Goal: Information Seeking & Learning: Find contact information

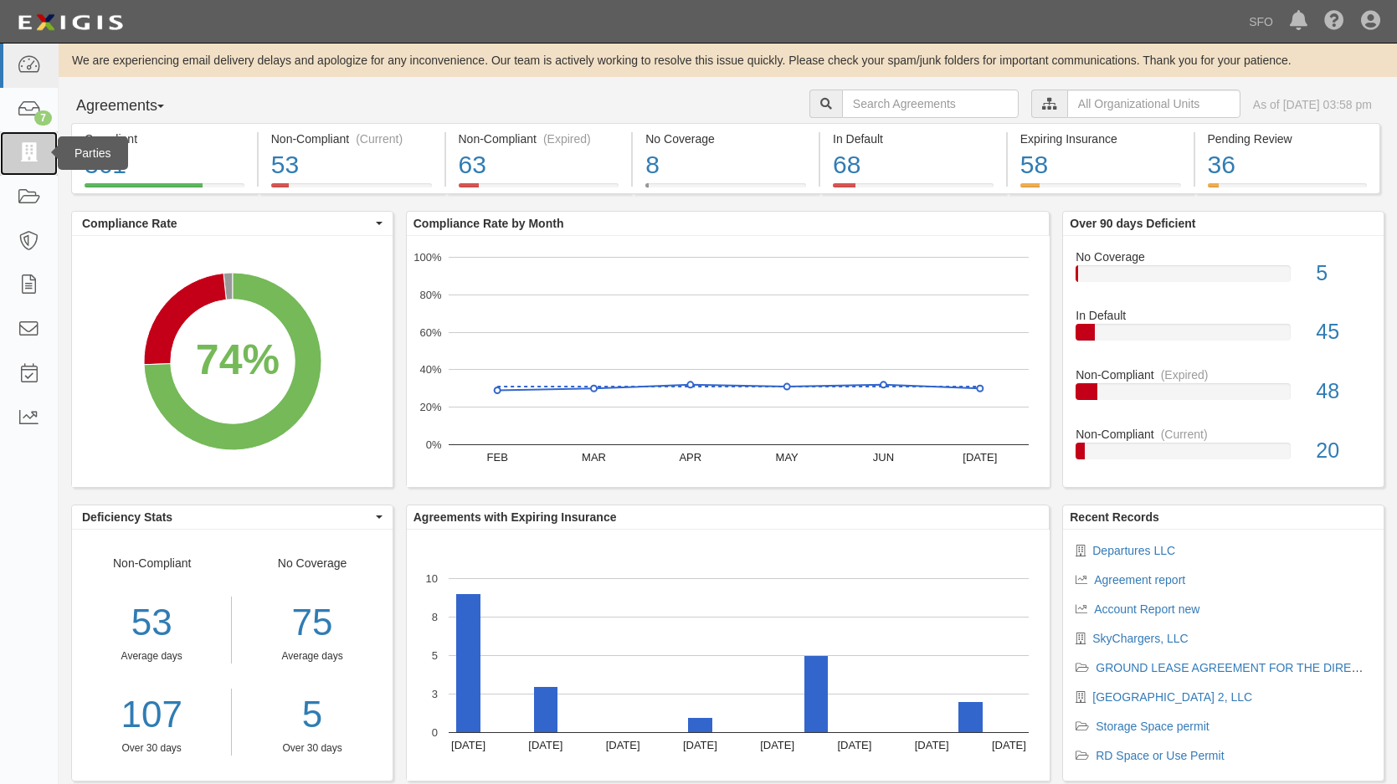
click at [44, 153] on link at bounding box center [29, 153] width 58 height 44
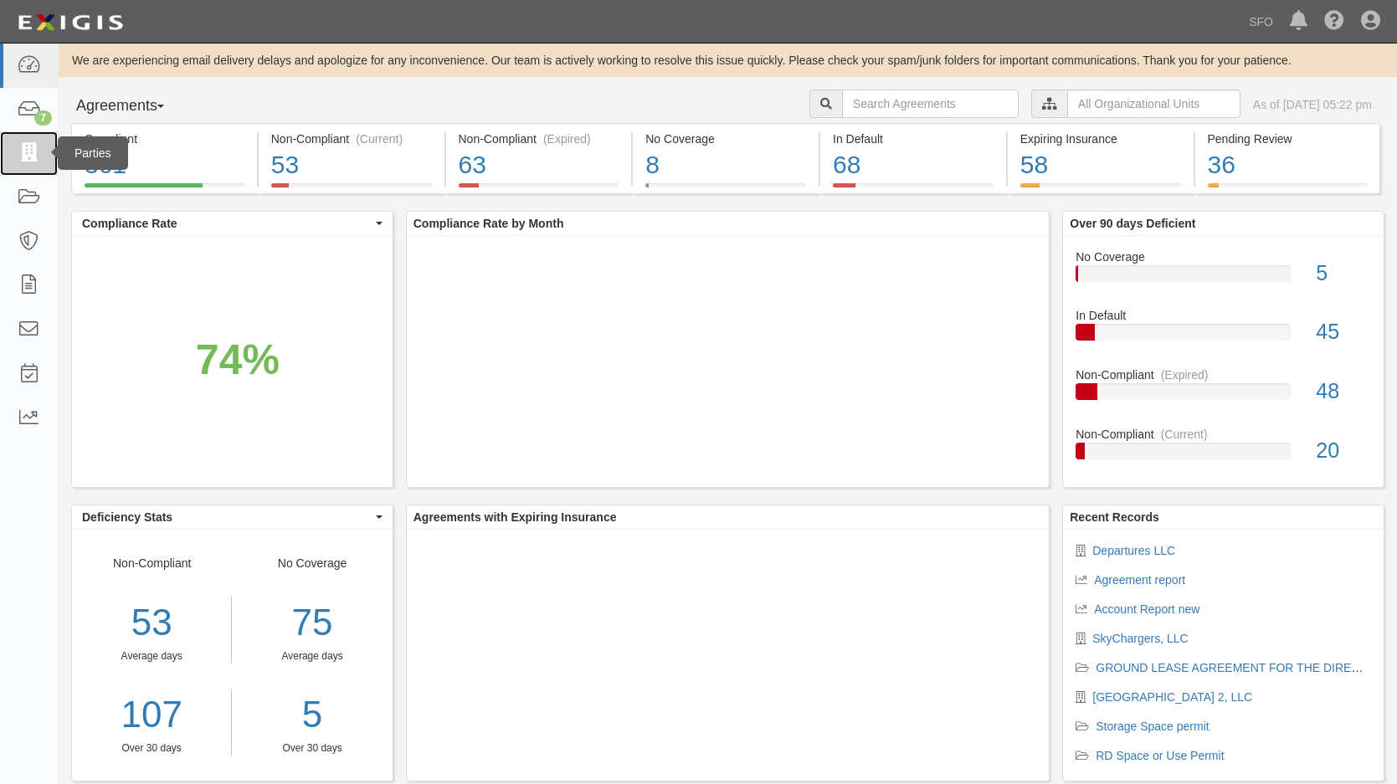
click at [15, 167] on link at bounding box center [29, 153] width 58 height 44
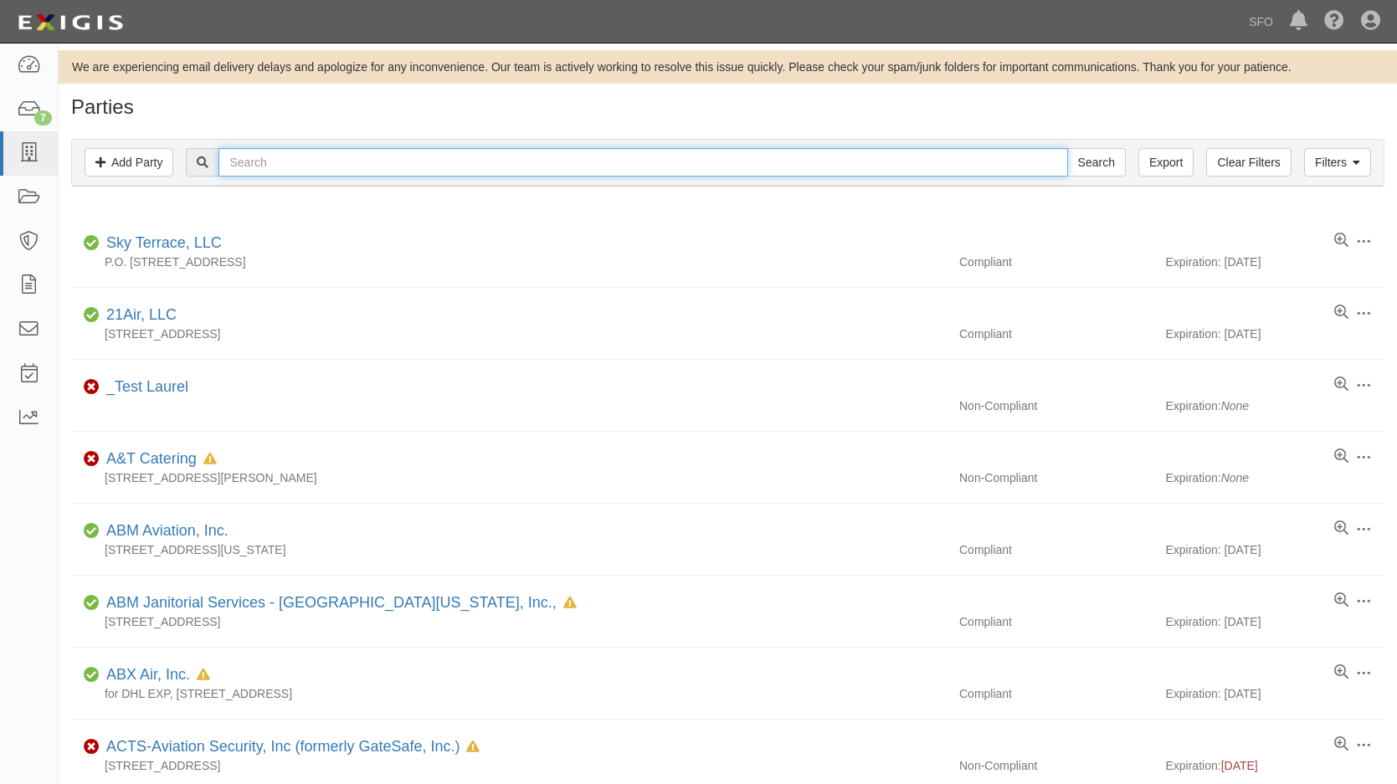
click at [344, 163] on input "text" at bounding box center [642, 162] width 848 height 28
type input "sfo"
click at [1067, 148] on input "Search" at bounding box center [1096, 162] width 59 height 28
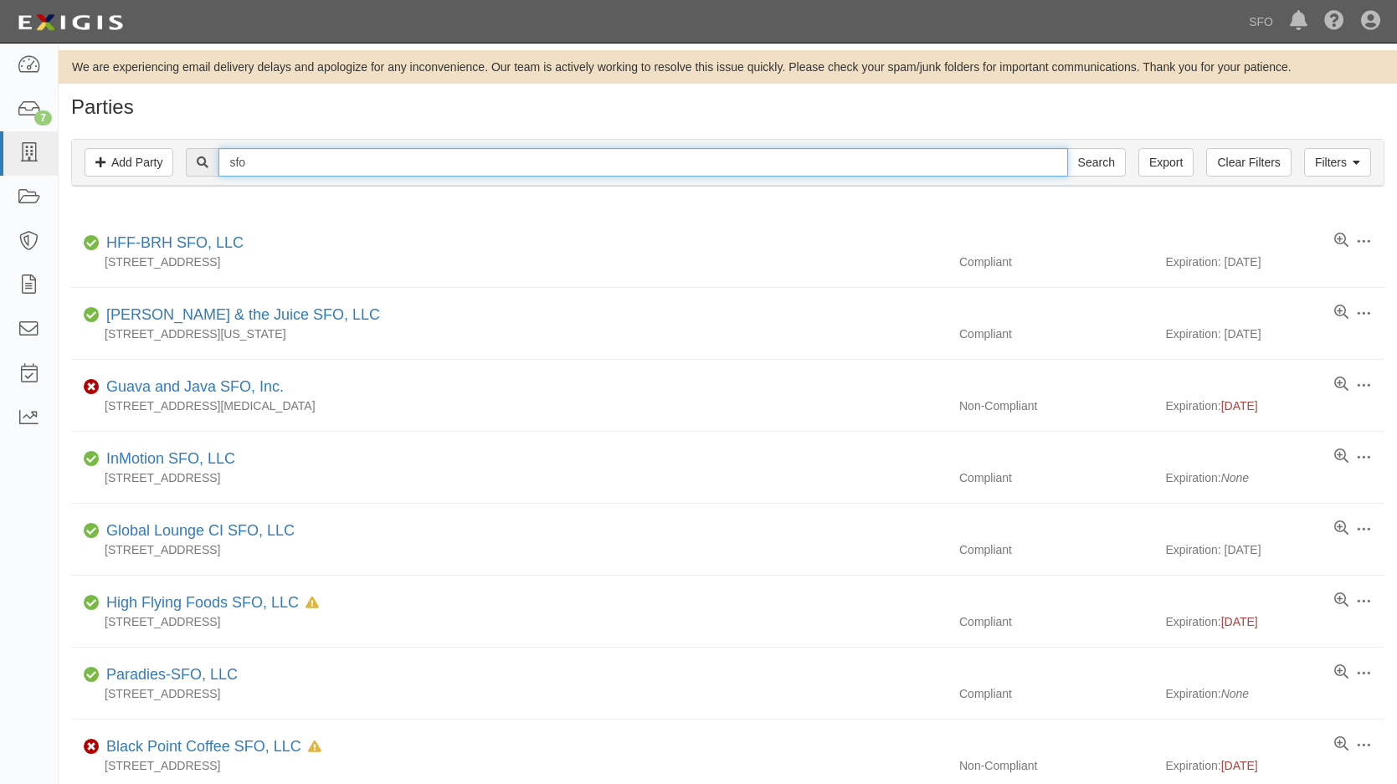
click at [259, 162] on input "sfo" at bounding box center [642, 162] width 848 height 28
type input "sfo retai"
click at [1067, 148] on input "Search" at bounding box center [1096, 162] width 59 height 28
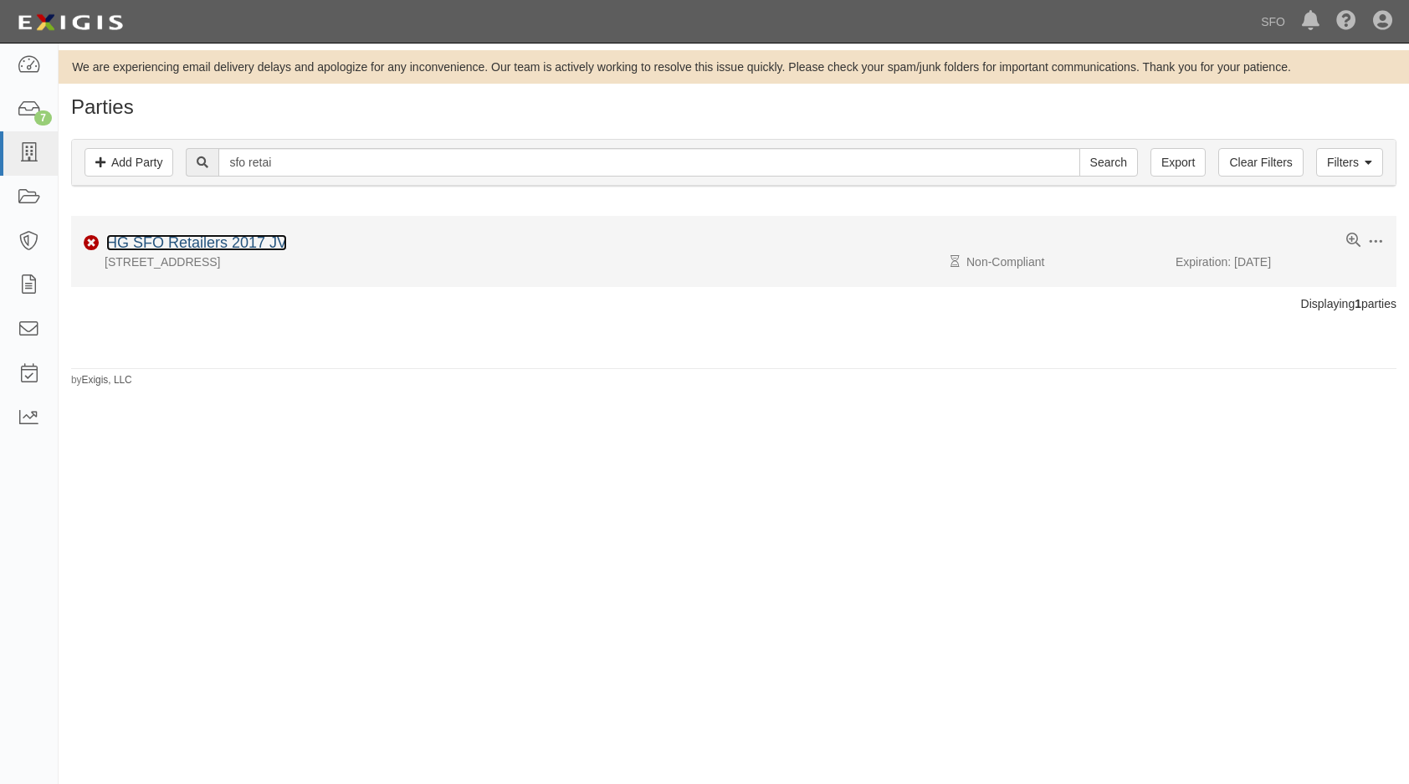
click at [228, 238] on link "HG SFO Retailers 2017 JV" at bounding box center [196, 242] width 181 height 17
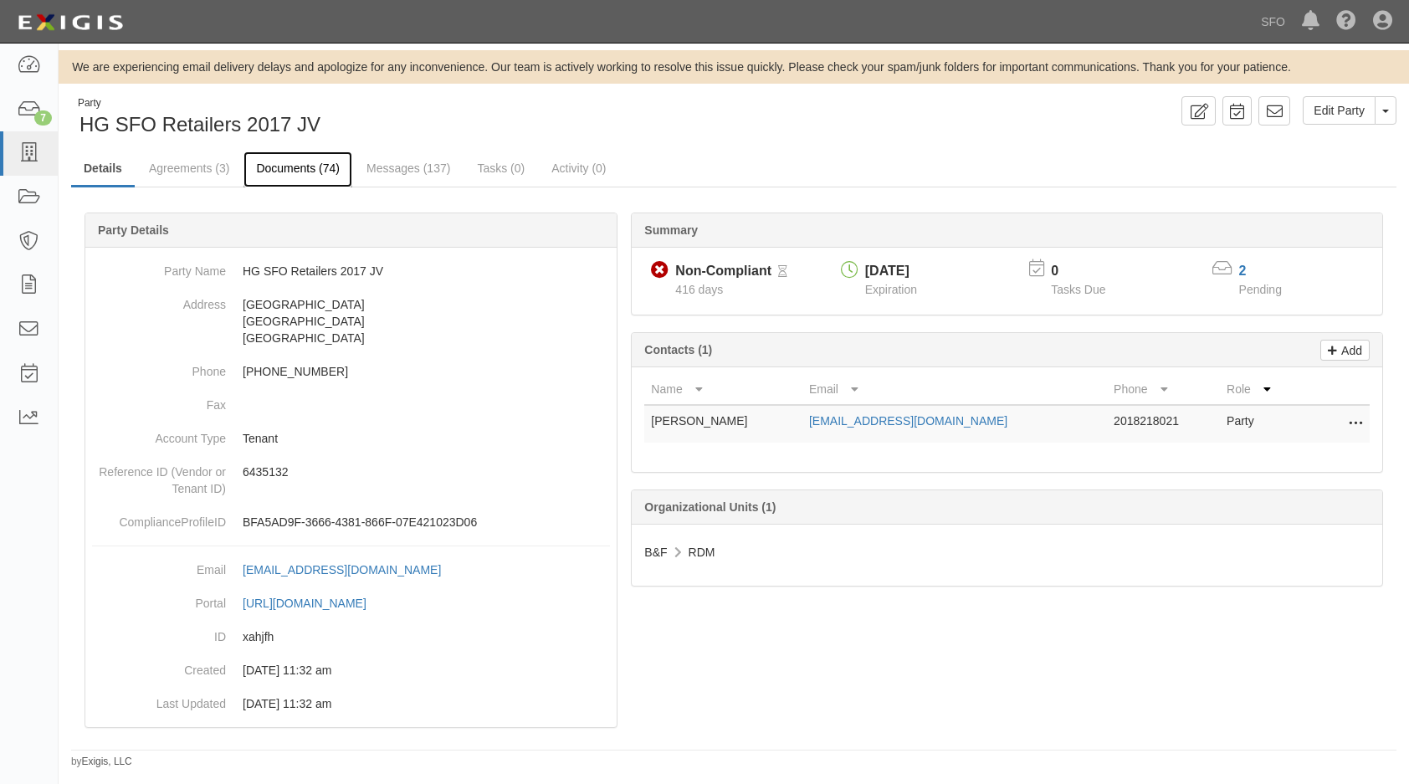
click at [264, 170] on link "Documents (74)" at bounding box center [297, 169] width 109 height 36
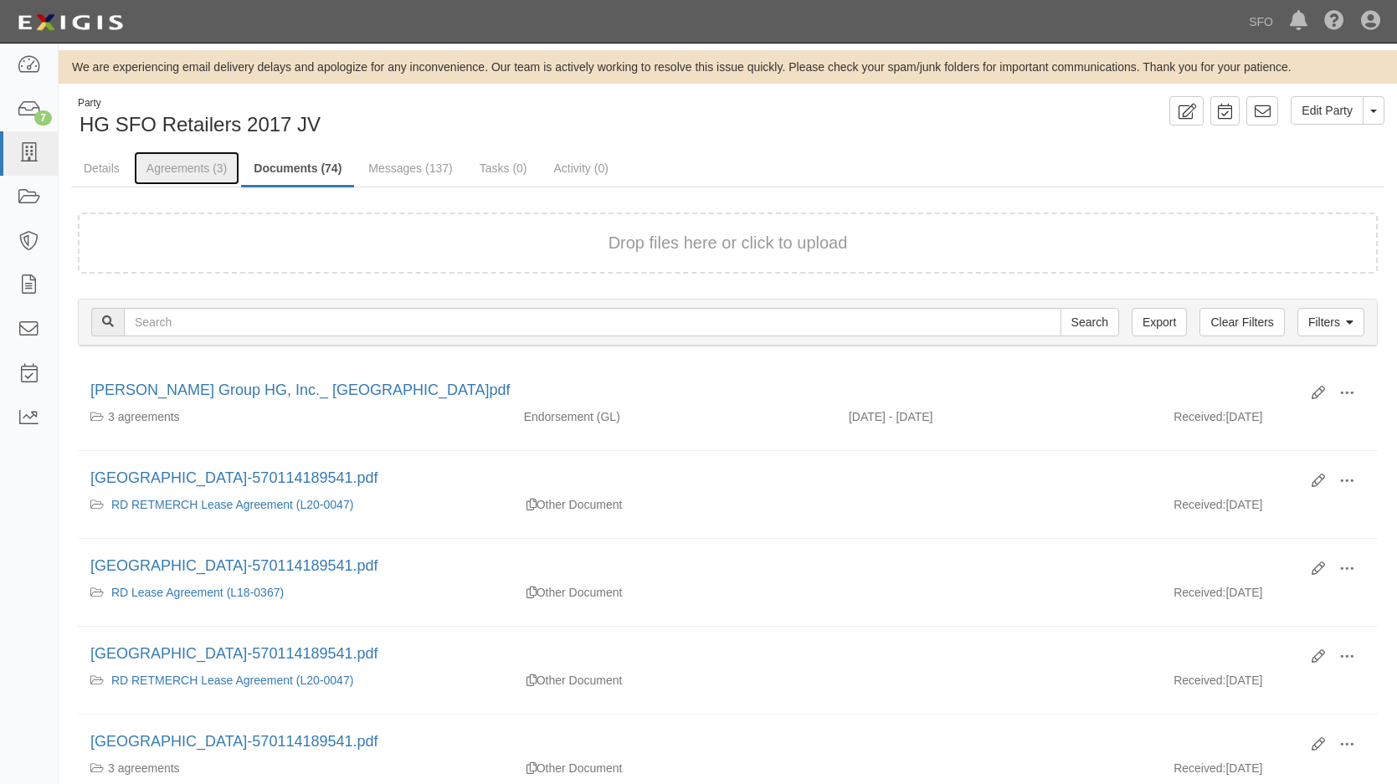
click at [209, 175] on link "Agreements (3)" at bounding box center [186, 167] width 105 height 33
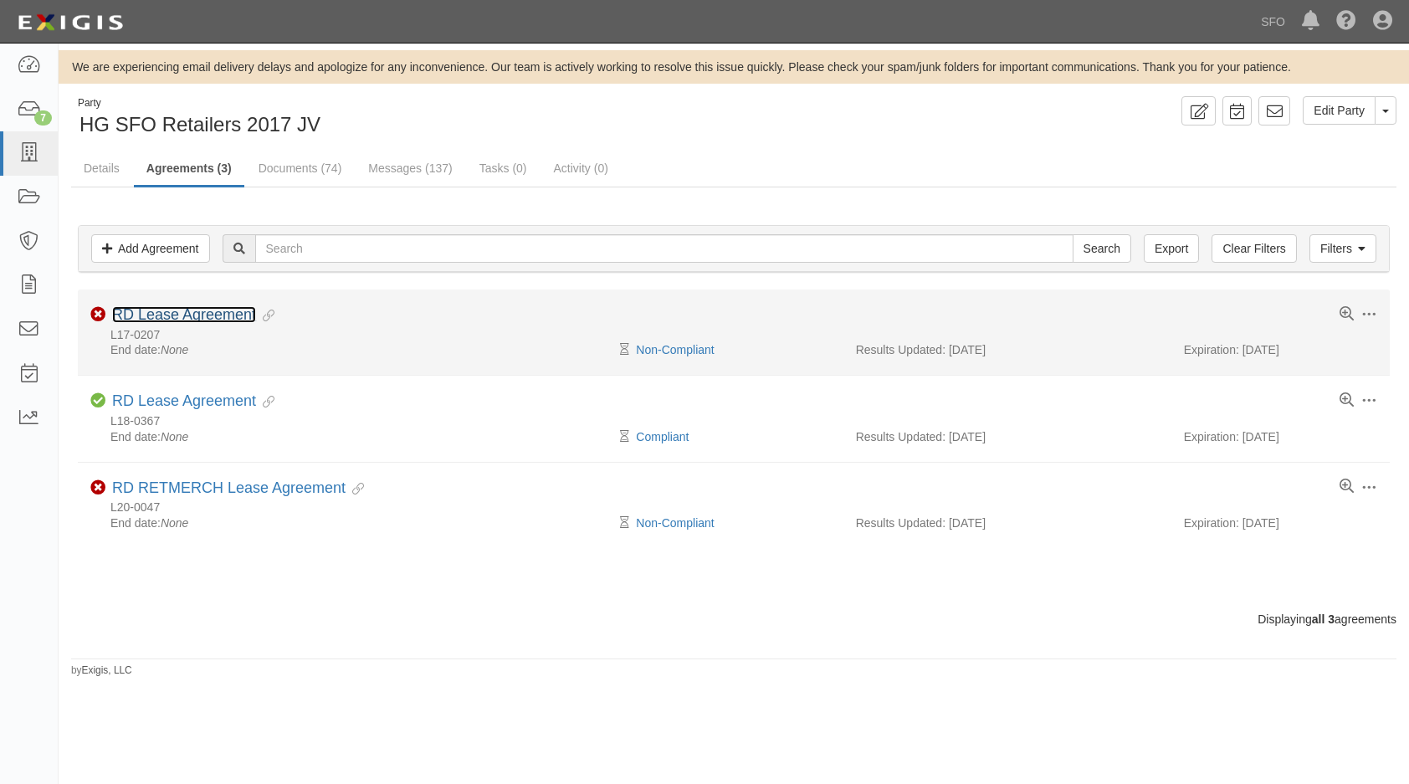
click at [225, 317] on link "RD Lease Agreement" at bounding box center [184, 314] width 144 height 17
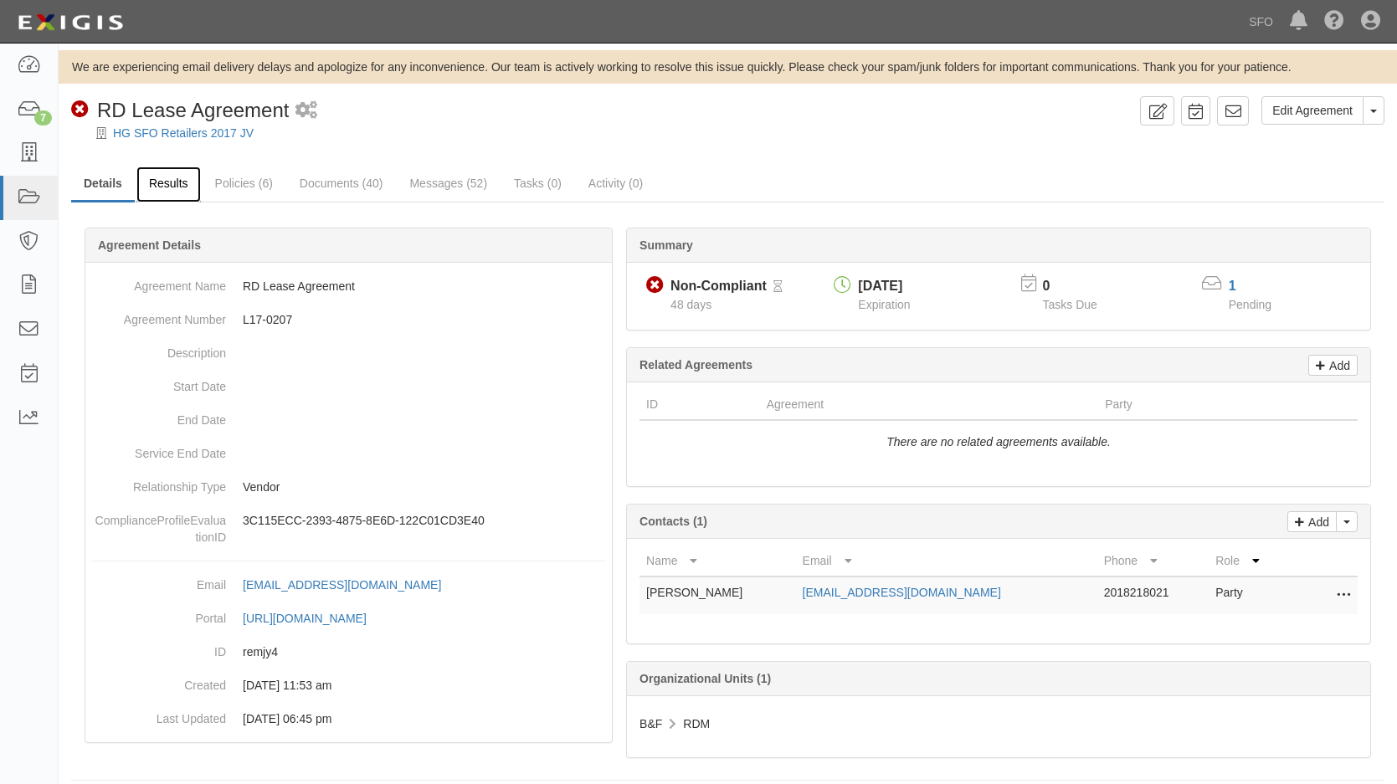
click at [171, 176] on link "Results" at bounding box center [168, 185] width 64 height 36
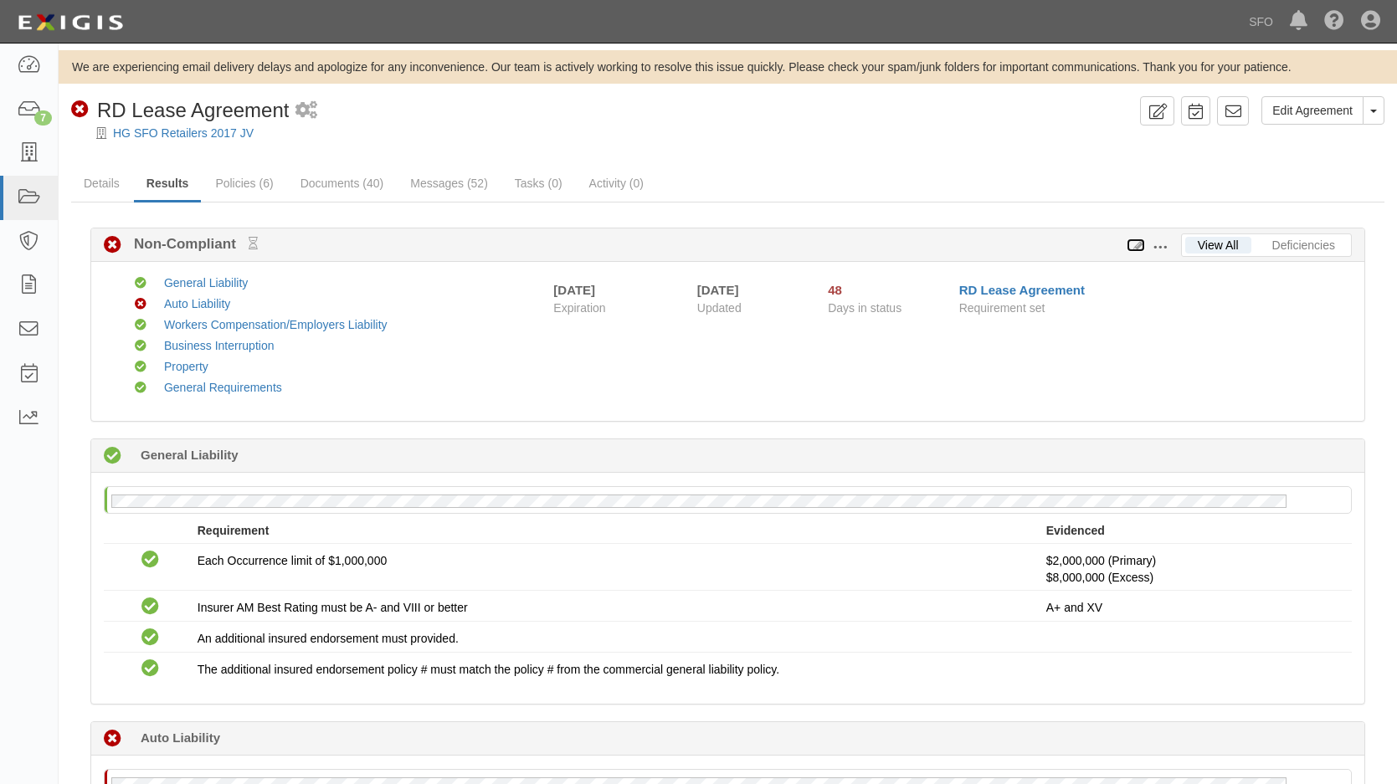
click at [1134, 247] on icon at bounding box center [1135, 246] width 18 height 12
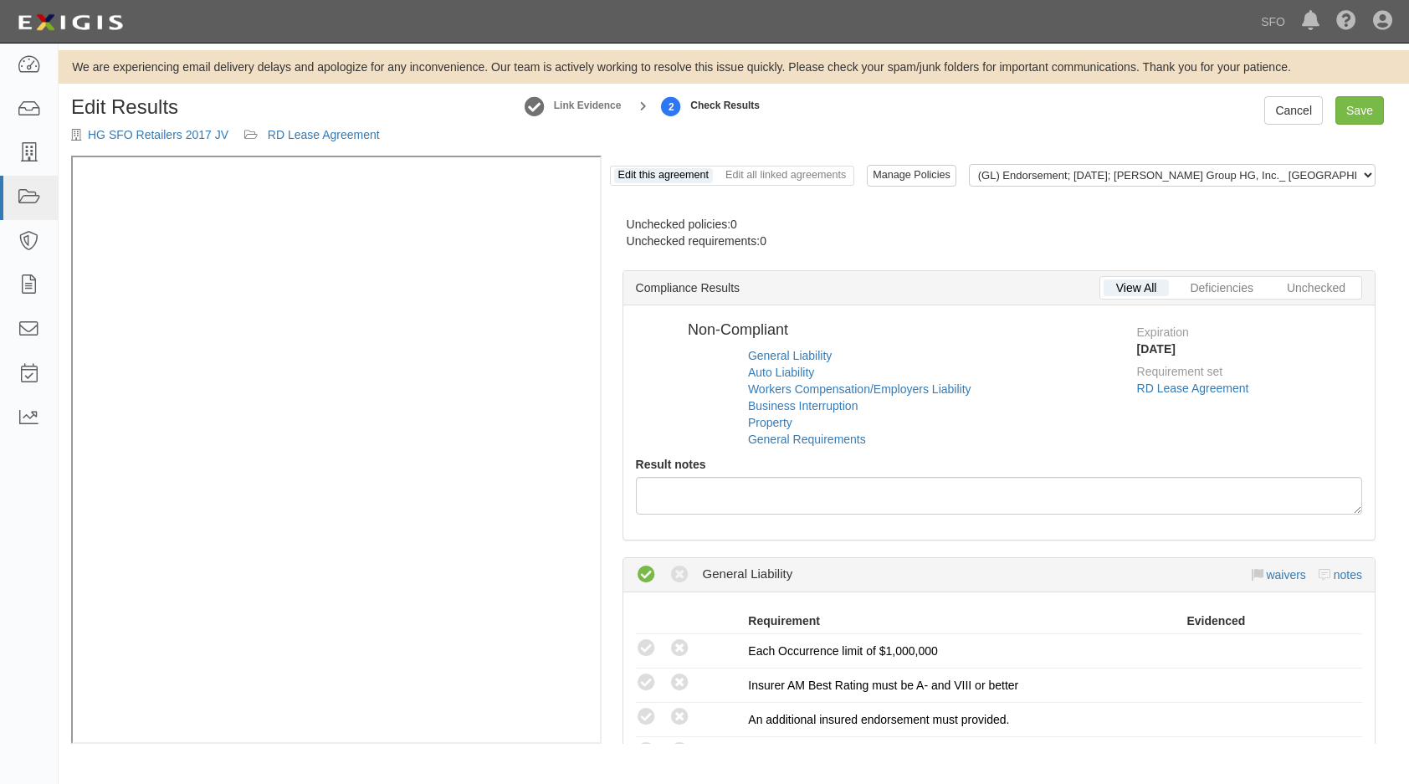
radio input "false"
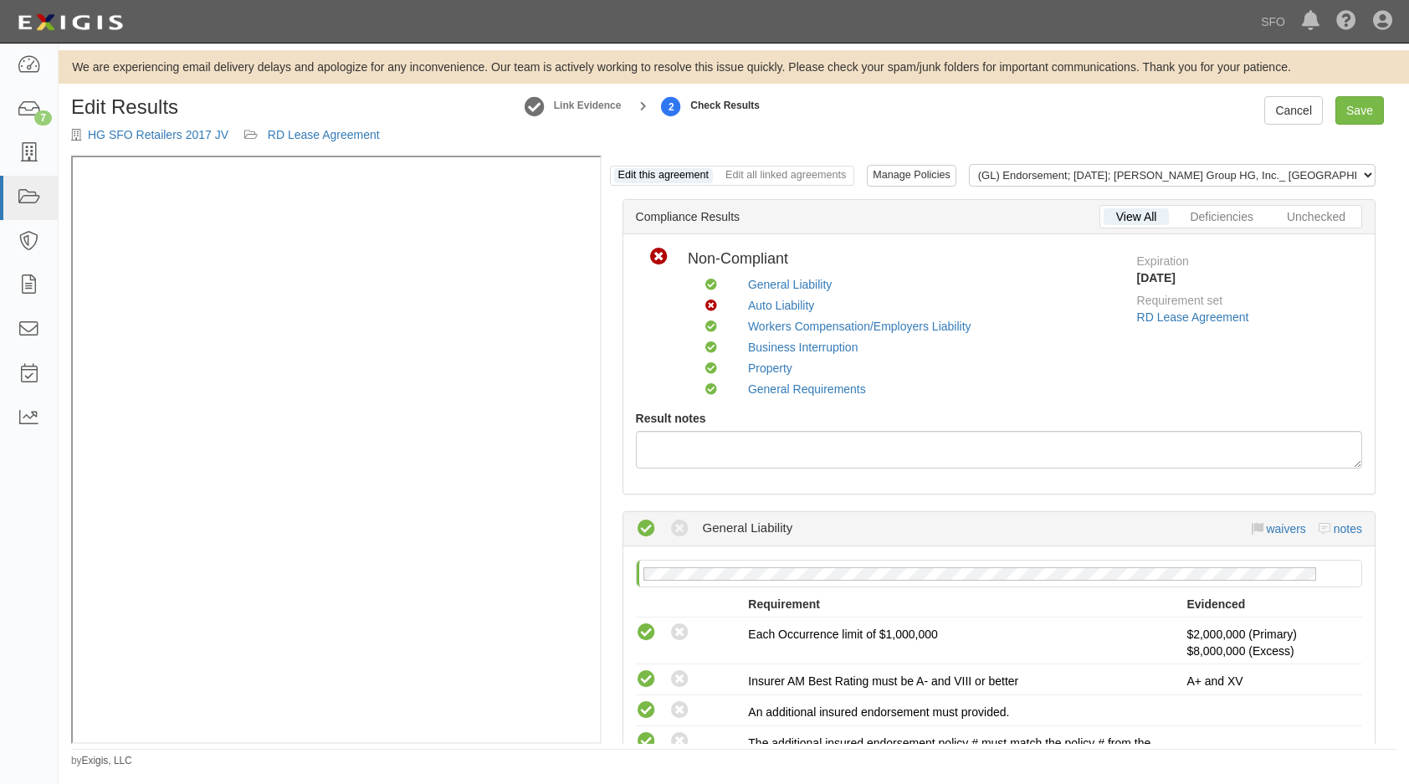
scroll to position [515, 0]
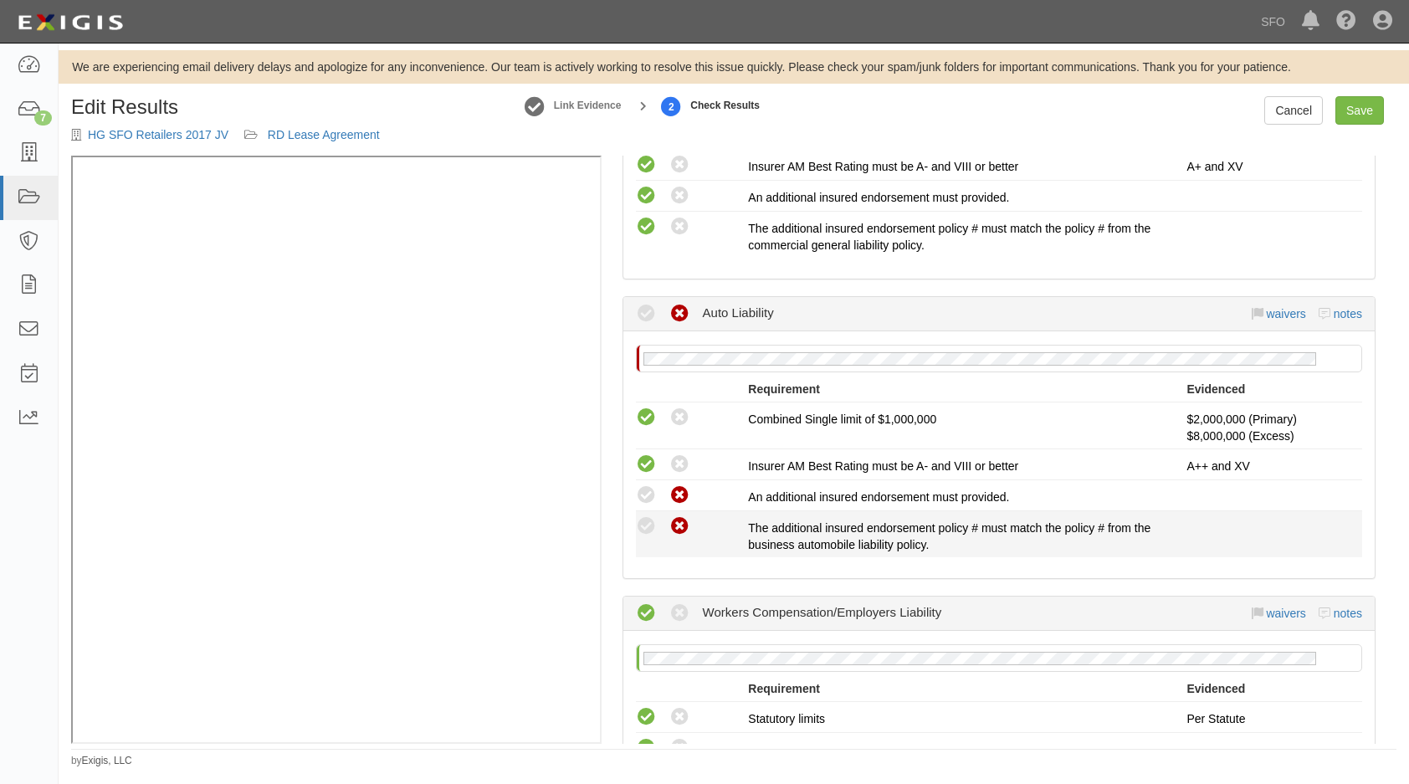
drag, startPoint x: 655, startPoint y: 495, endPoint x: 658, endPoint y: 520, distance: 25.2
click at [655, 497] on icon at bounding box center [646, 495] width 21 height 21
radio input "true"
click at [657, 524] on div "Compliant Waived: Non-Compliant" at bounding box center [692, 526] width 113 height 22
click at [651, 527] on icon at bounding box center [646, 526] width 21 height 21
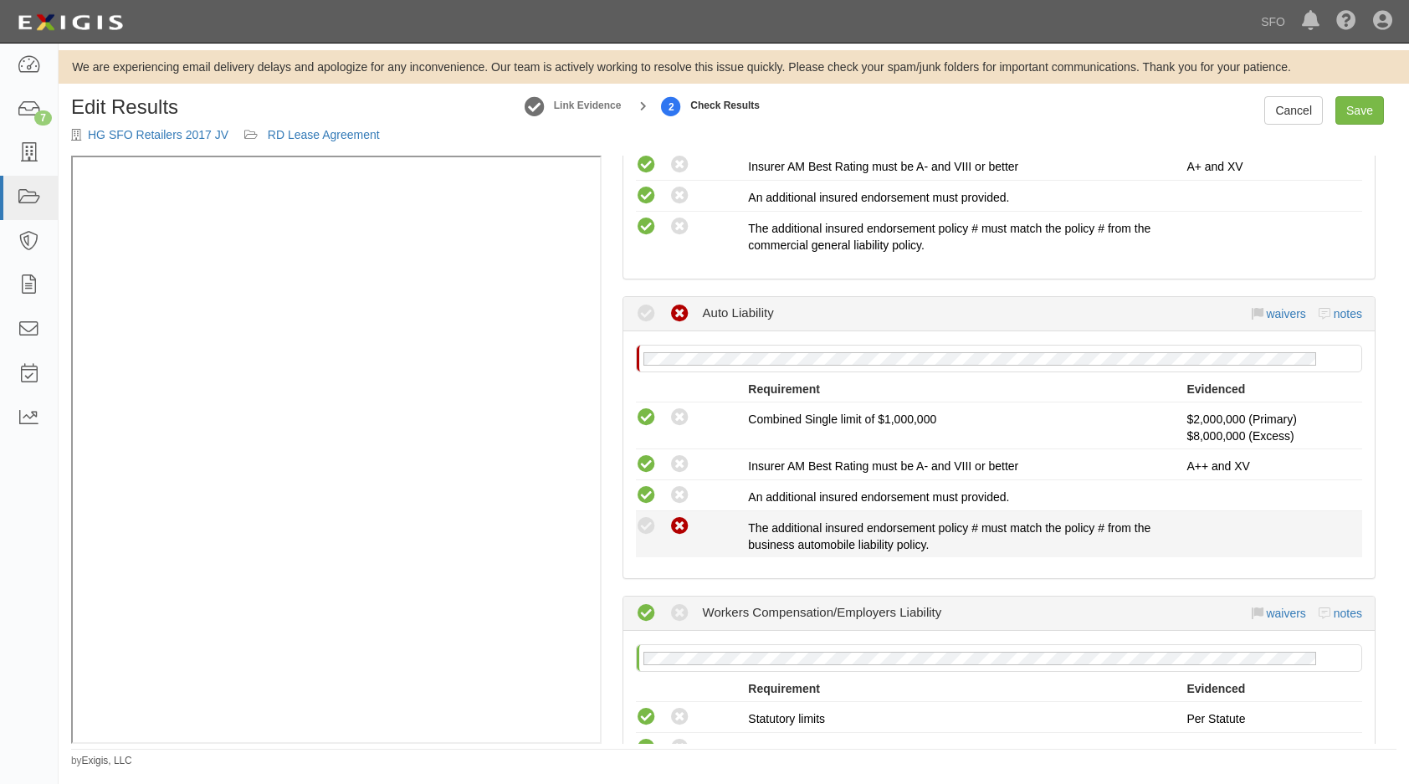
radio input "true"
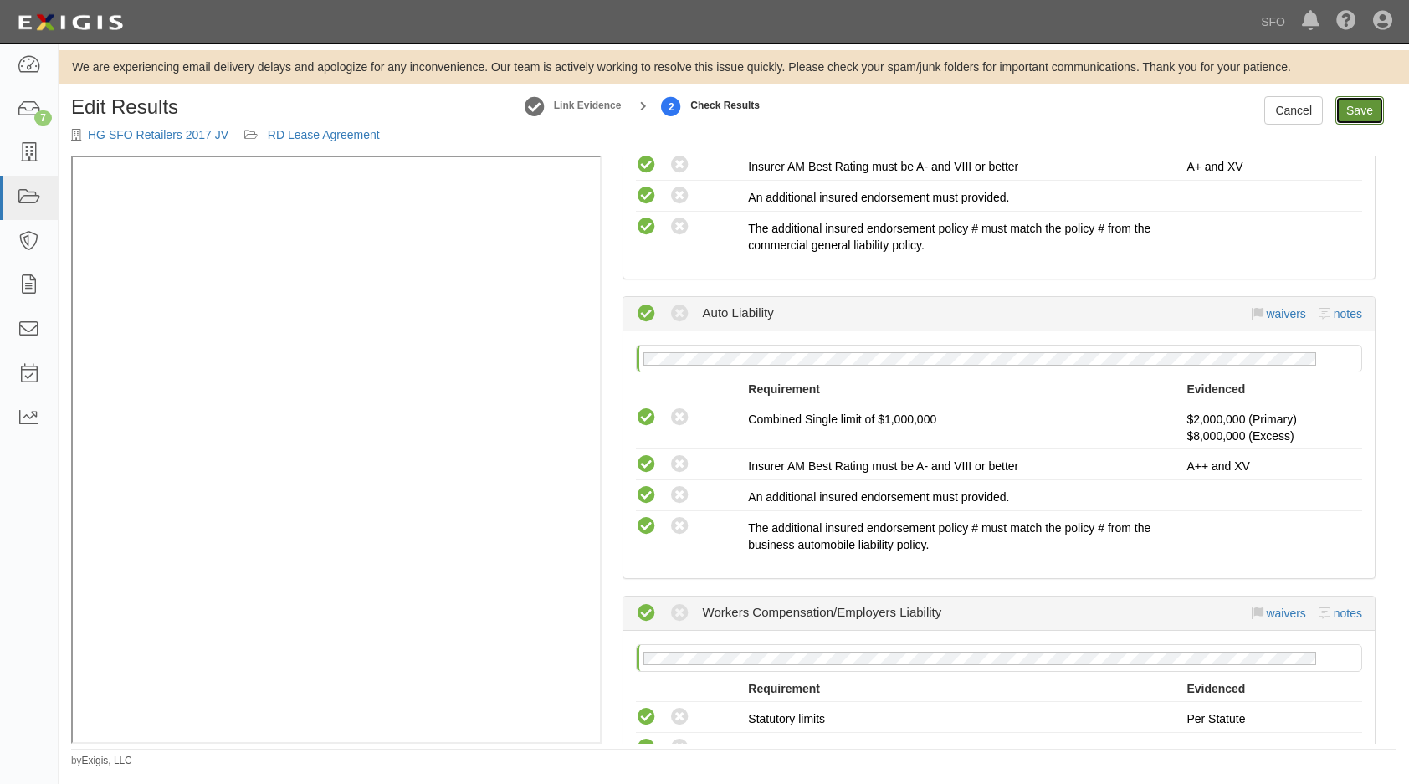
click at [1348, 120] on link "Save" at bounding box center [1359, 110] width 49 height 28
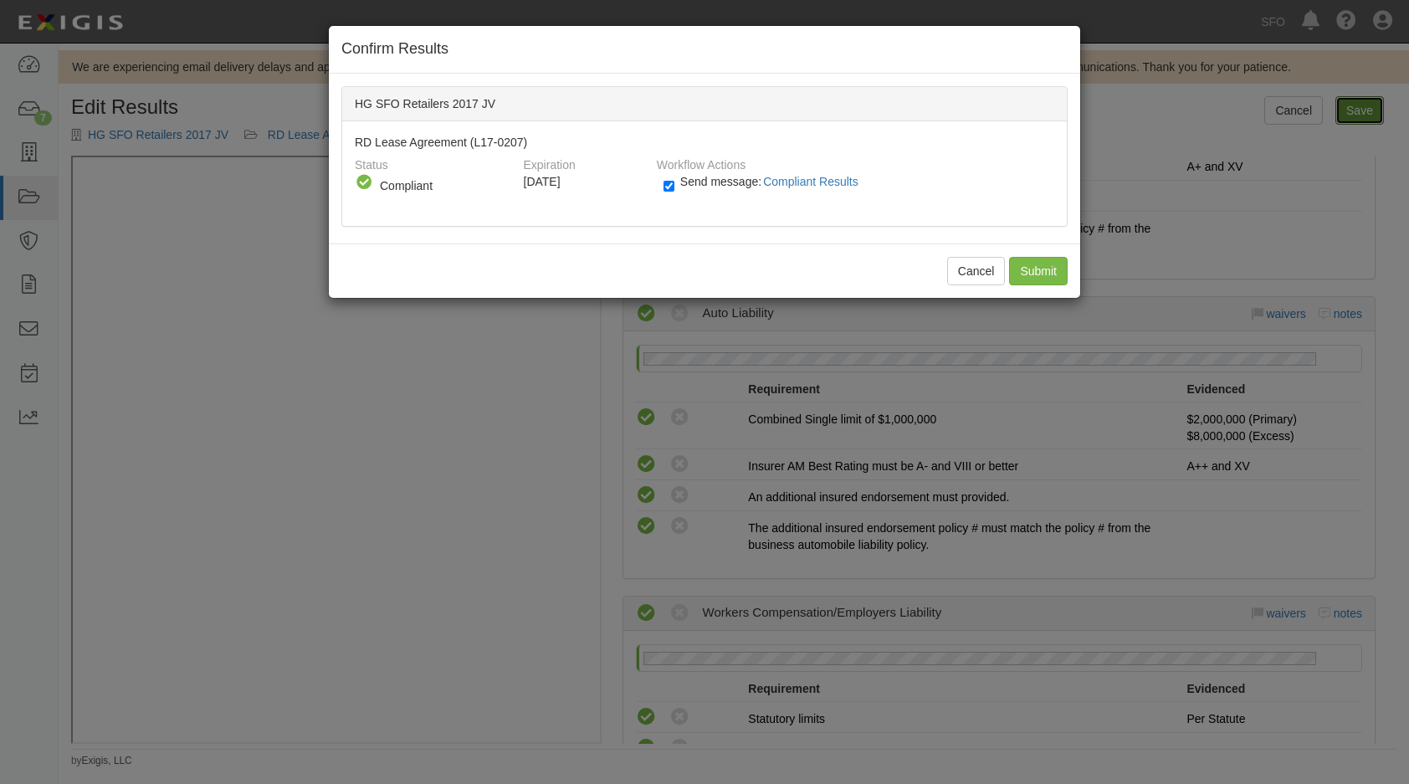
radio input "true"
click at [669, 189] on input "Send message: Compliant Results" at bounding box center [669, 186] width 11 height 19
checkbox input "false"
click at [1020, 272] on input "Submit" at bounding box center [1038, 271] width 59 height 28
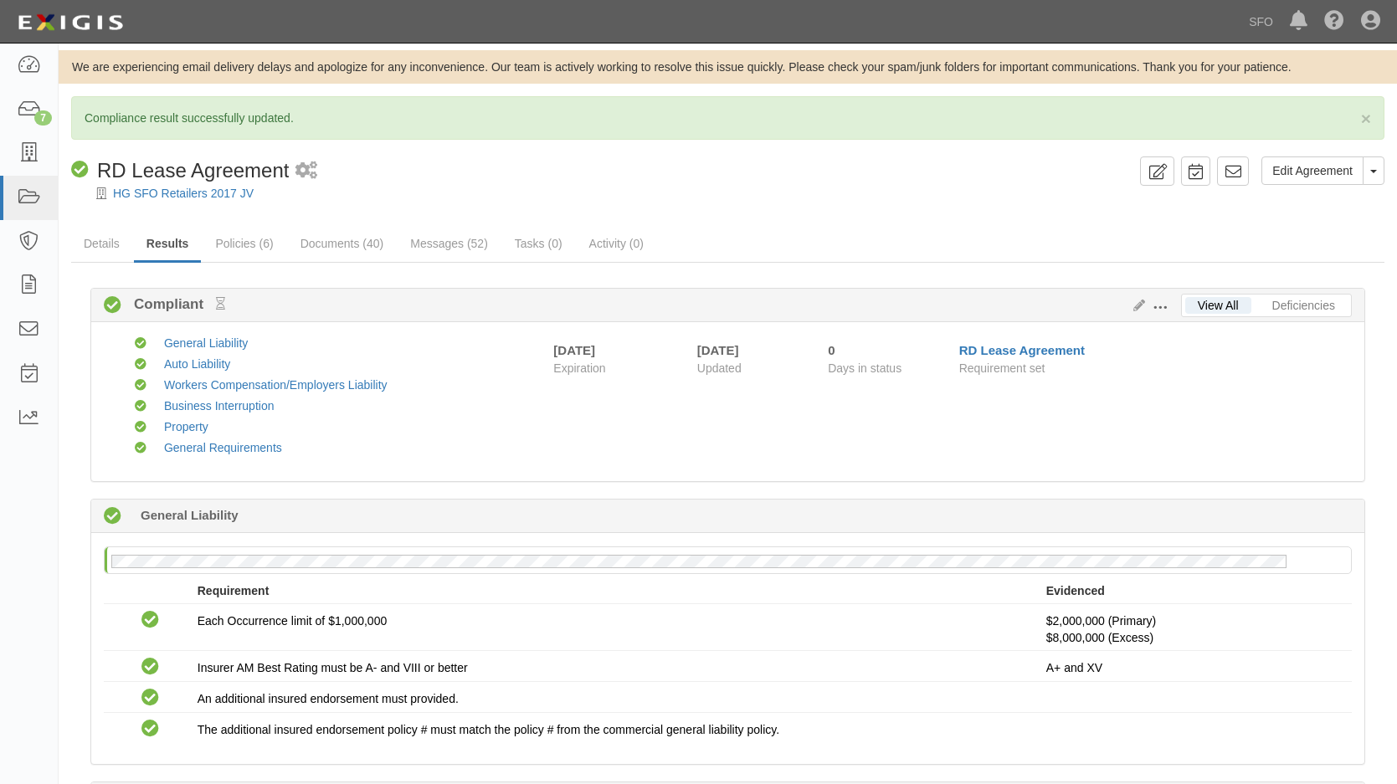
click at [148, 185] on div "HG SFO Retailers 2017 JV" at bounding box center [740, 193] width 1313 height 17
click at [147, 197] on link "HG SFO Retailers 2017 JV" at bounding box center [183, 193] width 141 height 13
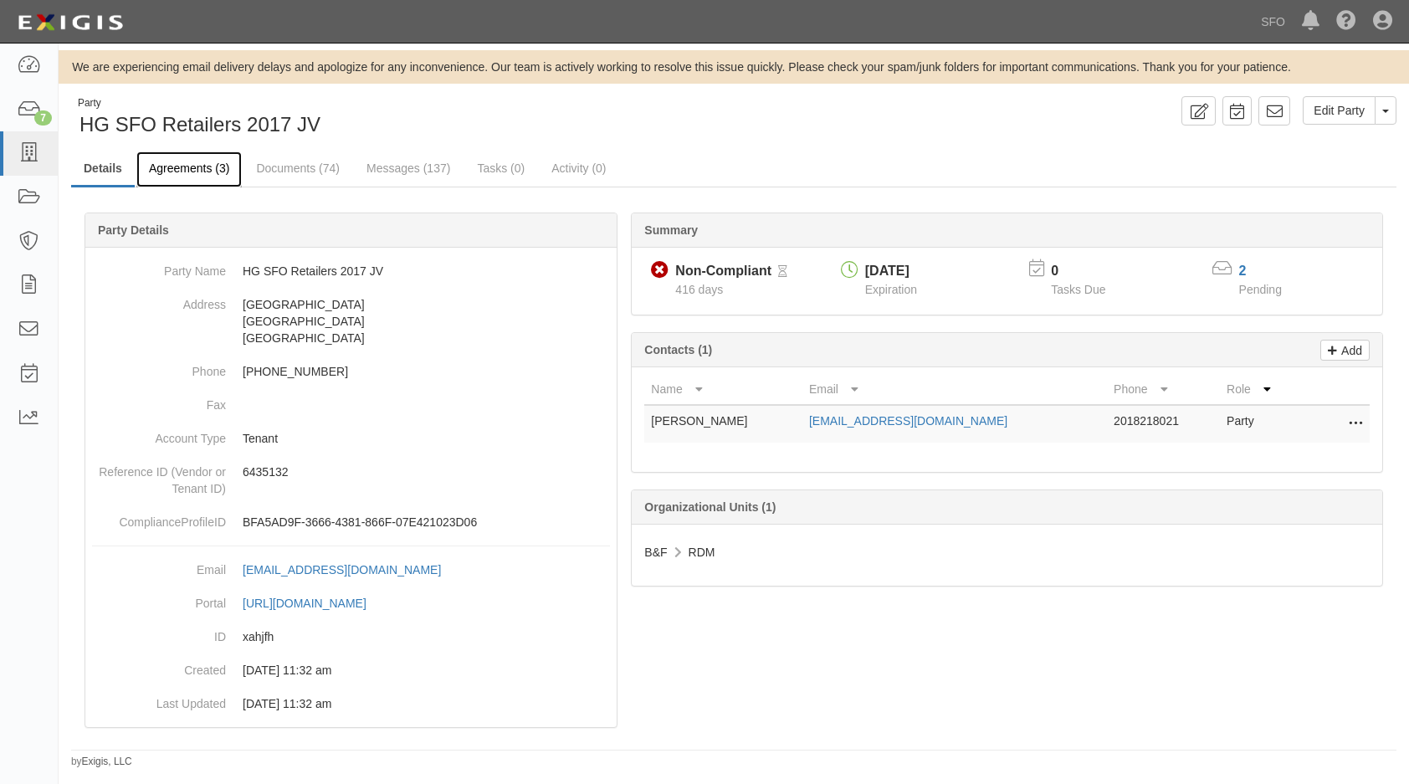
click at [208, 159] on link "Agreements (3)" at bounding box center [188, 169] width 105 height 36
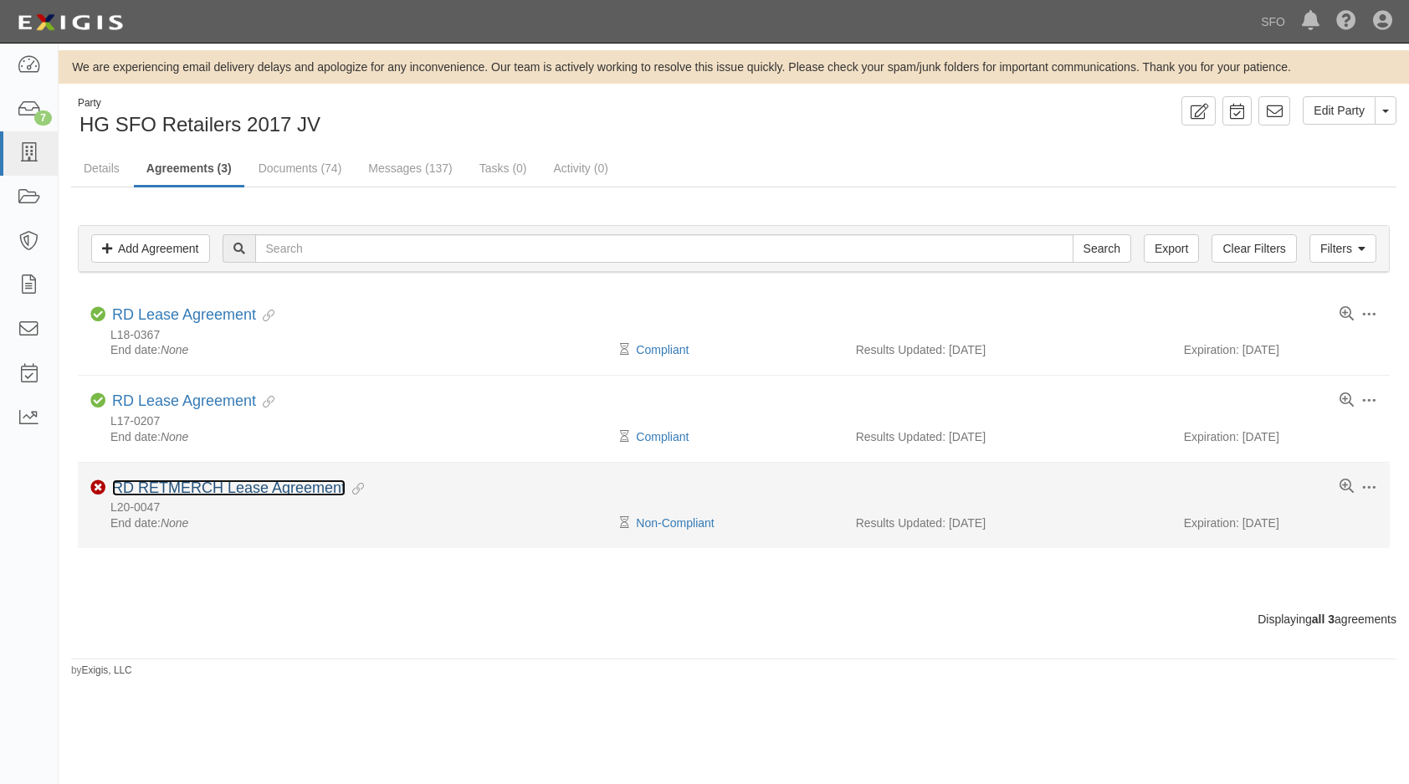
click at [183, 485] on link "RD RETMERCH Lease Agreement" at bounding box center [228, 487] width 233 height 17
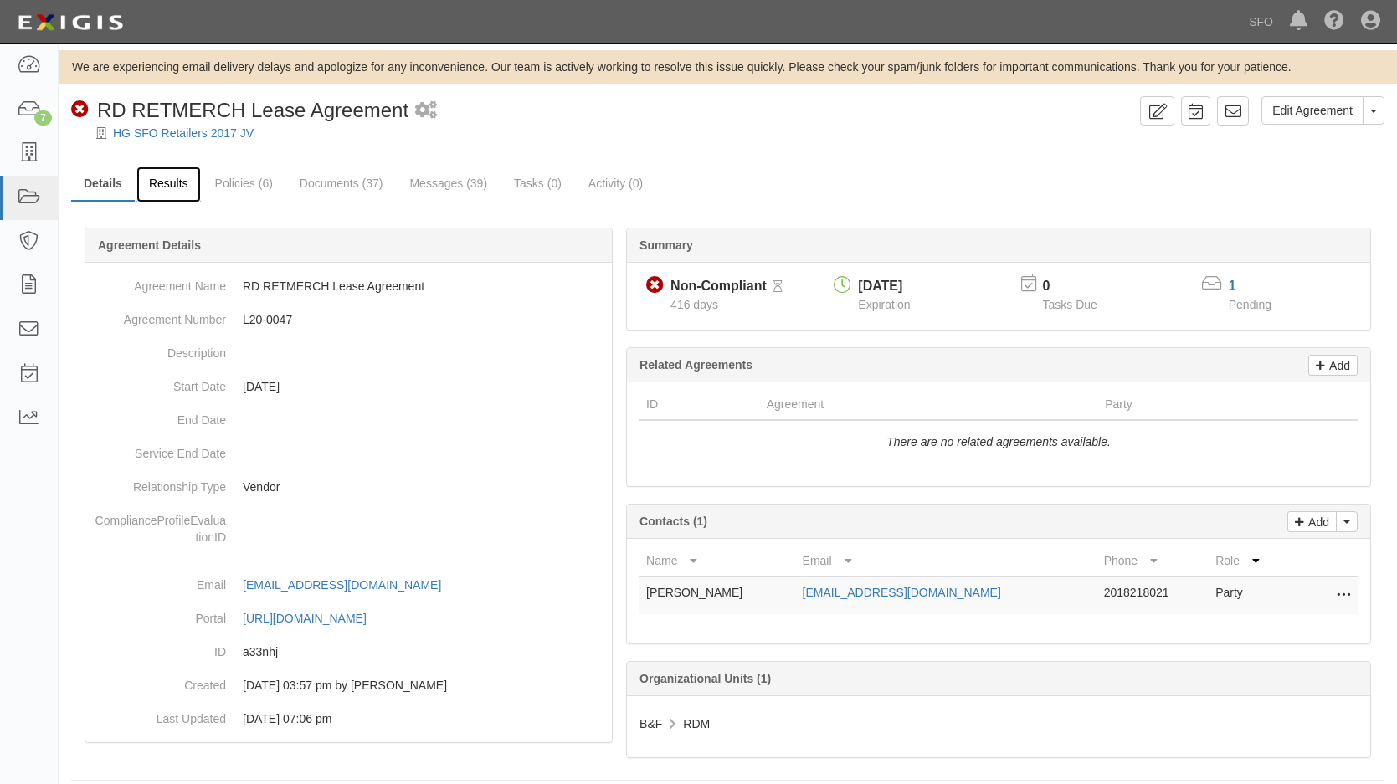
click at [172, 186] on link "Results" at bounding box center [168, 185] width 64 height 36
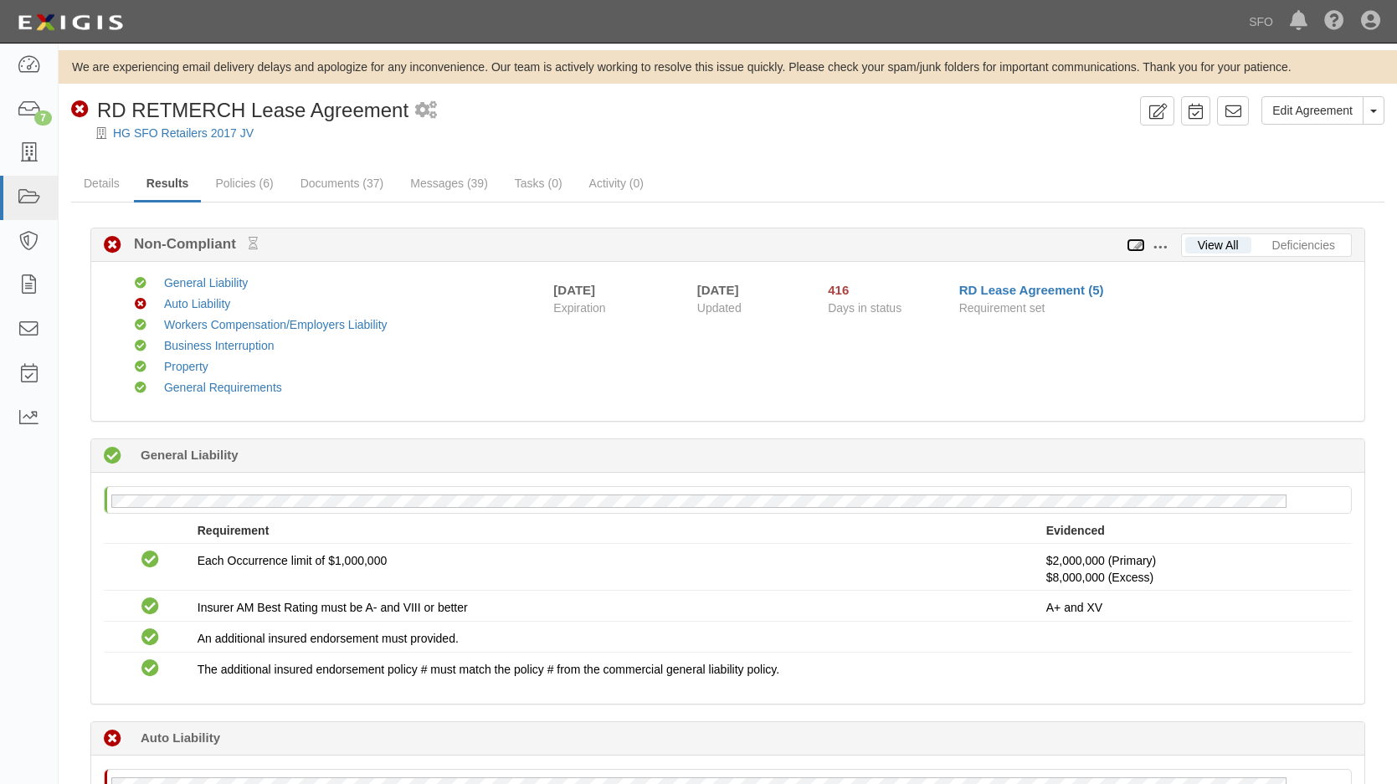
click at [1130, 249] on icon at bounding box center [1135, 246] width 18 height 12
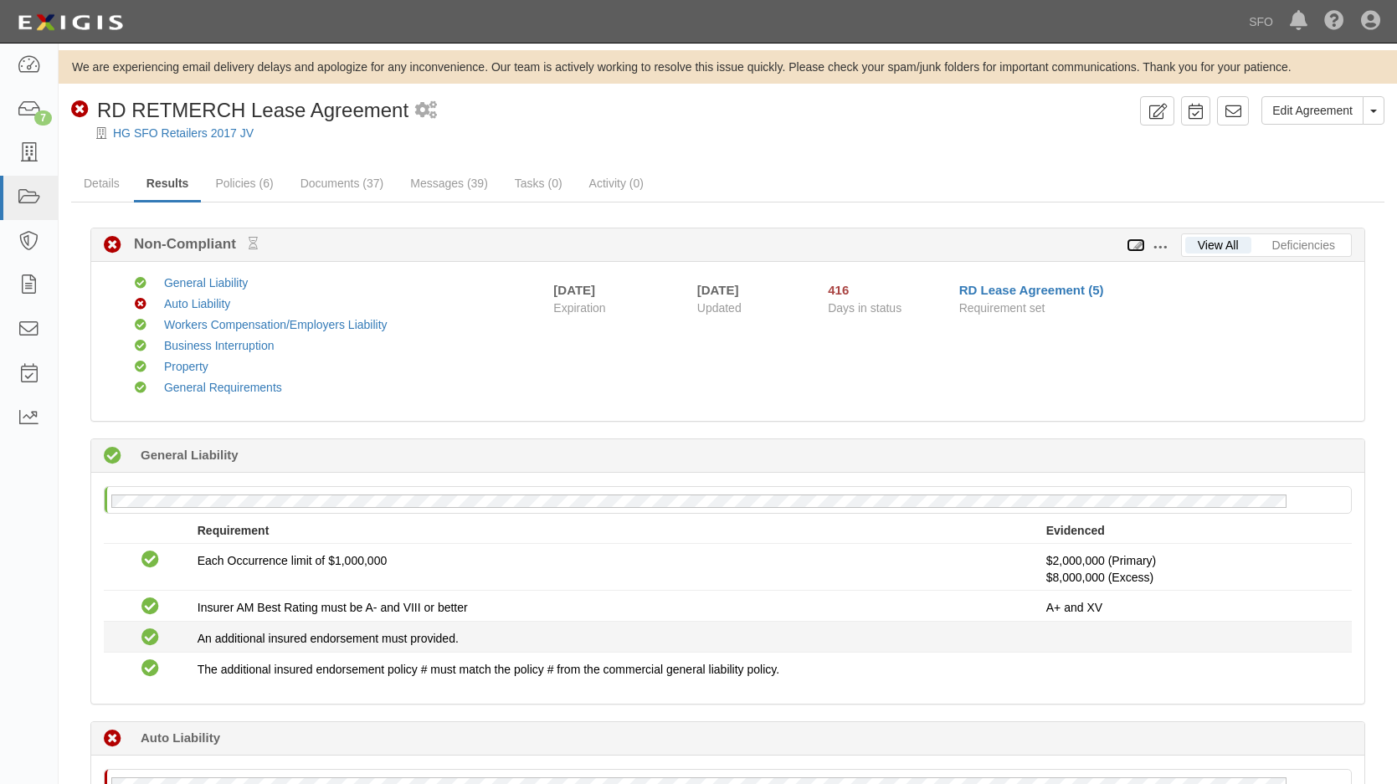
scroll to position [115, 0]
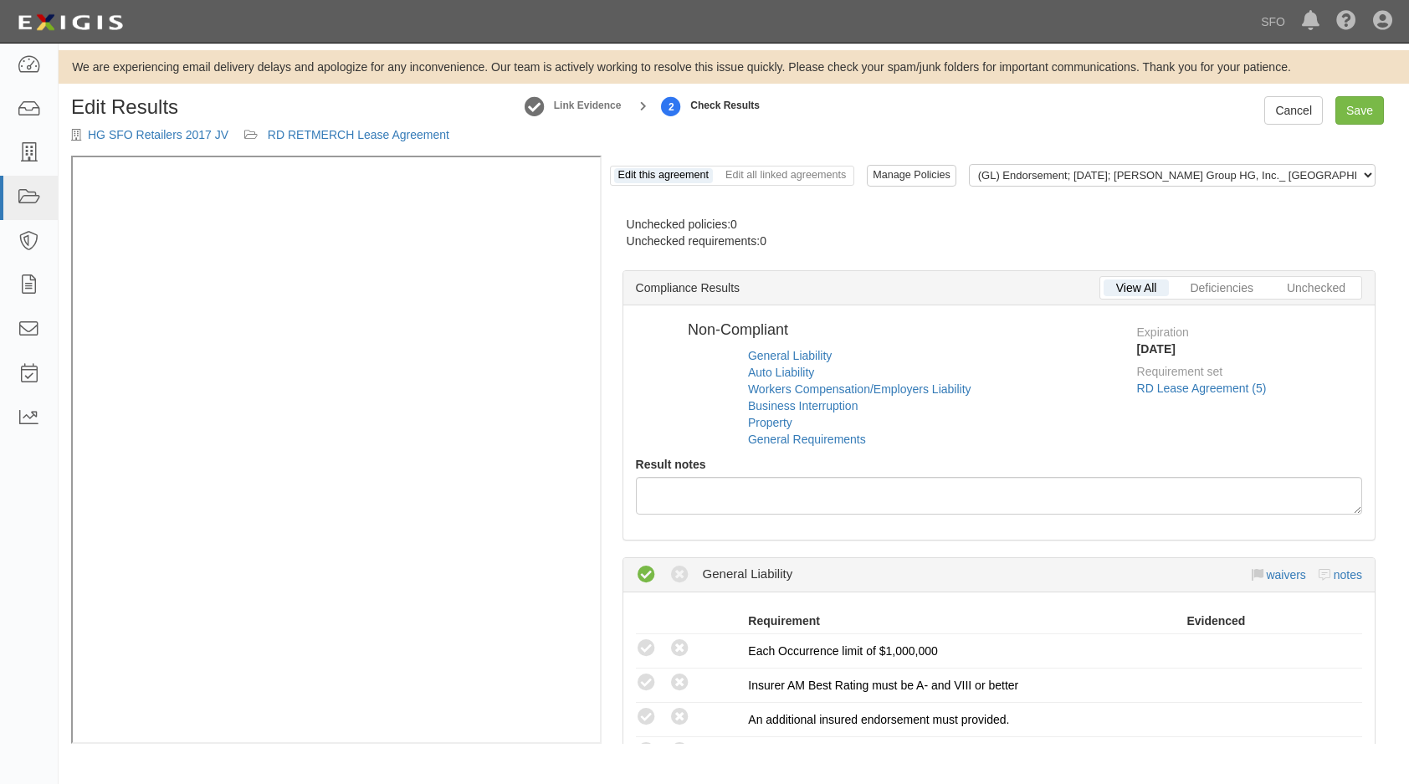
radio input "false"
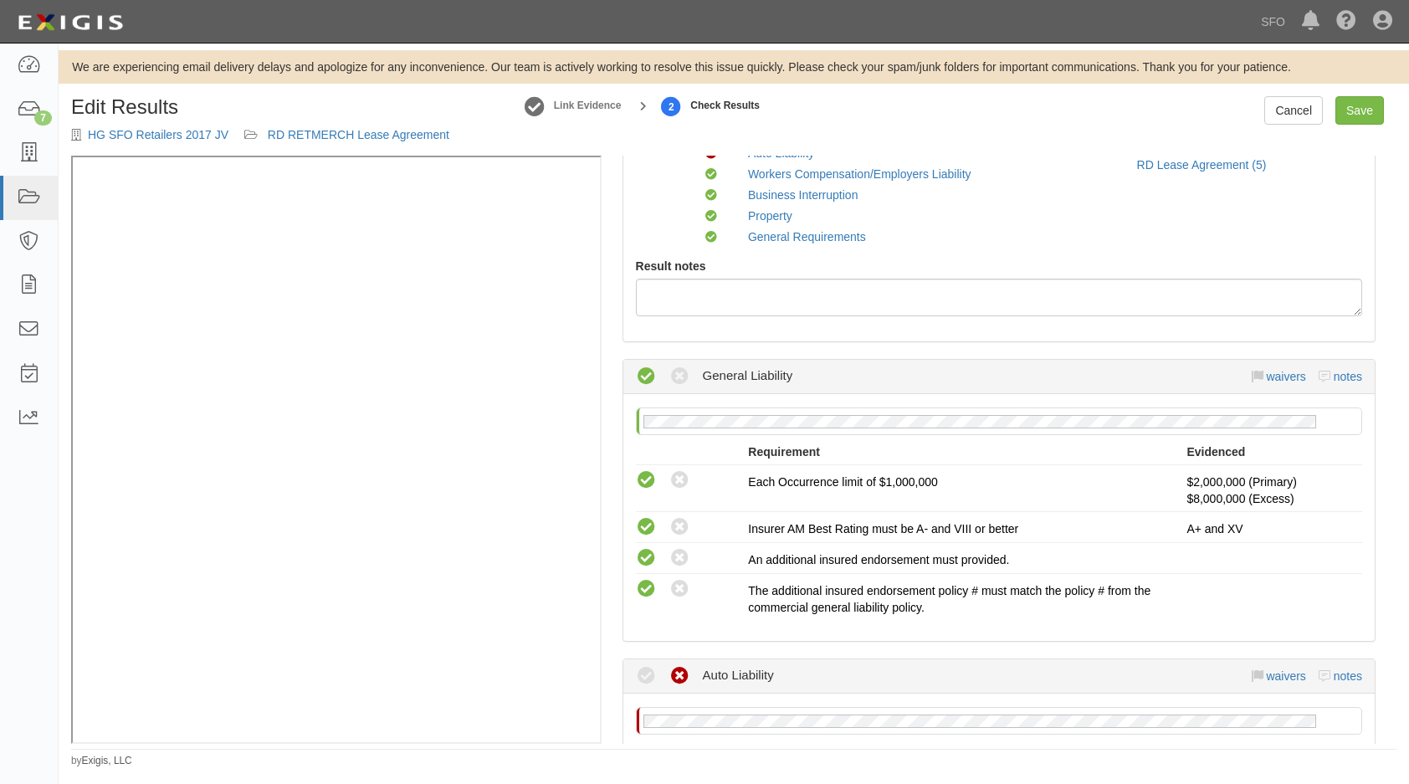
scroll to position [418, 0]
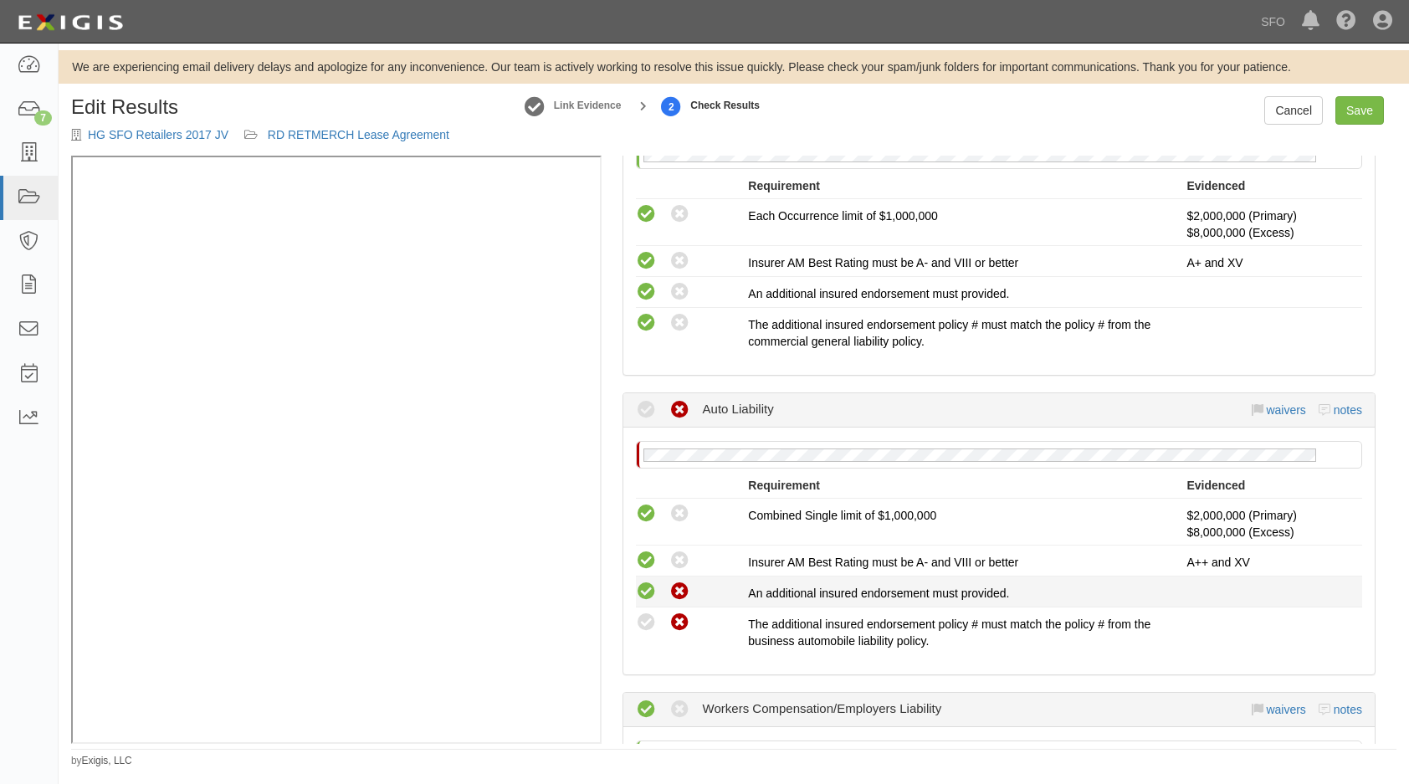
click at [648, 594] on icon at bounding box center [646, 592] width 21 height 21
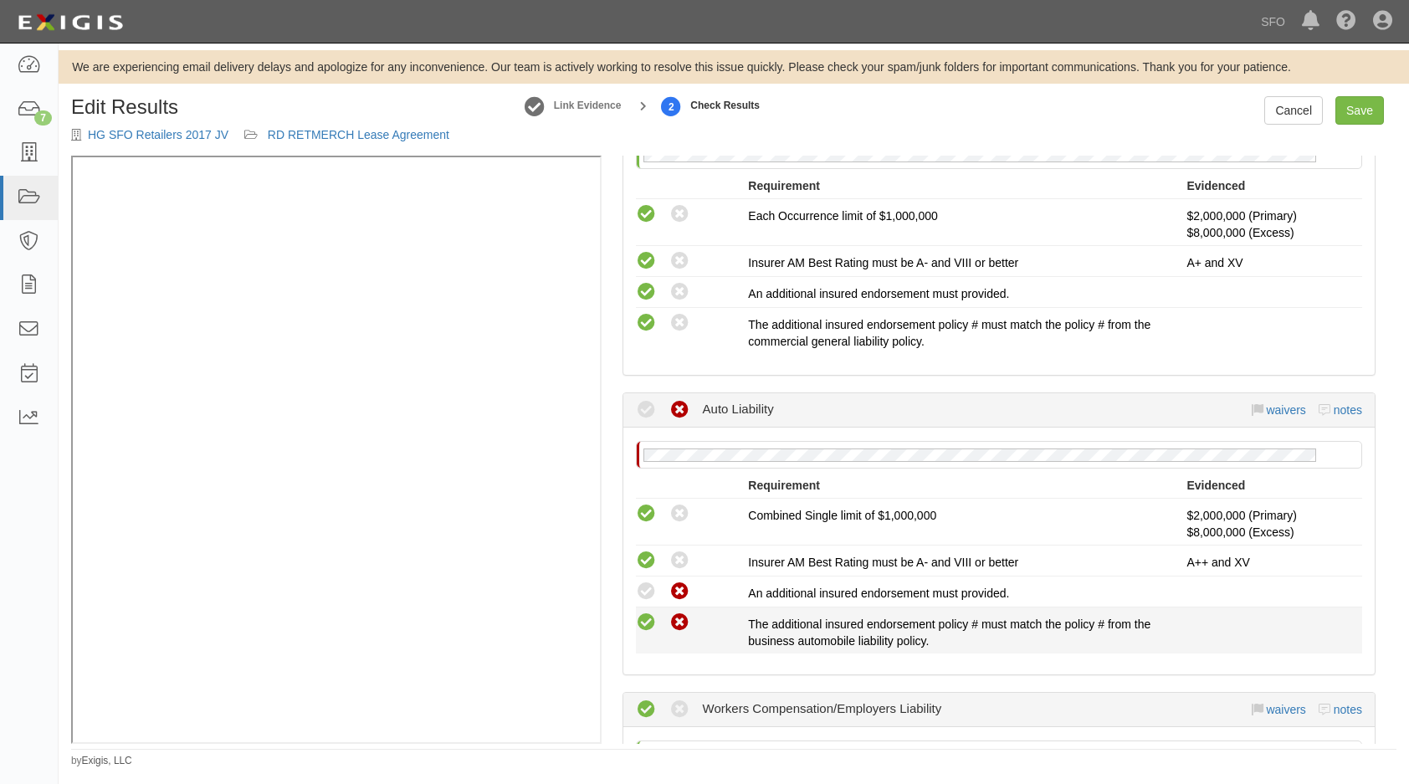
radio input "true"
click at [642, 617] on icon at bounding box center [646, 623] width 21 height 21
radio input "true"
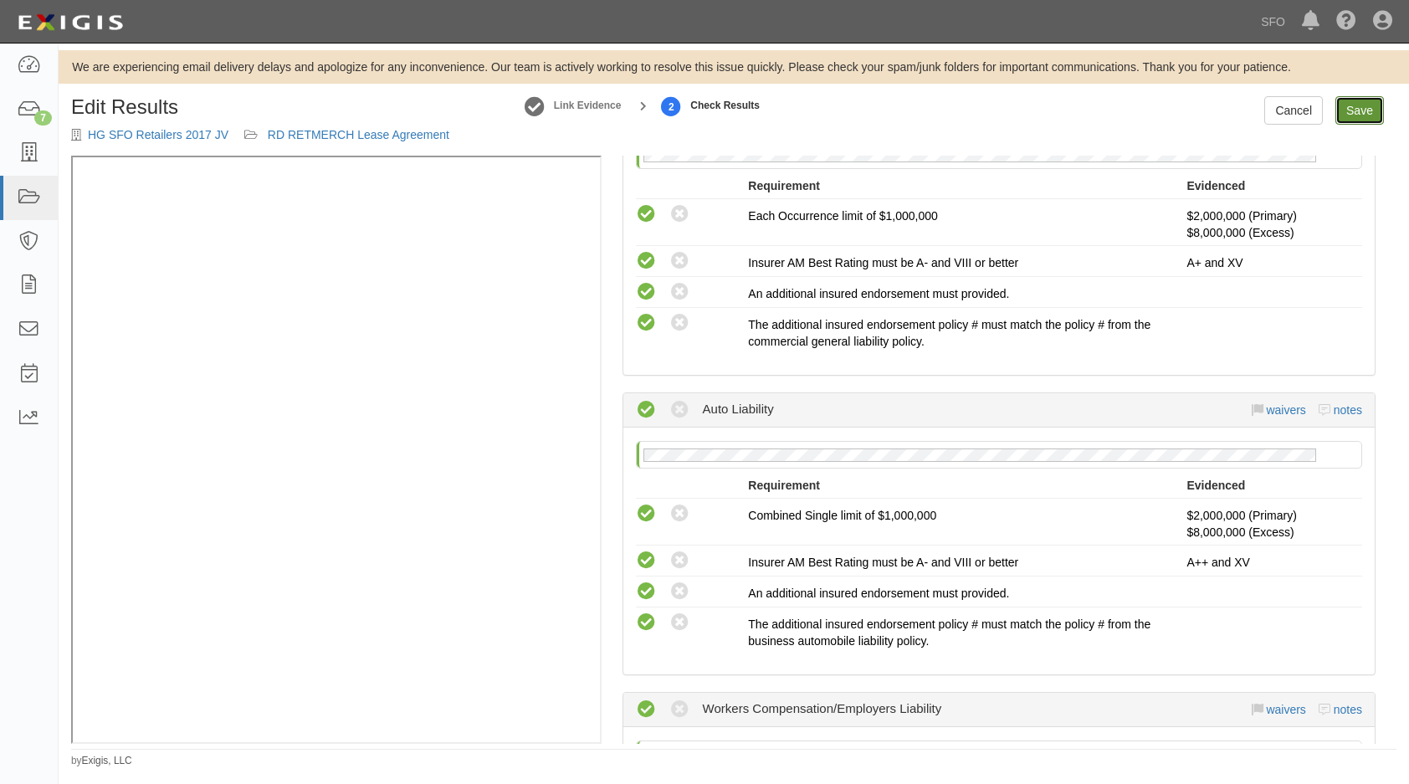
drag, startPoint x: 1348, startPoint y: 115, endPoint x: 1311, endPoint y: 115, distance: 36.8
click at [1349, 115] on link "Save" at bounding box center [1359, 110] width 49 height 28
radio input "true"
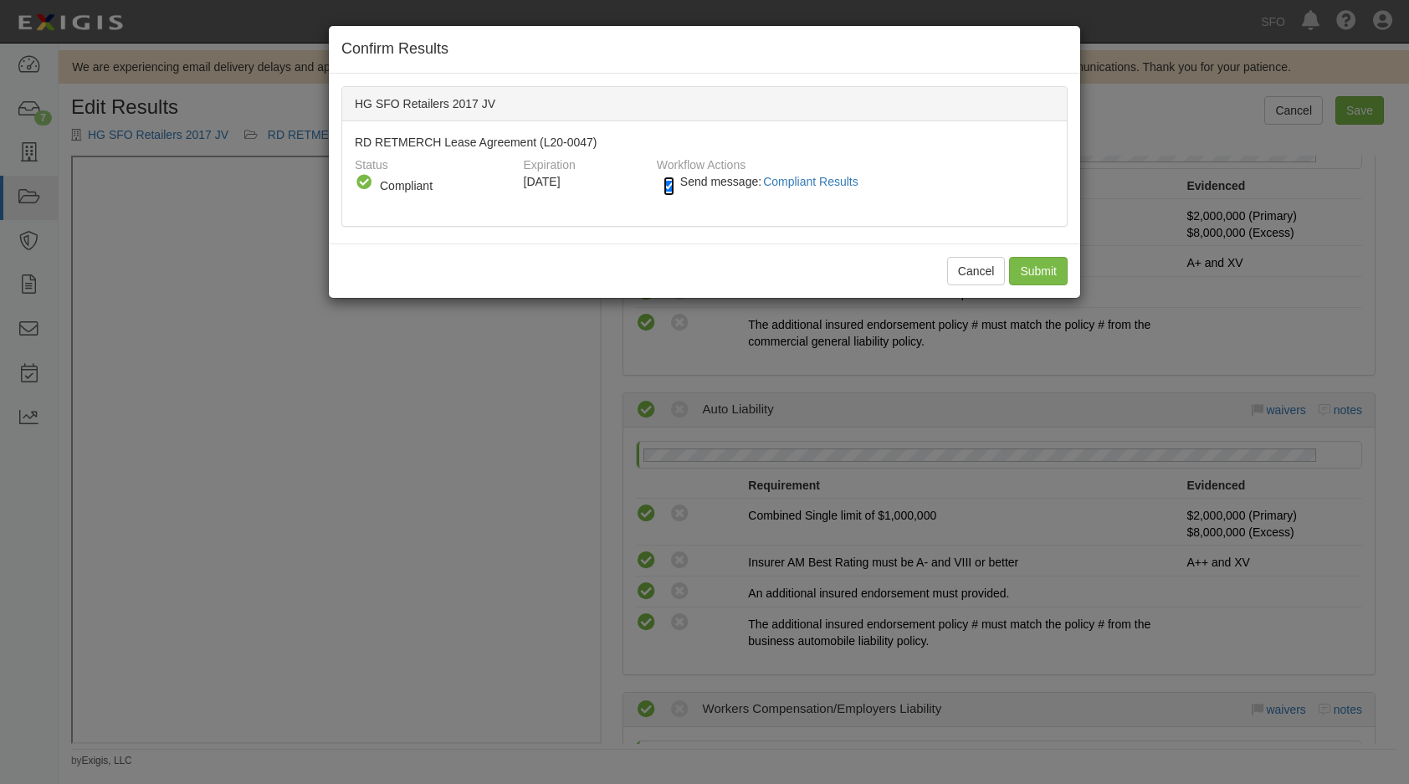
click at [665, 187] on input "Send message: Compliant Results" at bounding box center [669, 186] width 11 height 19
checkbox input "false"
click at [1030, 279] on input "Submit" at bounding box center [1038, 271] width 59 height 28
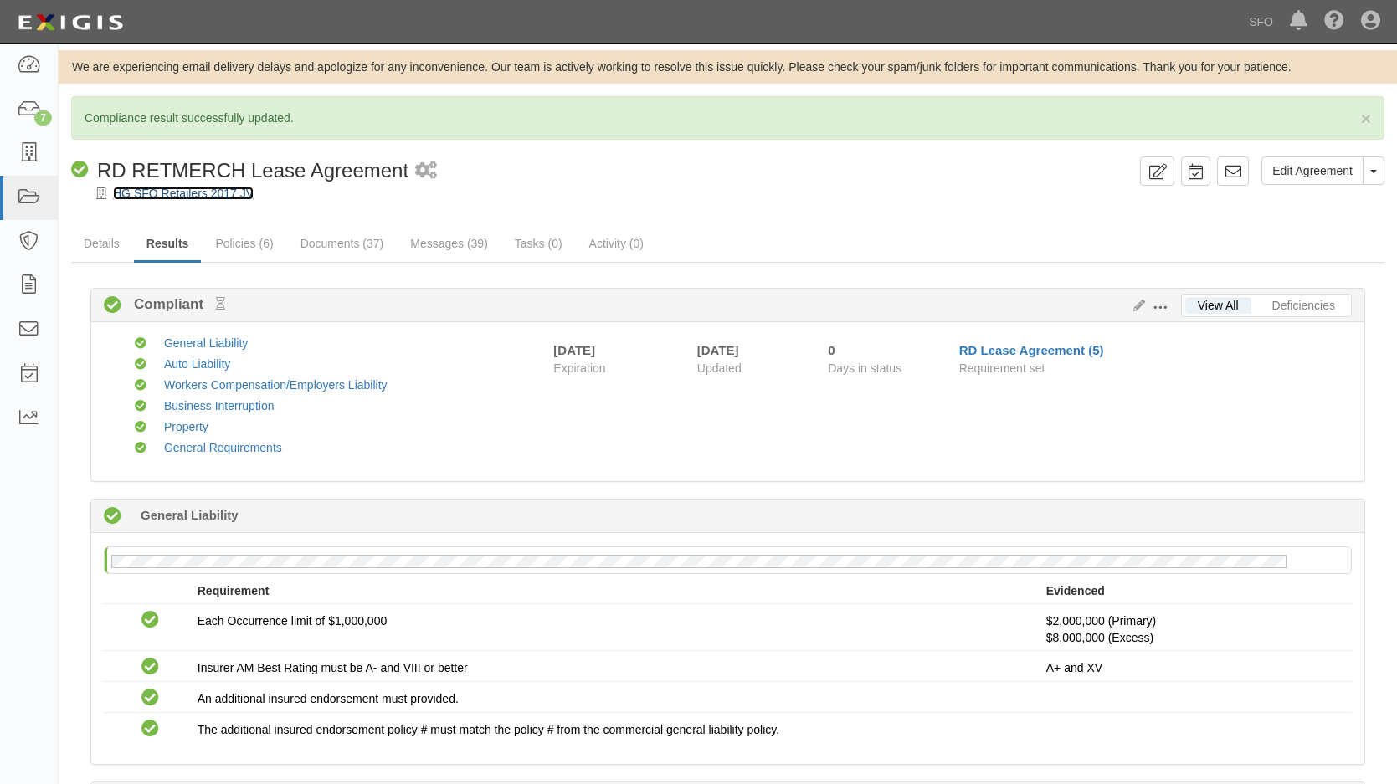
click at [140, 197] on link "HG SFO Retailers 2017 JV" at bounding box center [183, 193] width 141 height 13
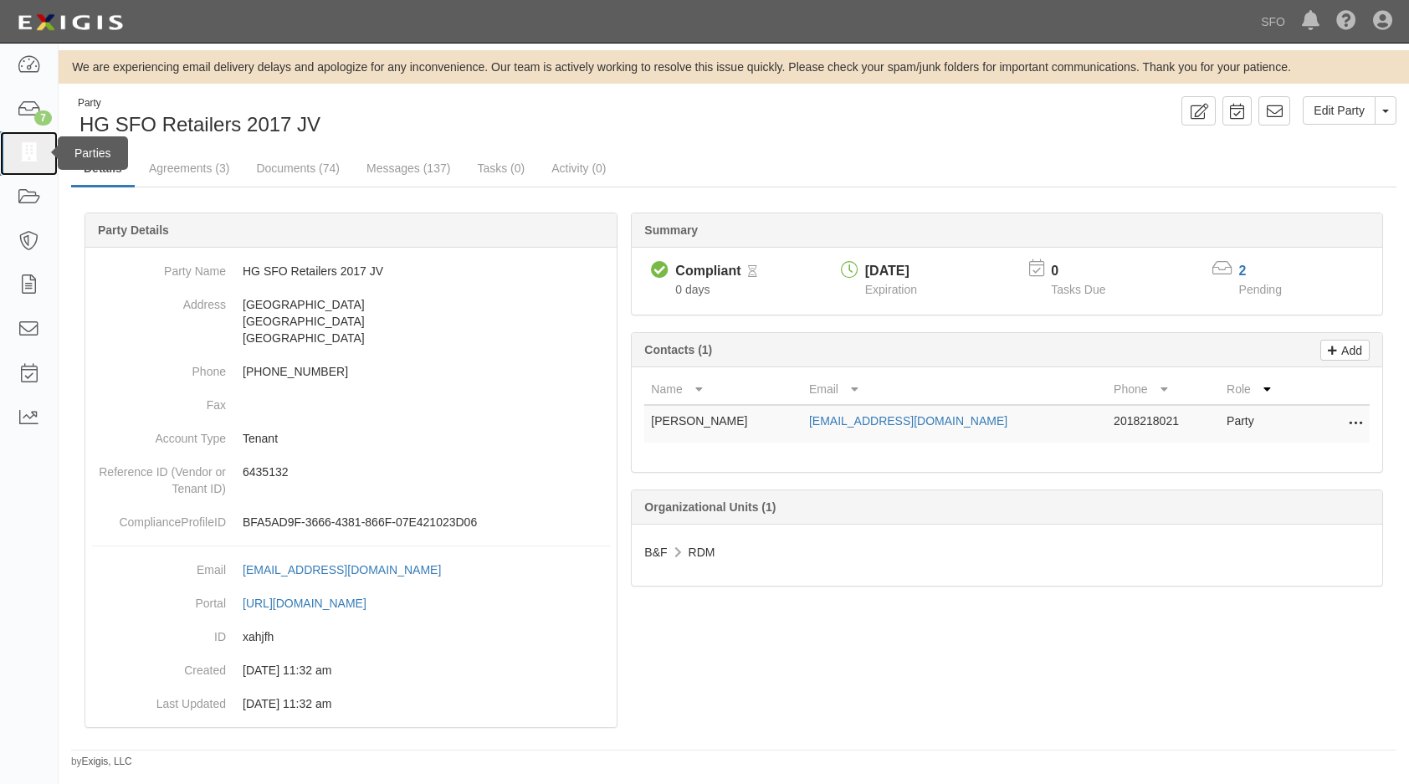
click at [44, 145] on link at bounding box center [29, 153] width 58 height 44
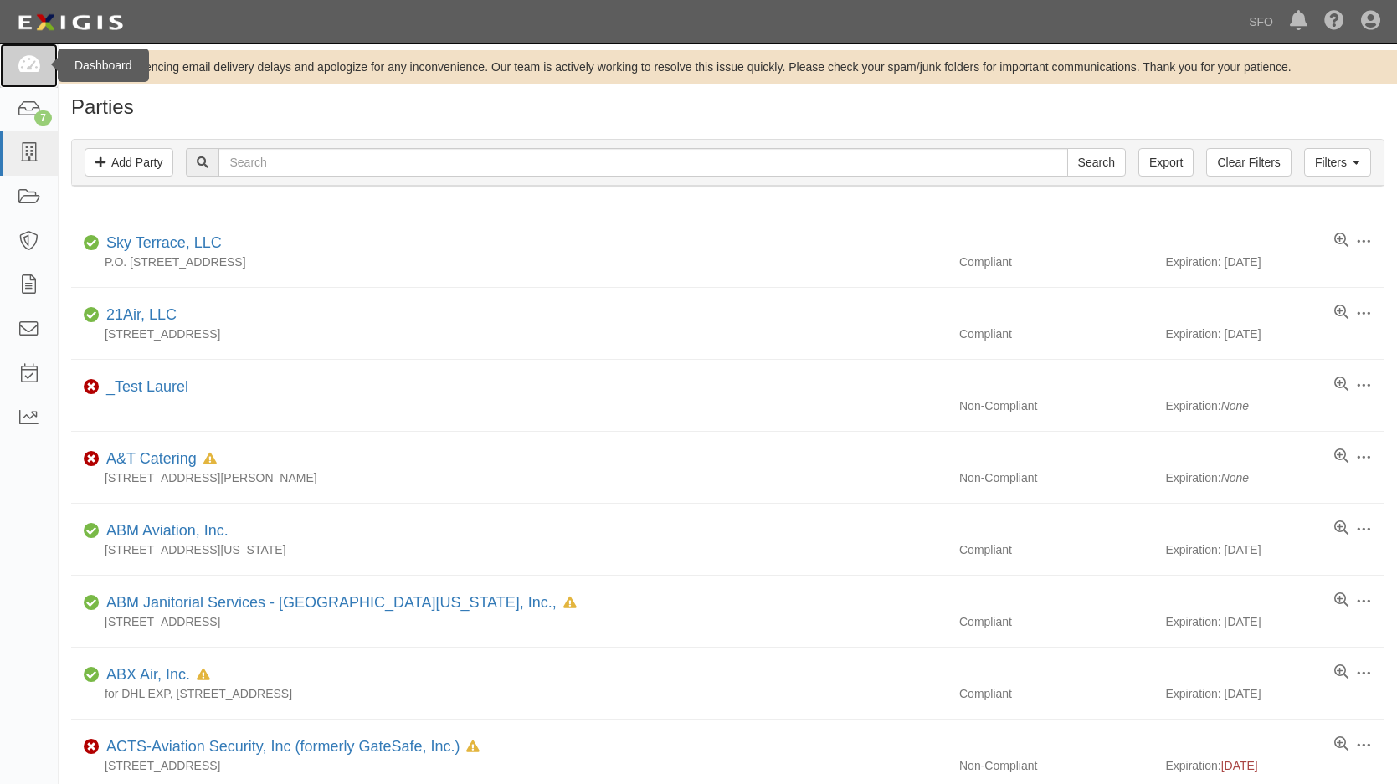
click at [3, 84] on link at bounding box center [29, 66] width 58 height 44
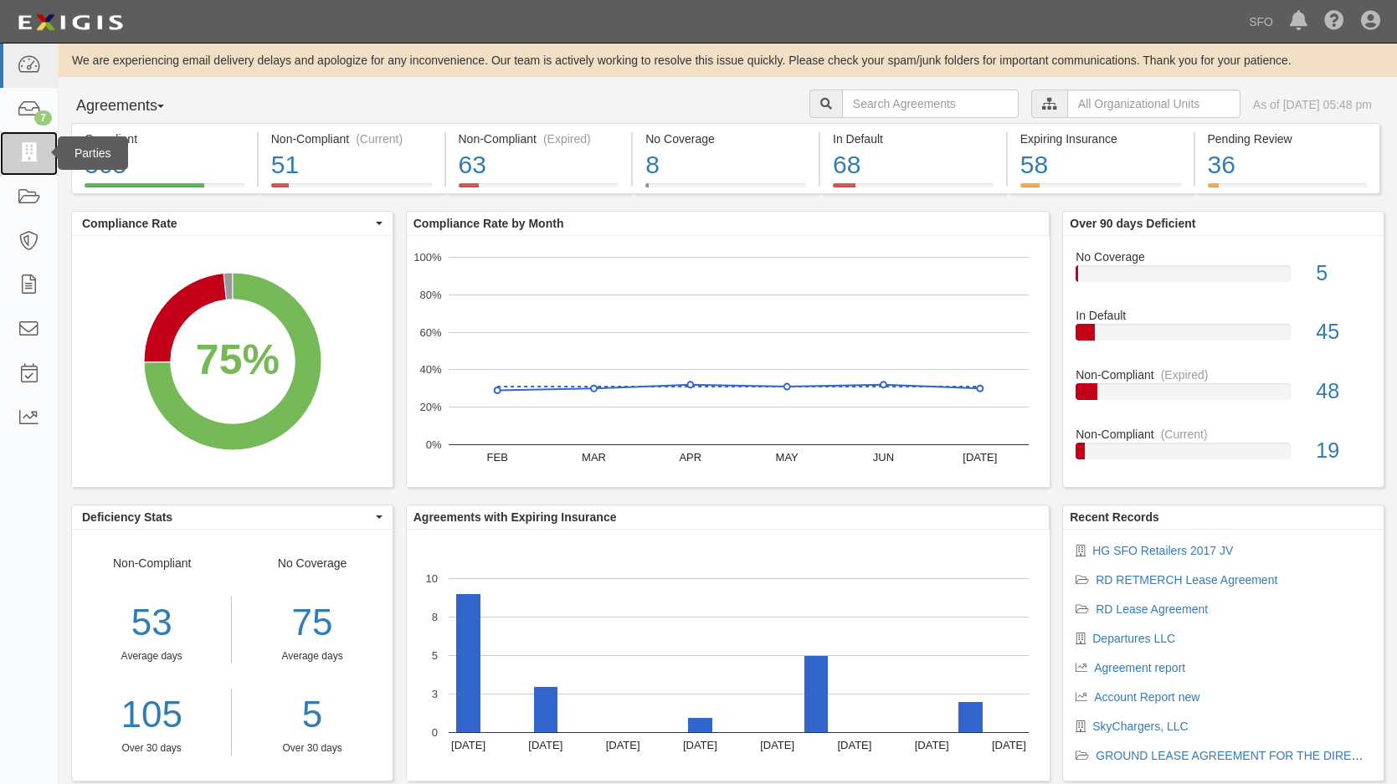
click at [2, 164] on link at bounding box center [29, 153] width 58 height 44
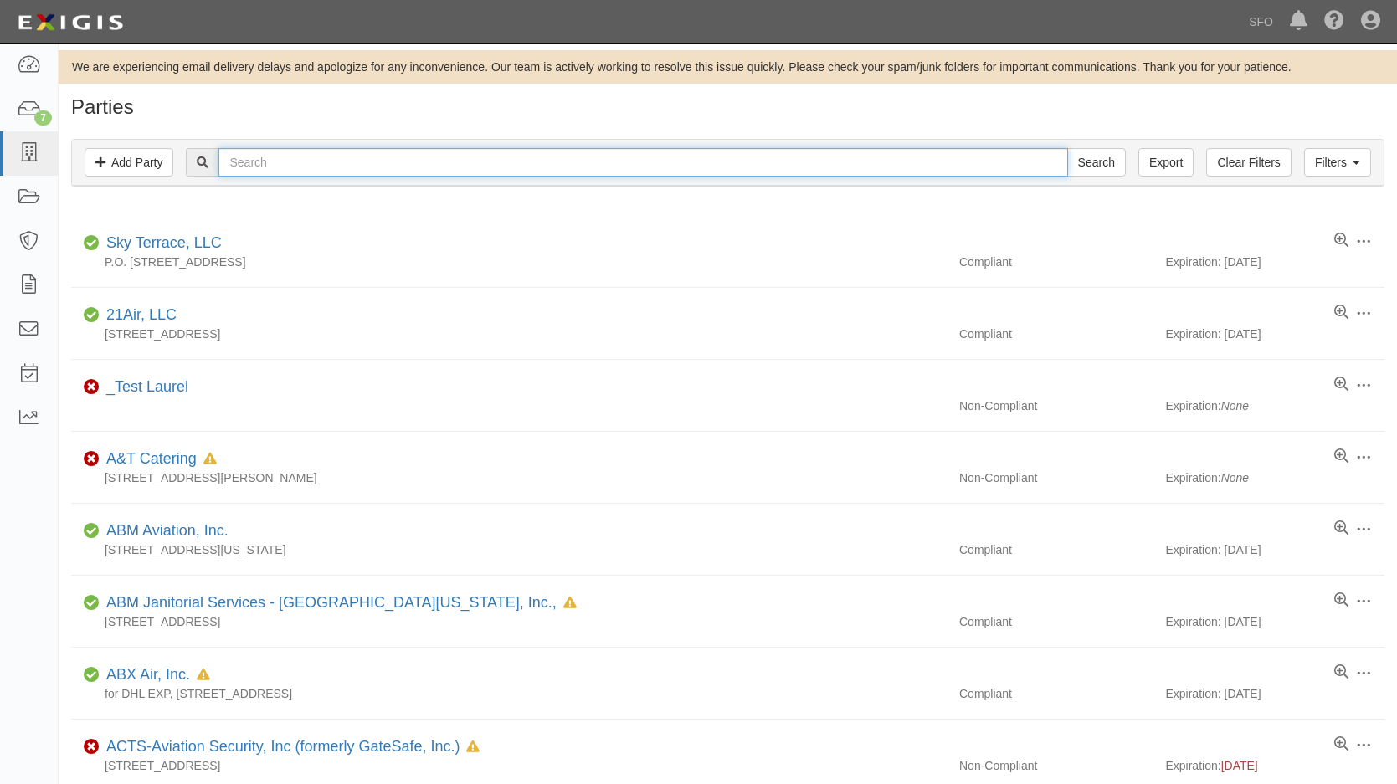
click at [300, 160] on input "text" at bounding box center [642, 162] width 848 height 28
paste input "[DEMOGRAPHIC_DATA] Science Reading Room, Inc."
type input "[DEMOGRAPHIC_DATA] Science Reading Room, Inc."
click at [1067, 148] on input "Search" at bounding box center [1096, 162] width 59 height 28
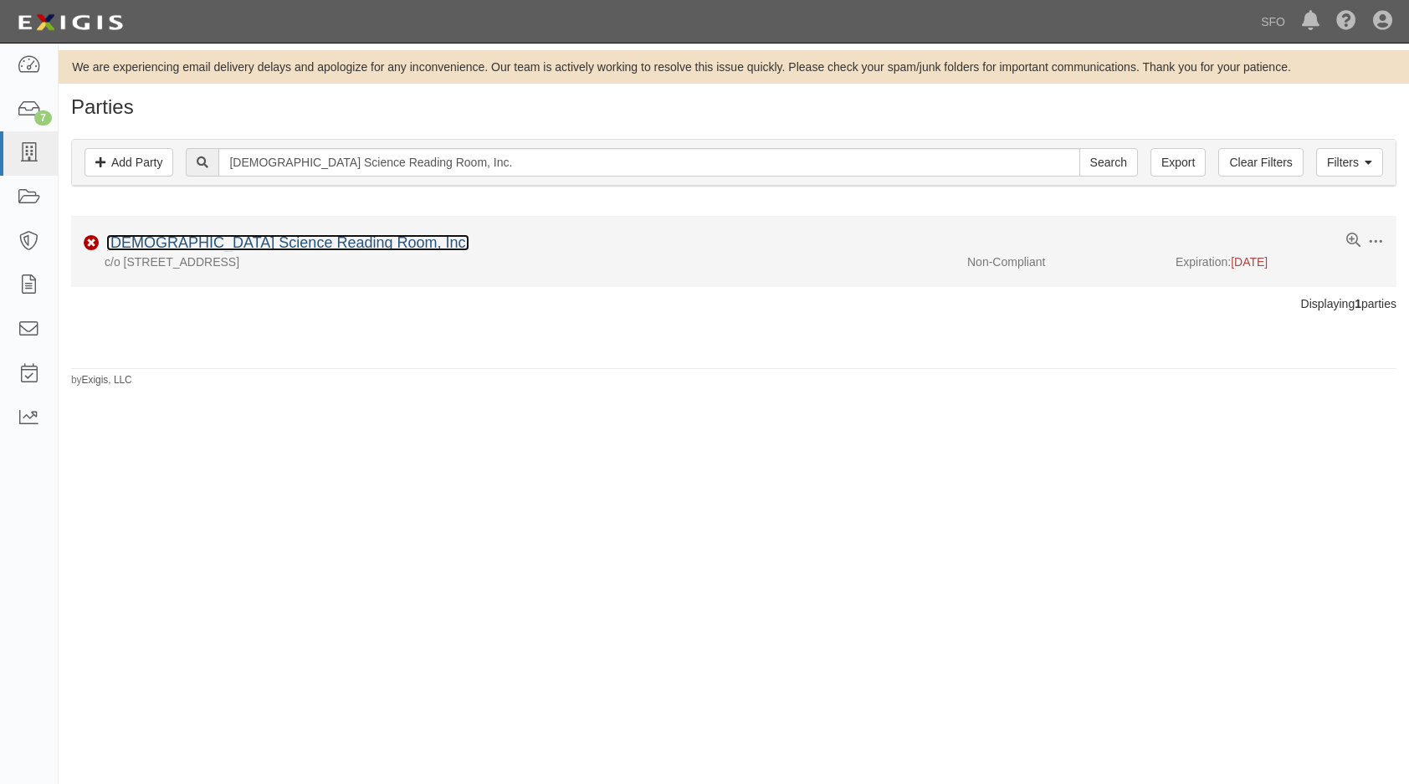
click at [329, 243] on link "[DEMOGRAPHIC_DATA] Science Reading Room, Inc." at bounding box center [287, 242] width 363 height 17
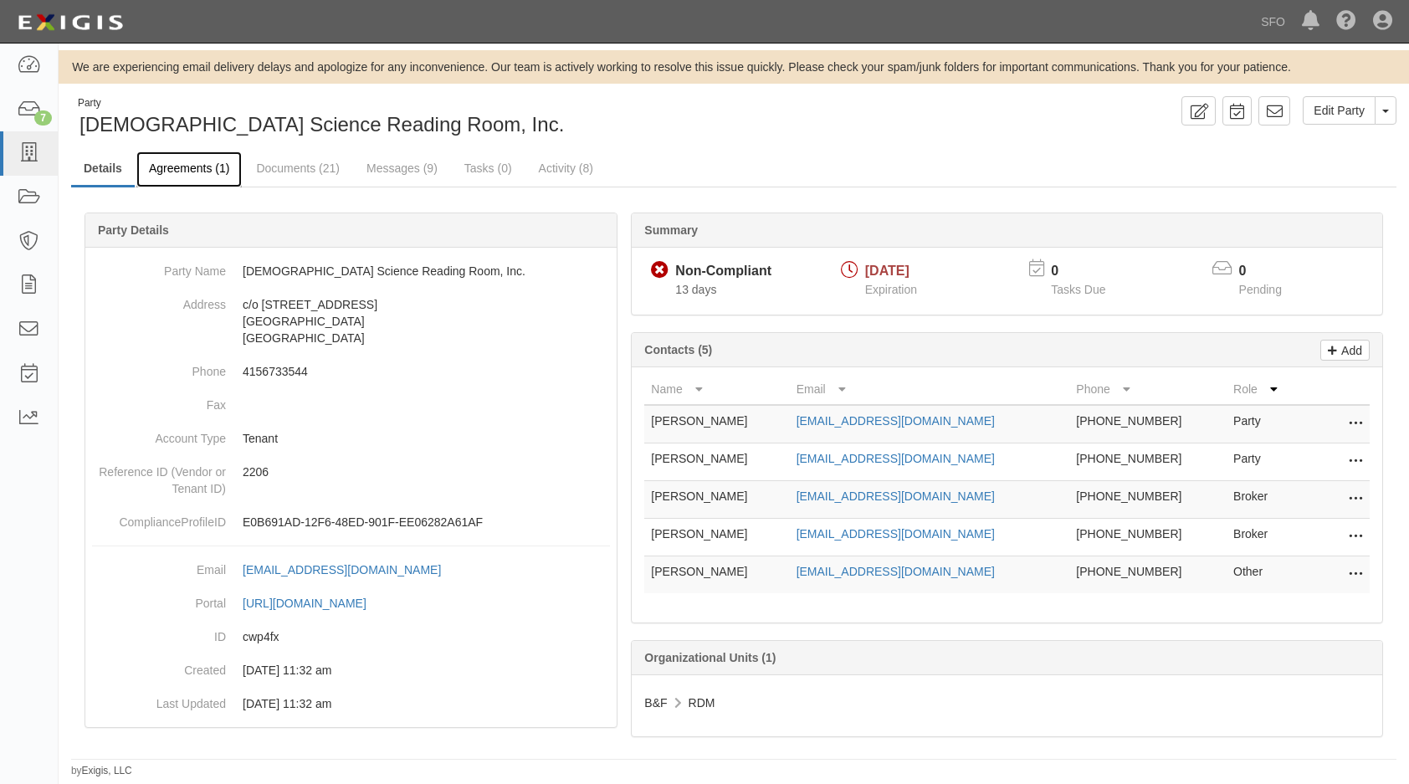
click at [201, 177] on link "Agreements (1)" at bounding box center [188, 169] width 105 height 36
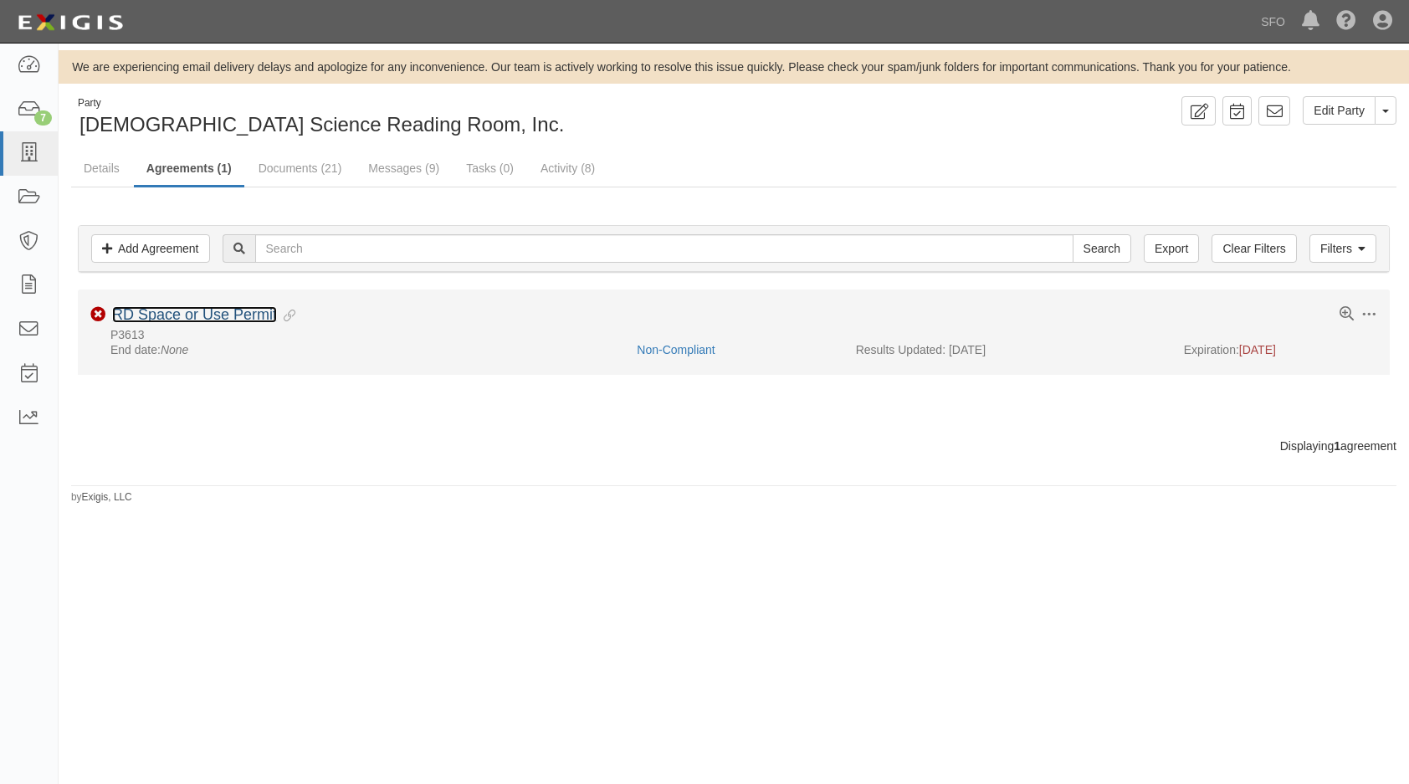
click at [223, 312] on link "RD Space or Use Permit" at bounding box center [194, 314] width 165 height 17
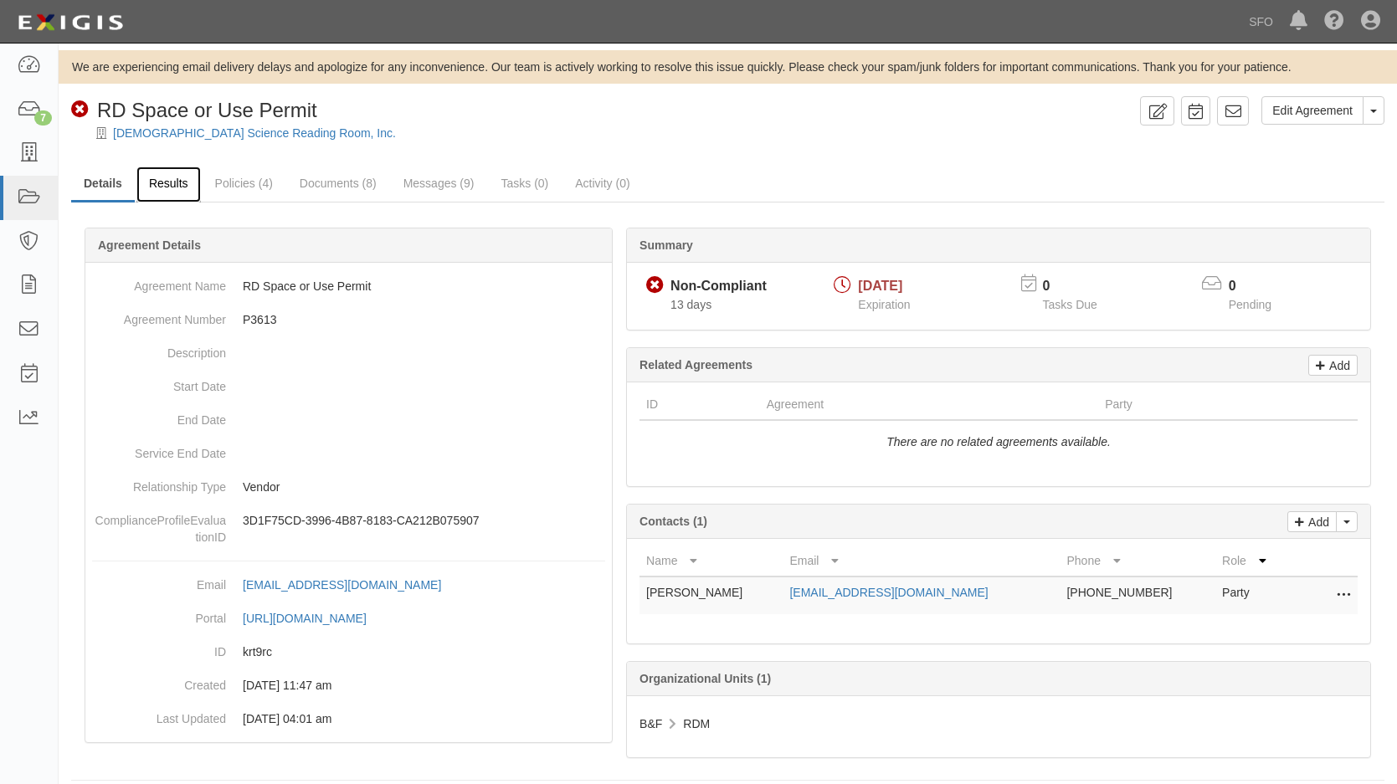
click at [188, 187] on link "Results" at bounding box center [168, 185] width 64 height 36
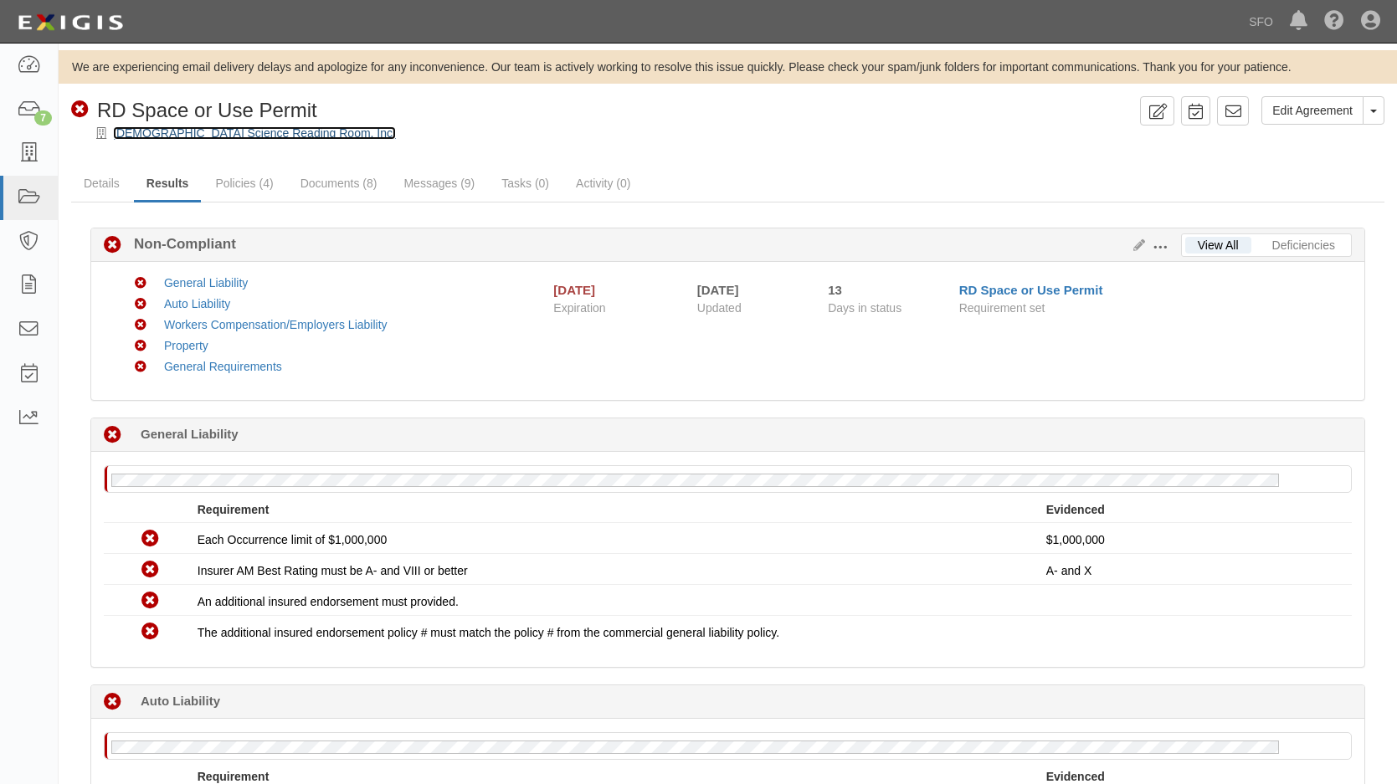
click at [166, 140] on link "[DEMOGRAPHIC_DATA] Science Reading Room, Inc." at bounding box center [254, 132] width 283 height 13
click at [164, 135] on link "[DEMOGRAPHIC_DATA] Science Reading Room, Inc." at bounding box center [254, 132] width 283 height 13
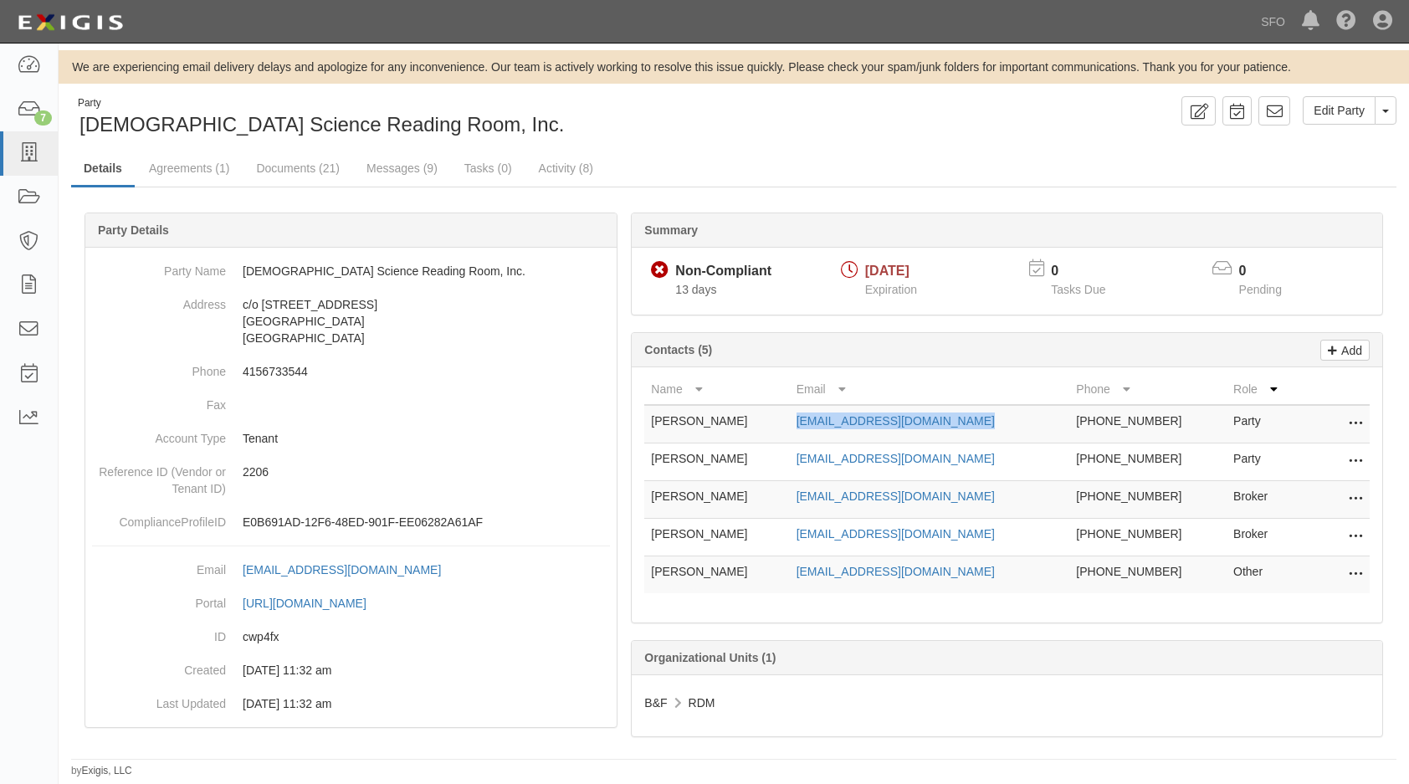
drag, startPoint x: 1027, startPoint y: 418, endPoint x: 807, endPoint y: 423, distance: 220.1
click at [807, 423] on td "cs.readingroom.sfo@gmail.com" at bounding box center [930, 424] width 280 height 38
copy link "cs.readingroom.sfo@gmail.com"
click at [1007, 425] on td "cs.readingroom.sfo@gmail.com" at bounding box center [930, 424] width 280 height 38
drag, startPoint x: 1005, startPoint y: 425, endPoint x: 772, endPoint y: 432, distance: 232.7
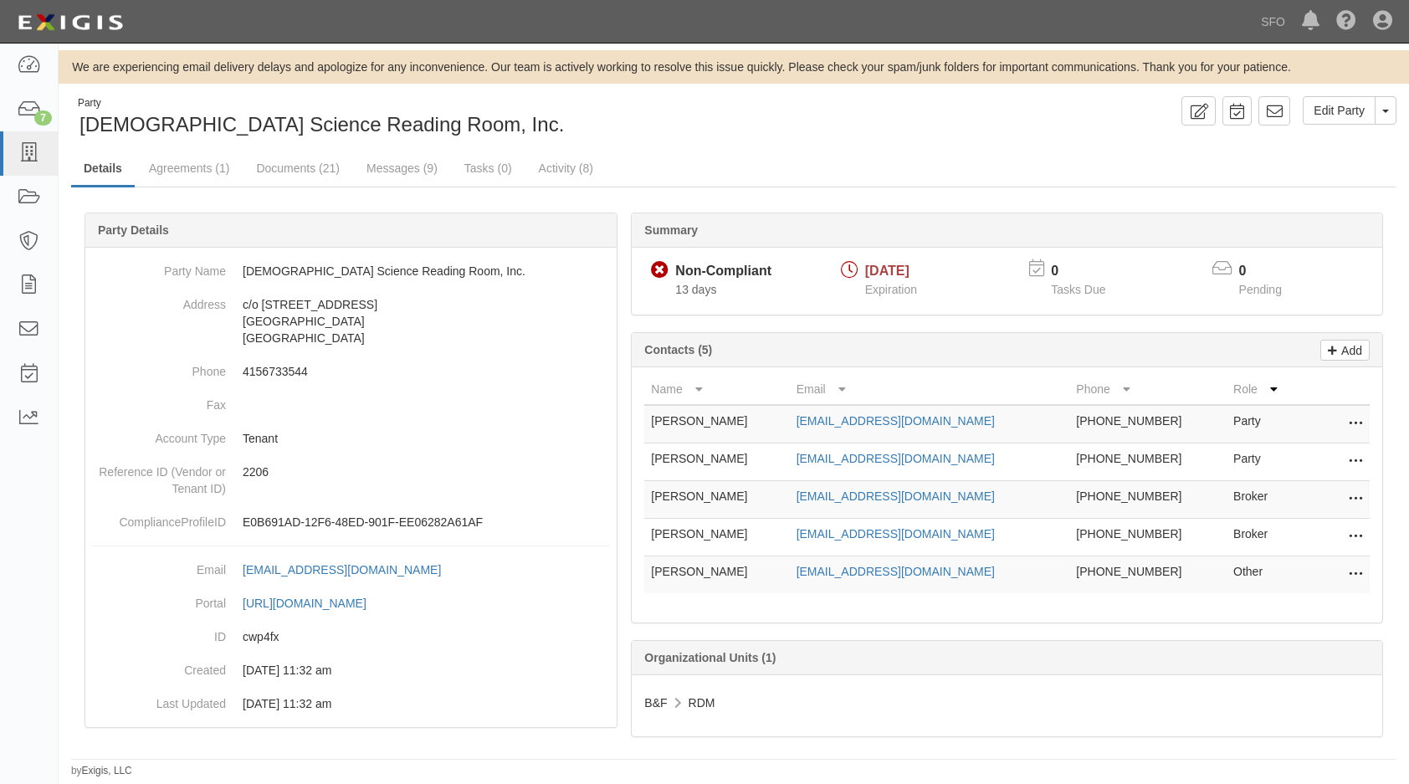
click at [772, 432] on tr "Mary Ann Lerch cs.readingroom.sfo@gmail.com 415-673-3544 Party Edit Delete" at bounding box center [1006, 424] width 725 height 38
copy tr "cs.readingroom.sfo@gmail.com"
click at [21, 159] on icon at bounding box center [28, 153] width 23 height 19
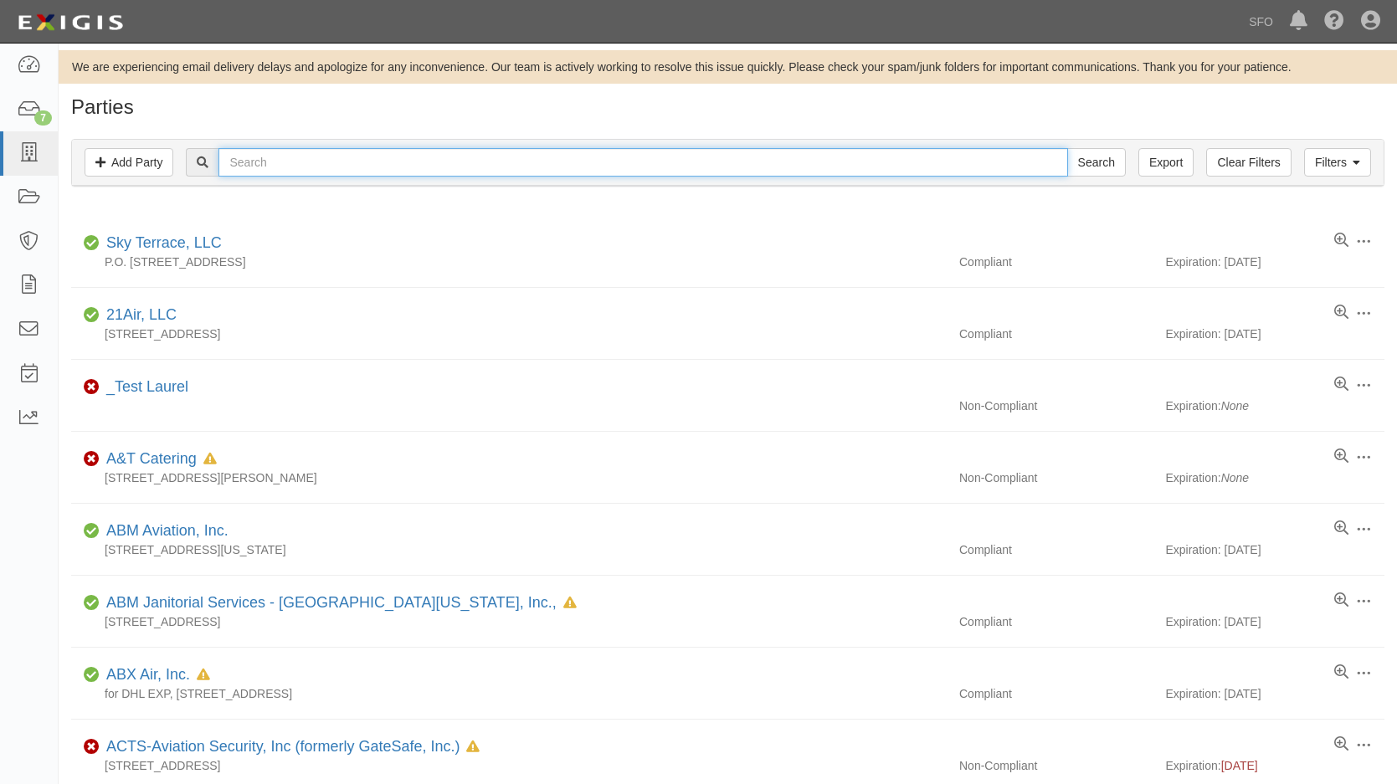
click at [305, 163] on input "text" at bounding box center [642, 162] width 848 height 28
type input "n"
type input "united"
click at [1067, 148] on input "Search" at bounding box center [1096, 162] width 59 height 28
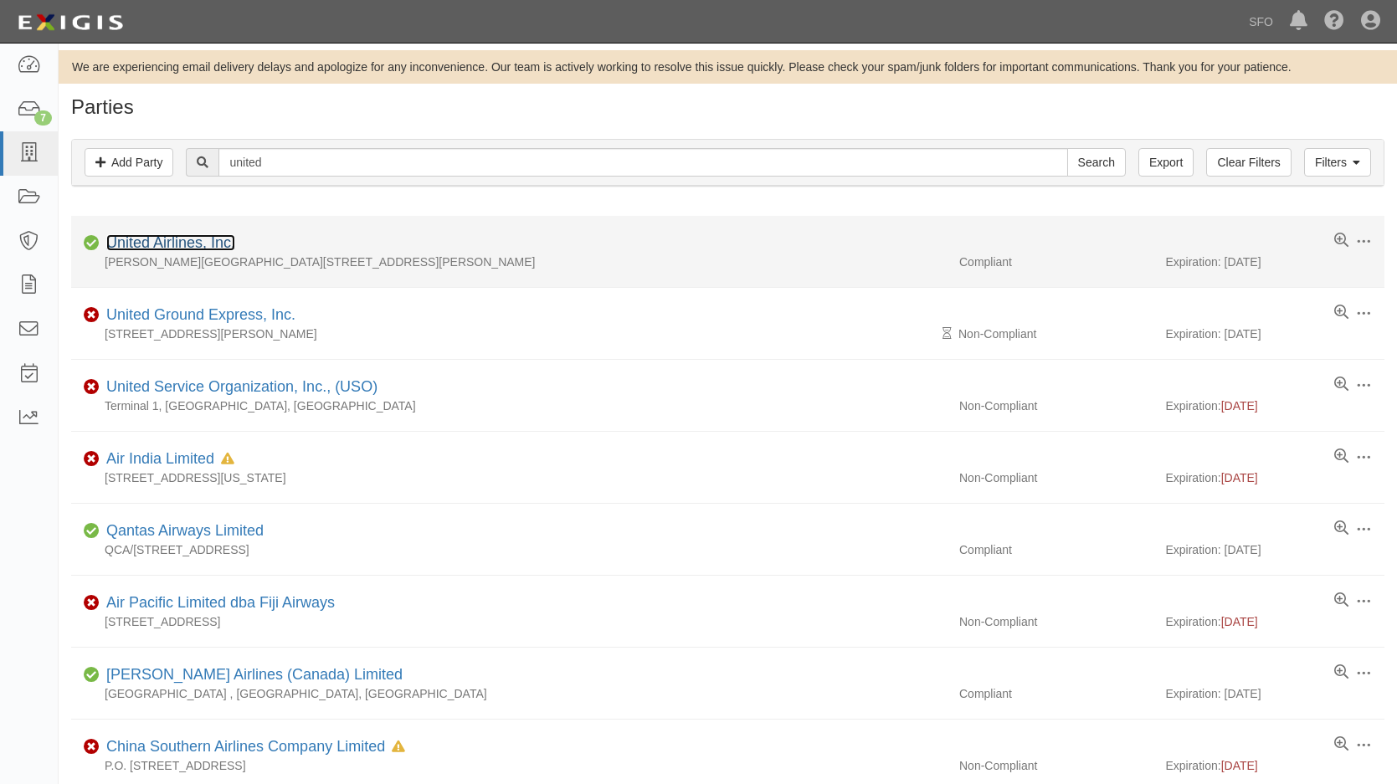
click at [203, 242] on link "United Airlines, Inc." at bounding box center [170, 242] width 129 height 17
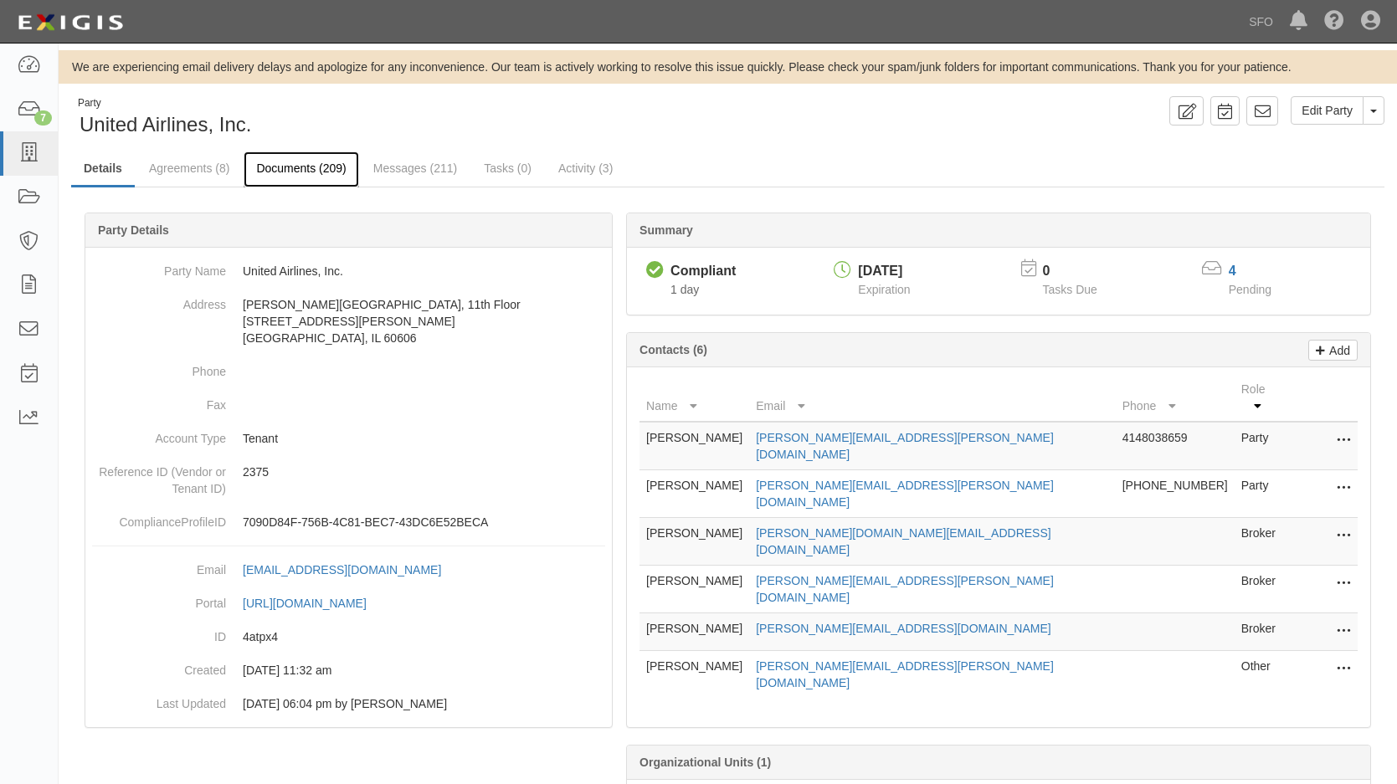
click at [313, 177] on link "Documents (209)" at bounding box center [300, 169] width 115 height 36
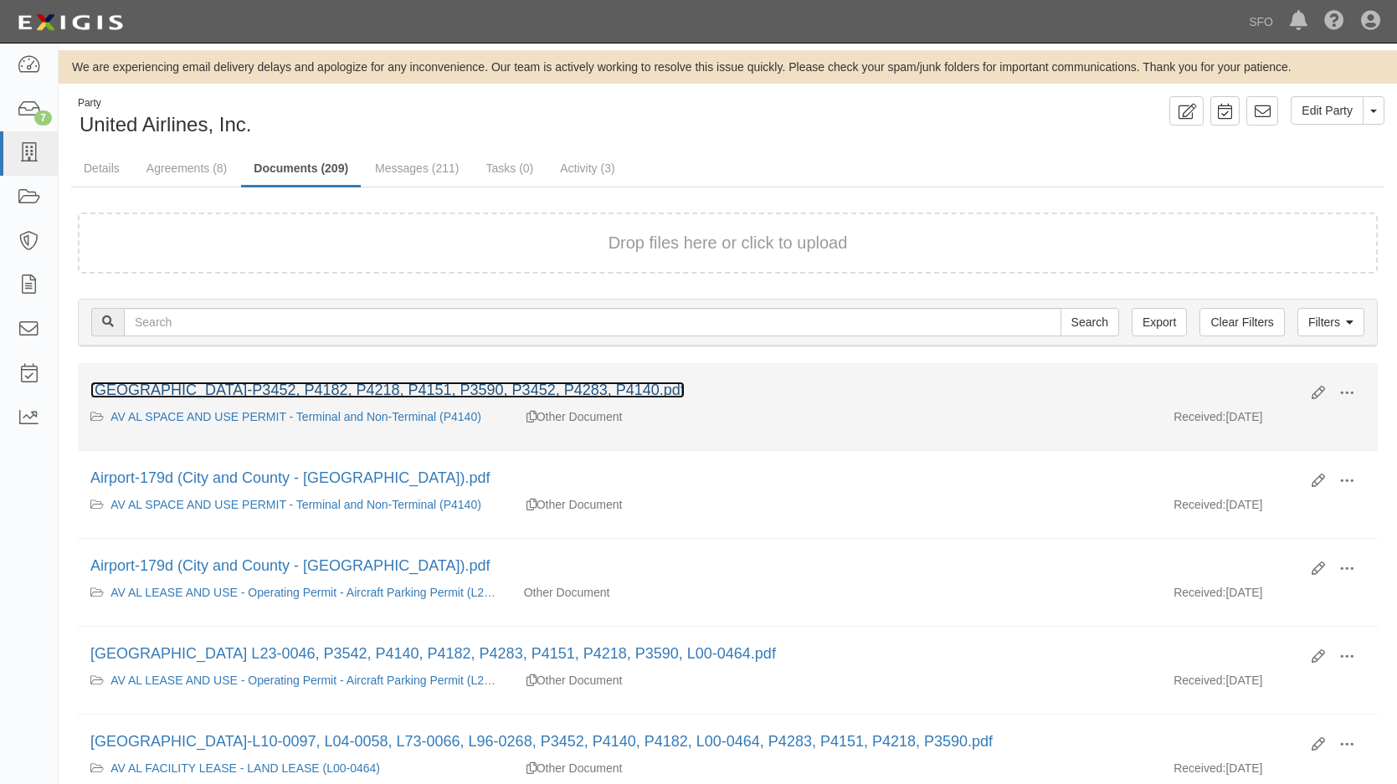
click at [471, 390] on link "[GEOGRAPHIC_DATA]-P3452, P4182, P4218, P4151, P3590, P3452, P4283, P4140.pdf" at bounding box center [387, 390] width 594 height 17
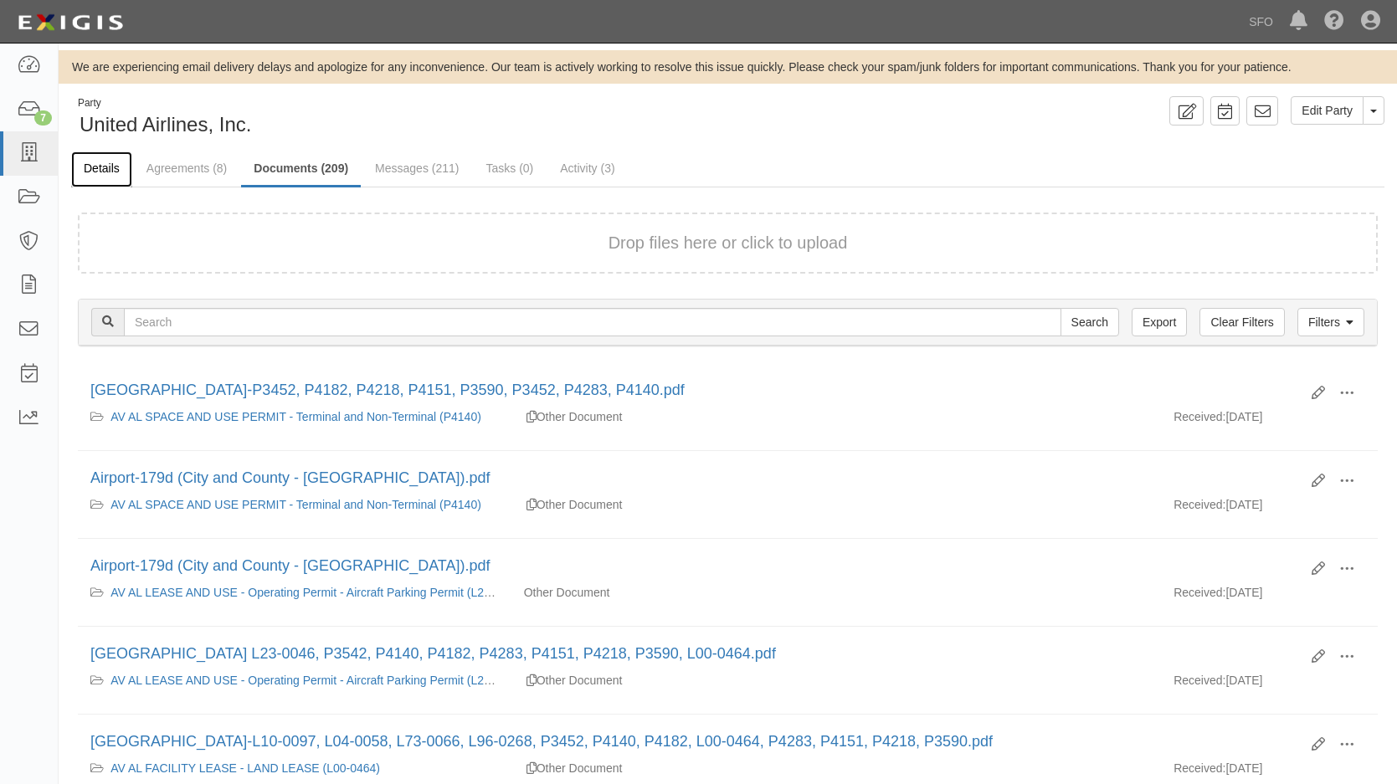
click at [106, 169] on link "Details" at bounding box center [101, 169] width 61 height 36
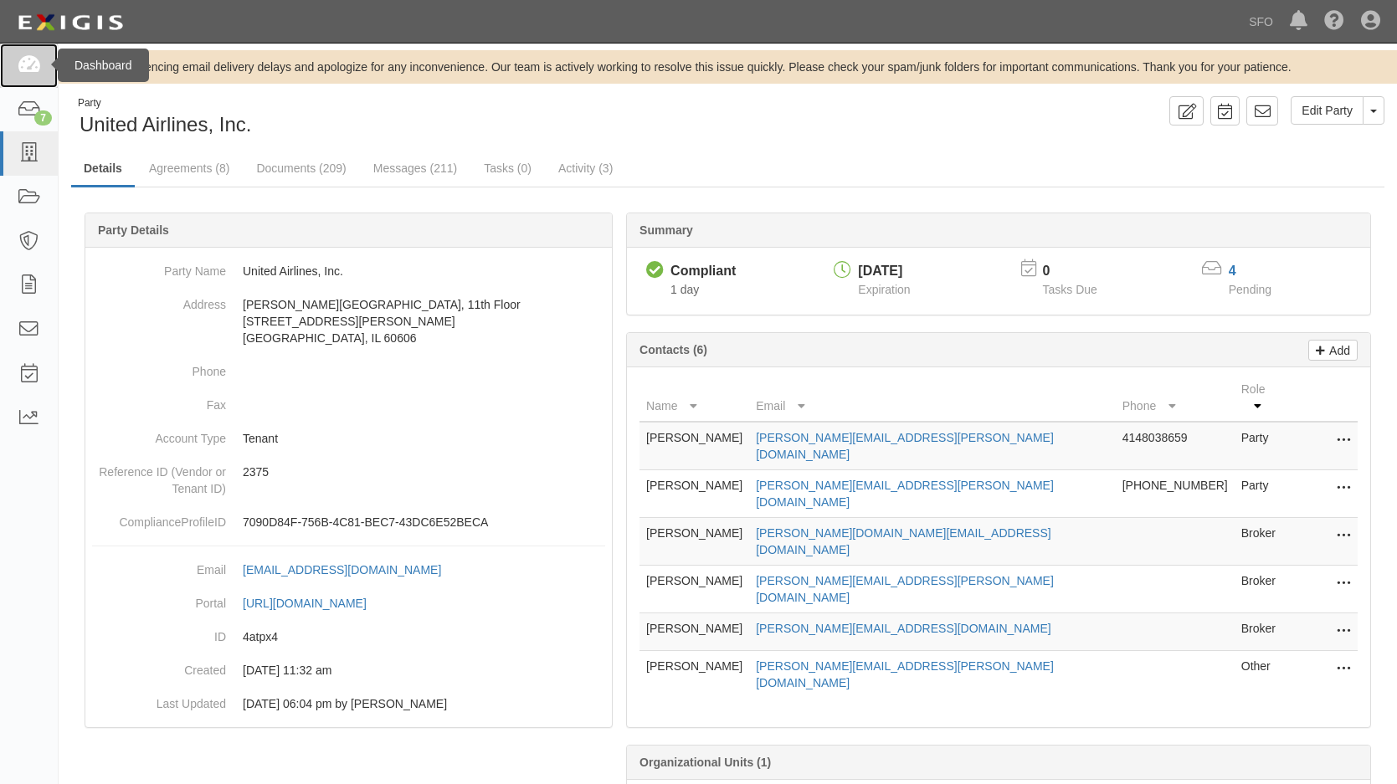
click at [16, 62] on link at bounding box center [29, 66] width 58 height 44
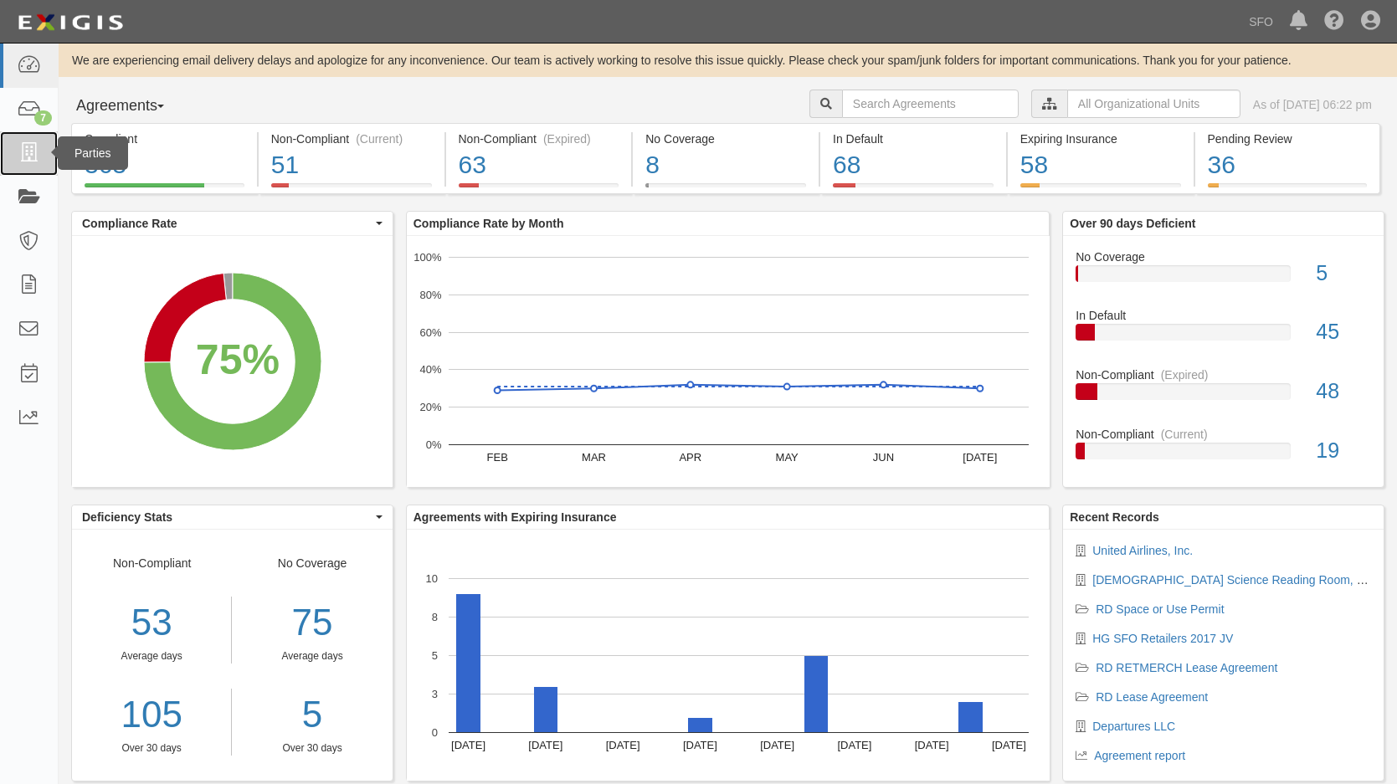
click at [13, 161] on link at bounding box center [29, 153] width 58 height 44
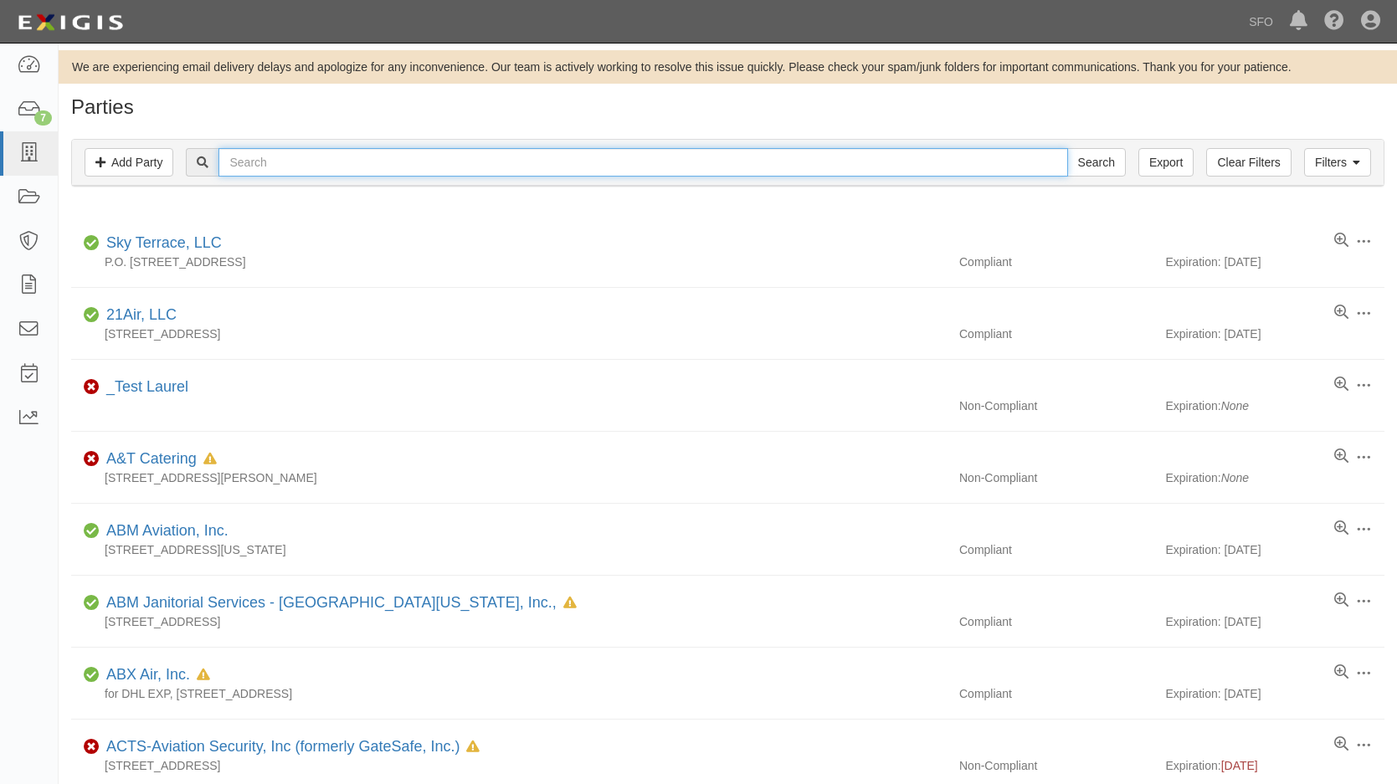
click at [307, 161] on input "text" at bounding box center [642, 162] width 848 height 28
paste input "SF Foodways, LLC"
type input "SF Foodways, LLC"
click at [1067, 148] on input "Search" at bounding box center [1096, 162] width 59 height 28
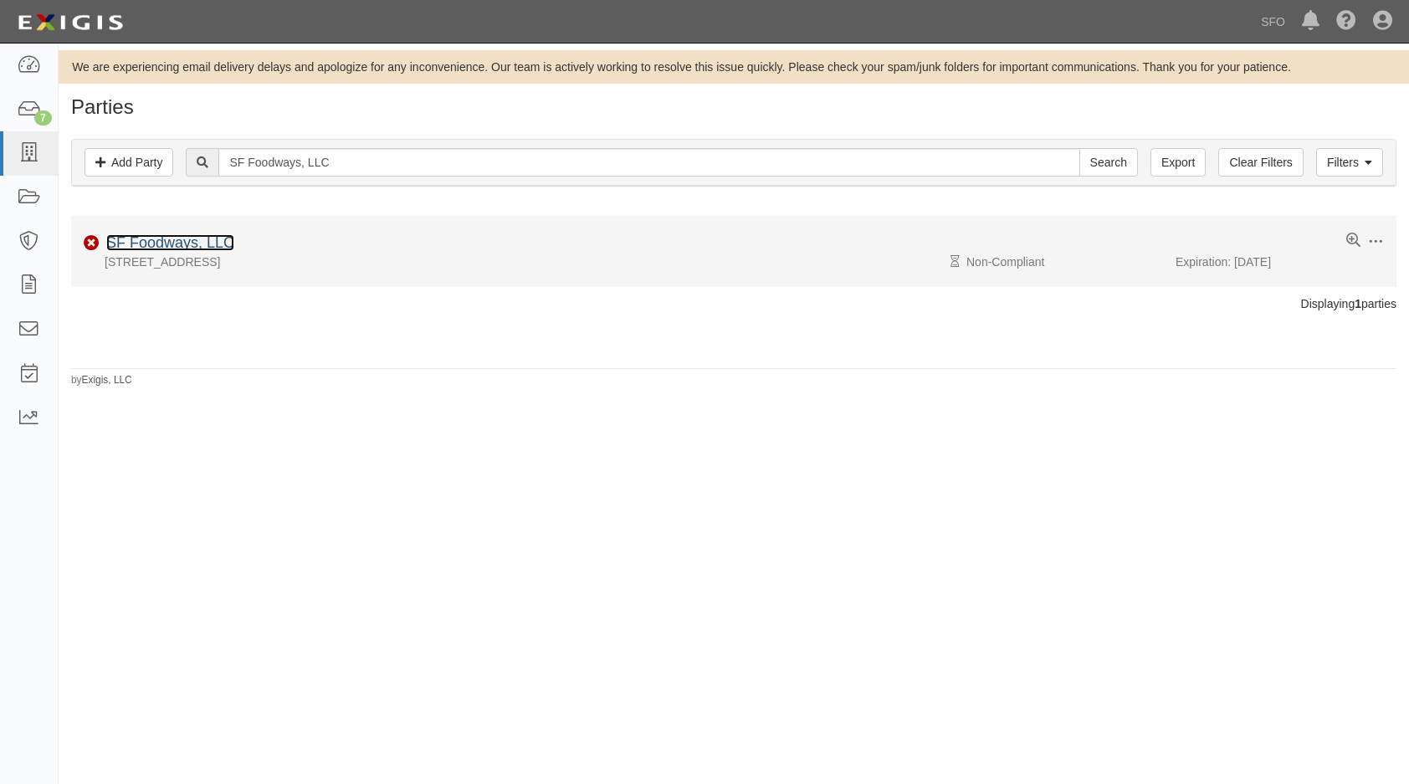
click at [156, 239] on link "SF Foodways, LLC" at bounding box center [170, 242] width 128 height 17
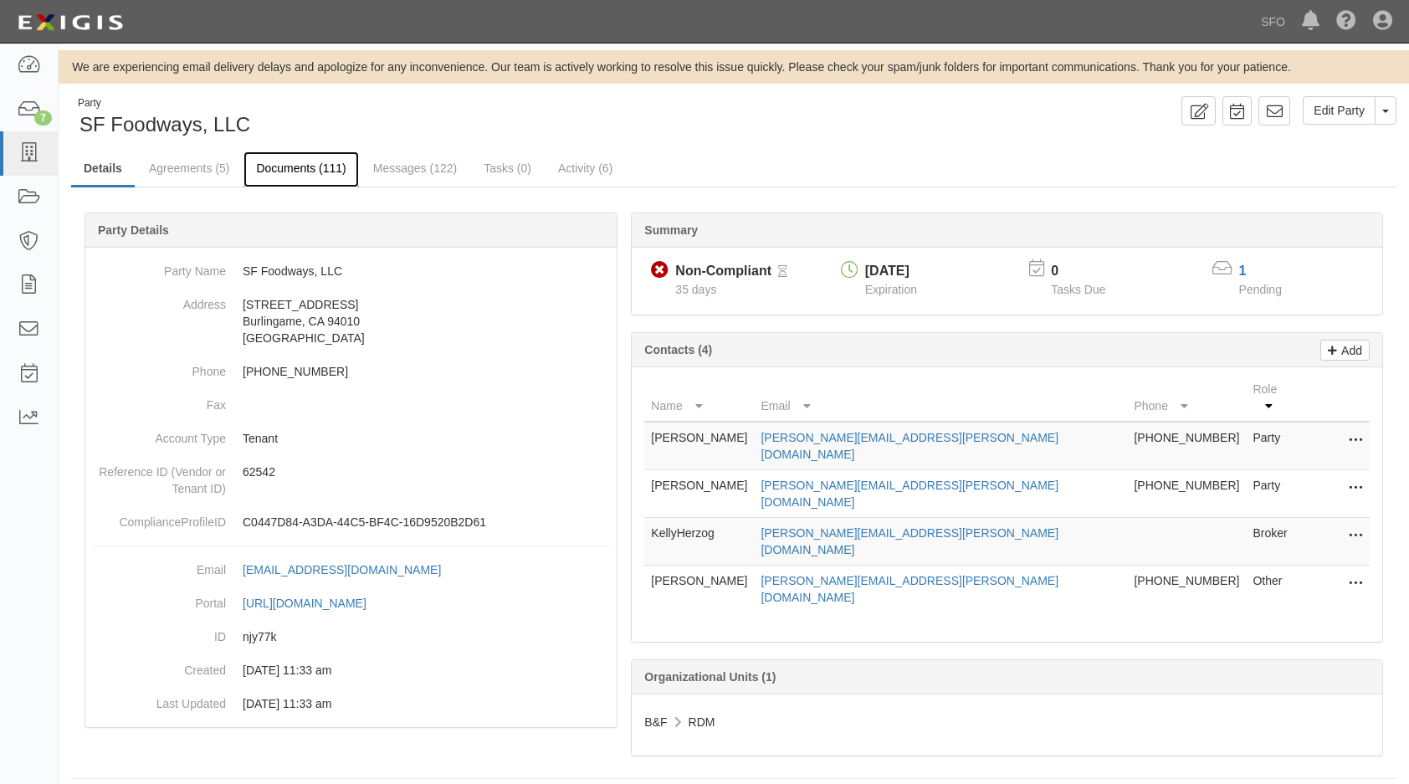
click at [305, 161] on link "Documents (111)" at bounding box center [300, 169] width 115 height 36
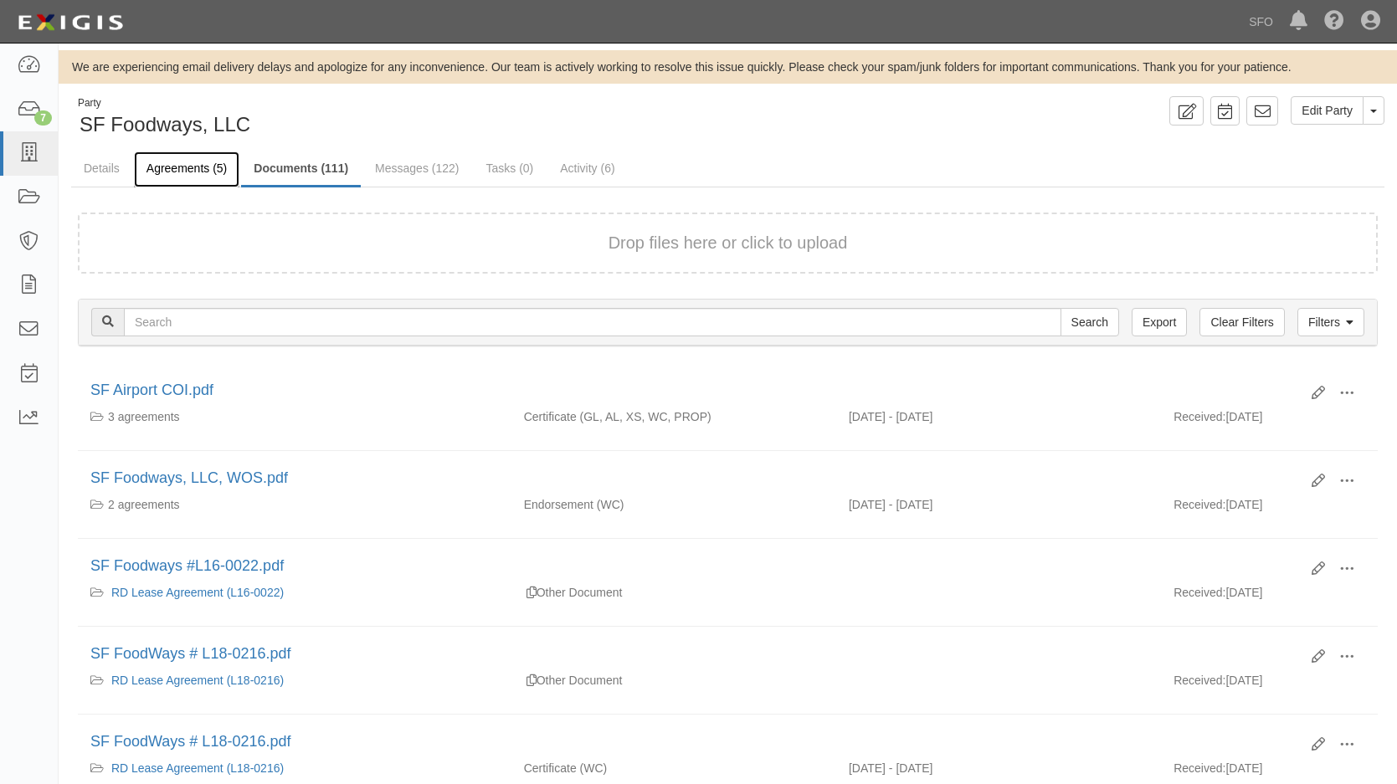
click at [210, 174] on link "Agreements (5)" at bounding box center [186, 169] width 105 height 36
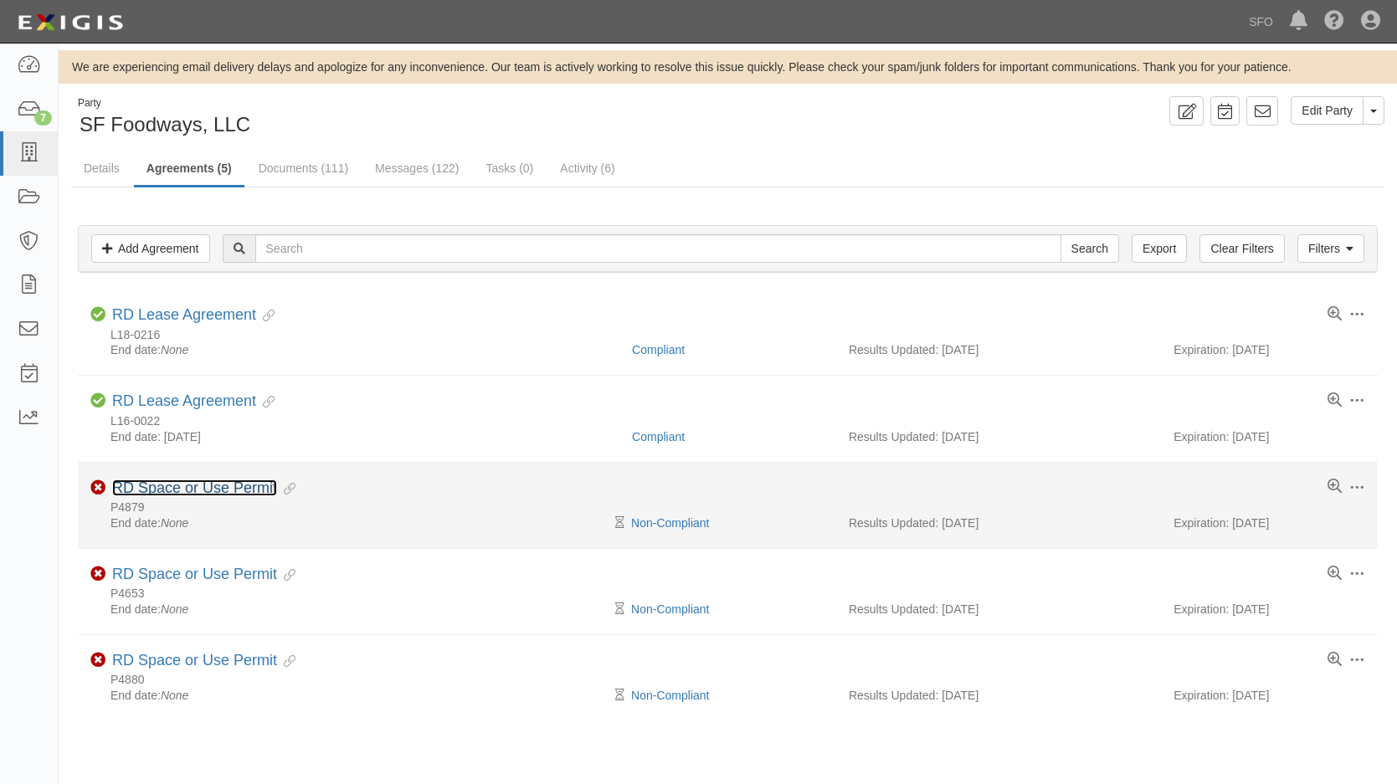
click at [249, 488] on link "RD Space or Use Permit" at bounding box center [194, 487] width 165 height 17
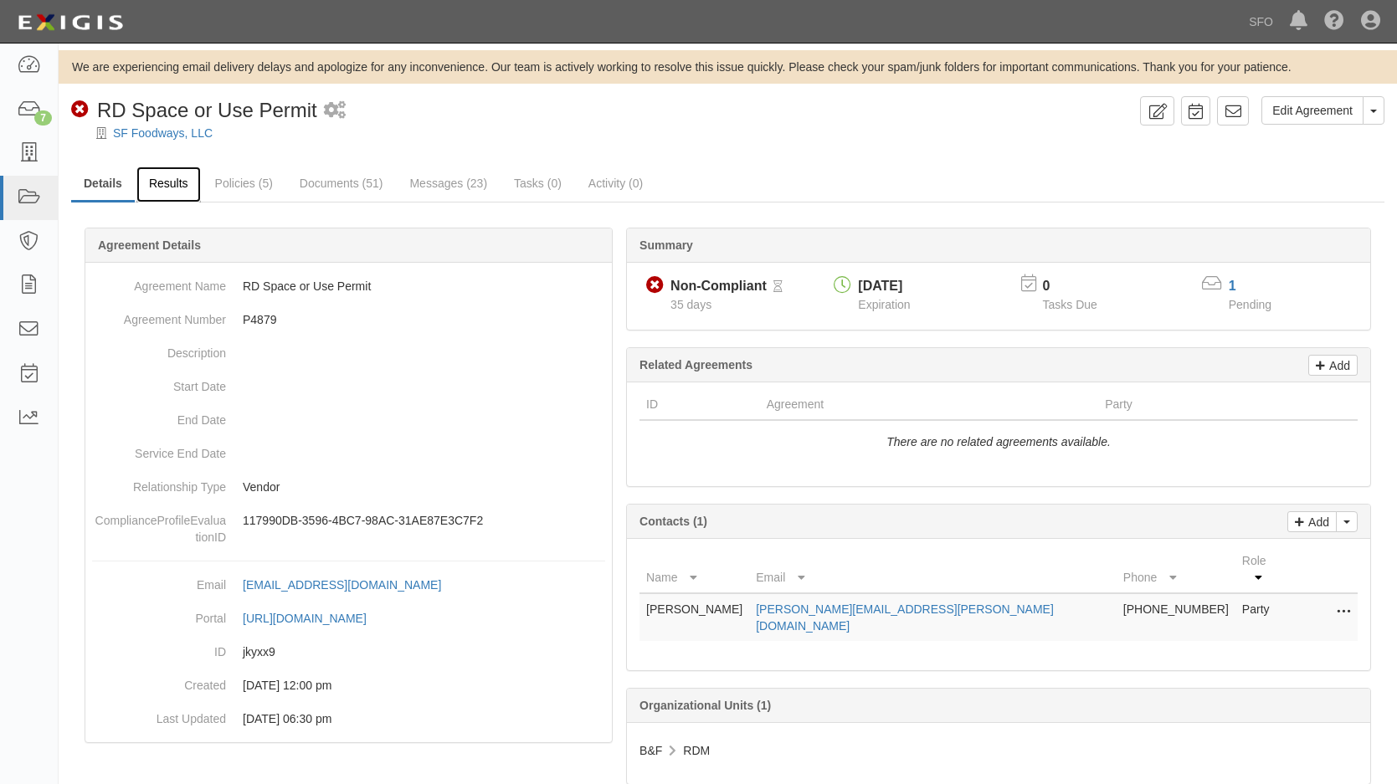
click at [154, 184] on link "Results" at bounding box center [168, 185] width 64 height 36
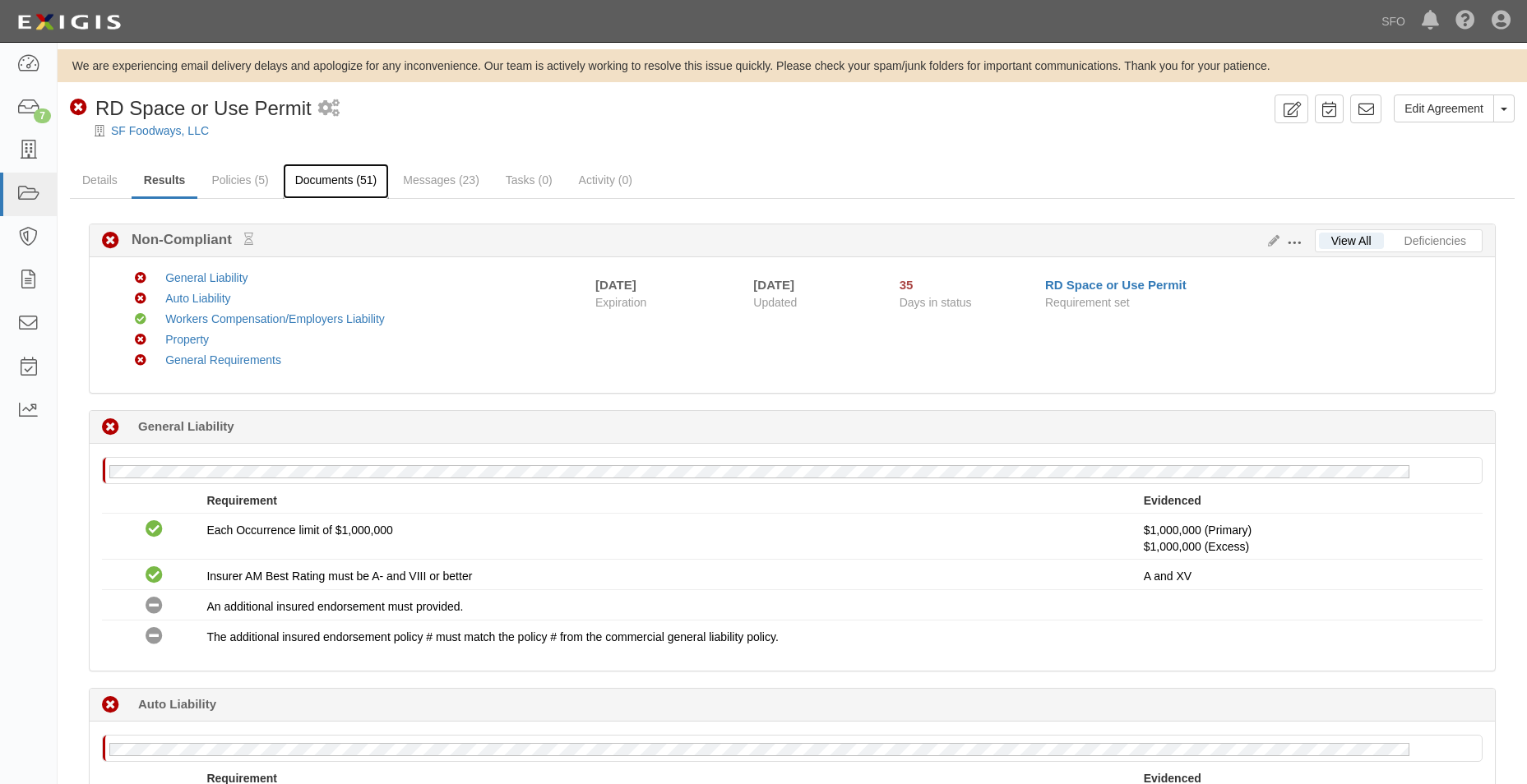
click at [325, 177] on link "Documents (51)" at bounding box center [336, 182] width 107 height 35
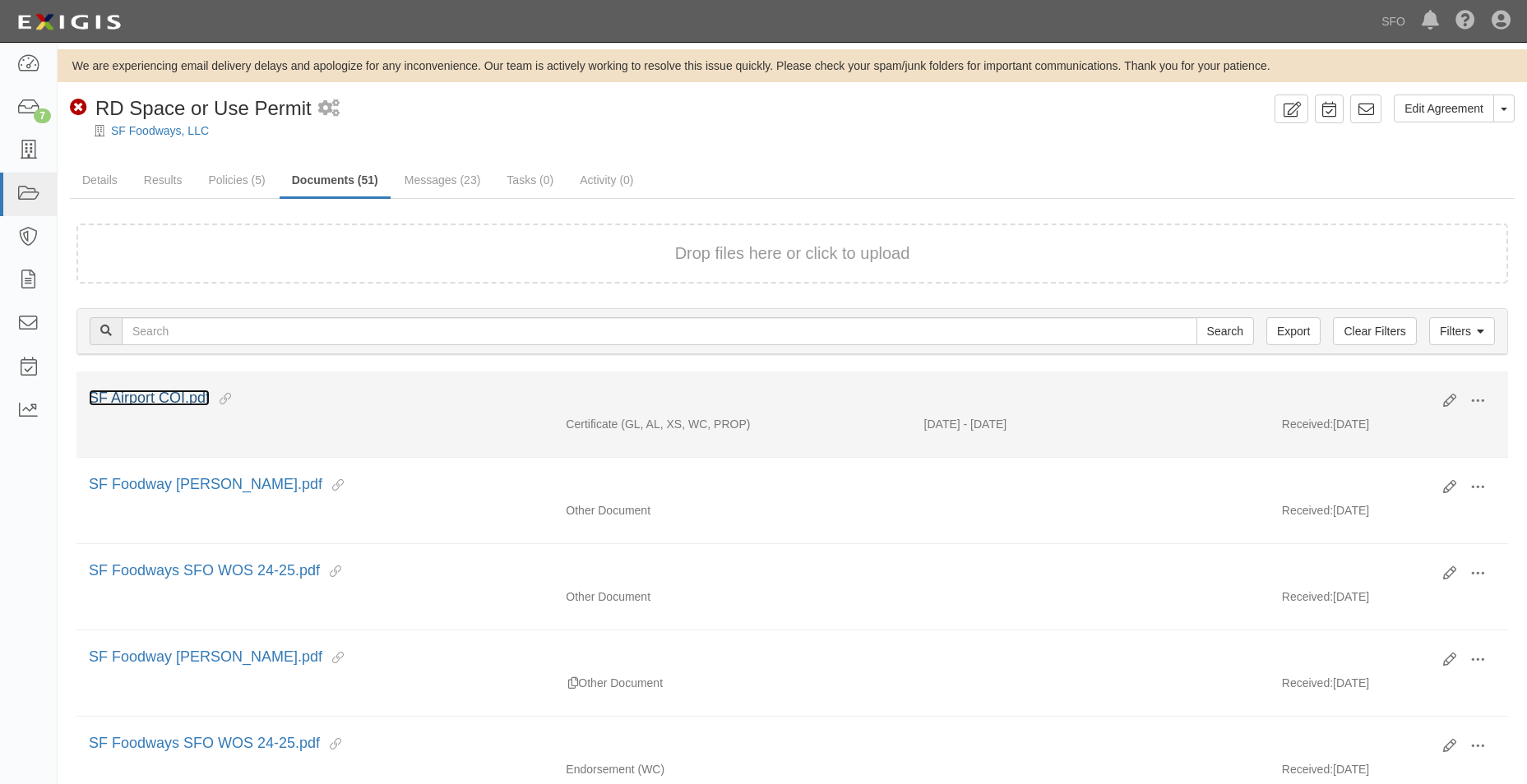
click at [188, 392] on link "SF Airport COI.pdf" at bounding box center [148, 398] width 121 height 17
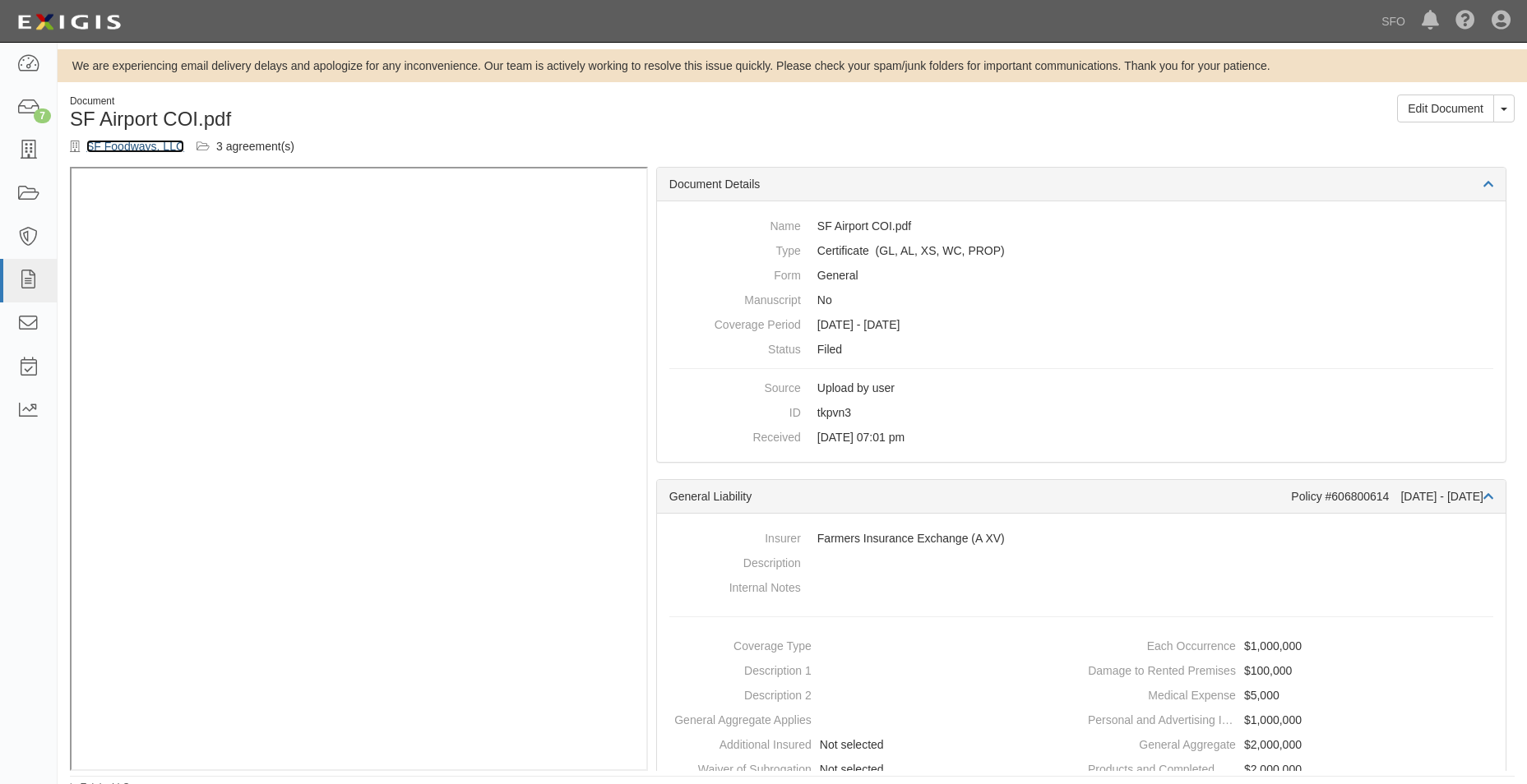
click at [164, 152] on link "SF Foodways, LLC" at bounding box center [136, 145] width 98 height 13
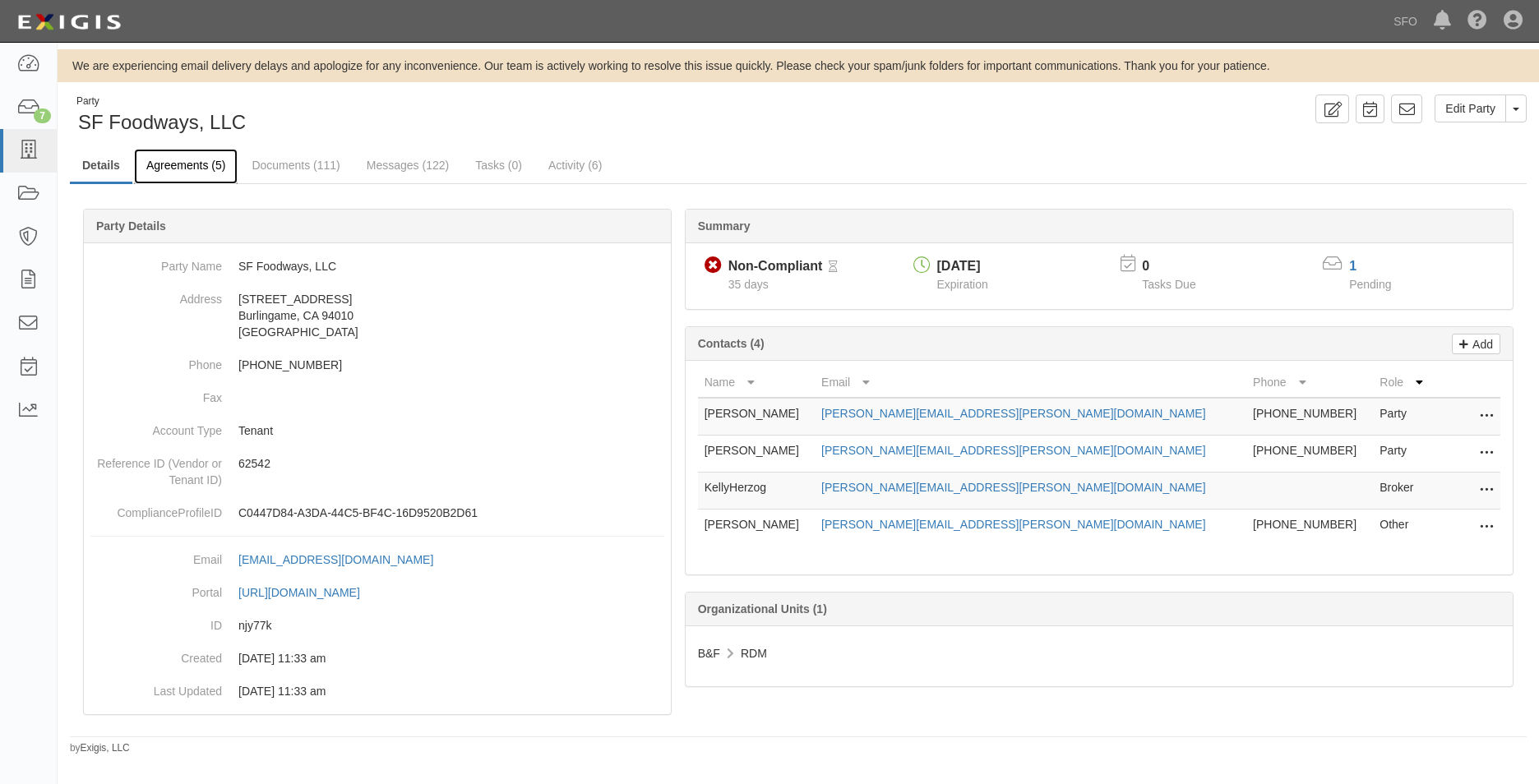
click at [169, 174] on link "Agreements (5)" at bounding box center [185, 166] width 103 height 35
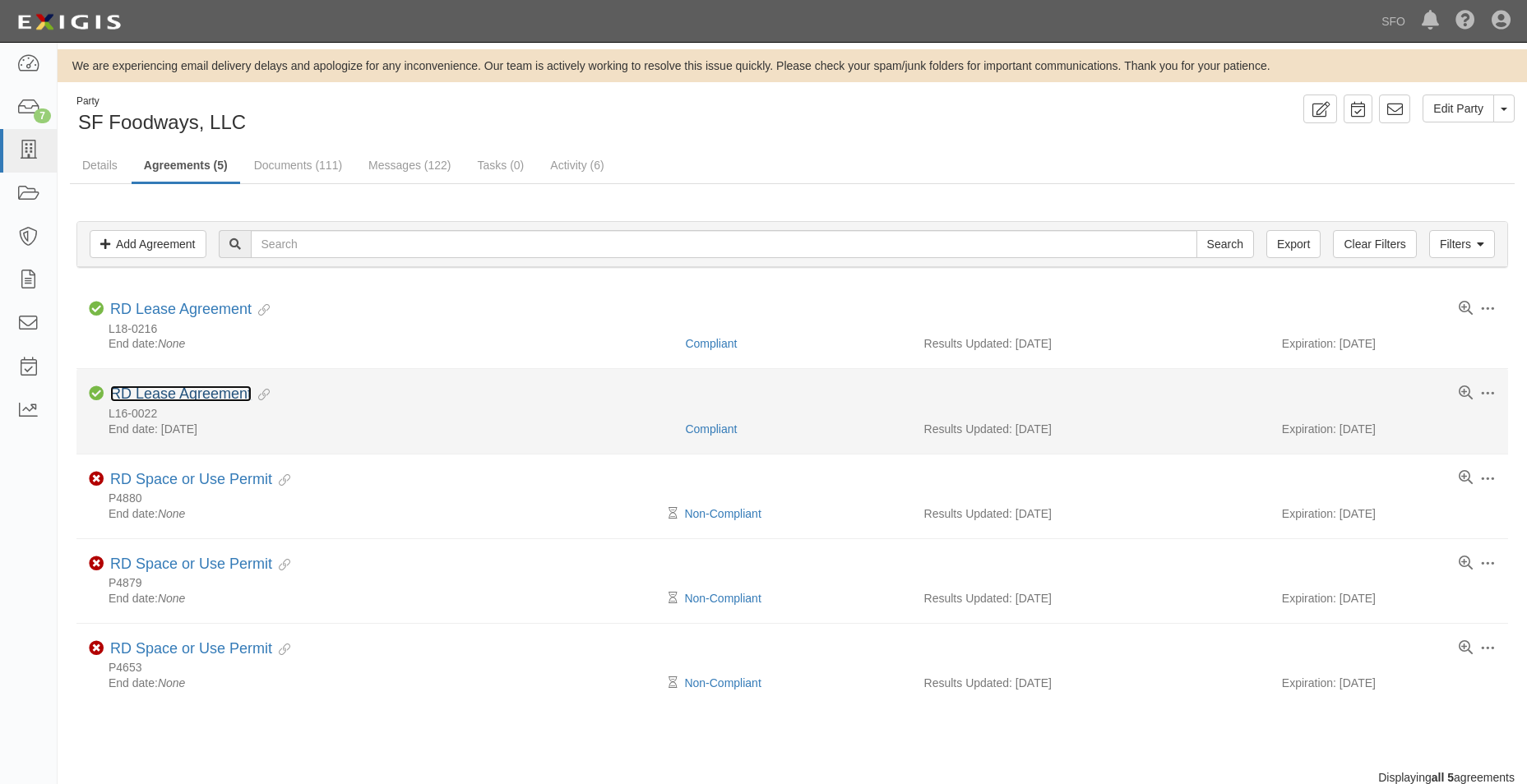
click at [224, 394] on link "RD Lease Agreement" at bounding box center [181, 393] width 141 height 17
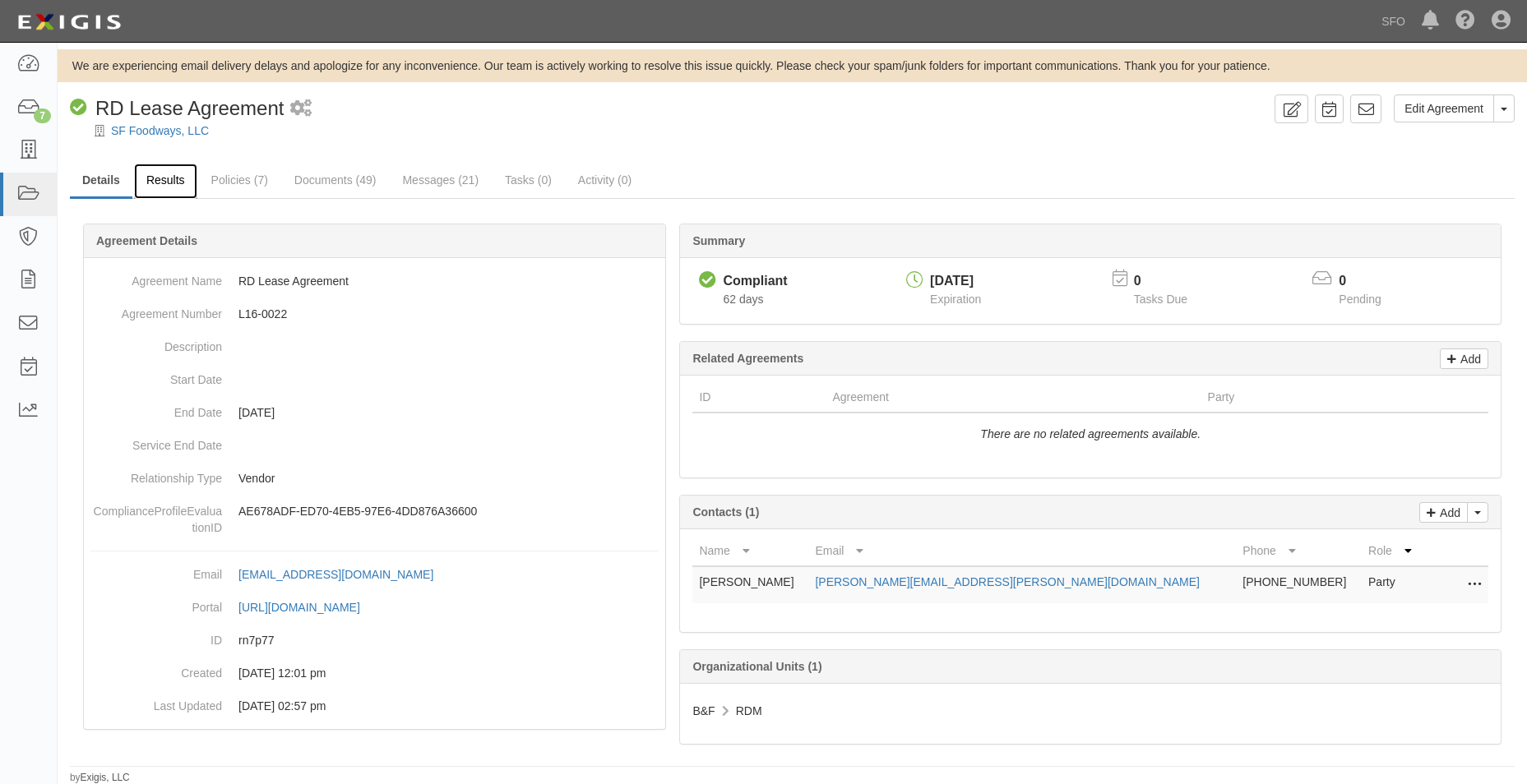
click at [185, 171] on link "Results" at bounding box center [165, 182] width 63 height 35
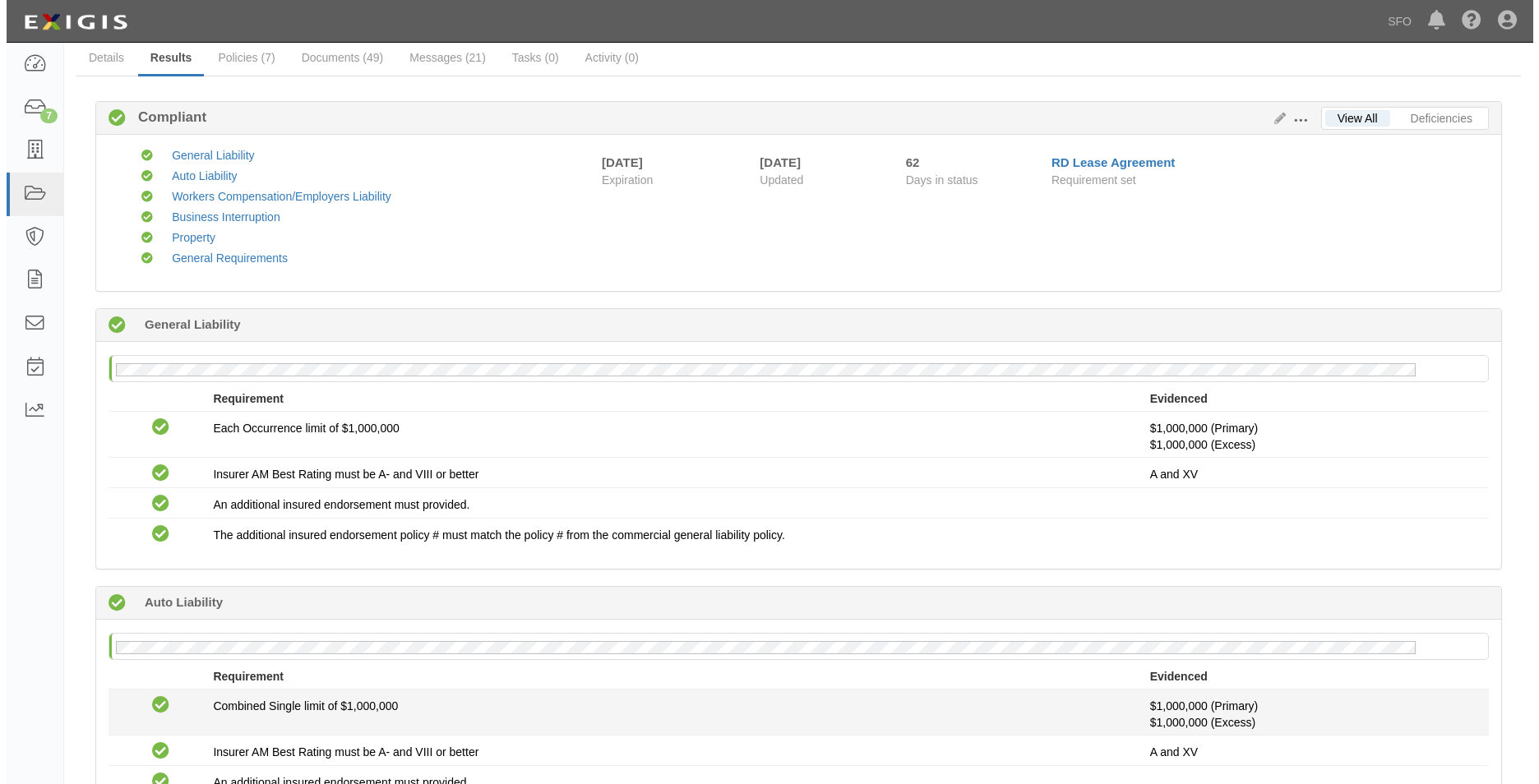
scroll to position [247, 0]
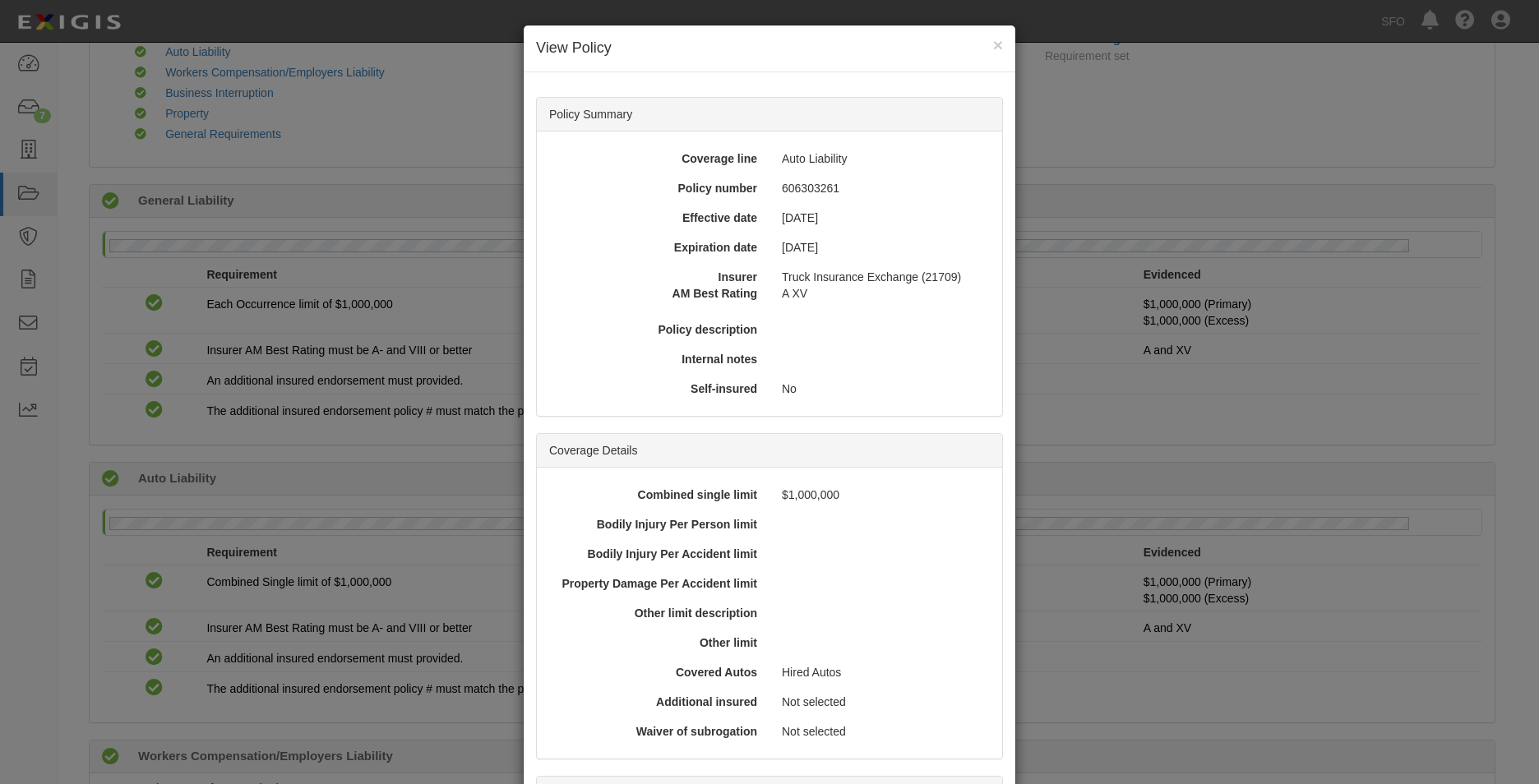
click at [189, 265] on div "× View Policy Policy Summary Coverage line Auto Liability Policy number 6063032…" at bounding box center [770, 392] width 1539 height 784
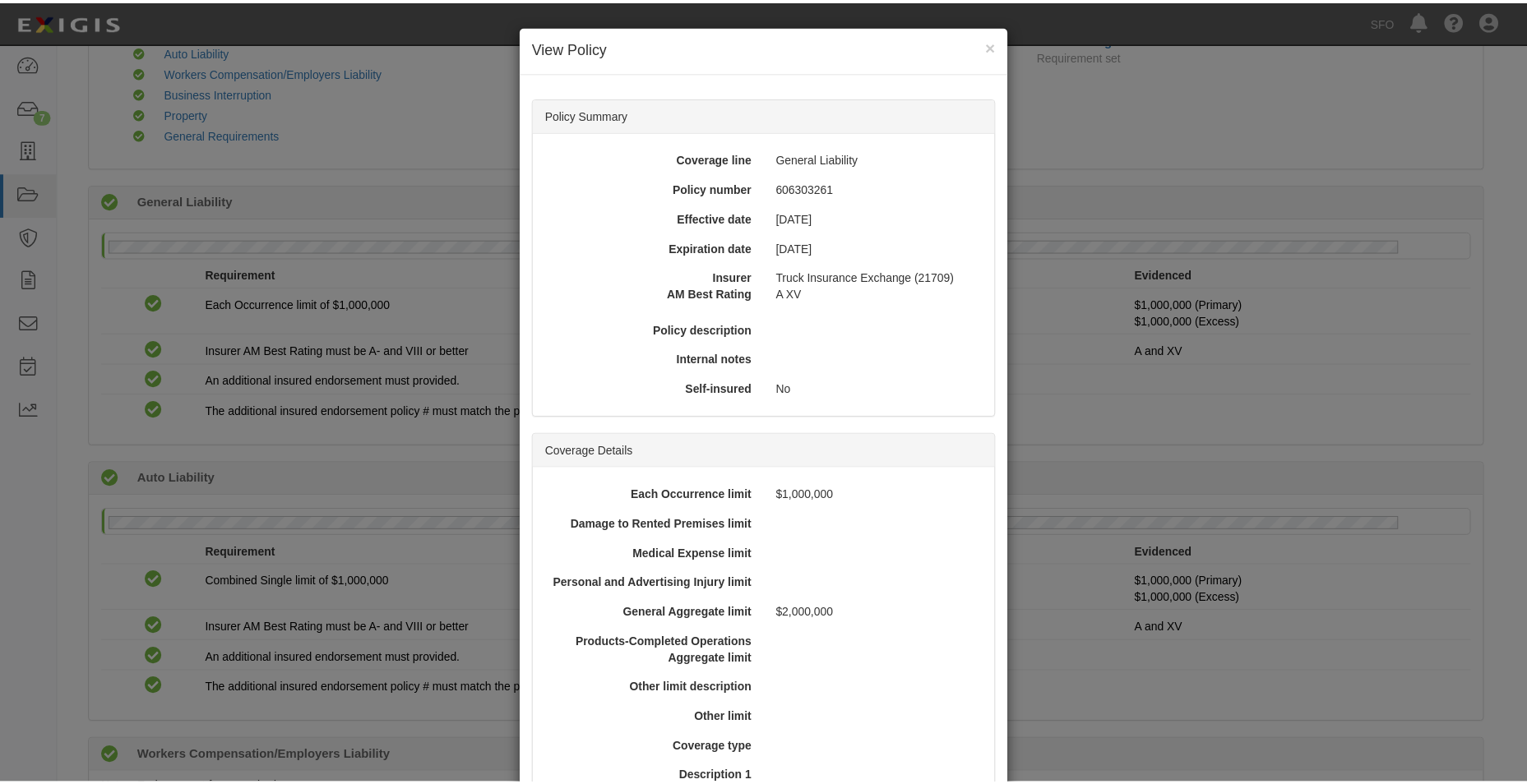
scroll to position [493, 0]
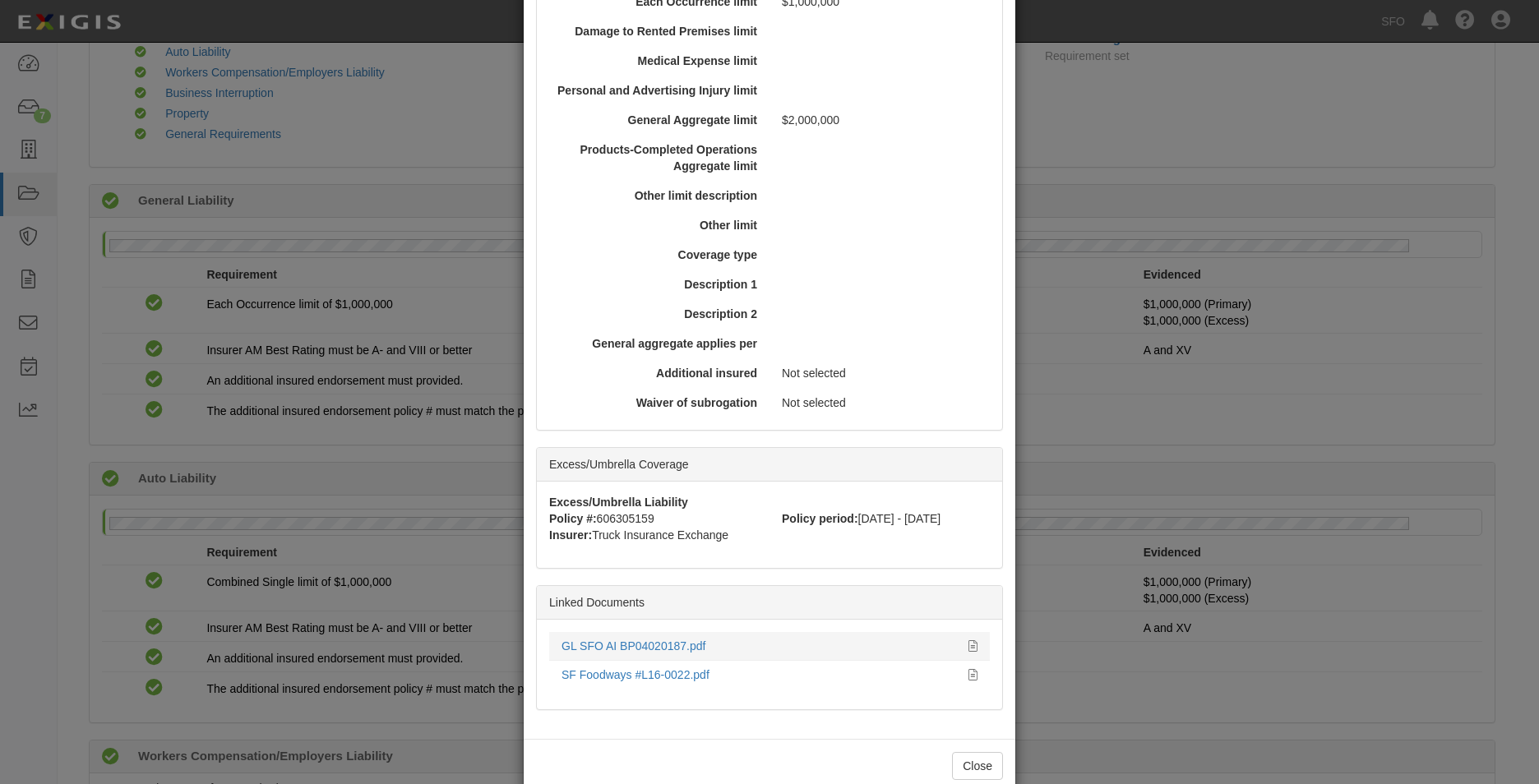
click at [662, 652] on div "GL SFO AI BP04020187.pdf" at bounding box center [760, 645] width 395 height 17
click at [668, 647] on link "GL SFO AI BP04020187.pdf" at bounding box center [634, 645] width 143 height 13
click at [445, 139] on div "× View Policy Policy Summary Coverage line General Liability Policy number 6063…" at bounding box center [770, 392] width 1539 height 784
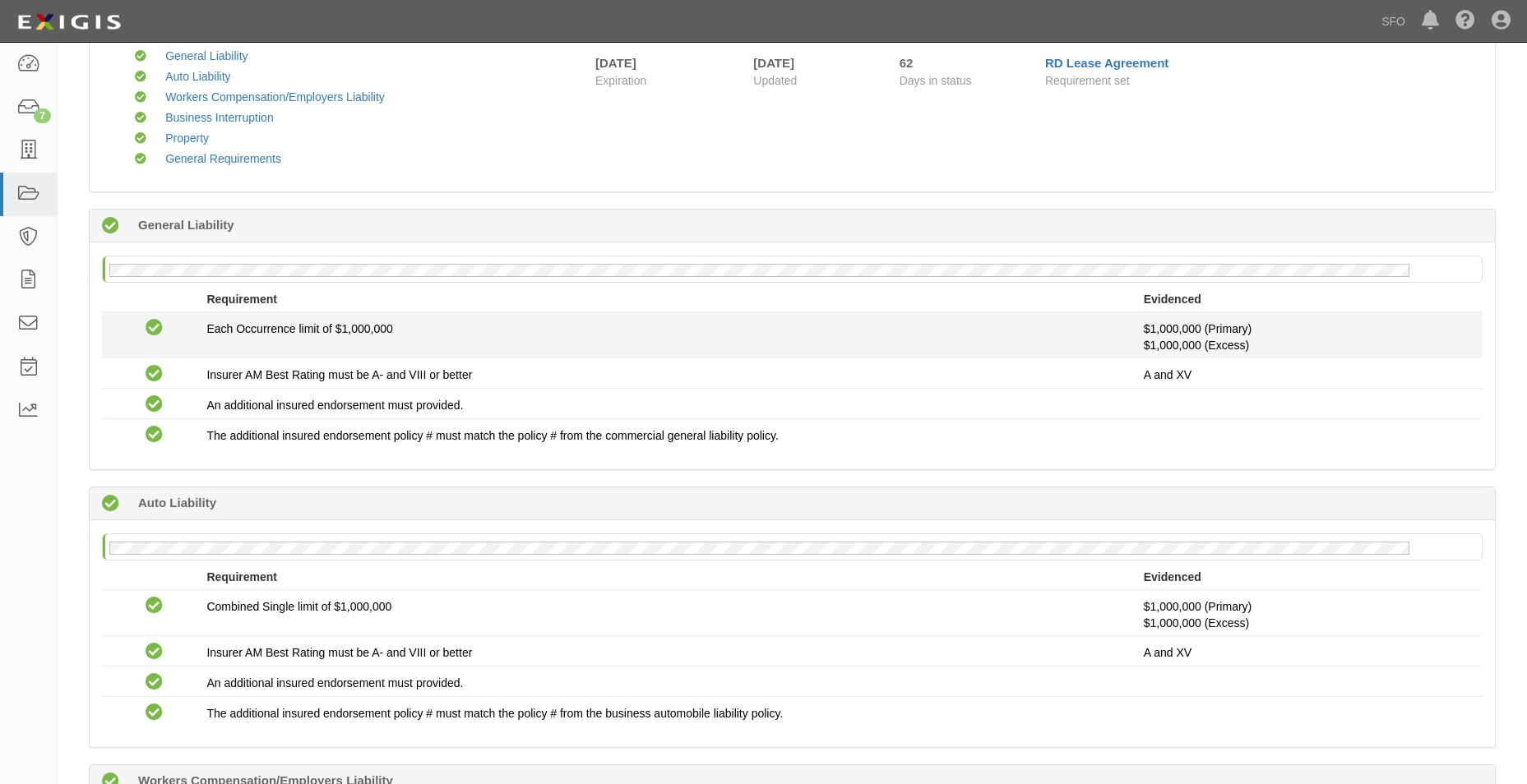
scroll to position [0, 0]
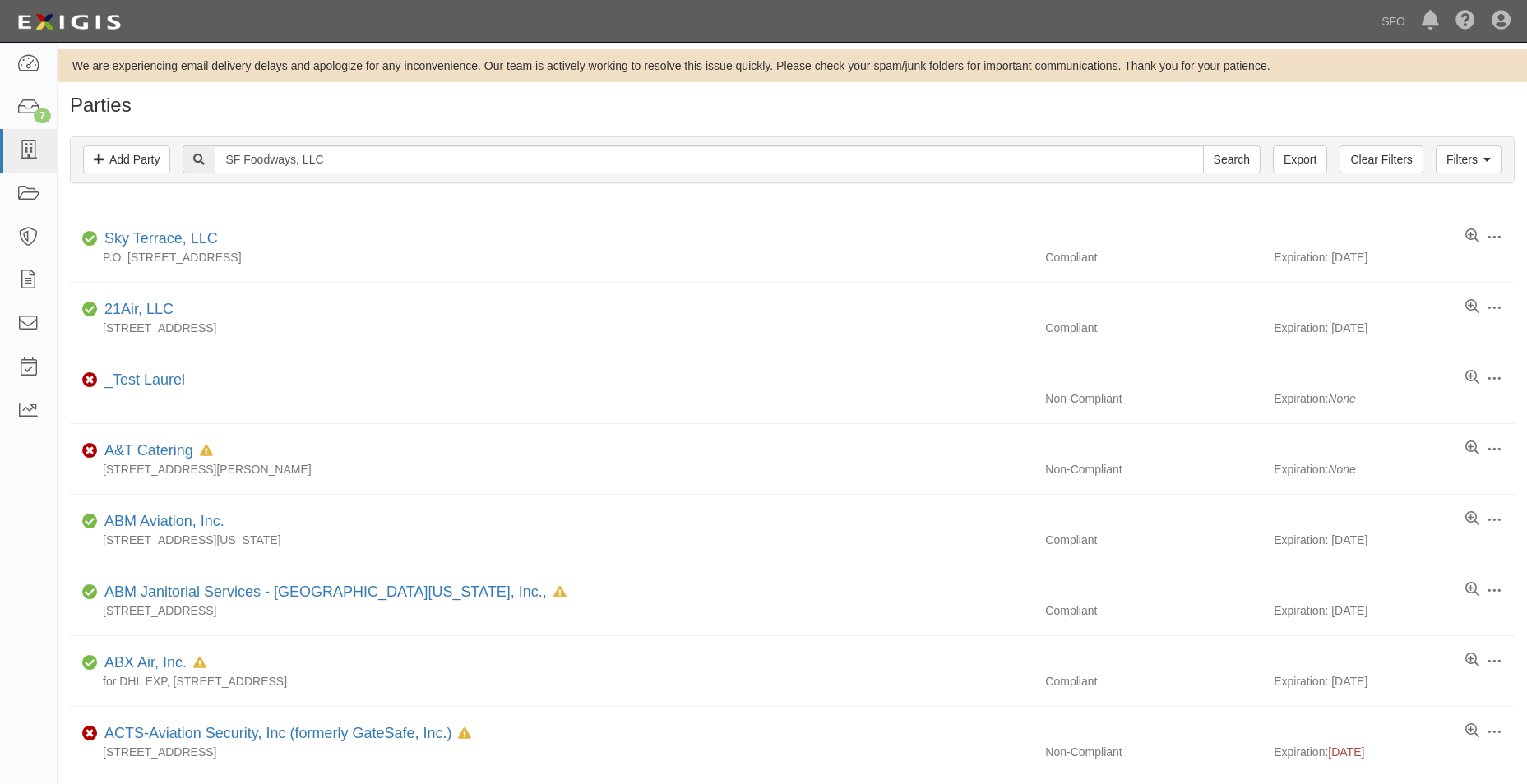
click at [443, 552] on li "Edit Log activity Add task Send message Archive Compliant ABM Aviation, Inc. On…" at bounding box center [792, 531] width 1444 height 71
click at [411, 158] on input "SF Foodways, LLC" at bounding box center [708, 159] width 989 height 28
click at [1203, 145] on input "Search" at bounding box center [1231, 159] width 58 height 28
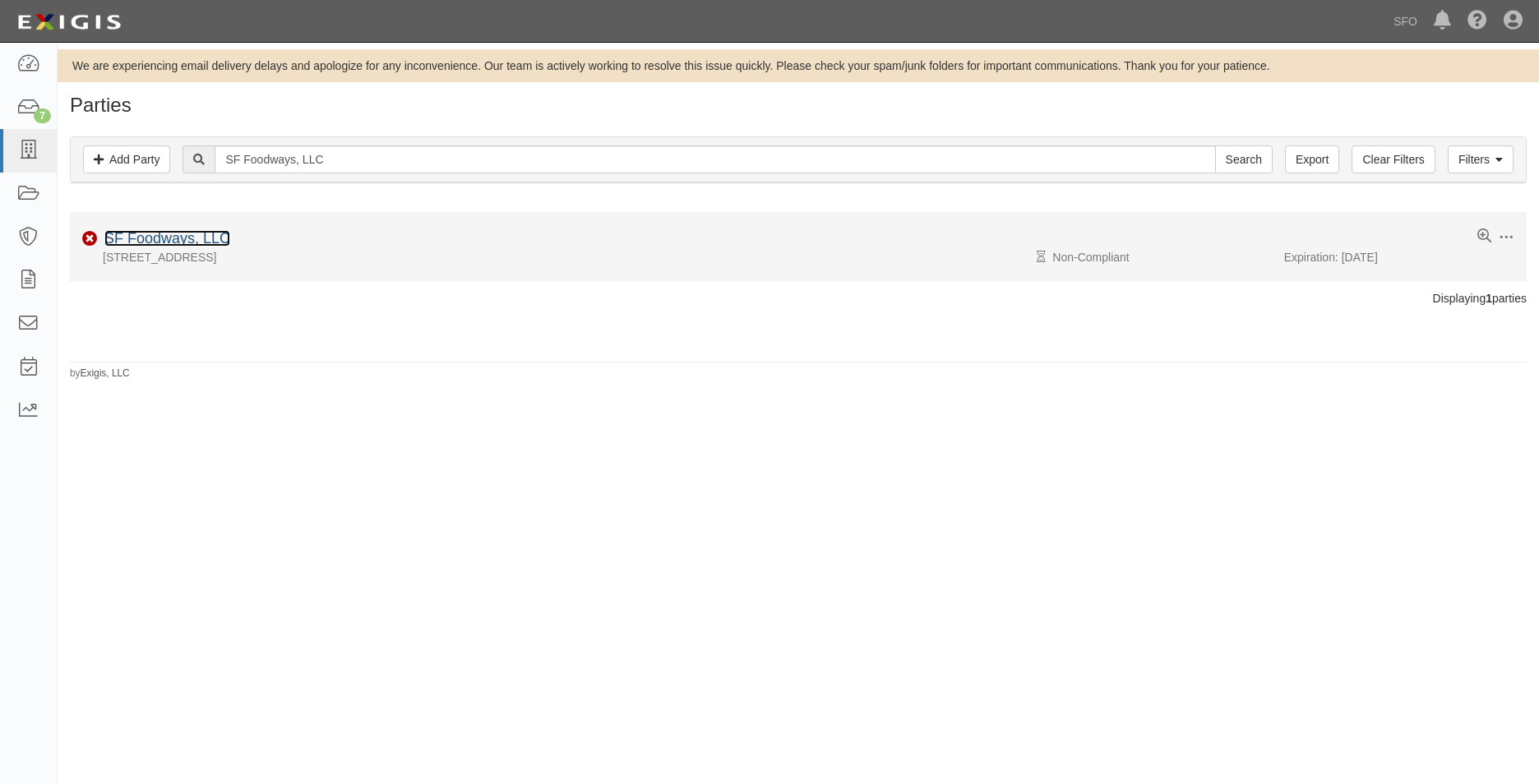
click at [151, 230] on link "SF Foodways, LLC" at bounding box center [167, 238] width 126 height 17
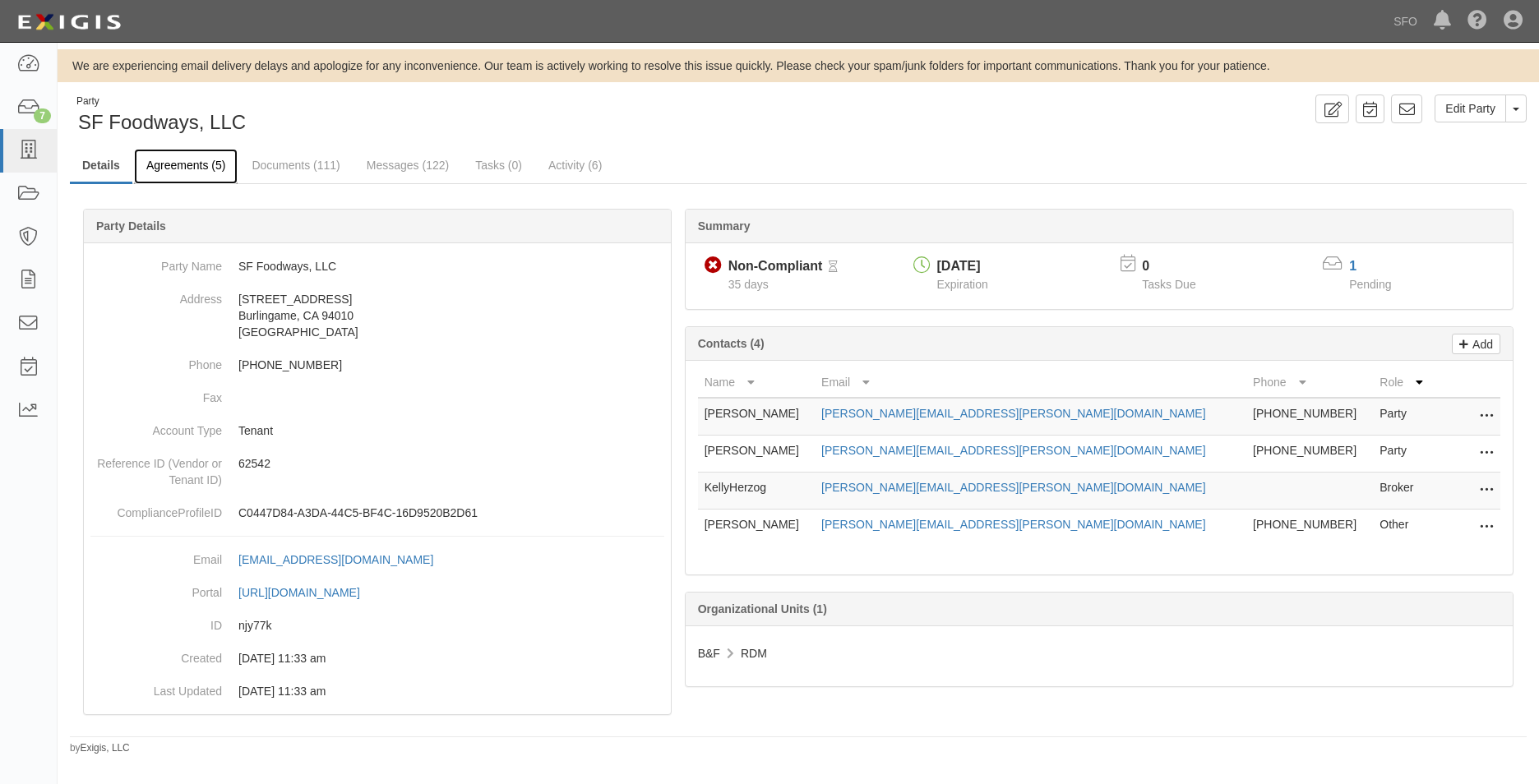
click at [175, 174] on link "Agreements (5)" at bounding box center [185, 166] width 103 height 35
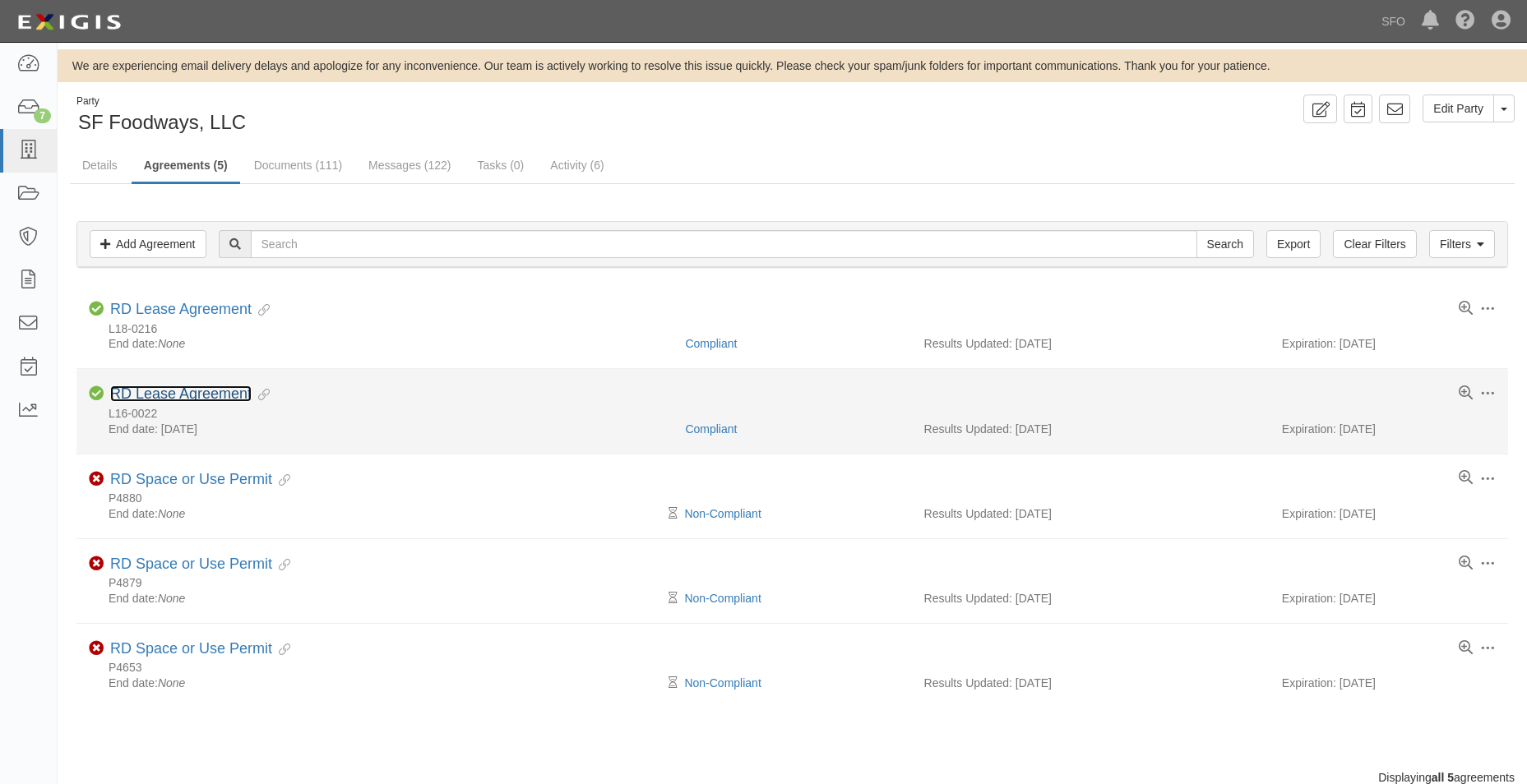
click at [172, 387] on link "RD Lease Agreement" at bounding box center [181, 393] width 141 height 17
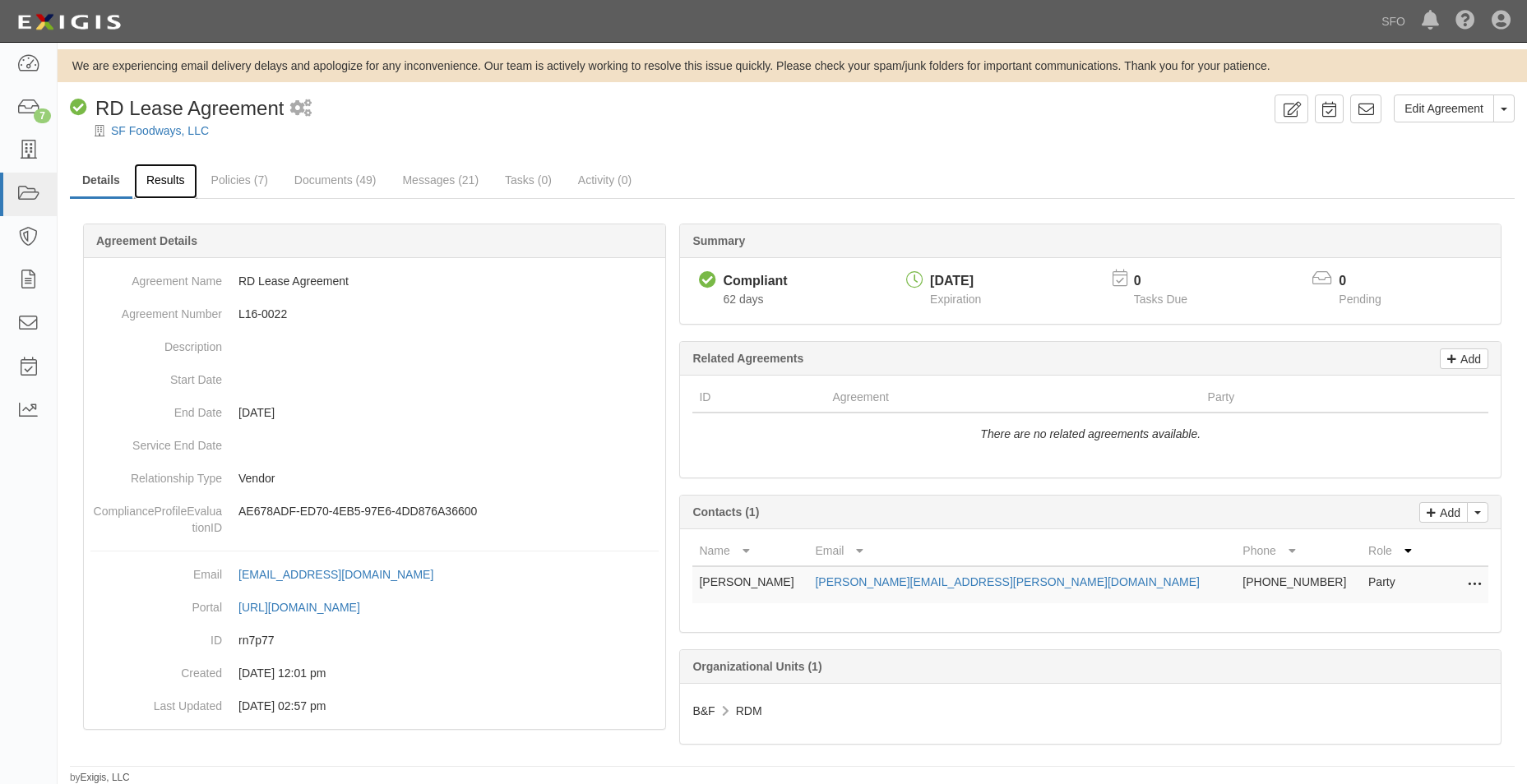
click at [153, 186] on link "Results" at bounding box center [165, 182] width 63 height 35
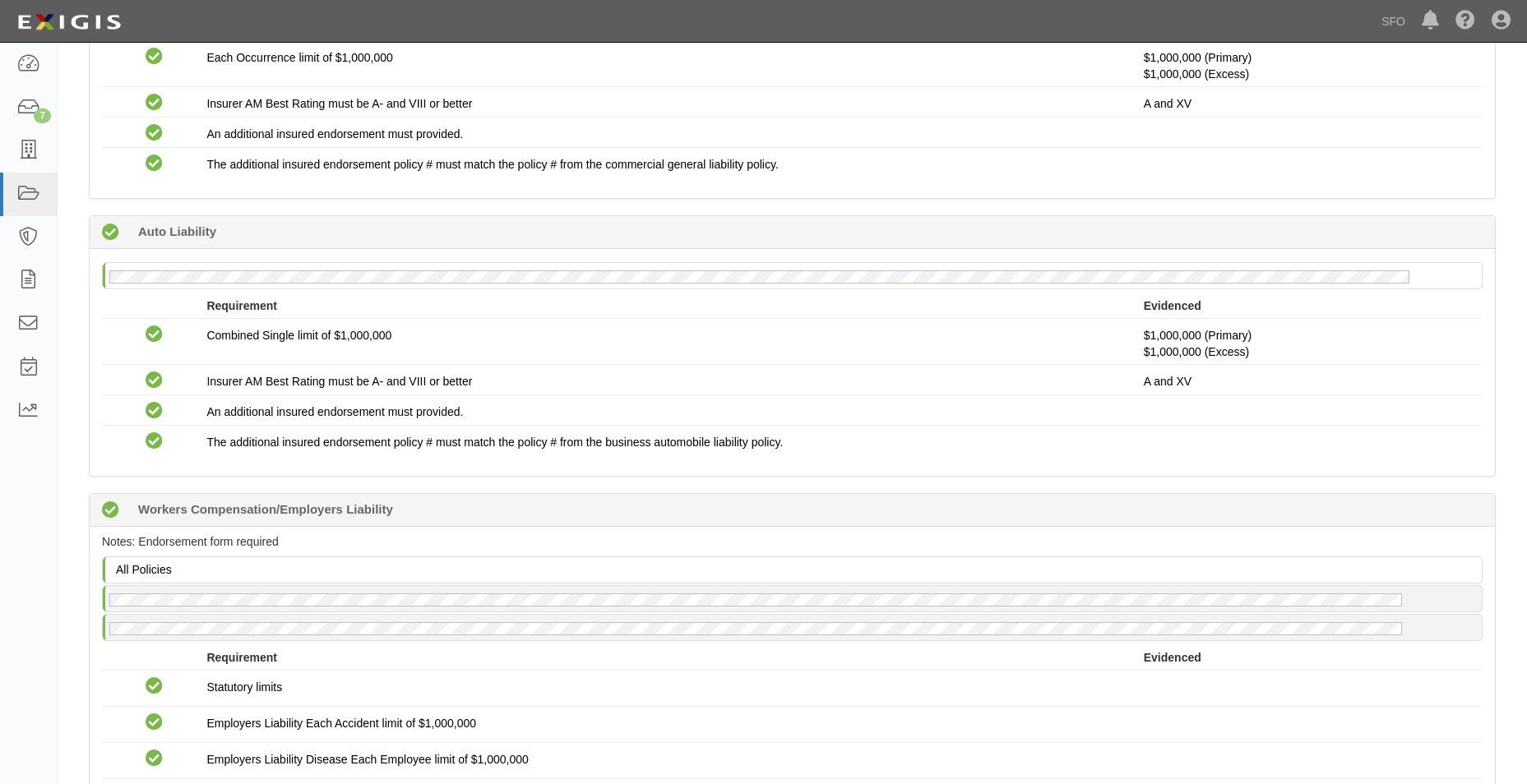
scroll to position [83, 0]
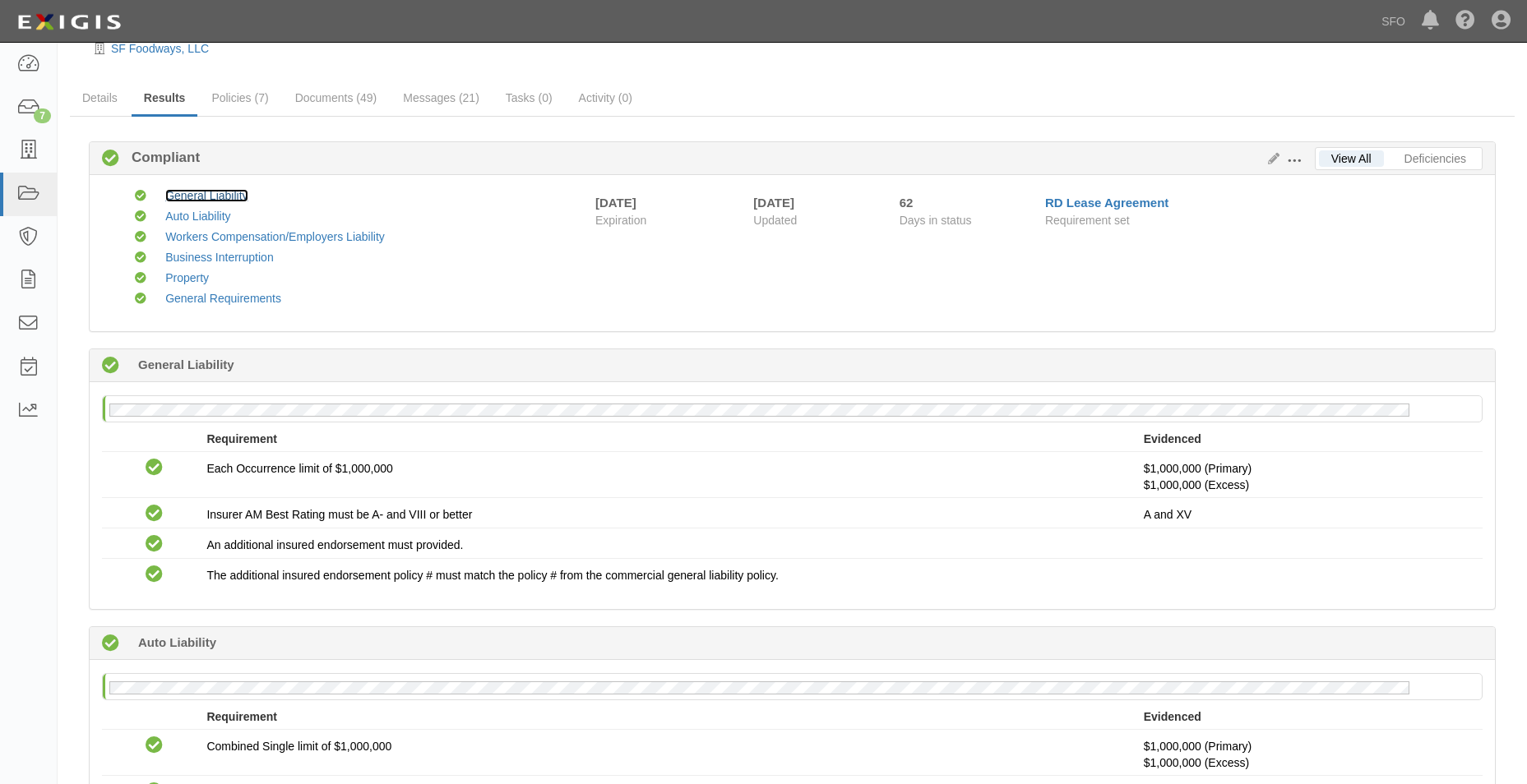
click at [165, 192] on link "General Liability" at bounding box center [206, 195] width 83 height 13
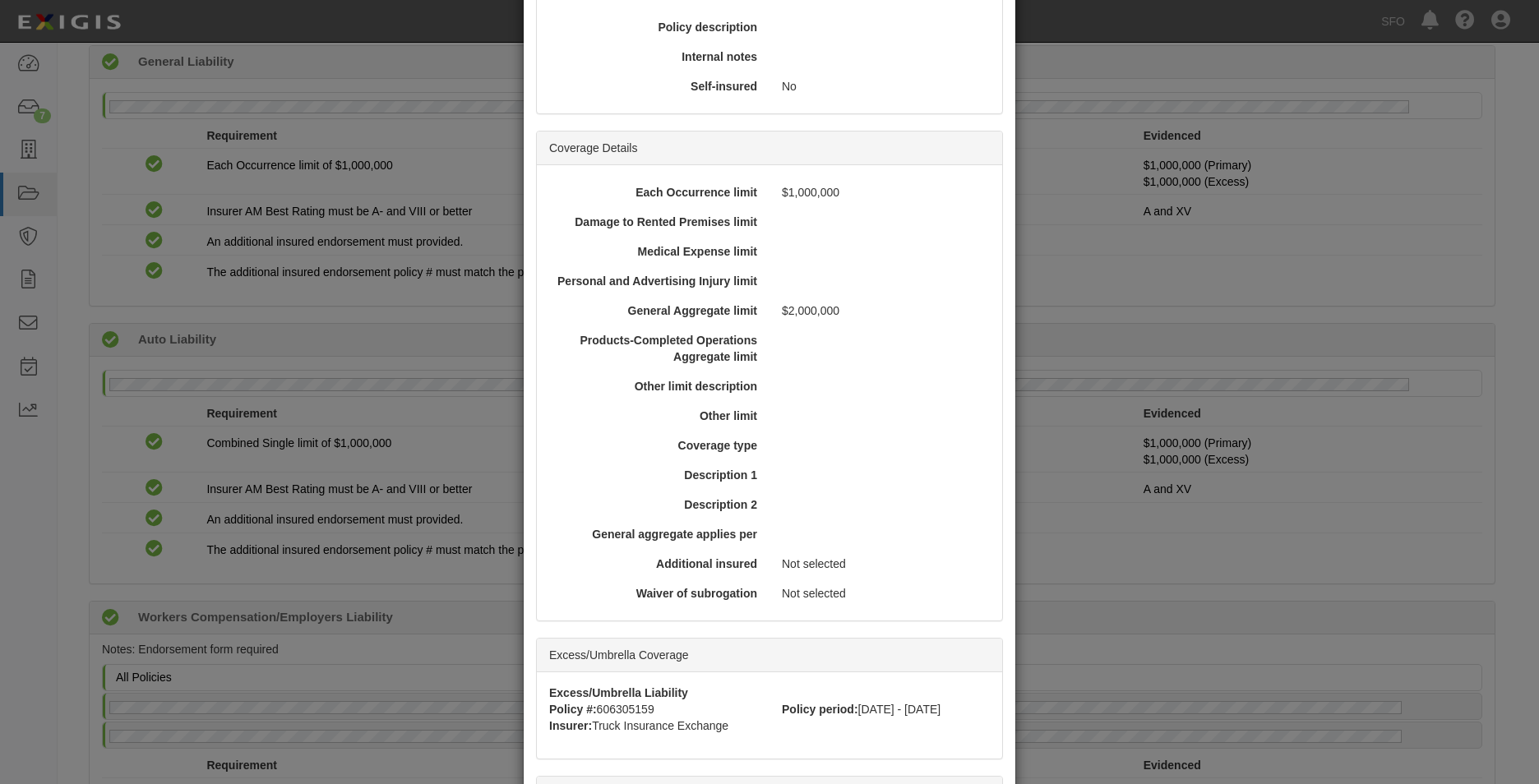
scroll to position [411, 0]
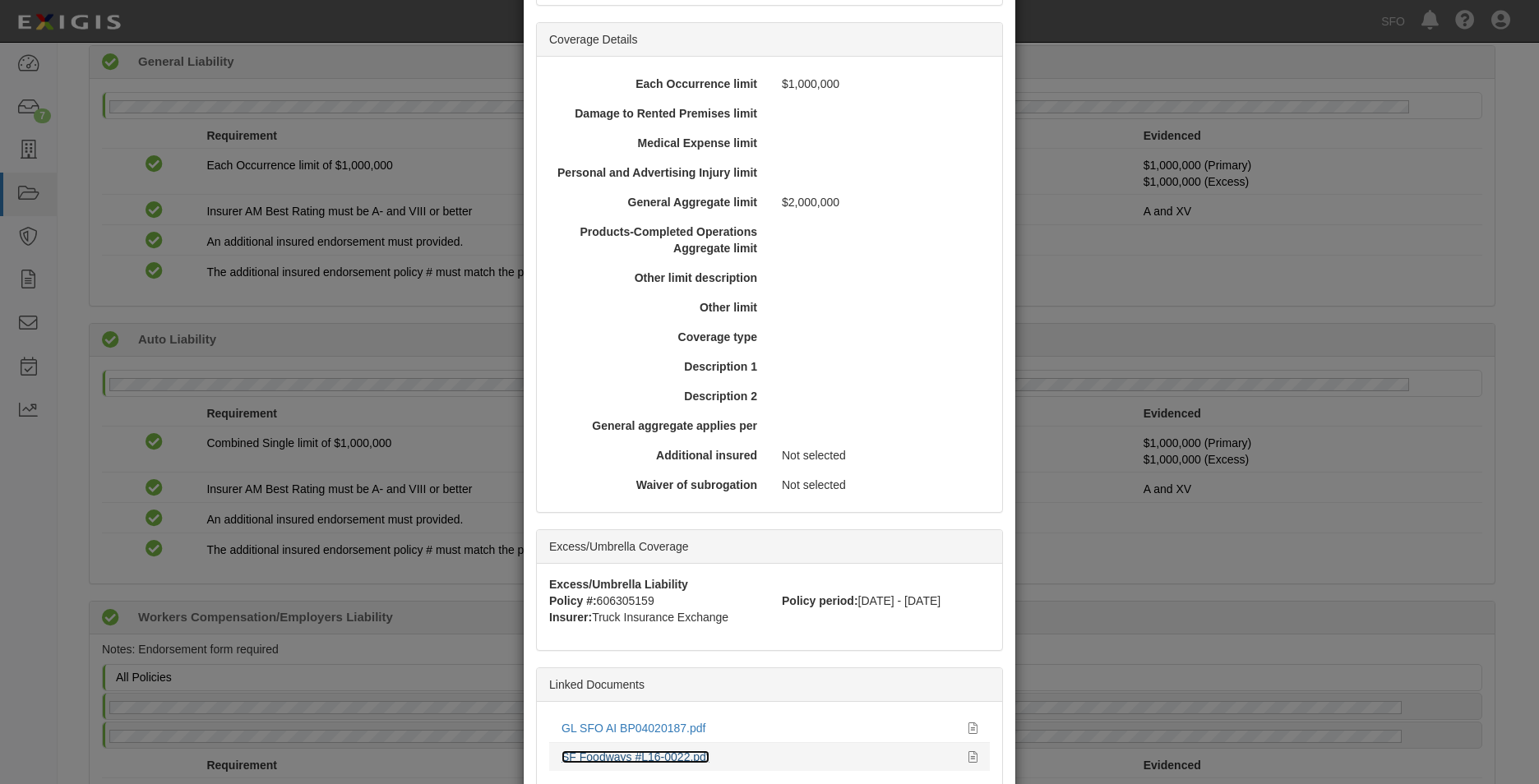
click at [654, 760] on link "SF Foodways #L16-0022.pdf" at bounding box center [636, 756] width 148 height 13
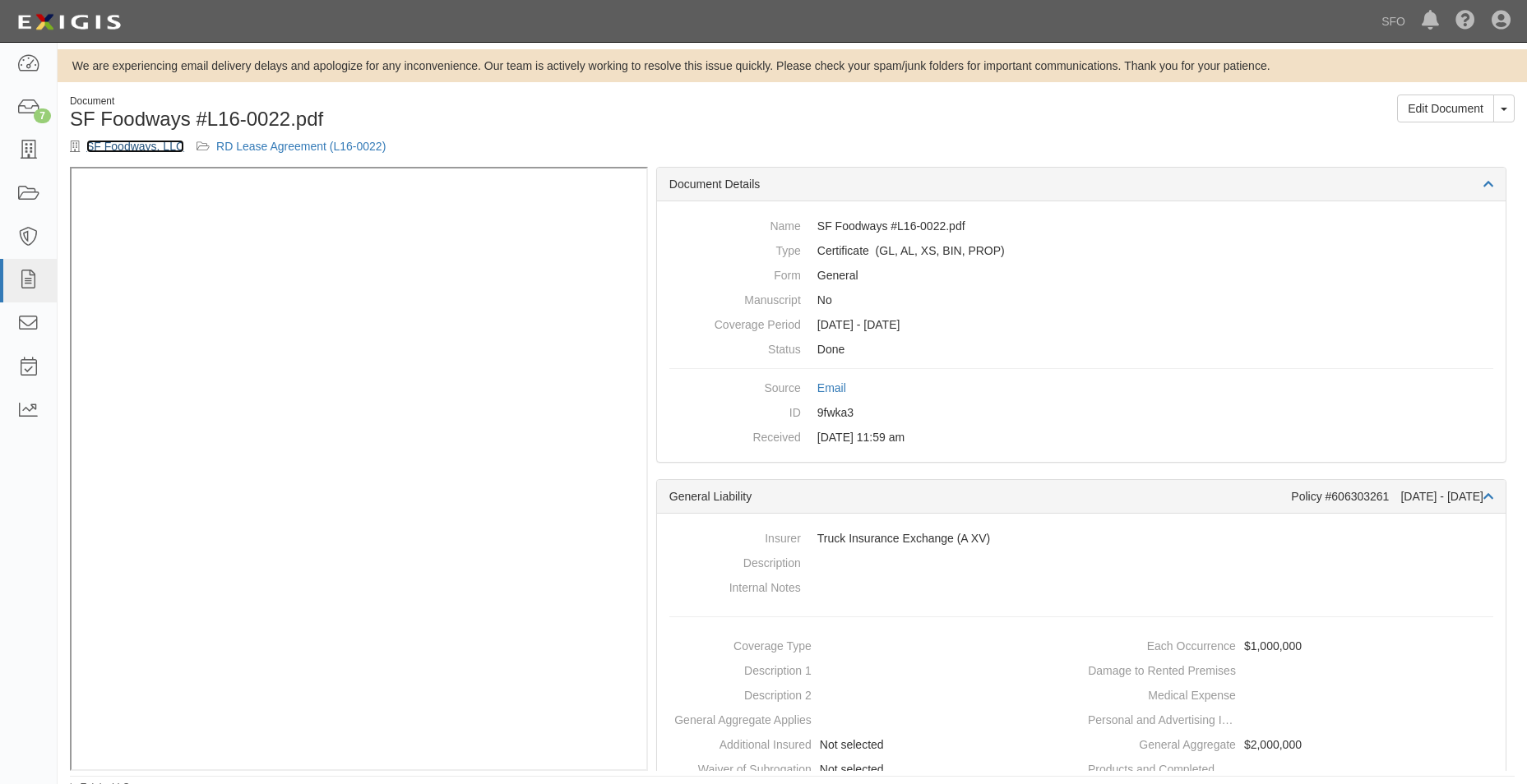
click at [129, 149] on link "SF Foodways, LLC" at bounding box center [136, 145] width 98 height 13
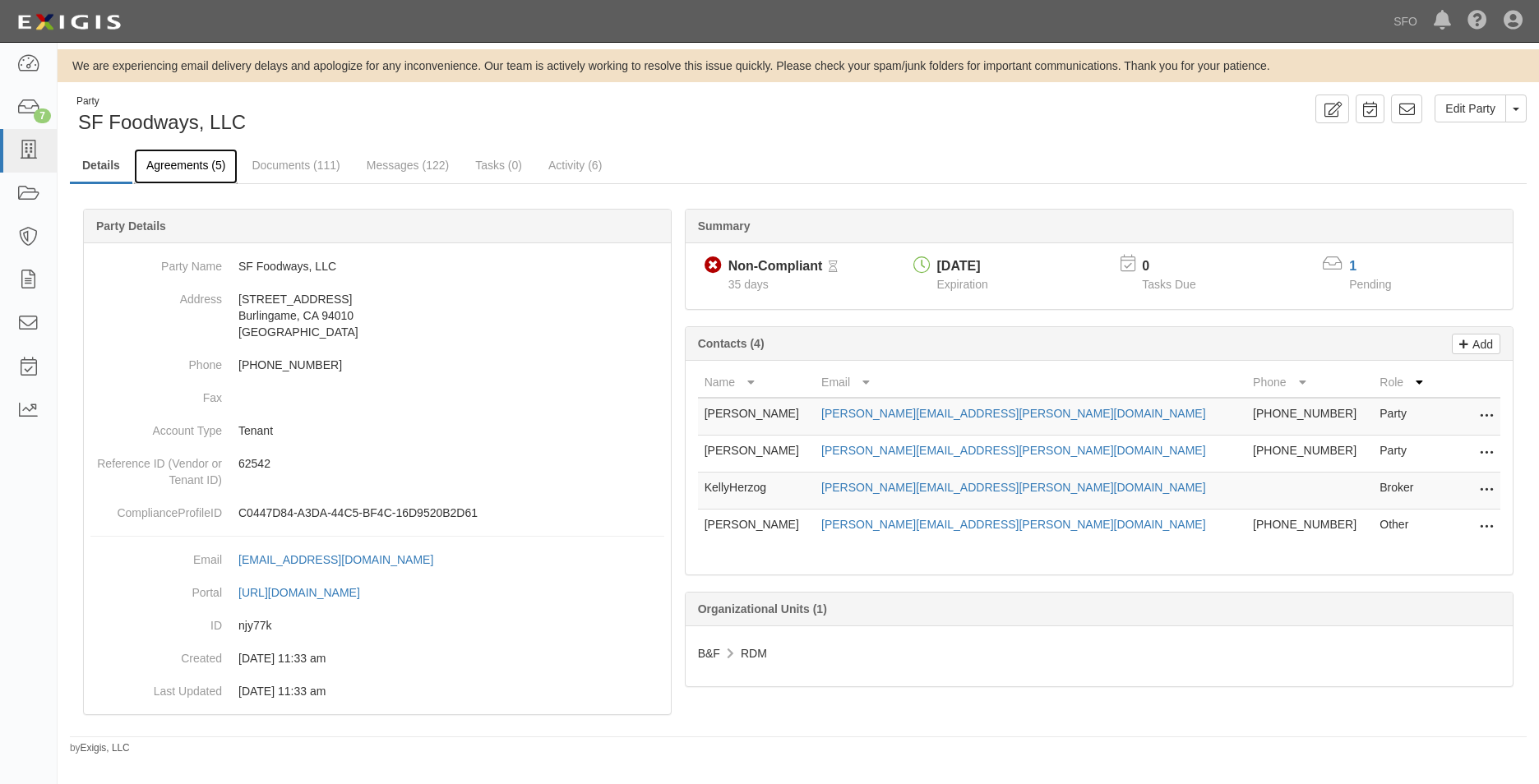
click at [160, 170] on link "Agreements (5)" at bounding box center [185, 166] width 103 height 35
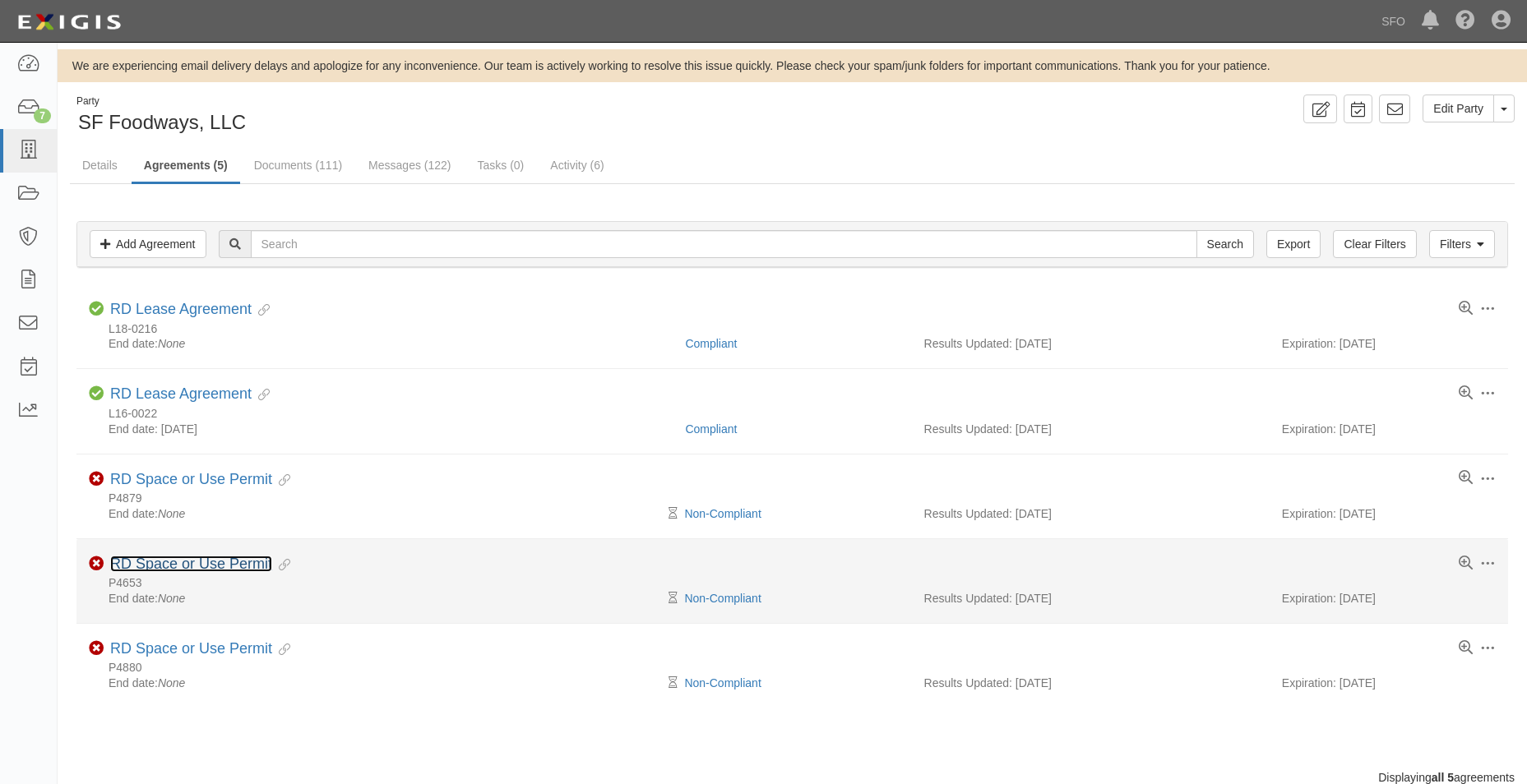
click at [217, 564] on link "RD Space or Use Permit" at bounding box center [191, 564] width 162 height 17
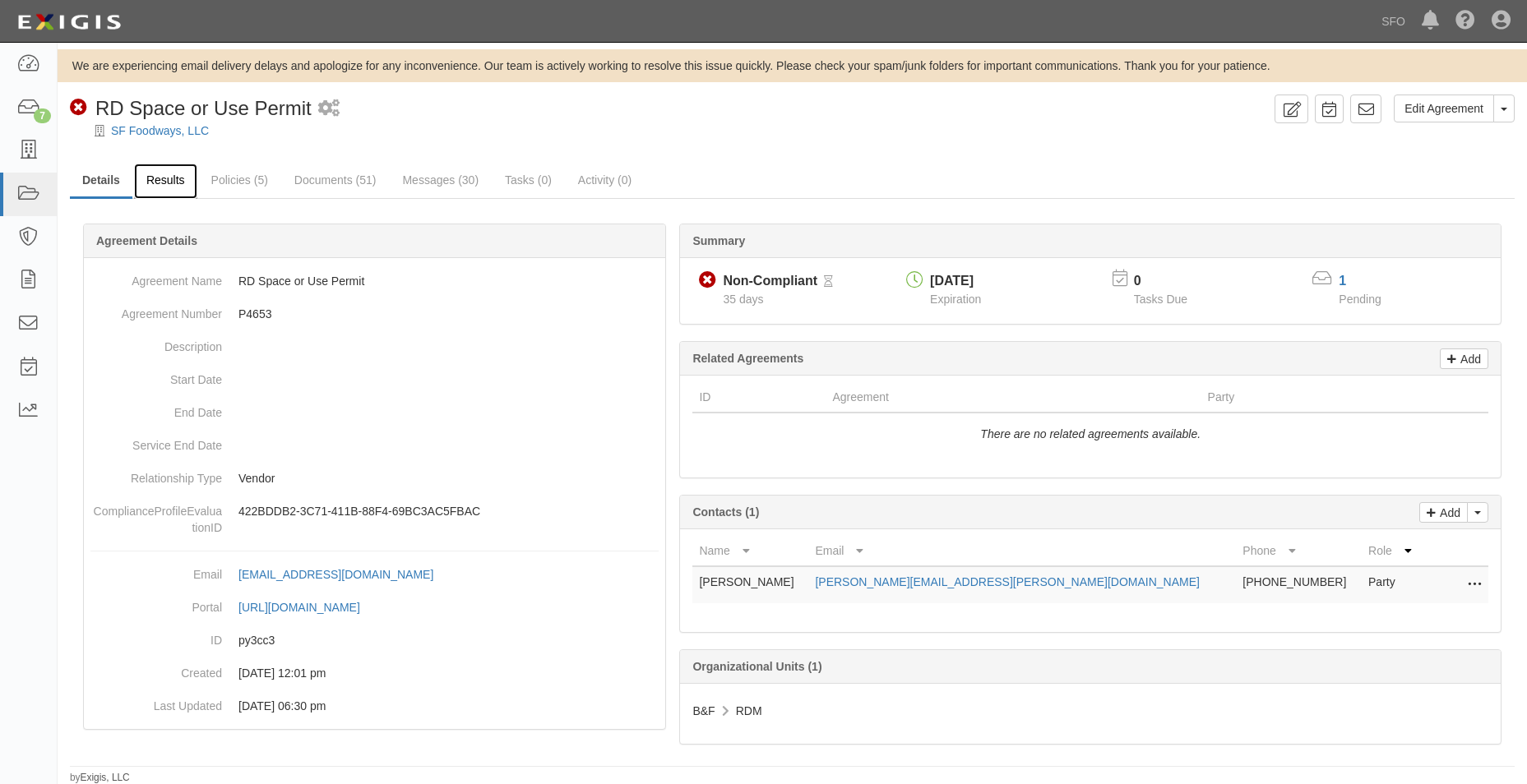
click at [150, 193] on link "Results" at bounding box center [165, 182] width 63 height 35
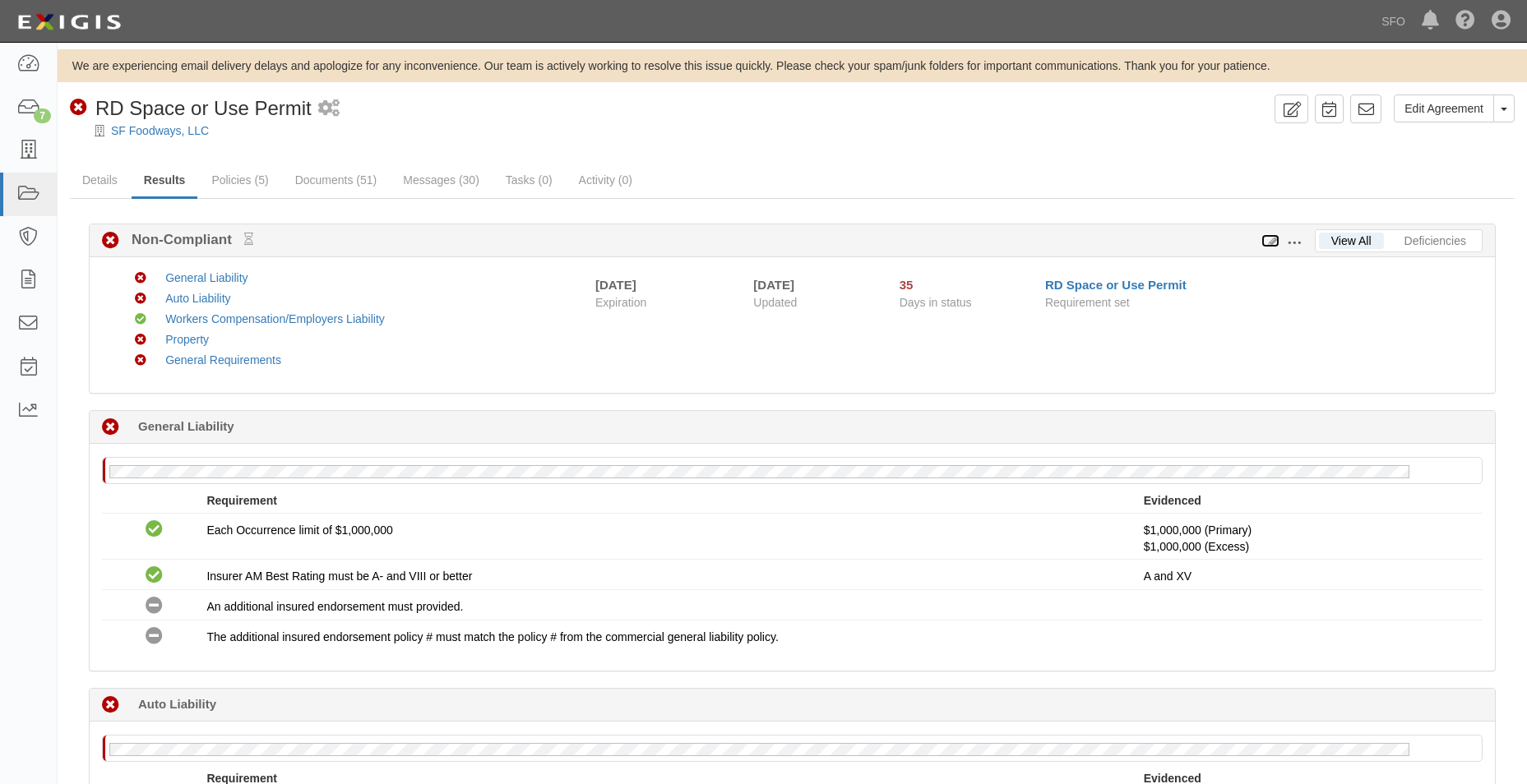
click at [1273, 238] on icon at bounding box center [1271, 242] width 18 height 12
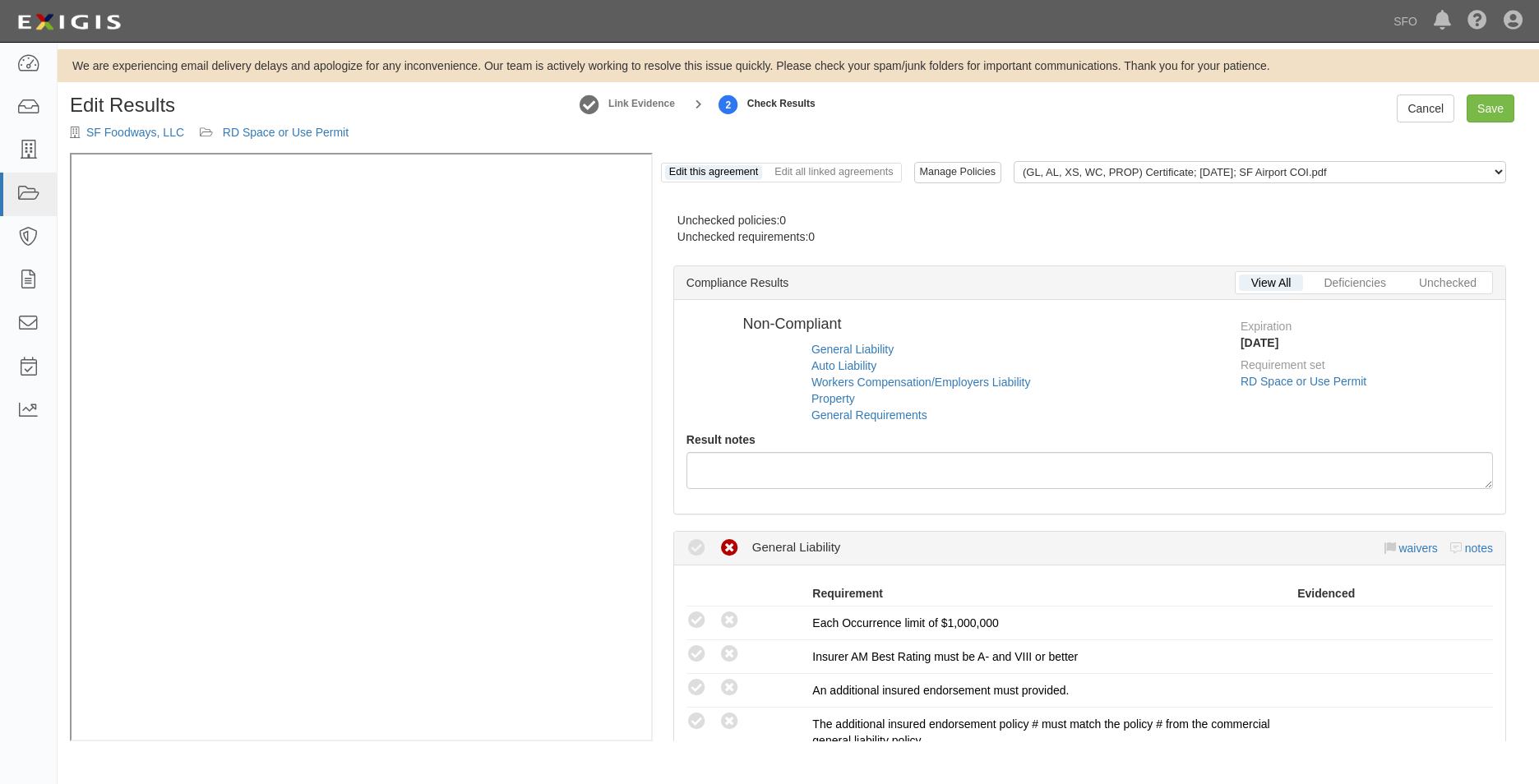
radio input "true"
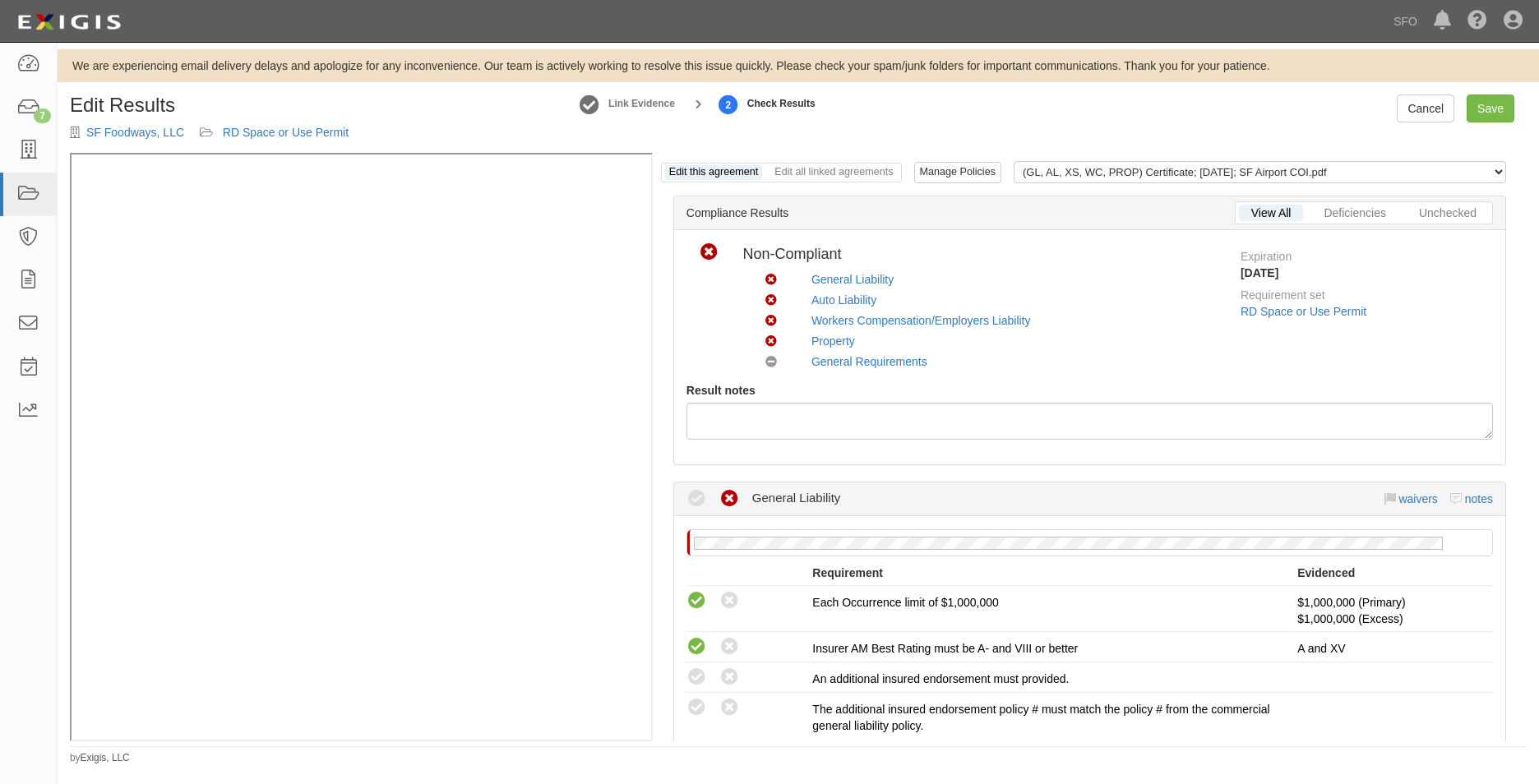
scroll to position [329, 0]
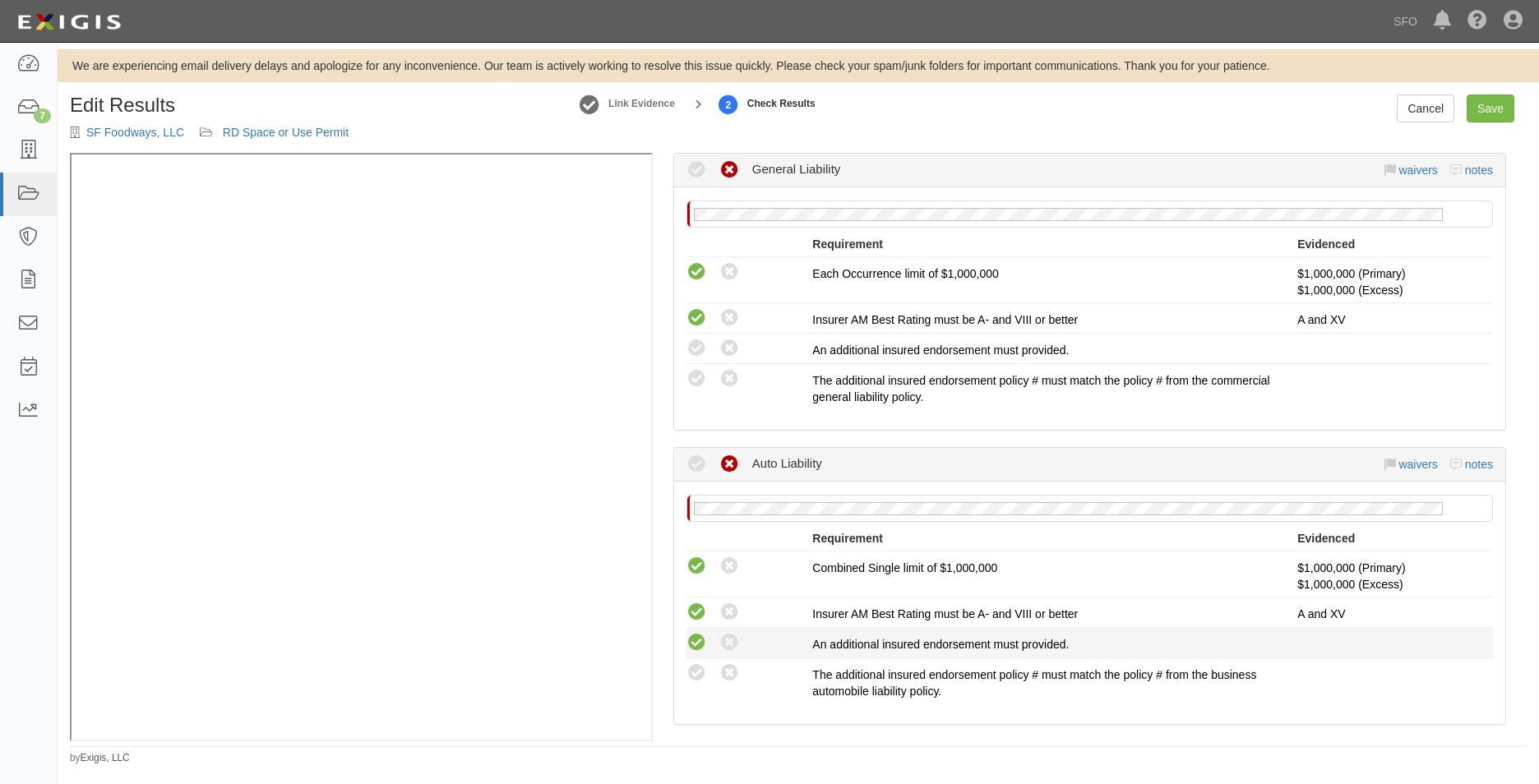
click at [700, 647] on icon at bounding box center [697, 643] width 21 height 21
radio input "true"
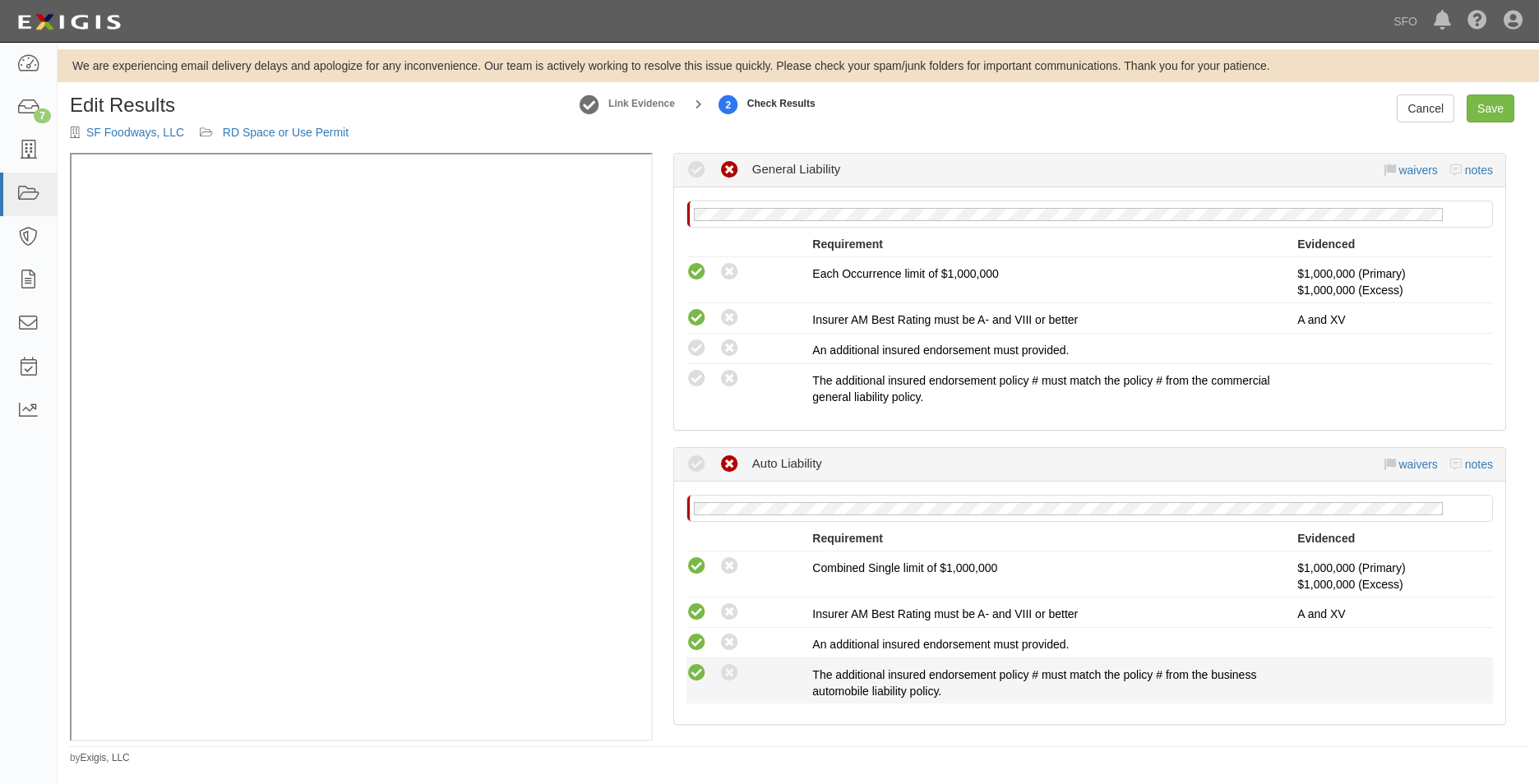
click at [693, 677] on icon at bounding box center [697, 673] width 21 height 21
radio input "true"
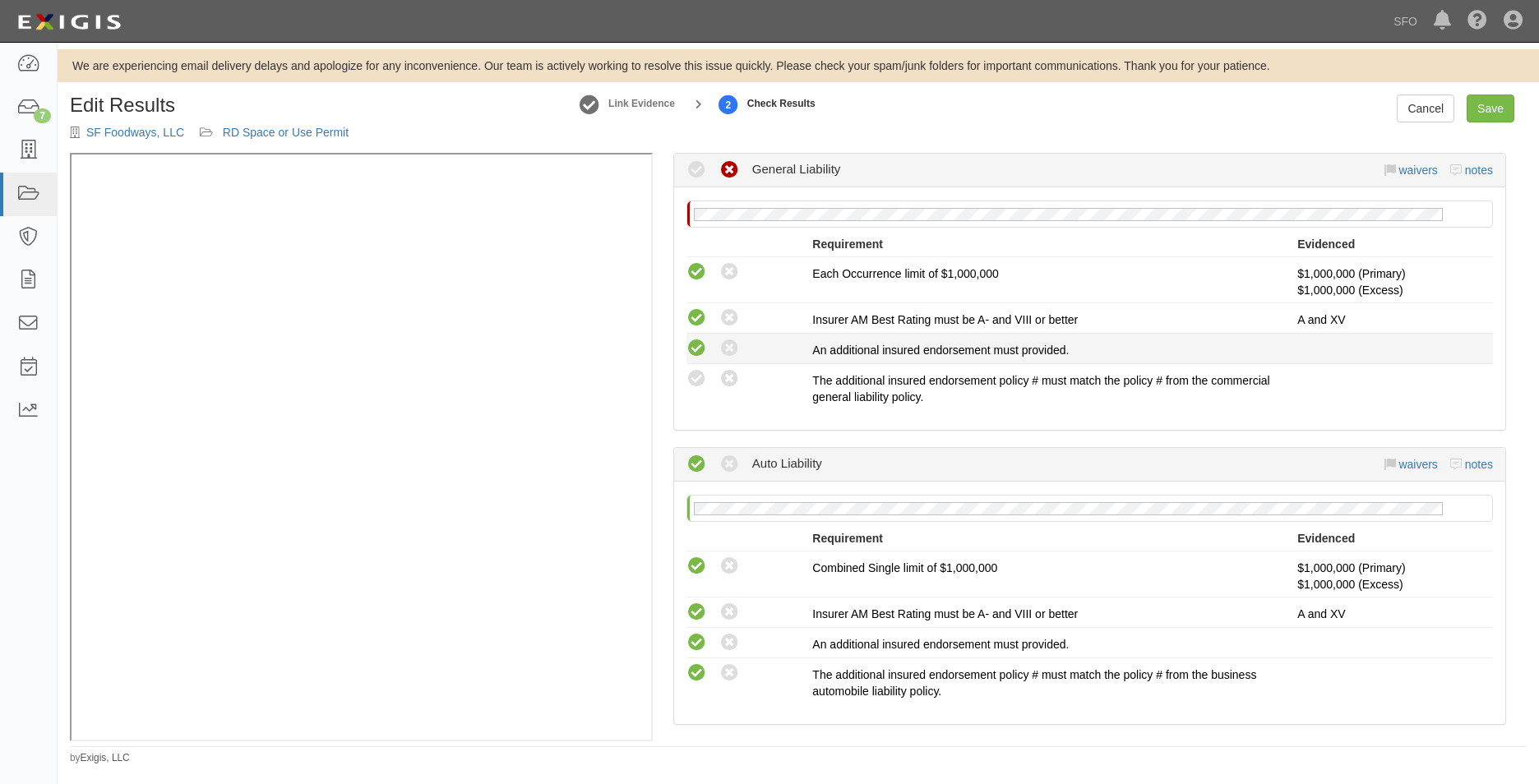
click at [697, 357] on icon at bounding box center [697, 349] width 21 height 21
radio input "true"
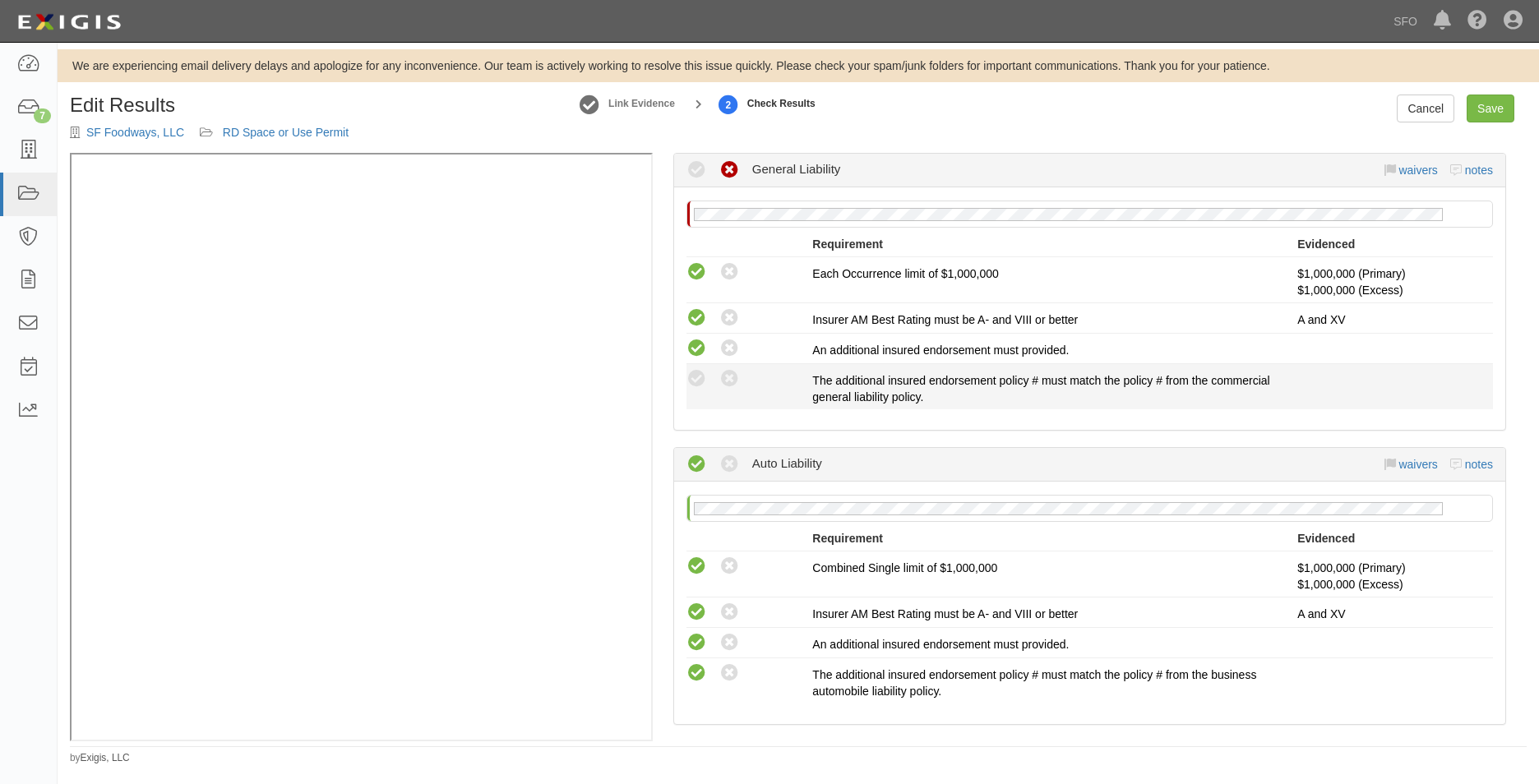
drag, startPoint x: 703, startPoint y: 373, endPoint x: 734, endPoint y: 394, distance: 37.4
click at [703, 374] on icon at bounding box center [697, 379] width 21 height 21
radio input "true"
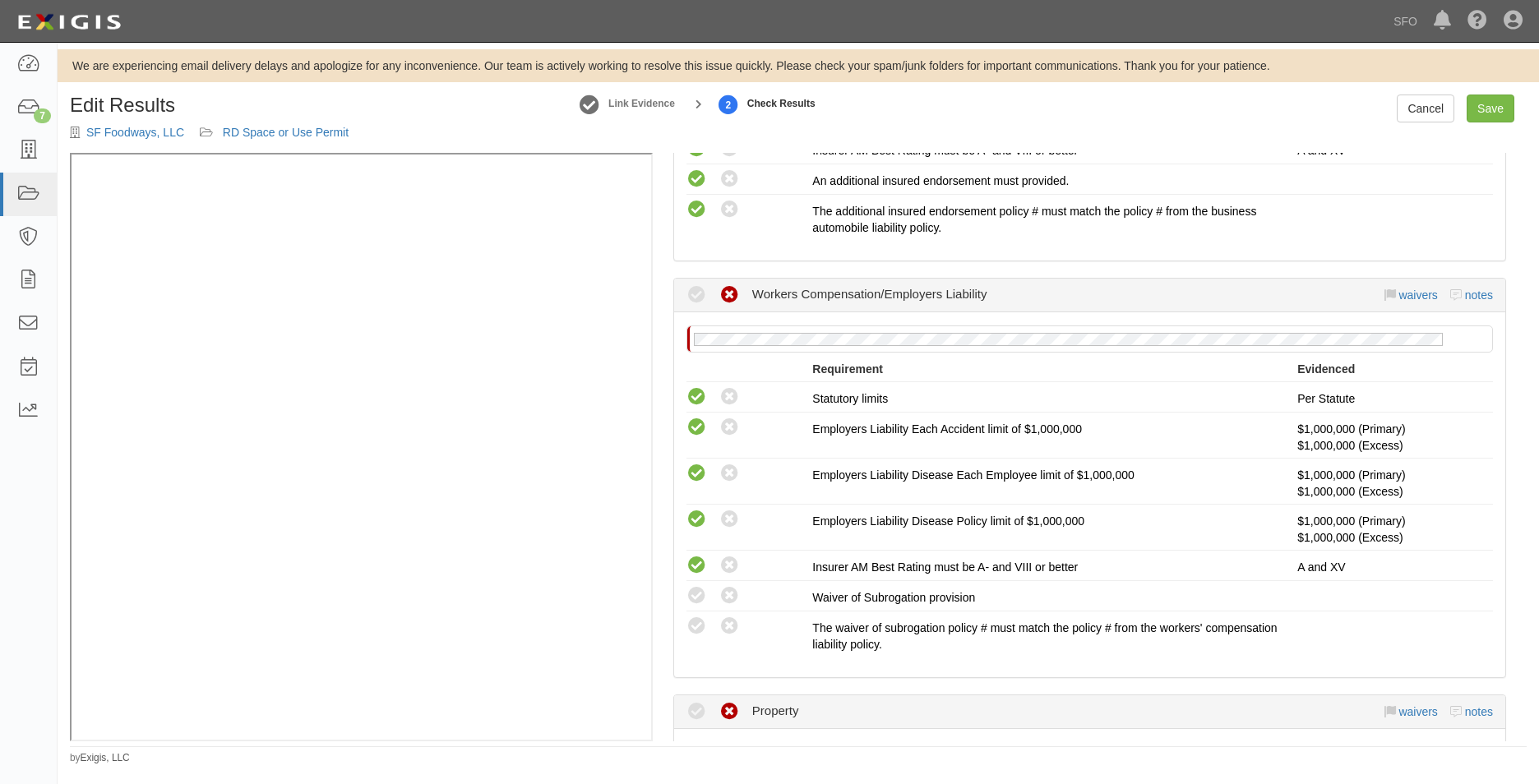
scroll to position [986, 0]
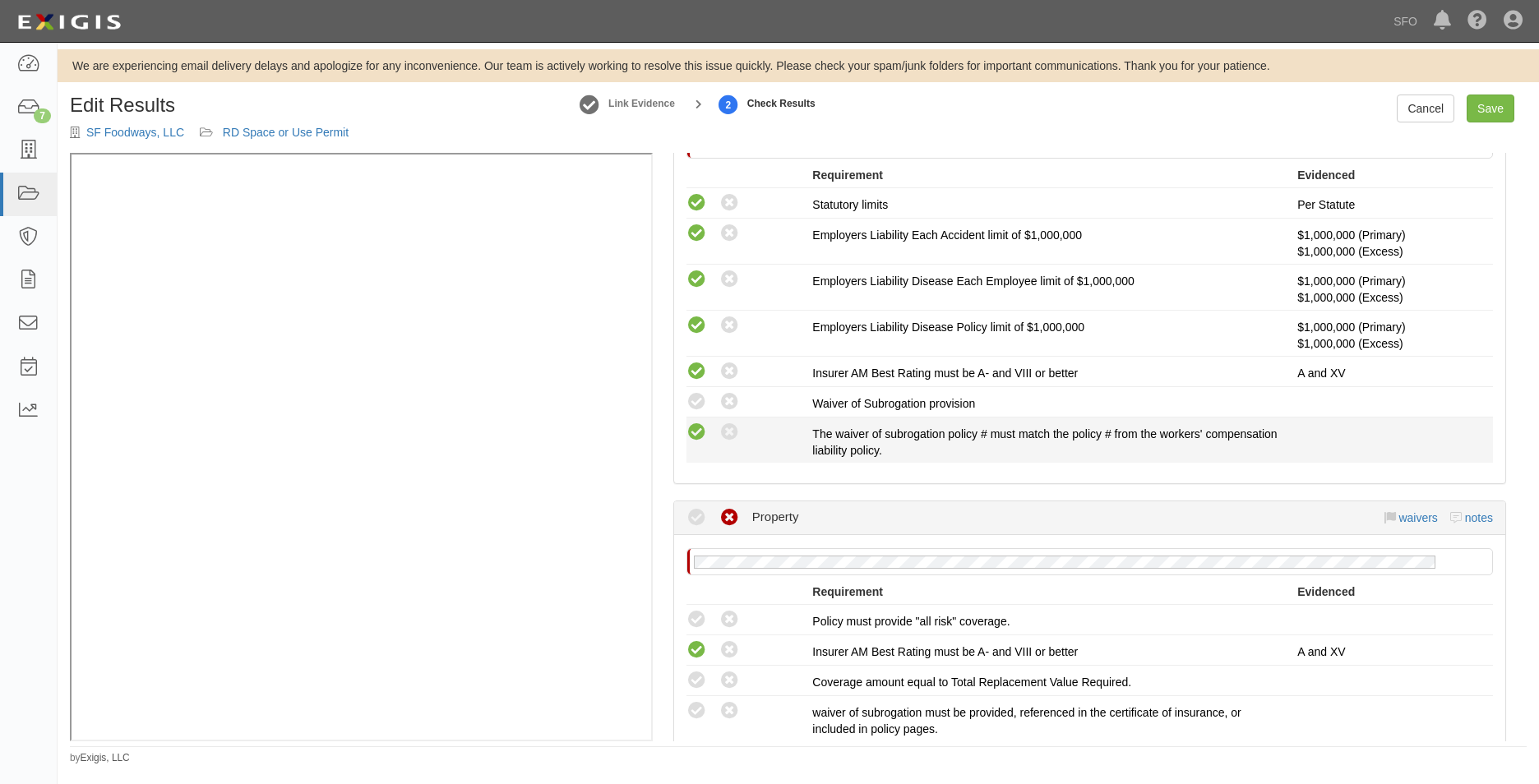
drag, startPoint x: 695, startPoint y: 404, endPoint x: 698, endPoint y: 425, distance: 21.2
click at [696, 404] on icon at bounding box center [697, 402] width 21 height 21
radio input "true"
click at [698, 426] on icon at bounding box center [697, 432] width 21 height 21
radio input "true"
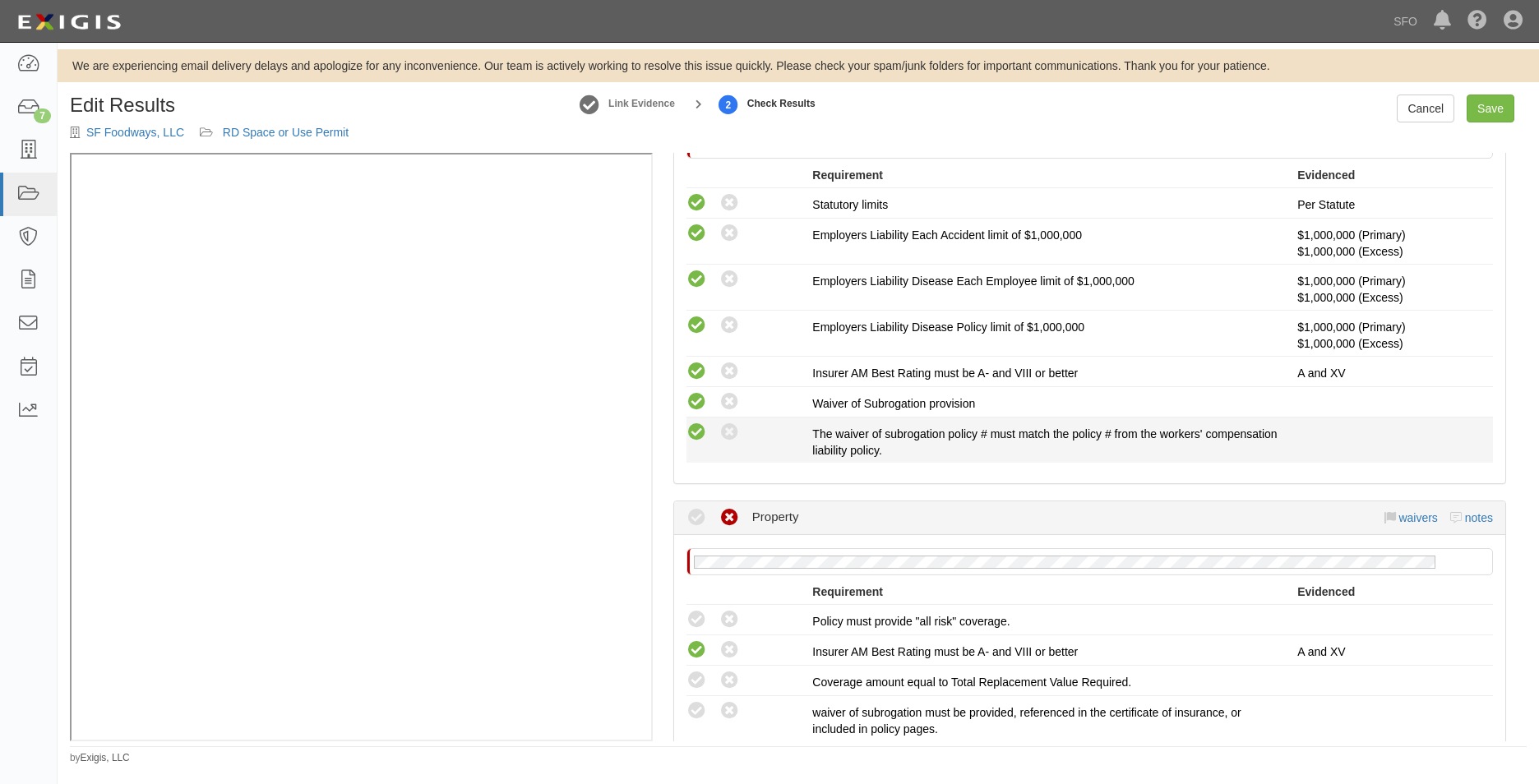
radio input "true"
click at [1499, 114] on link "Save" at bounding box center [1491, 108] width 48 height 28
radio input "true"
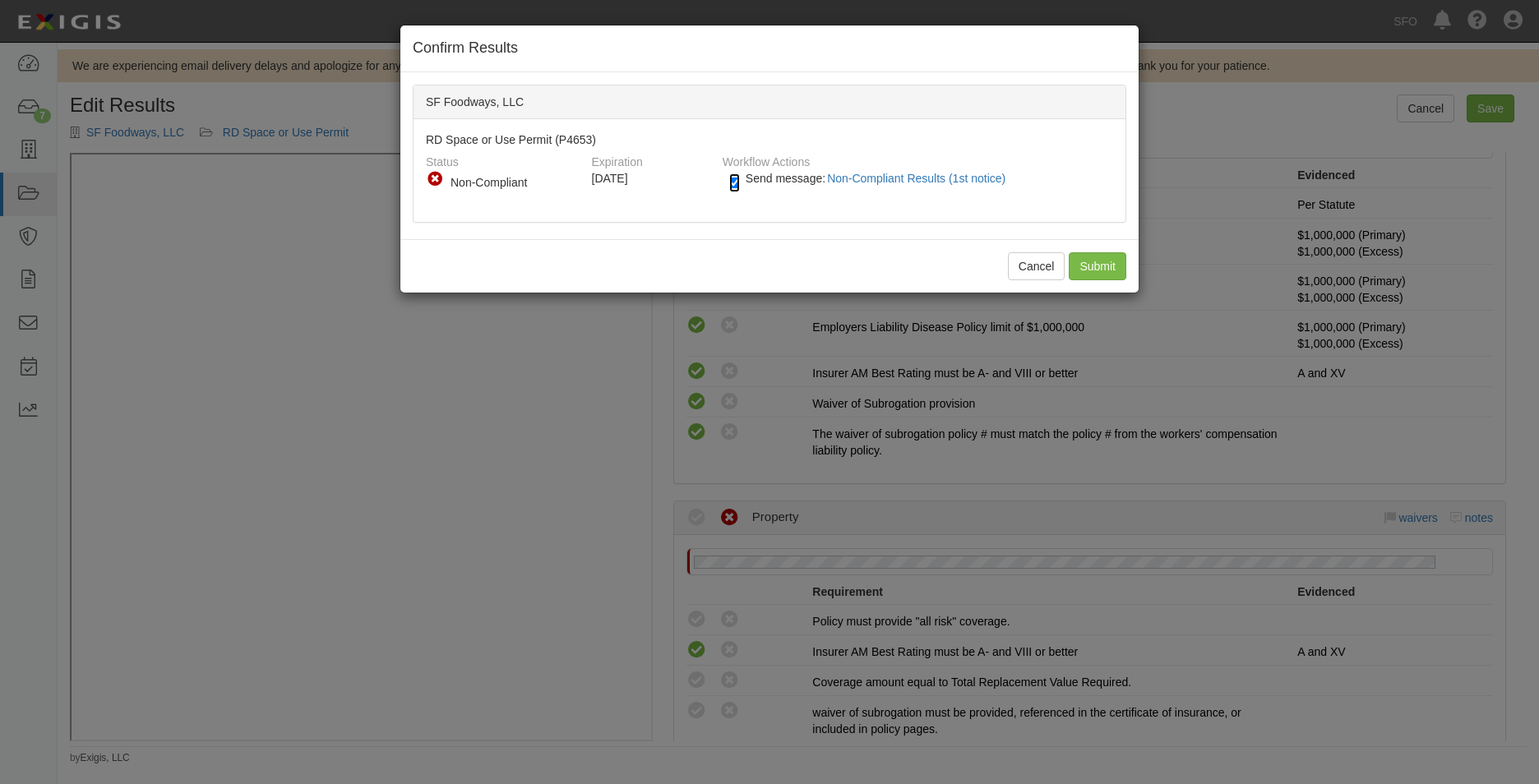
click at [739, 183] on input "Send message: Non-Compliant Results (1st notice)" at bounding box center [734, 183] width 11 height 19
checkbox input "false"
click at [1097, 267] on input "Submit" at bounding box center [1098, 266] width 58 height 28
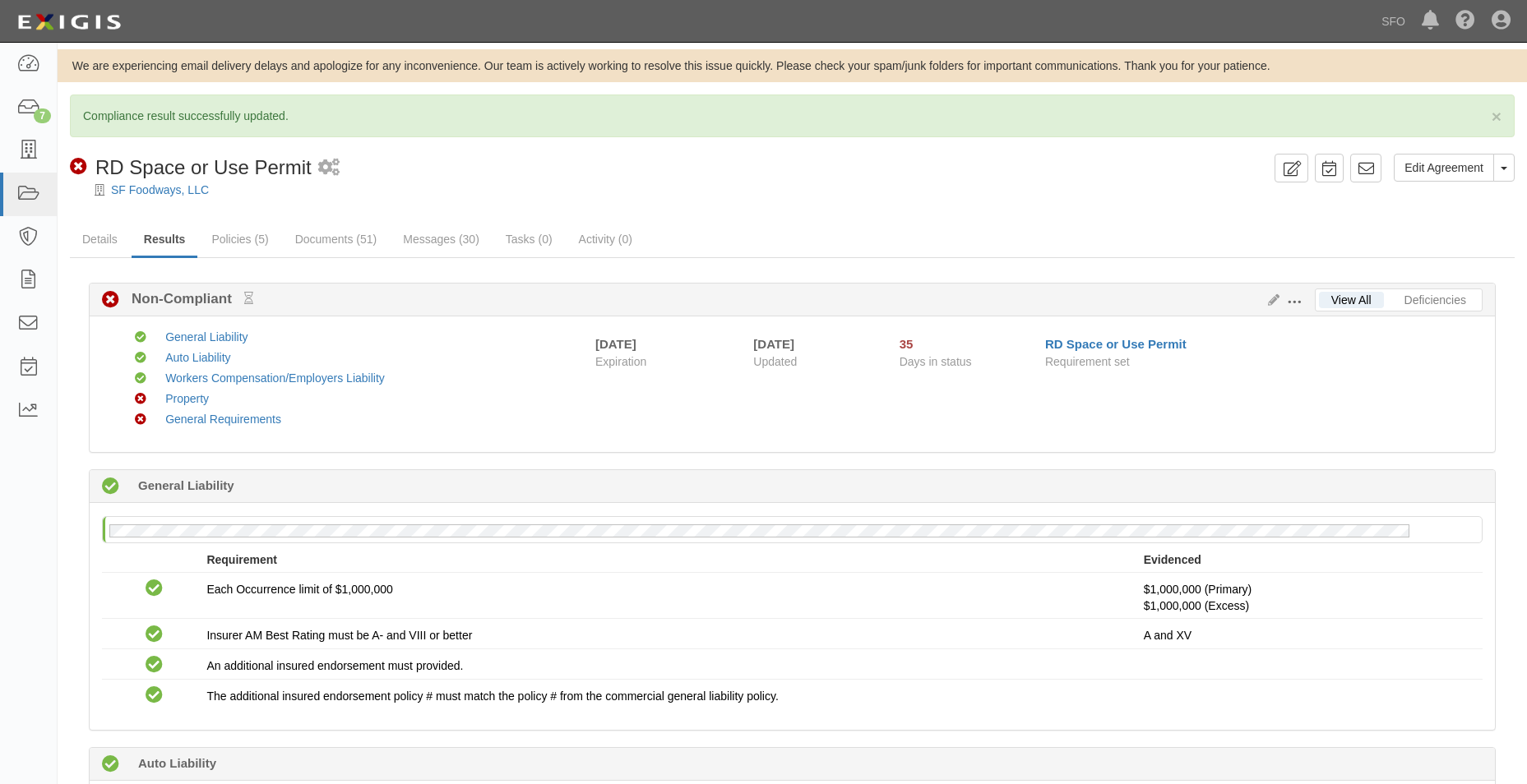
click at [156, 198] on div at bounding box center [792, 204] width 1469 height 13
click at [156, 194] on link "SF Foodways, LLC" at bounding box center [160, 190] width 98 height 13
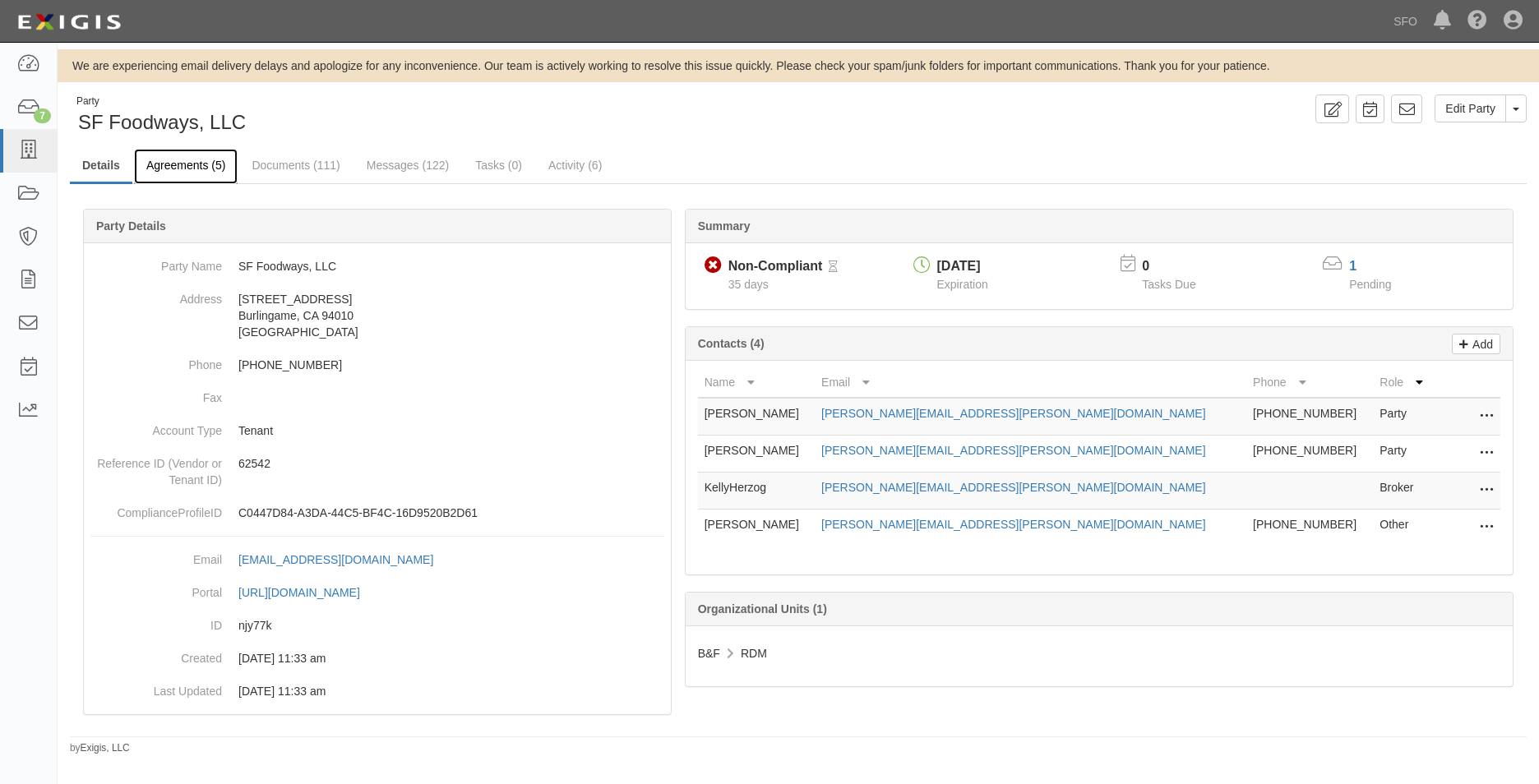
click at [215, 164] on link "Agreements (5)" at bounding box center [185, 166] width 103 height 35
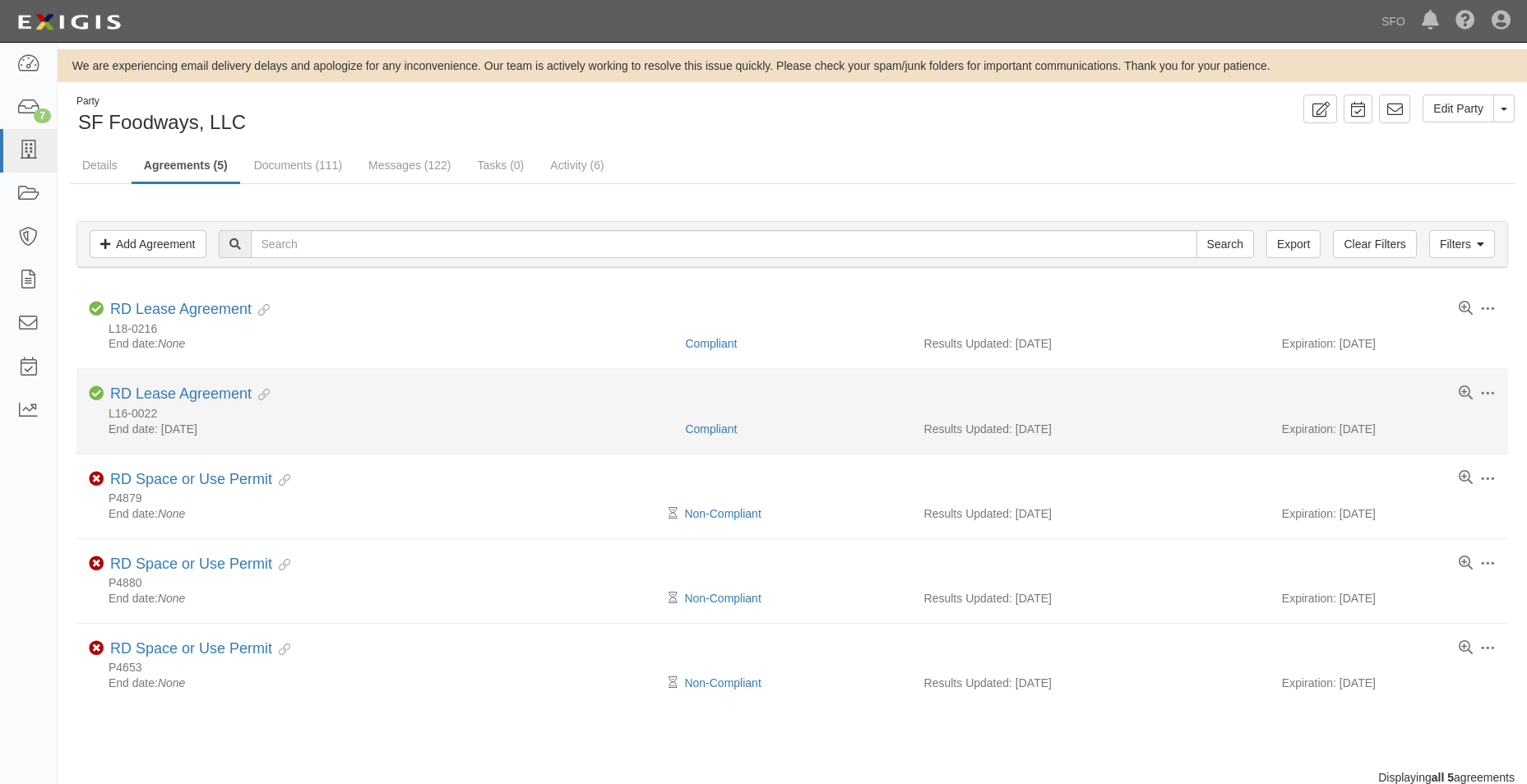
click at [213, 385] on li "Toggle Agreement Dropdown Edit Log activity Add task Send message Archive Compl…" at bounding box center [792, 412] width 1432 height 84
click at [215, 395] on link "RD Lease Agreement" at bounding box center [181, 393] width 141 height 17
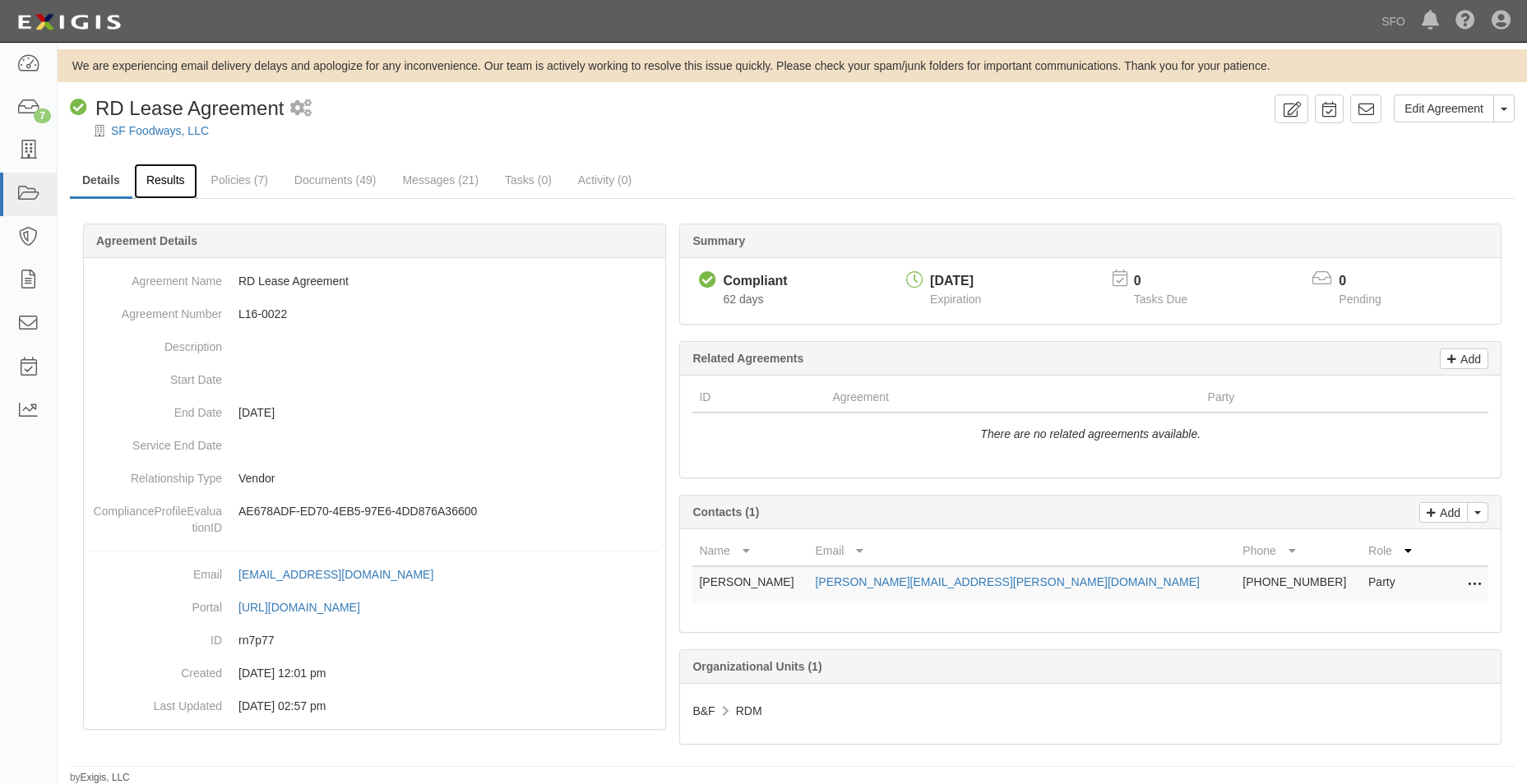
click at [174, 182] on link "Results" at bounding box center [165, 182] width 63 height 35
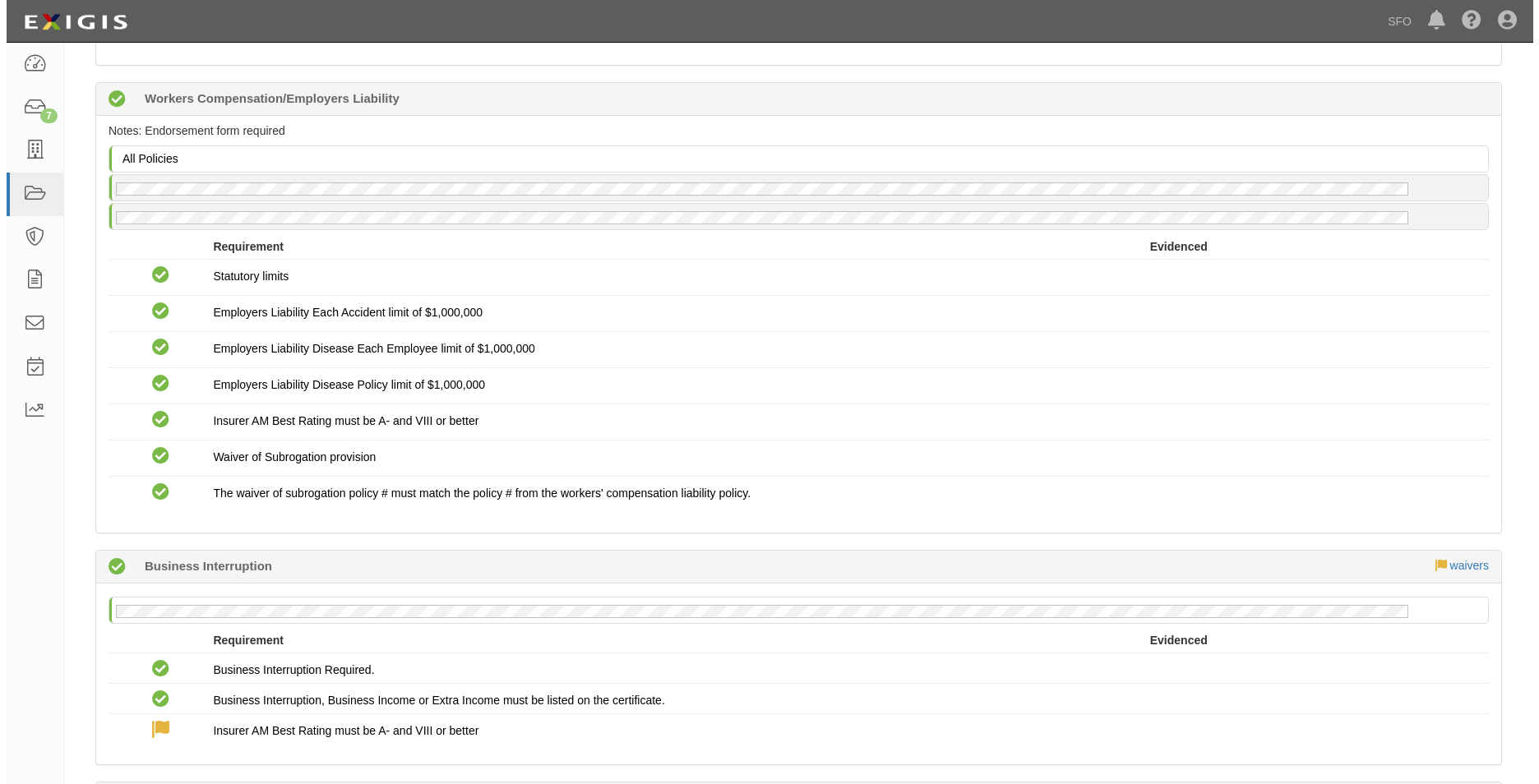
scroll to position [1316, 0]
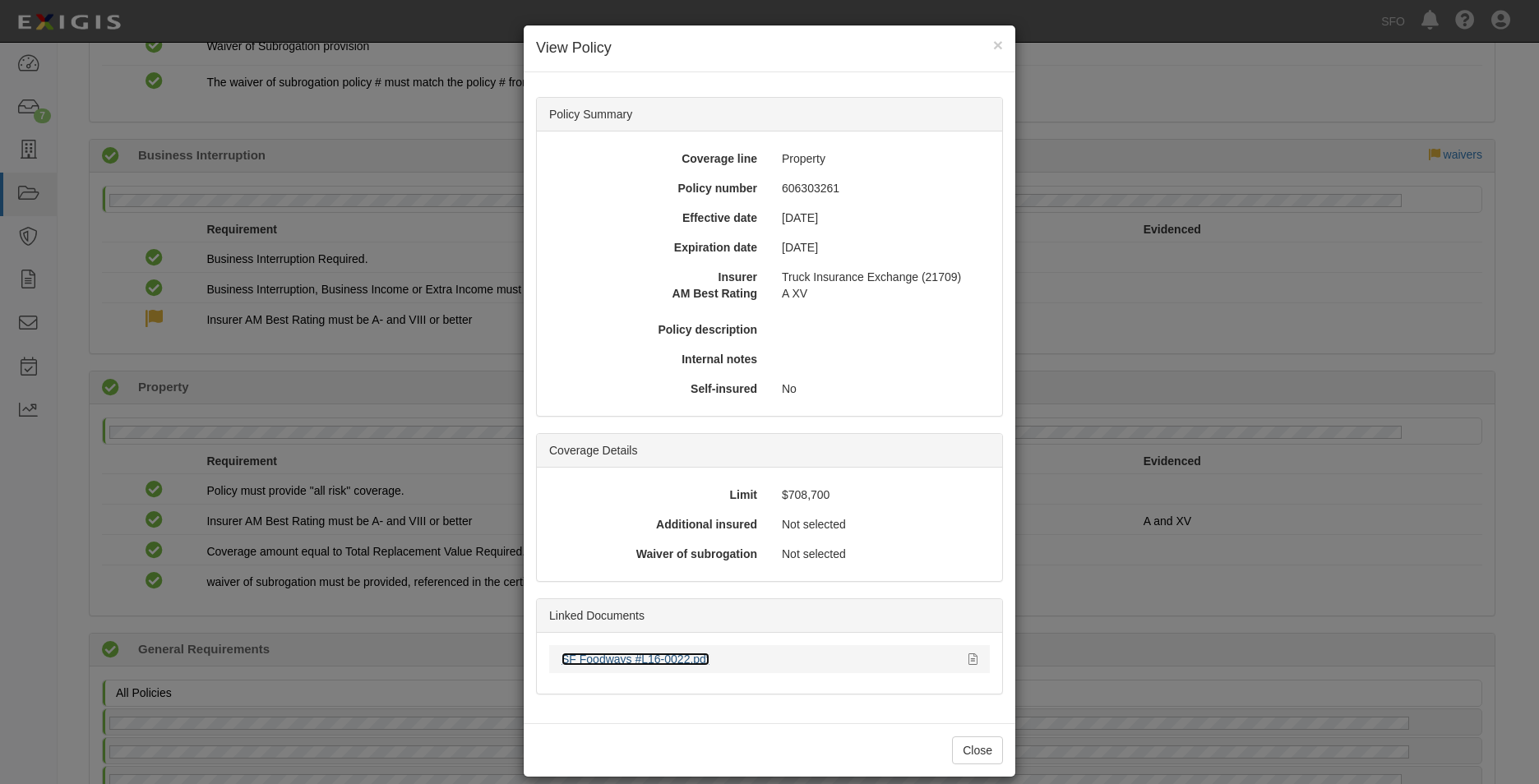
click at [570, 663] on link "SF Foodways #L16-0022.pdf" at bounding box center [636, 658] width 148 height 13
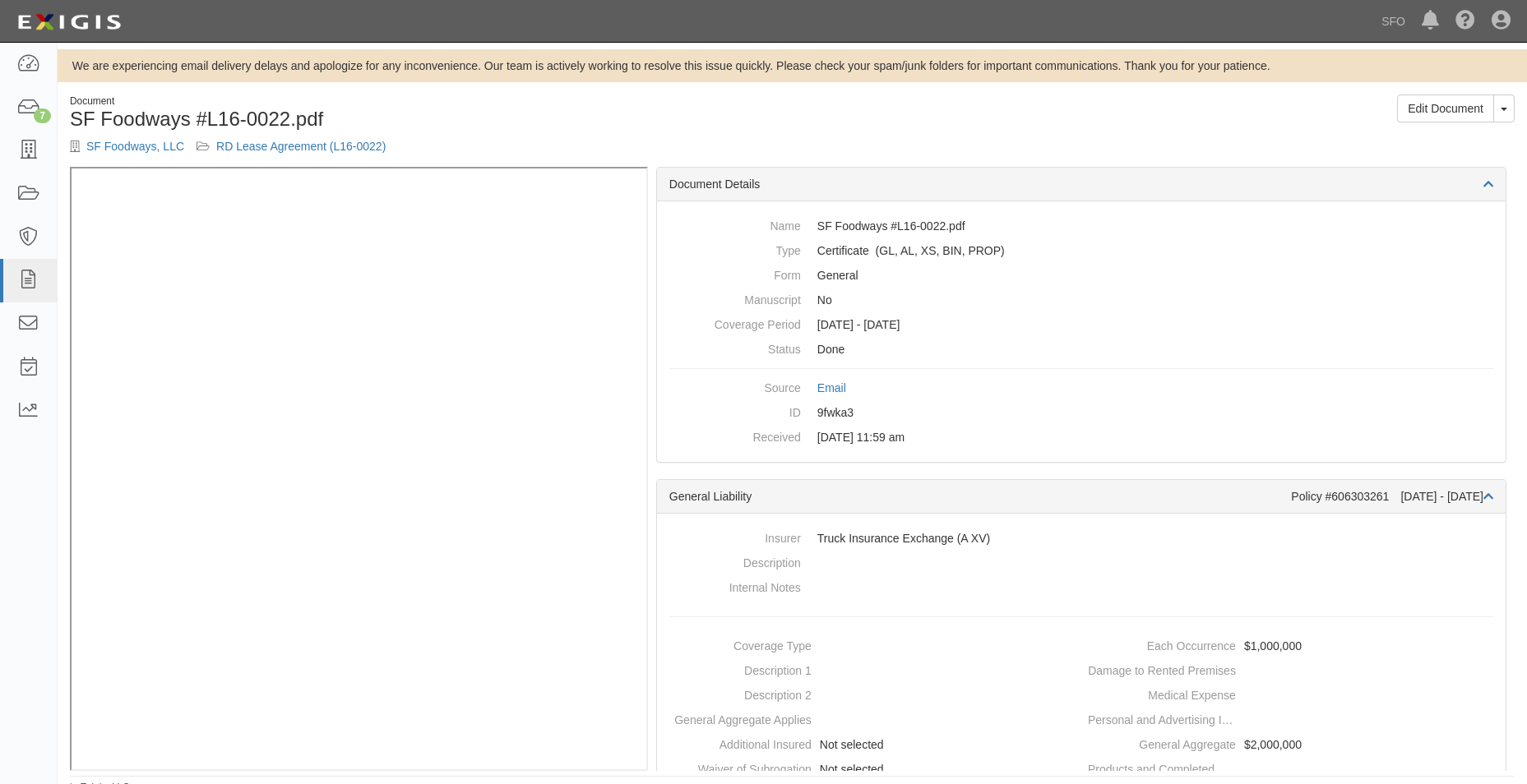
scroll to position [11, 0]
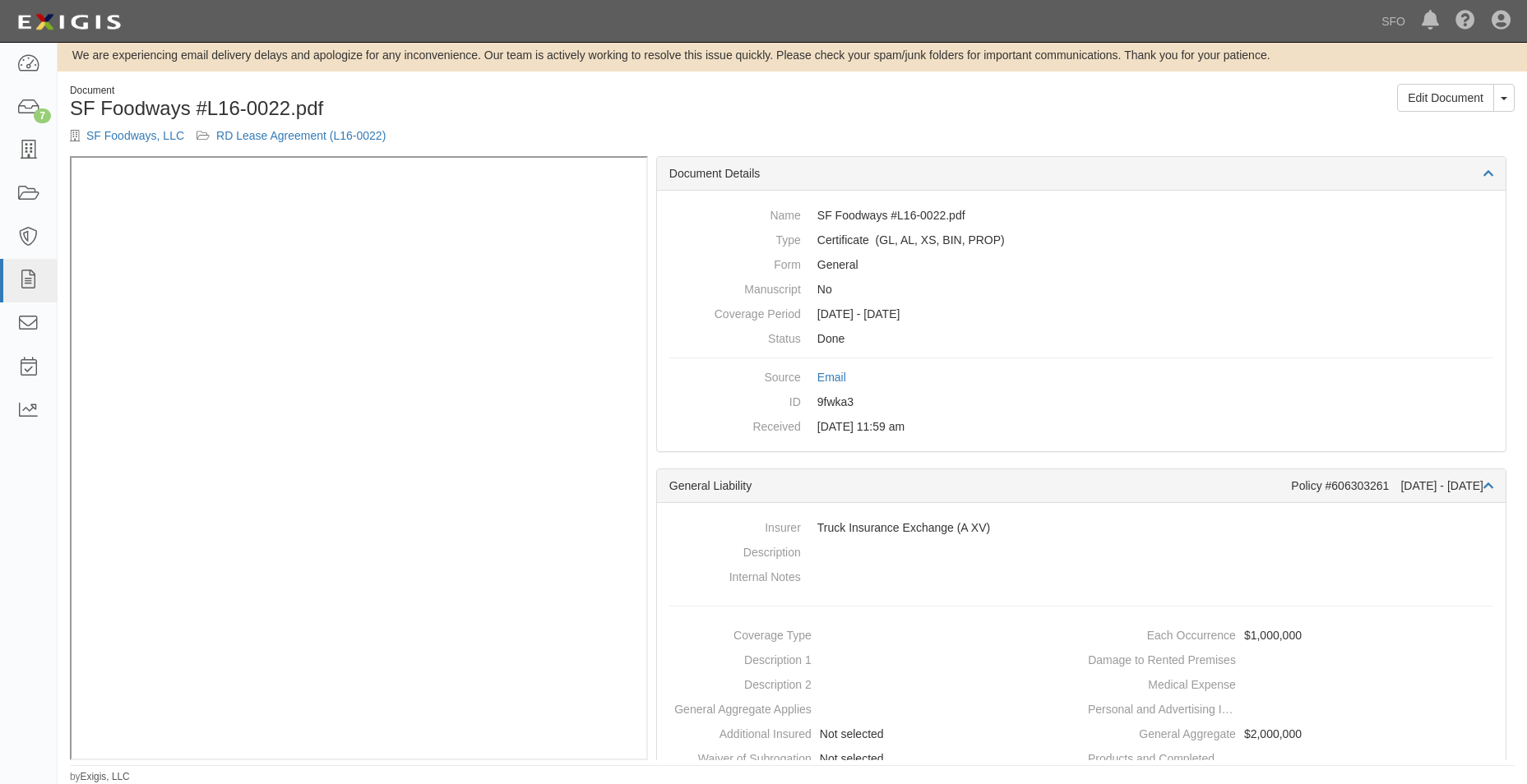
click at [115, 128] on div "SF Foodways, LLC RD Lease Agreement (L16-0022)" at bounding box center [424, 136] width 710 height 17
click at [120, 136] on link "SF Foodways, LLC" at bounding box center [136, 135] width 98 height 13
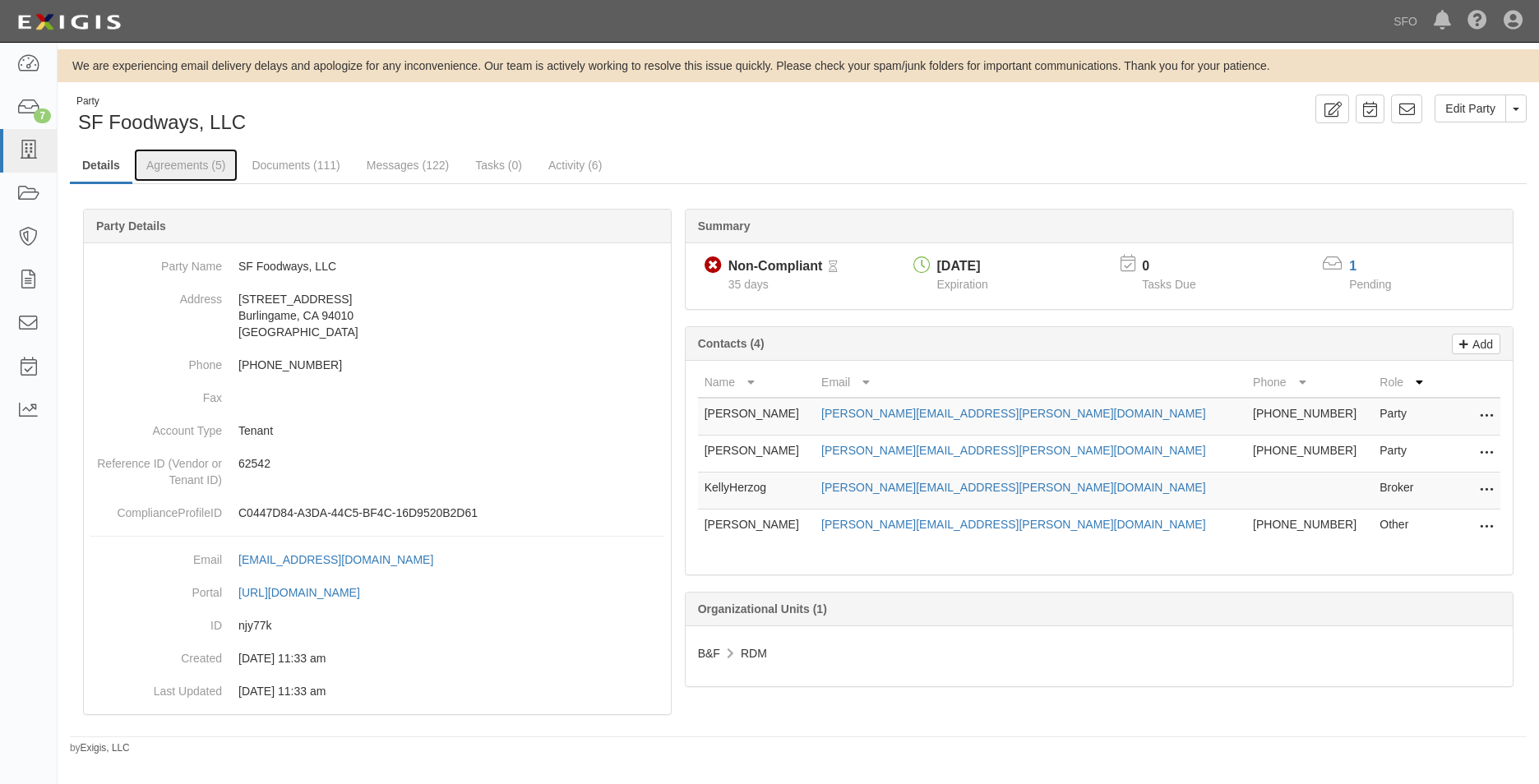
click at [140, 166] on link "Agreements (5)" at bounding box center [185, 164] width 103 height 32
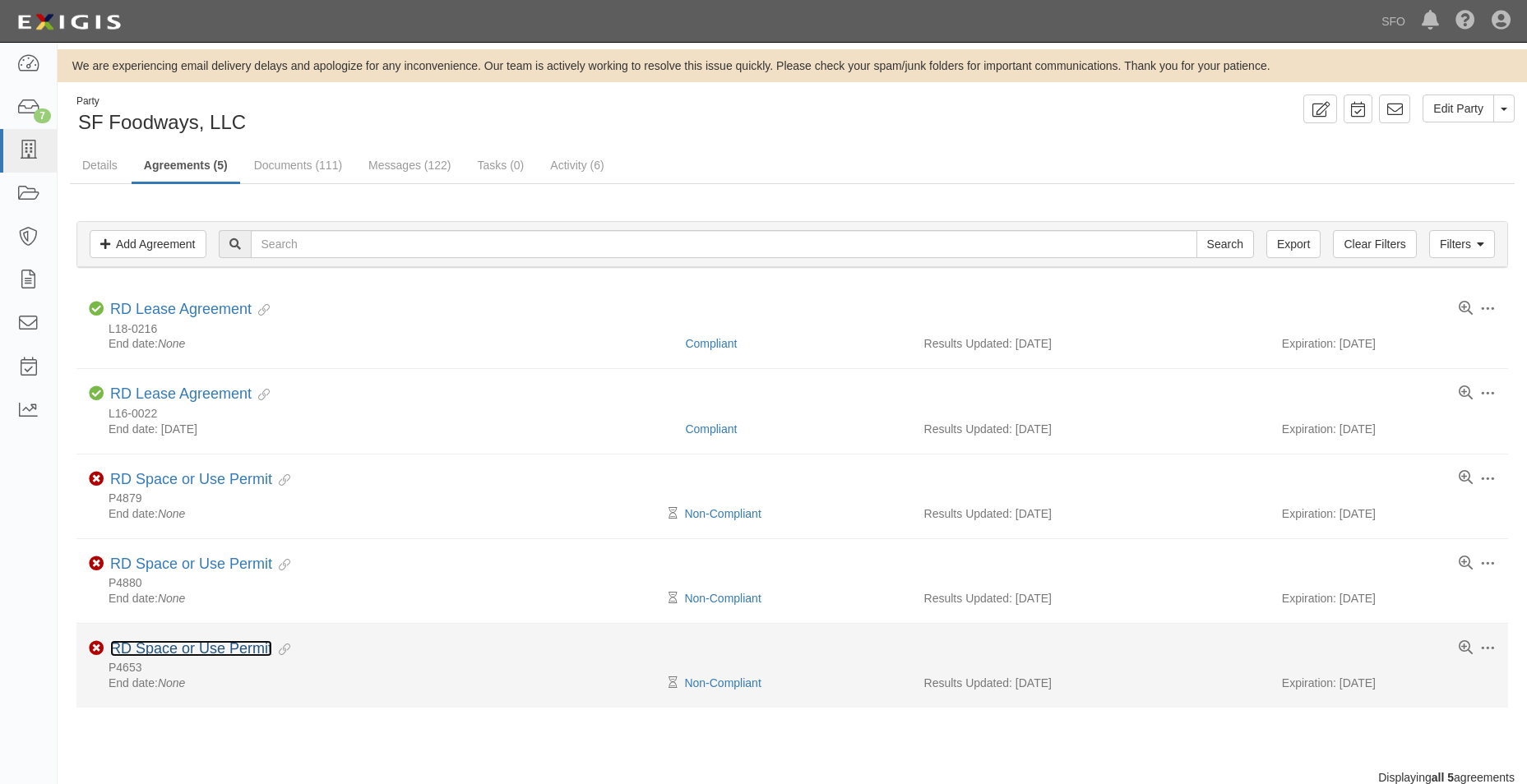
click at [214, 657] on link "RD Space or Use Permit" at bounding box center [191, 648] width 162 height 17
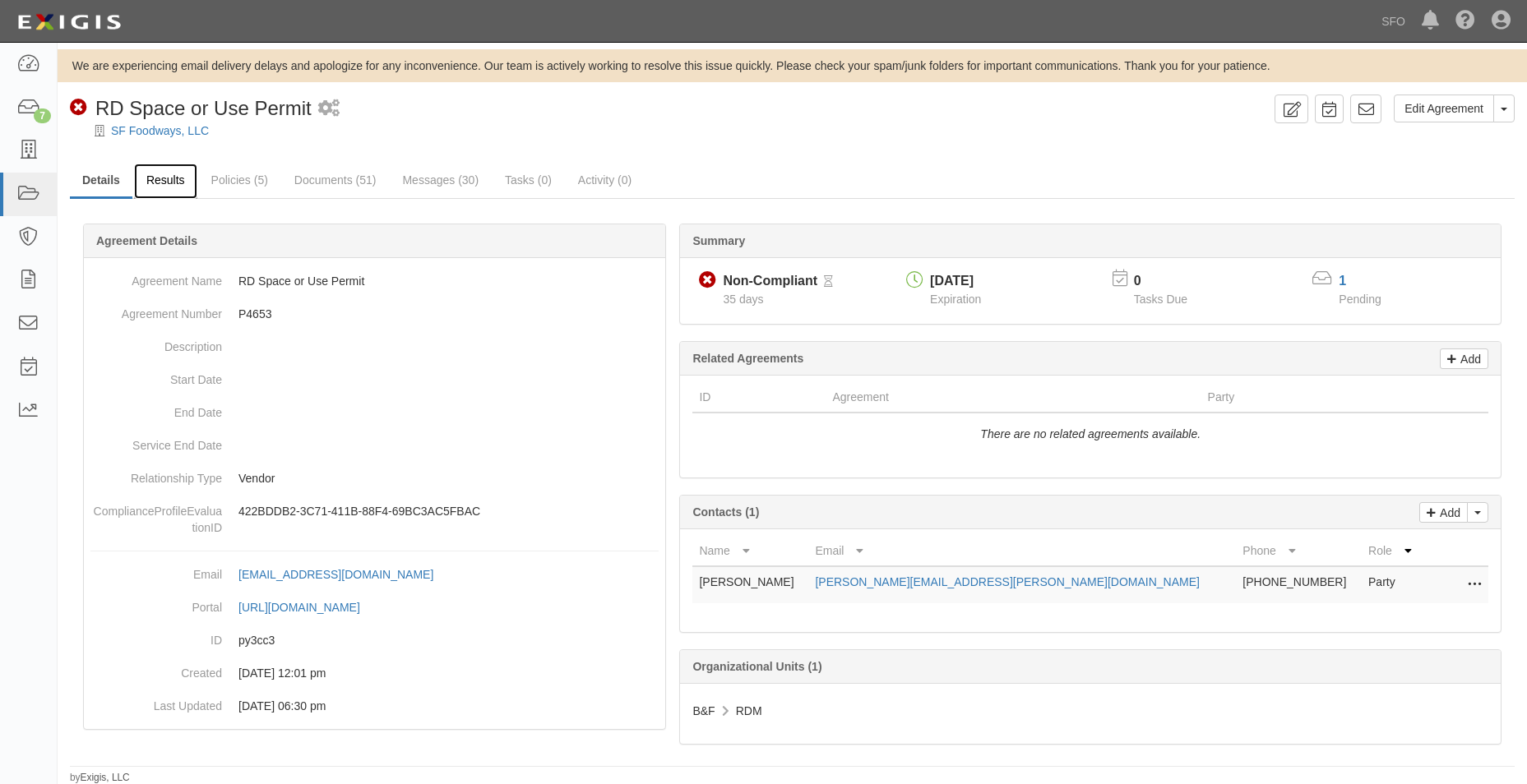
click at [177, 181] on link "Results" at bounding box center [165, 182] width 63 height 35
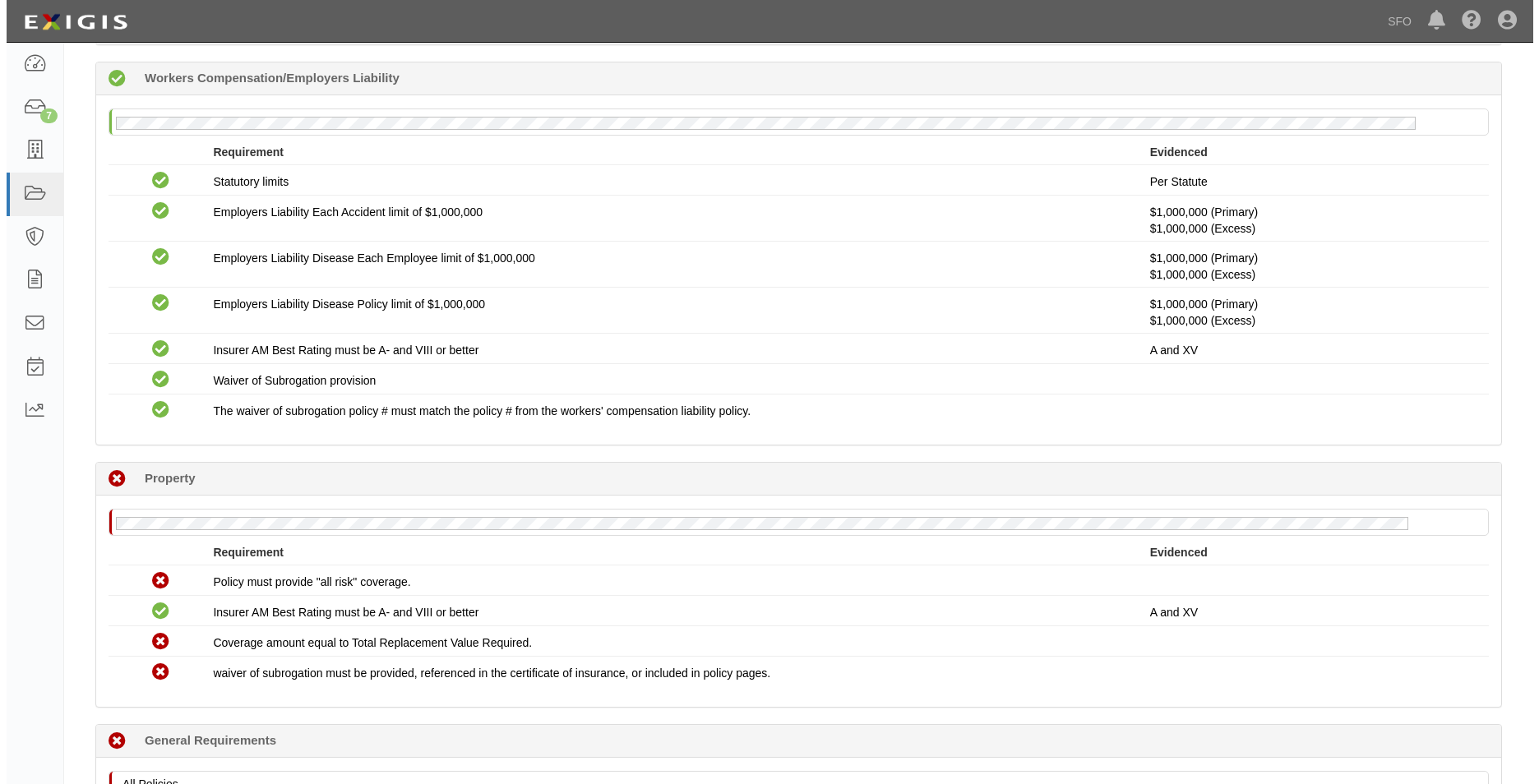
scroll to position [1150, 0]
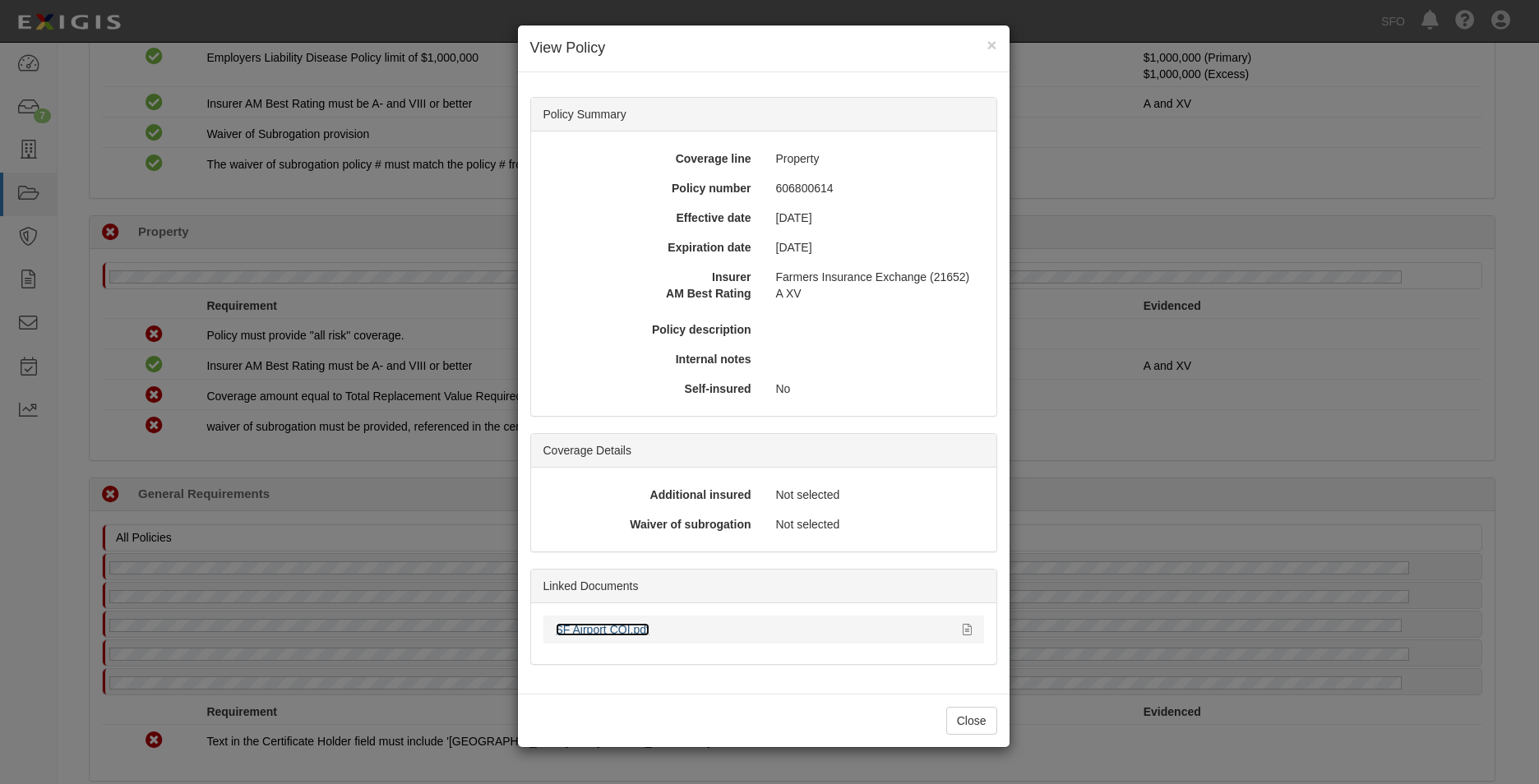
click at [607, 632] on link "SF Airport COI.pdf" at bounding box center [602, 629] width 93 height 13
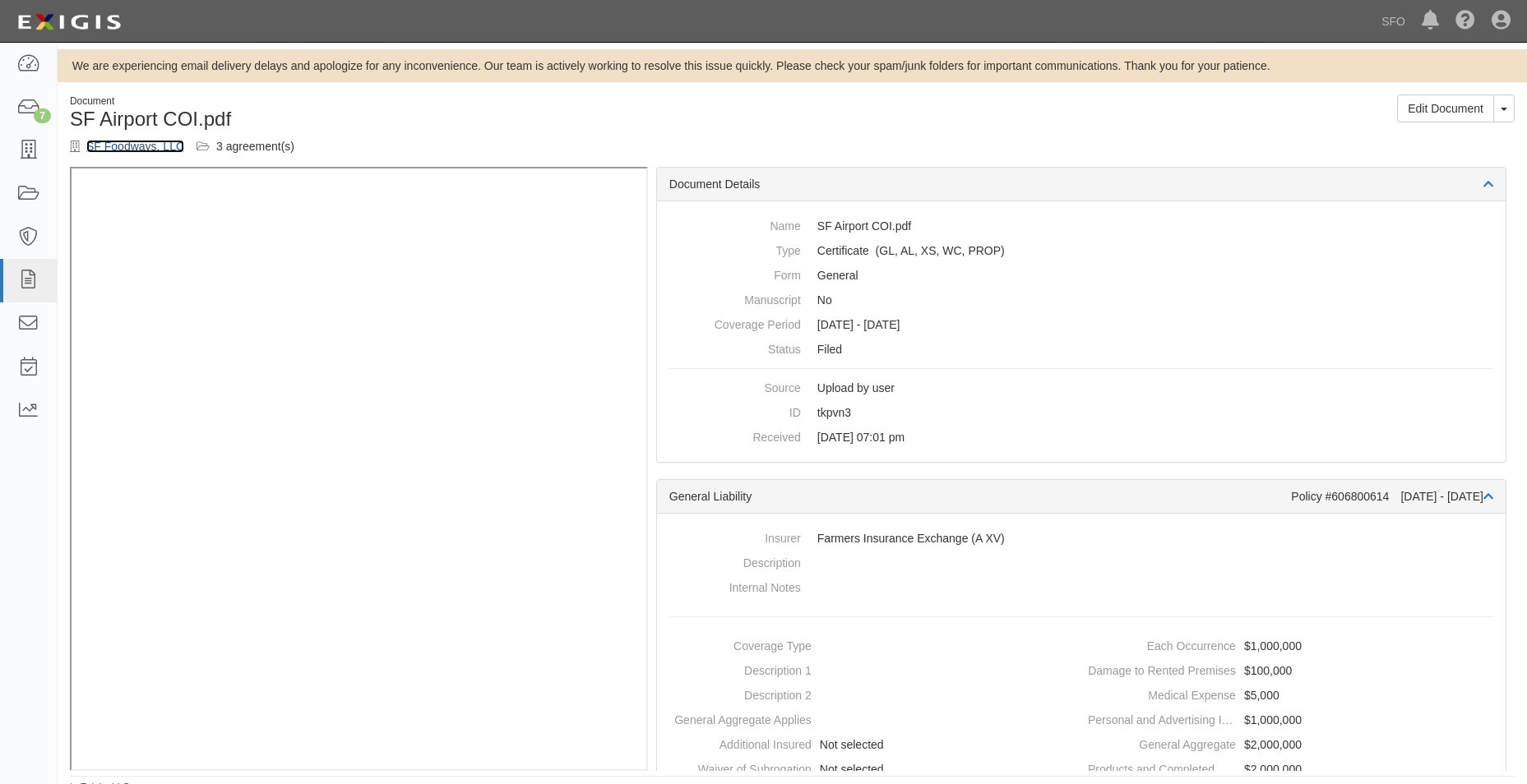
click at [89, 147] on link "SF Foodways, LLC" at bounding box center [136, 145] width 98 height 13
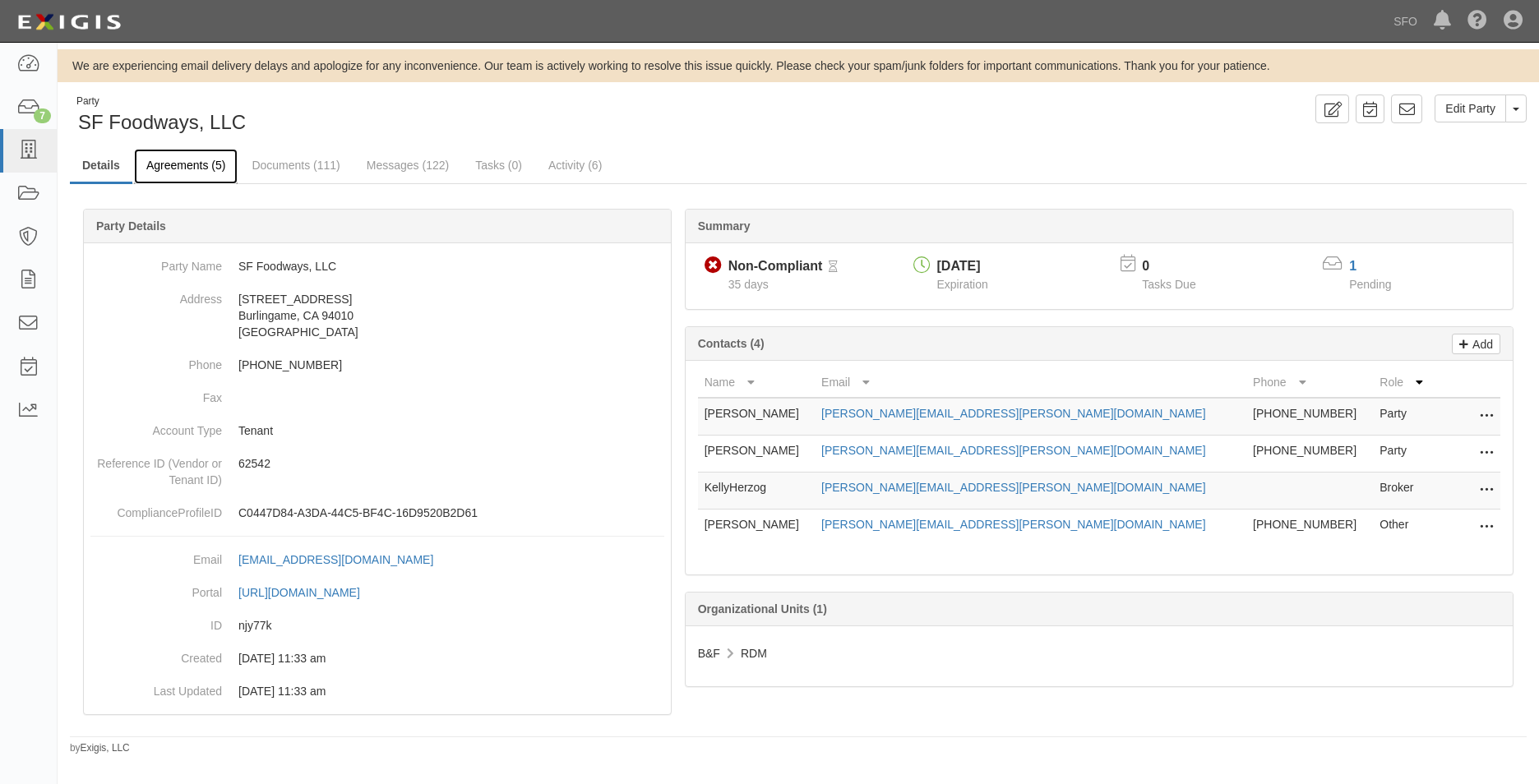
click at [189, 170] on link "Agreements (5)" at bounding box center [185, 166] width 103 height 35
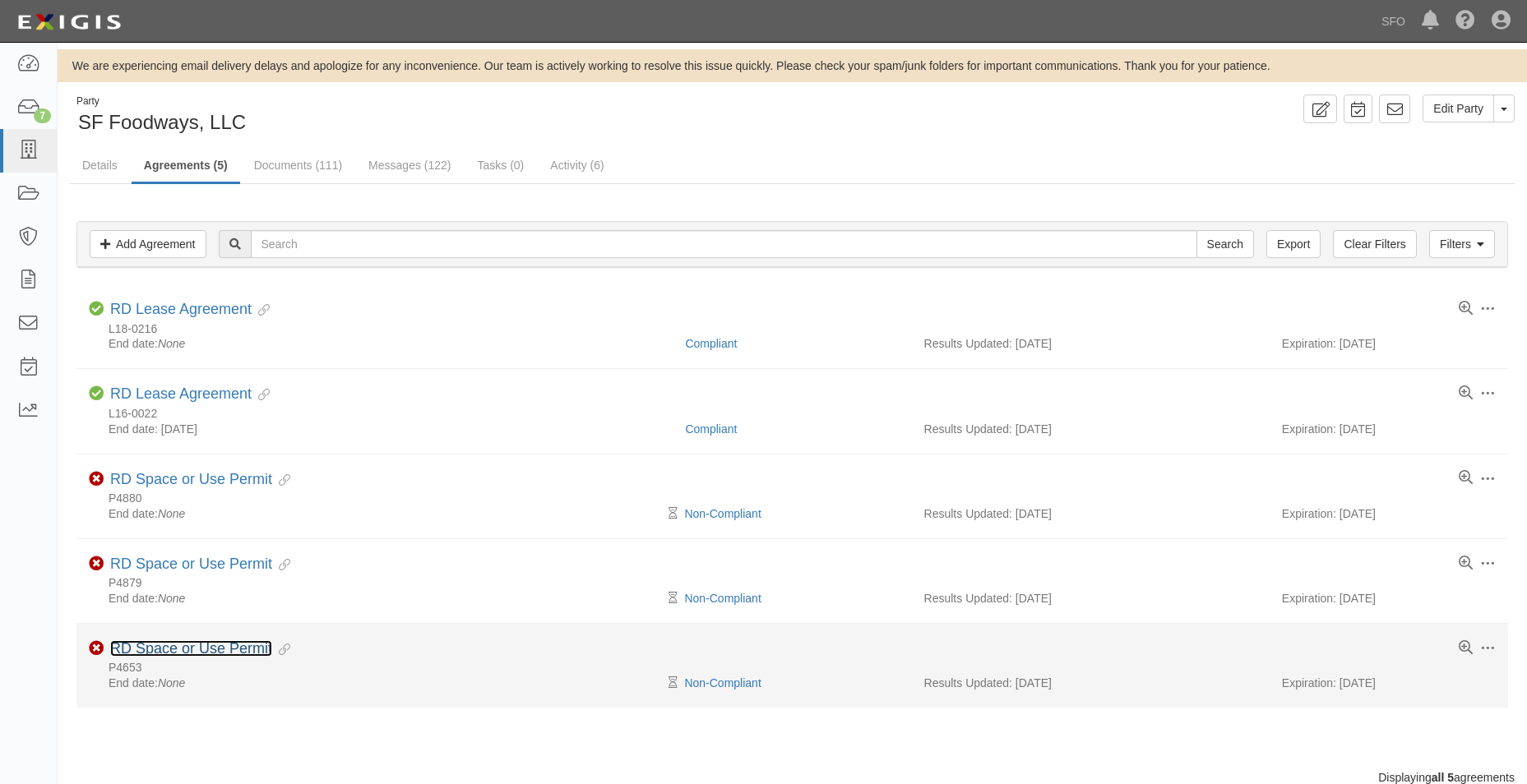
click at [230, 643] on link "RD Space or Use Permit" at bounding box center [191, 648] width 162 height 17
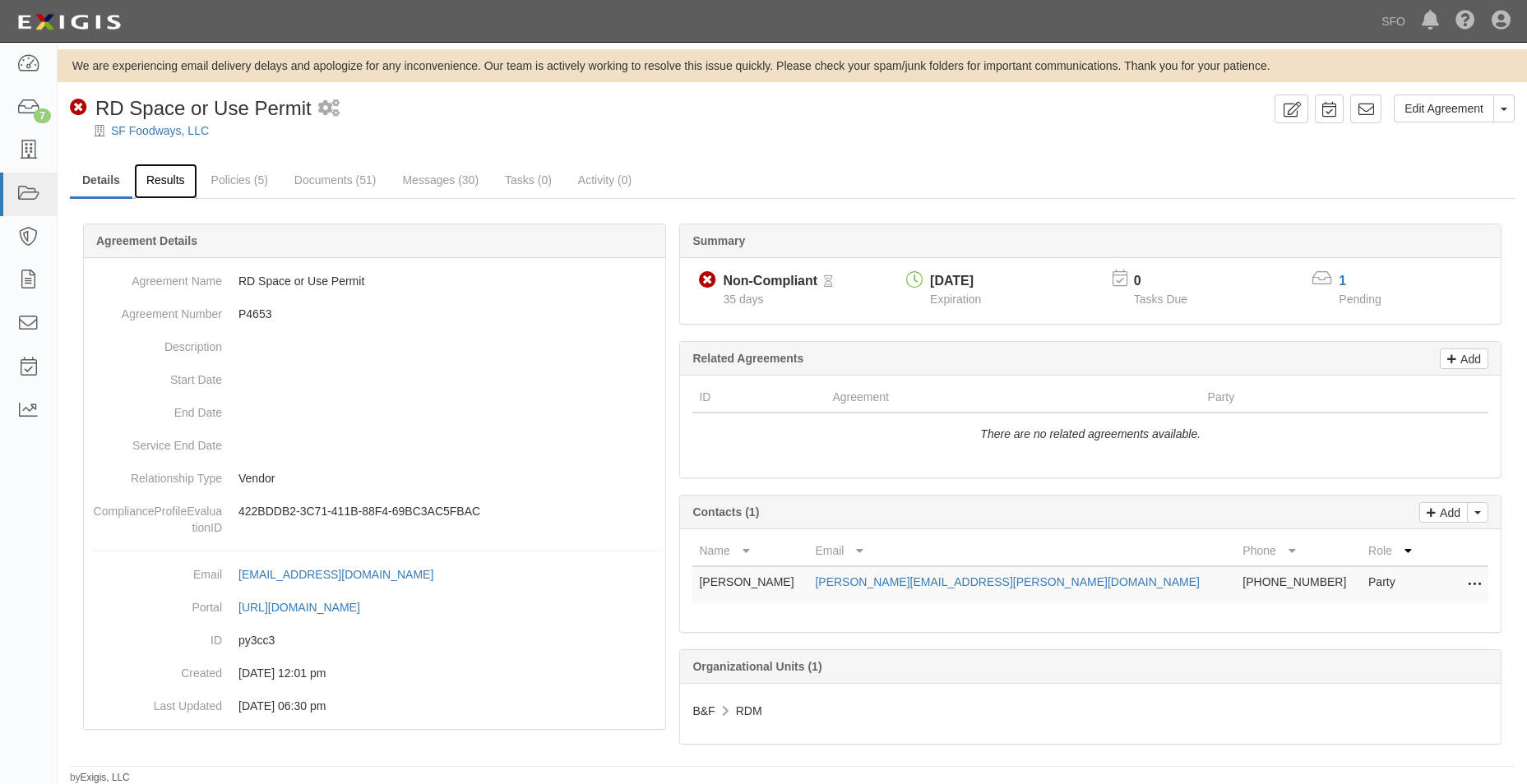
click at [172, 180] on link "Results" at bounding box center [165, 182] width 63 height 35
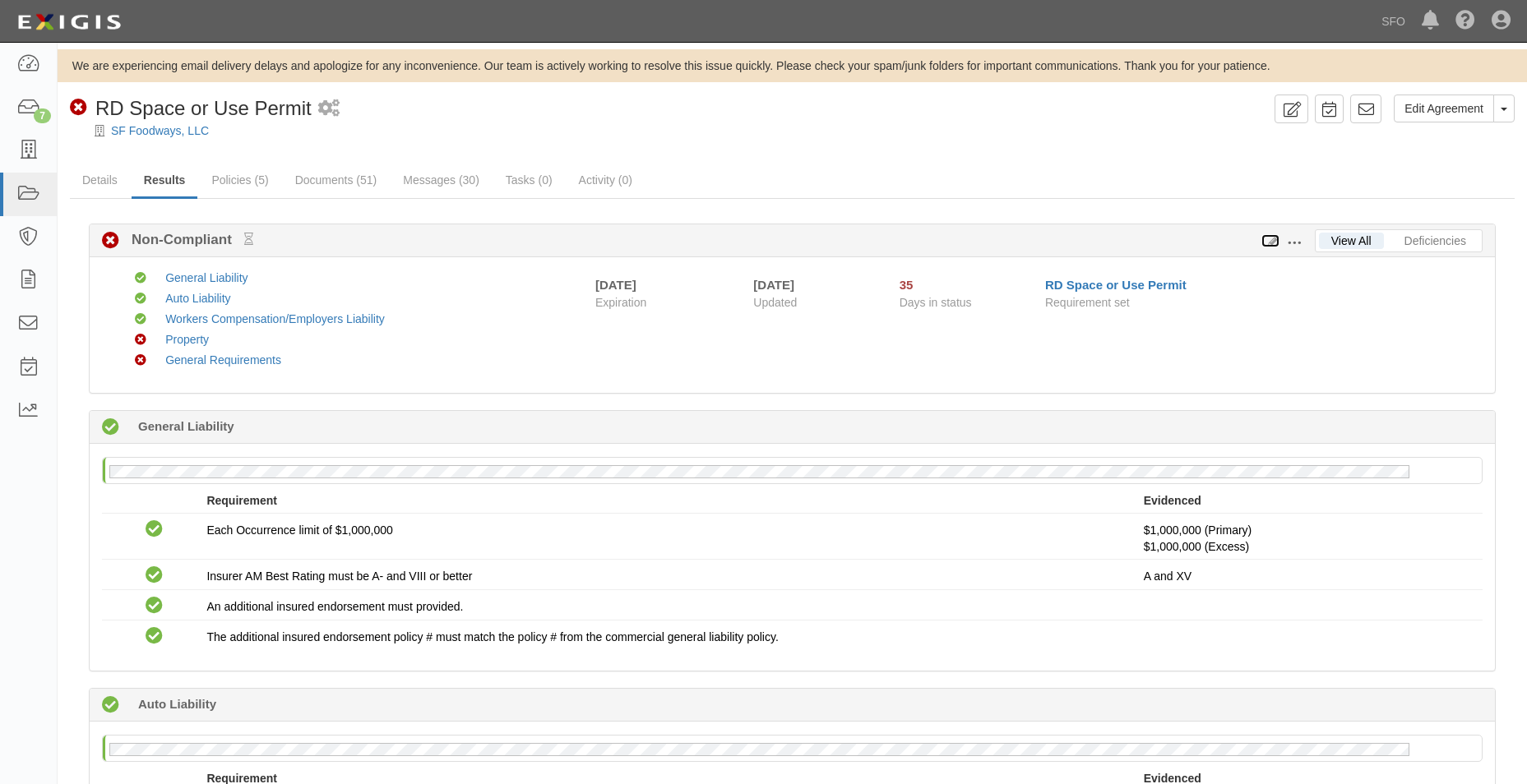
click at [1272, 238] on icon at bounding box center [1271, 242] width 18 height 12
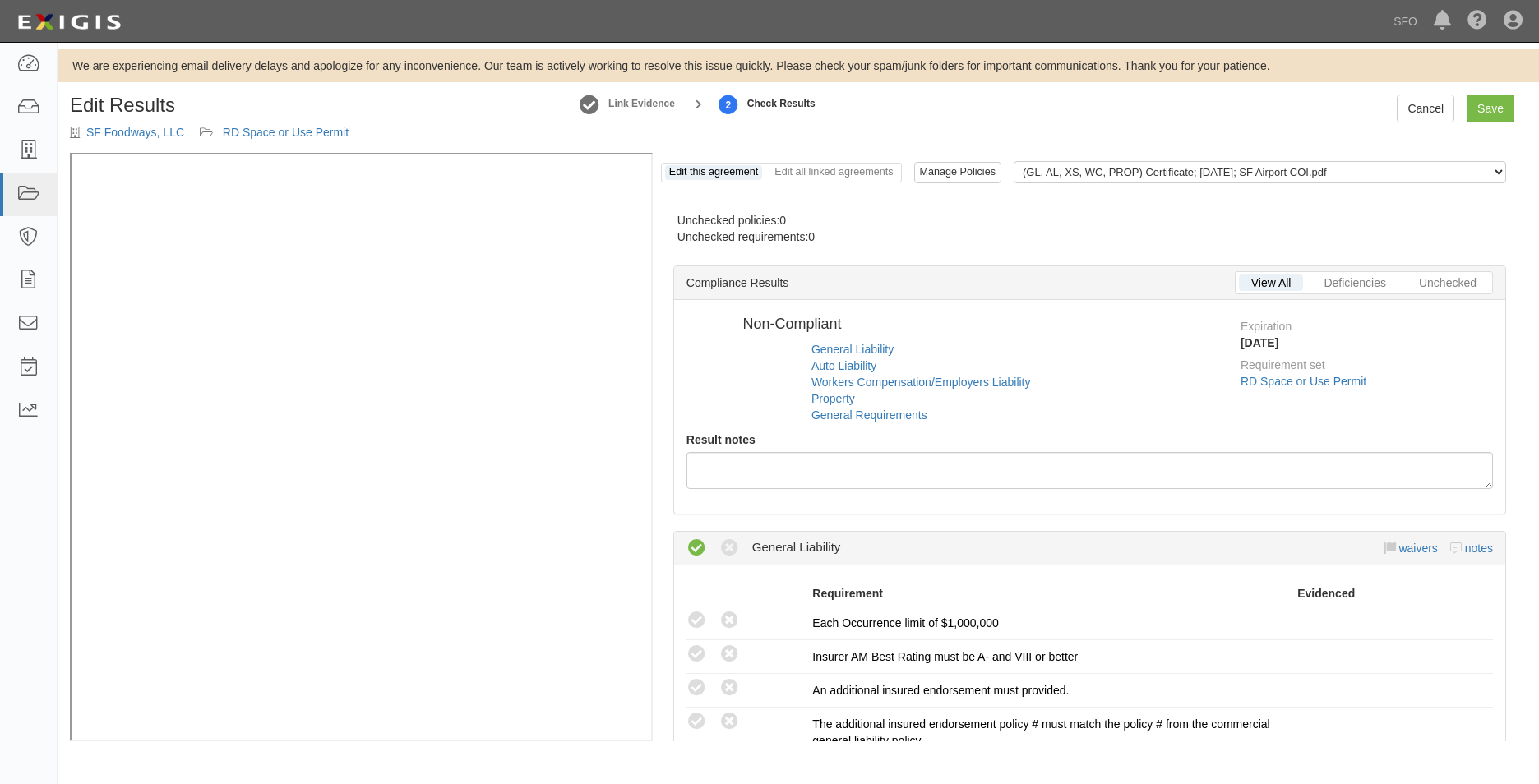
radio input "false"
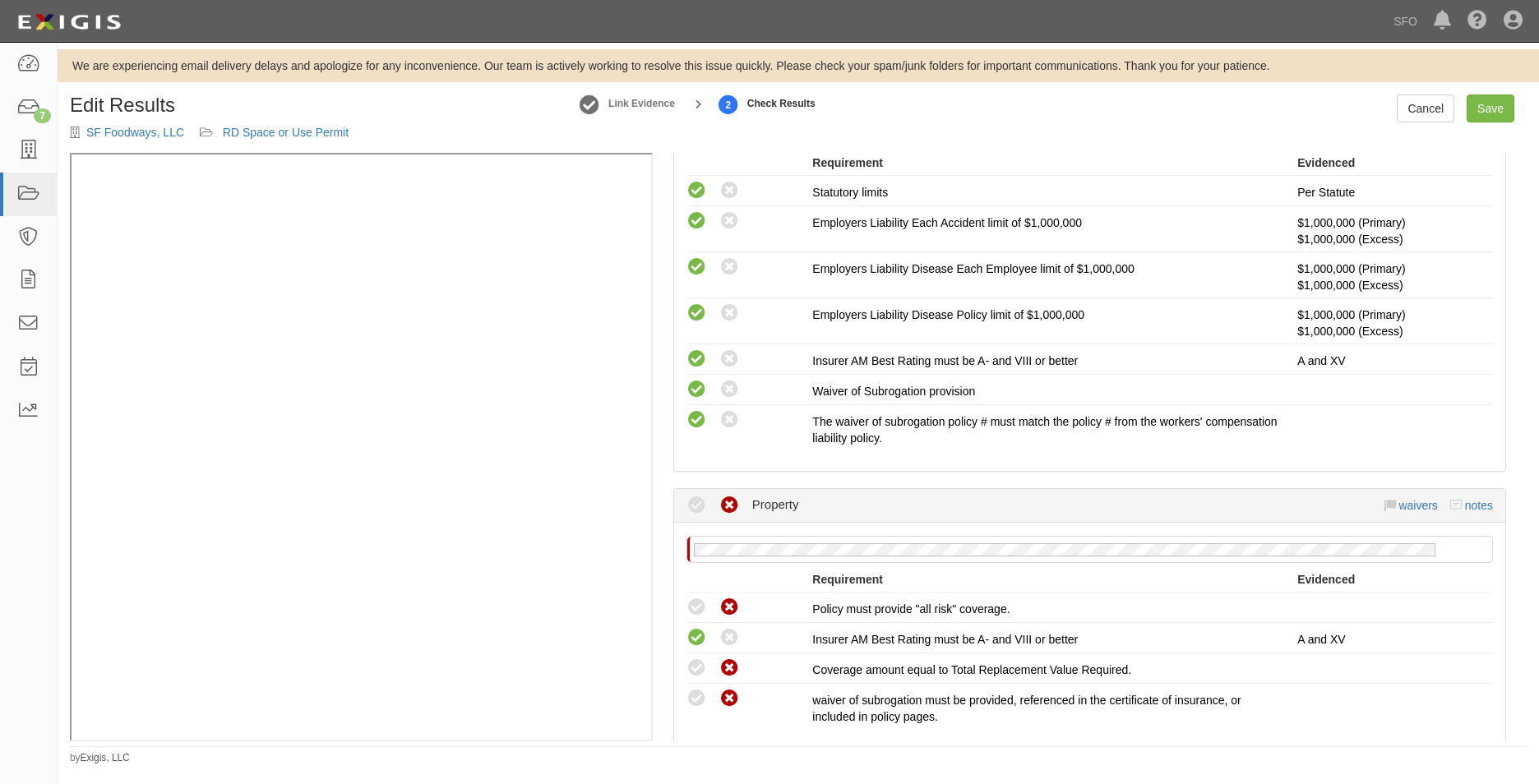
scroll to position [1246, 0]
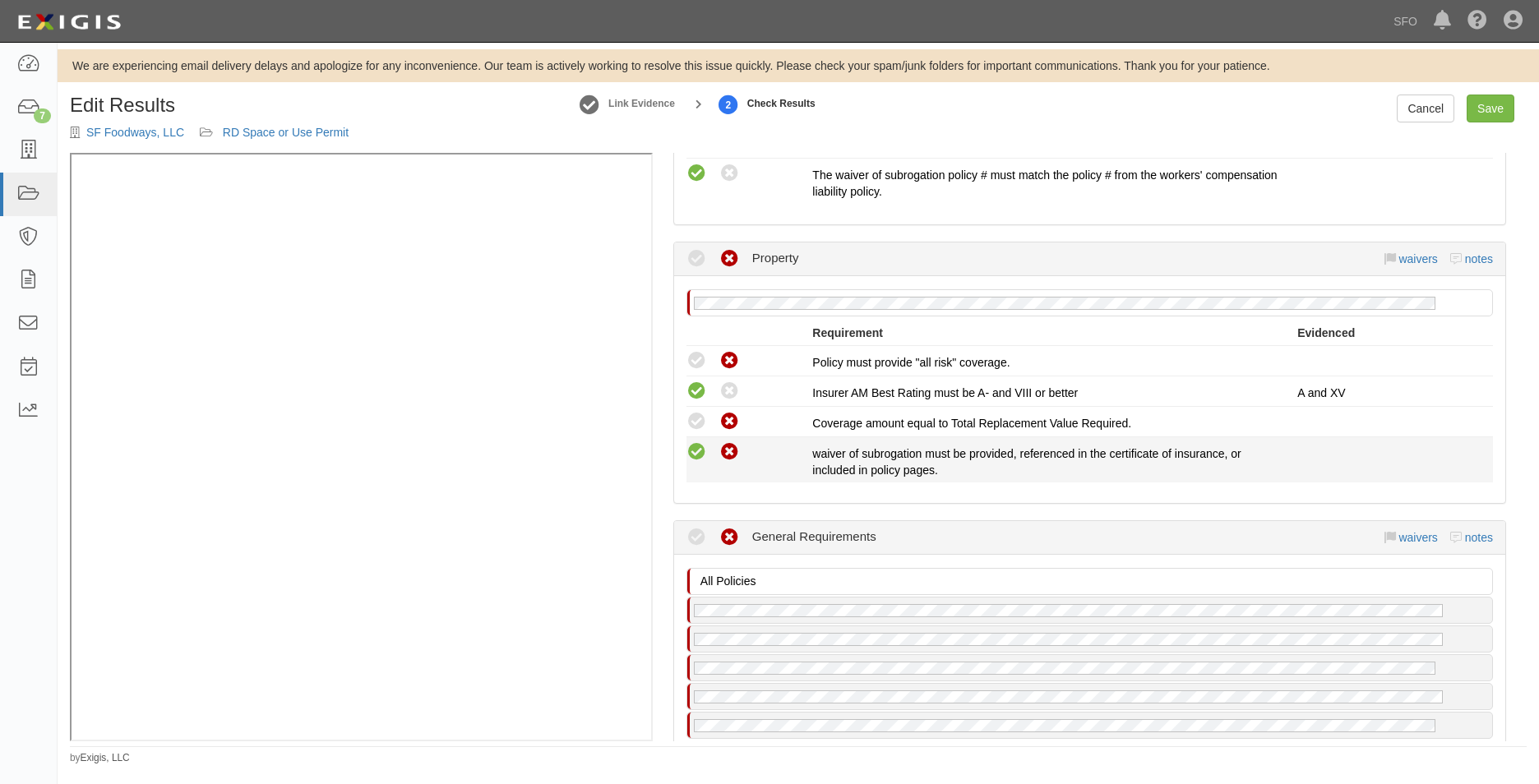
click at [695, 456] on icon at bounding box center [697, 452] width 21 height 21
radio input "true"
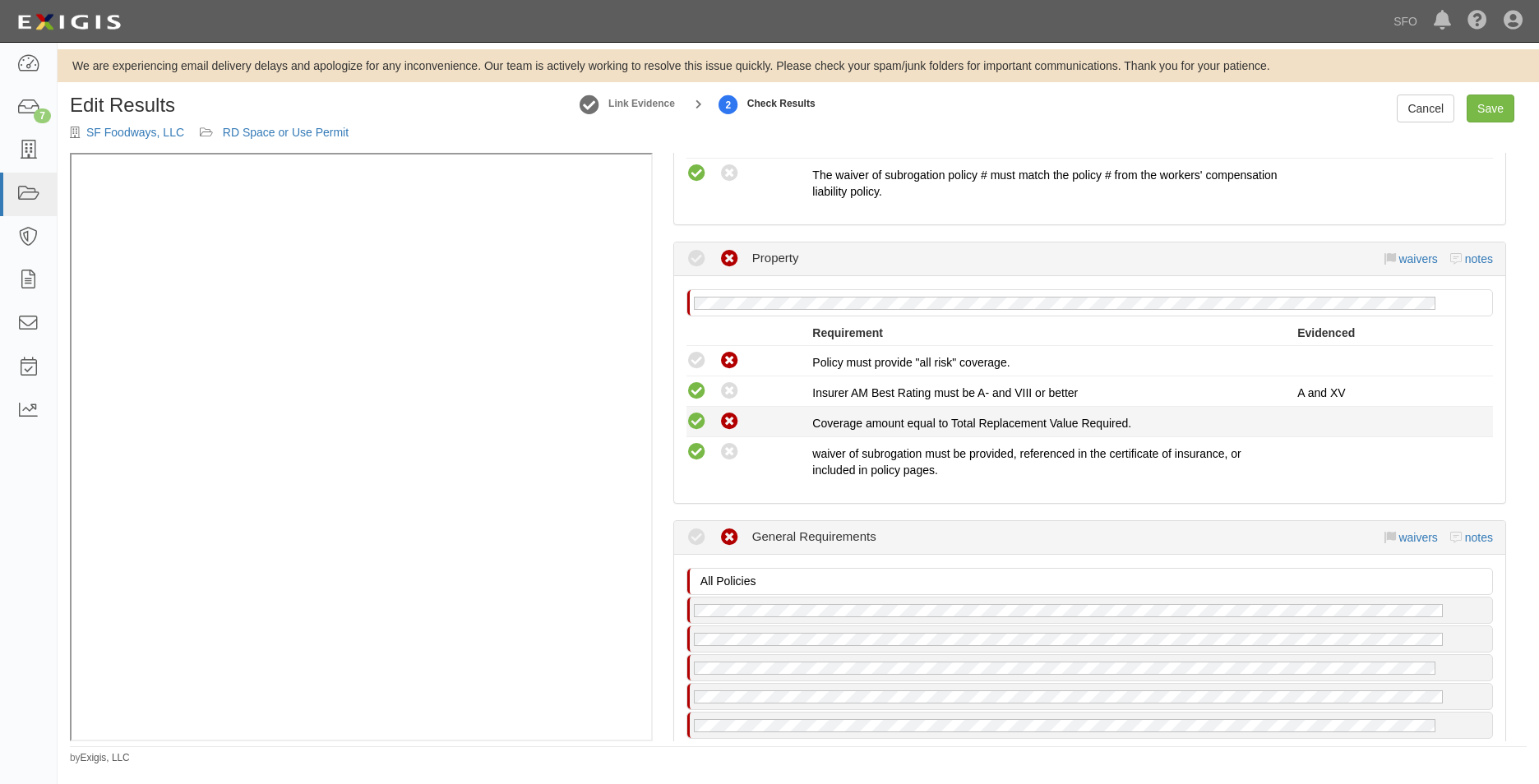
click at [693, 421] on icon at bounding box center [697, 421] width 21 height 21
radio input "true"
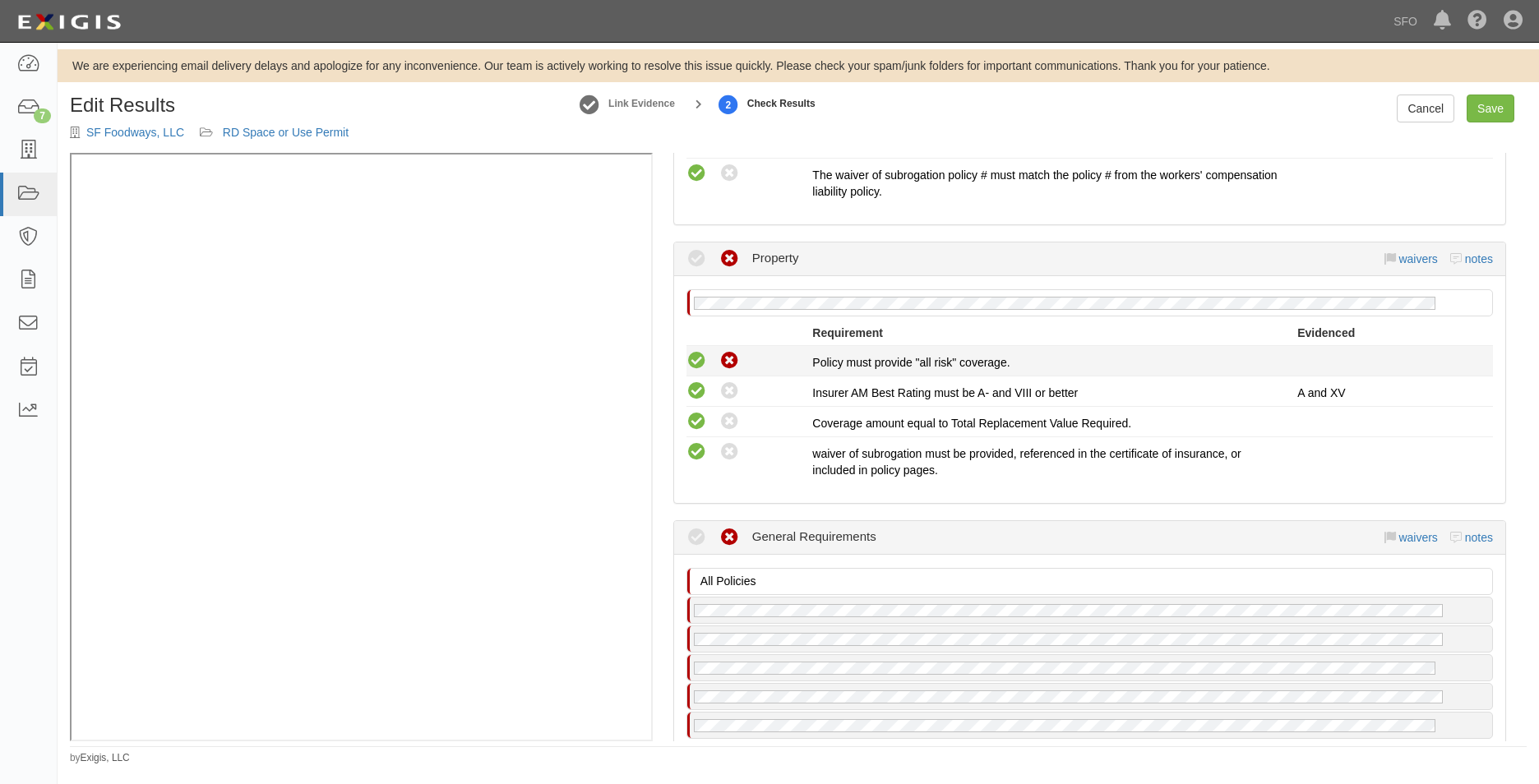
click at [697, 359] on icon at bounding box center [697, 361] width 21 height 21
radio input "true"
click at [1499, 109] on link "Save" at bounding box center [1491, 108] width 48 height 28
radio input "true"
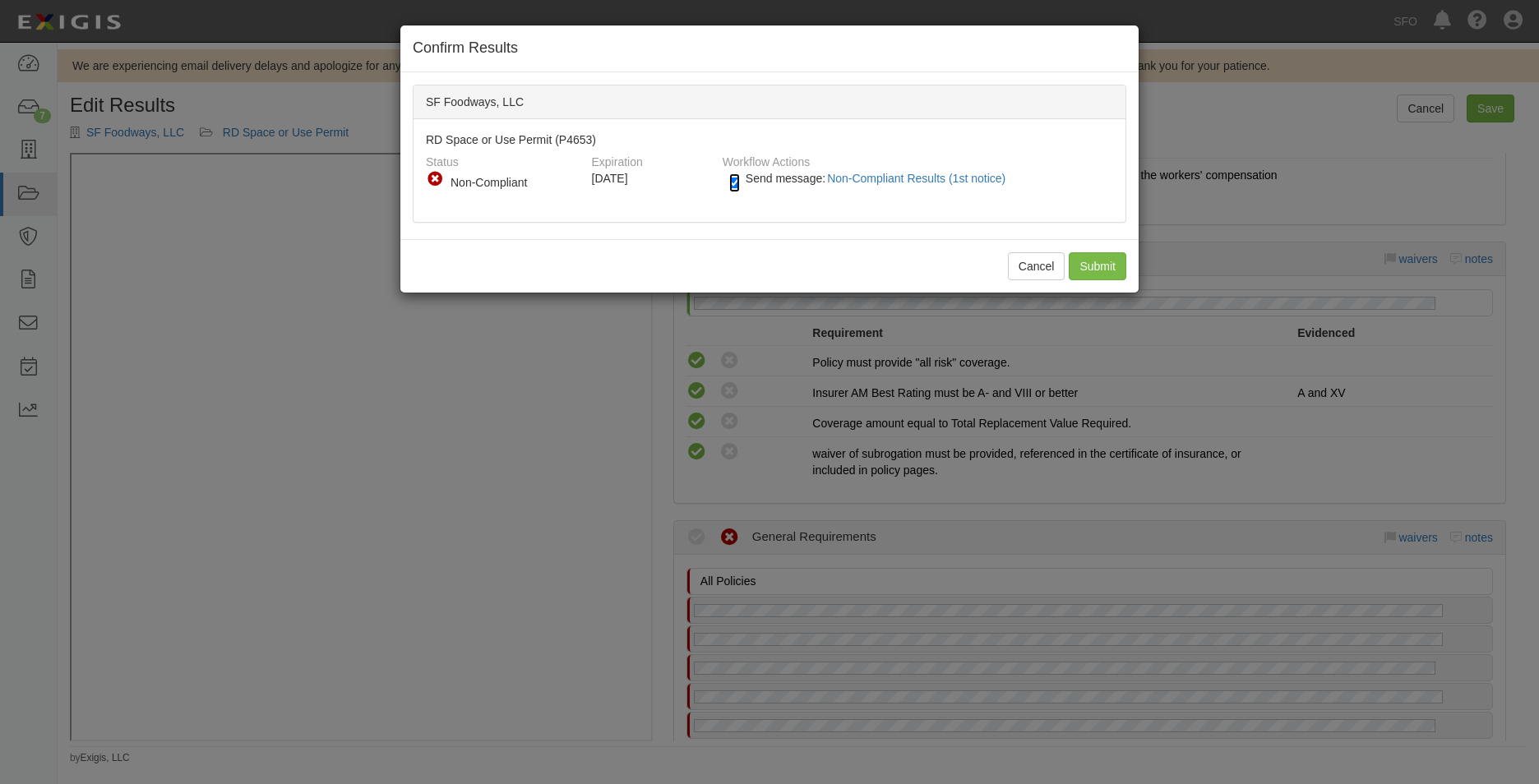
click at [737, 185] on input "Send message: Non-Compliant Results (1st notice)" at bounding box center [734, 183] width 11 height 19
checkbox input "false"
click at [1096, 264] on input "Submit" at bounding box center [1098, 266] width 58 height 28
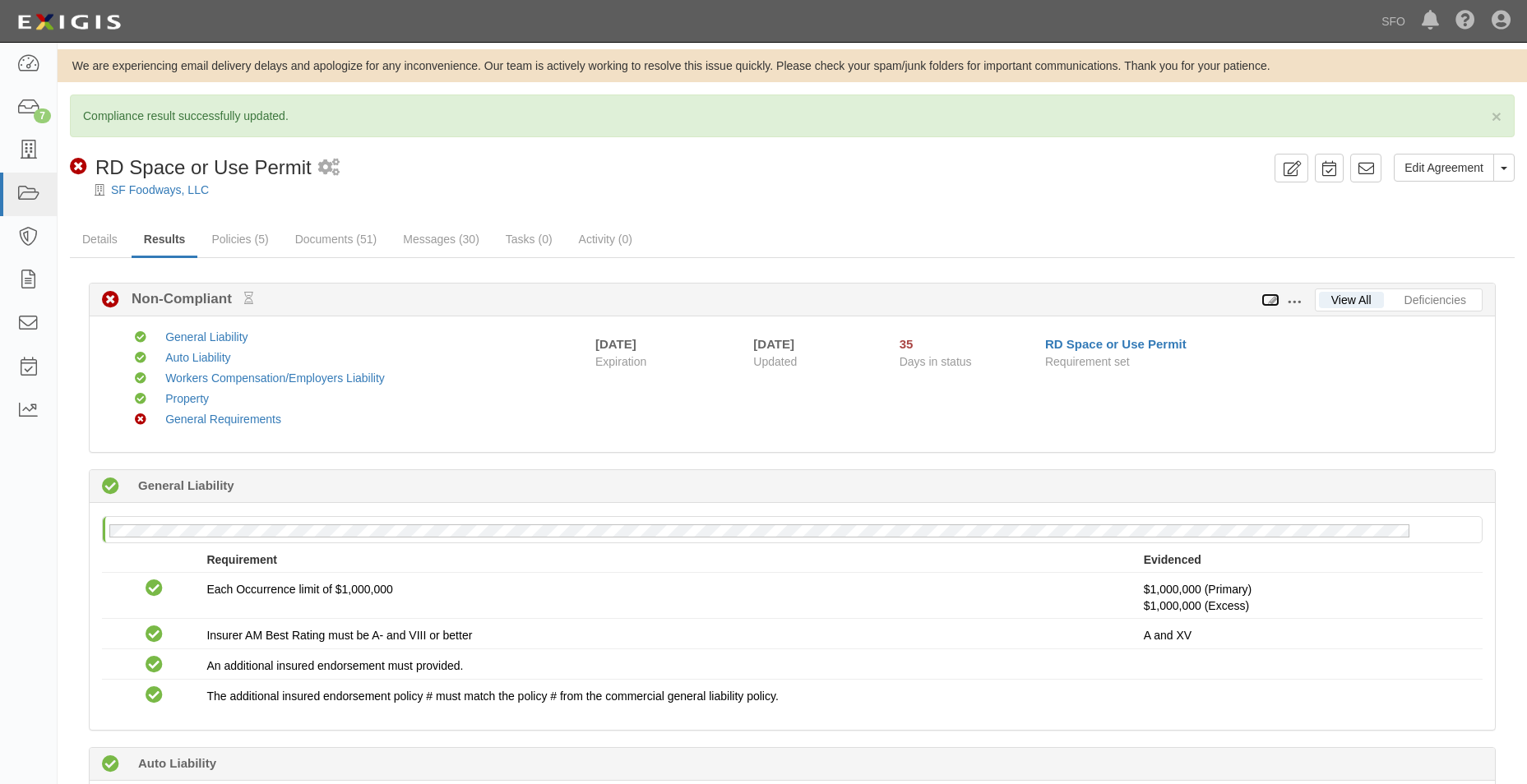
click at [1269, 305] on icon at bounding box center [1271, 301] width 18 height 12
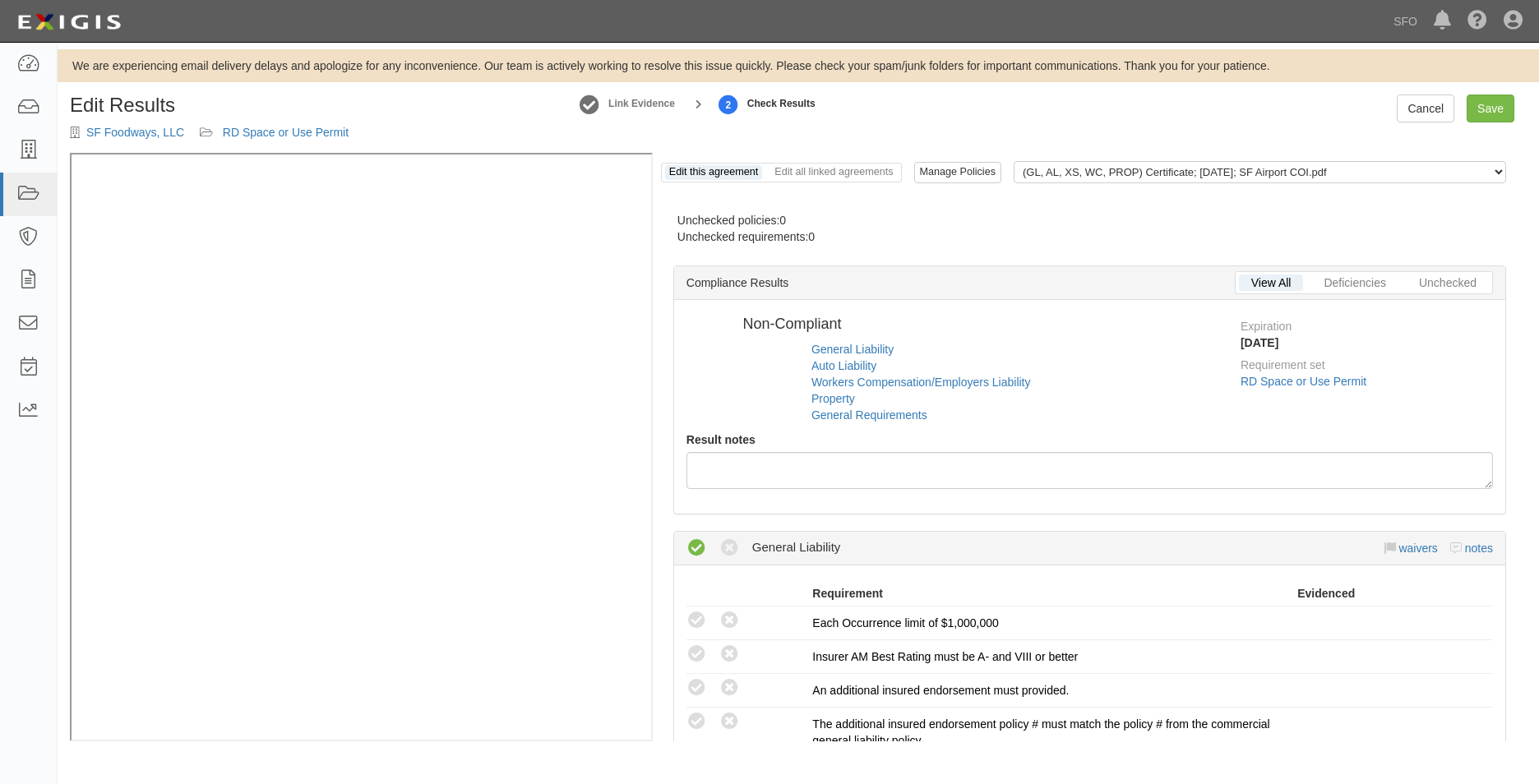
radio input "false"
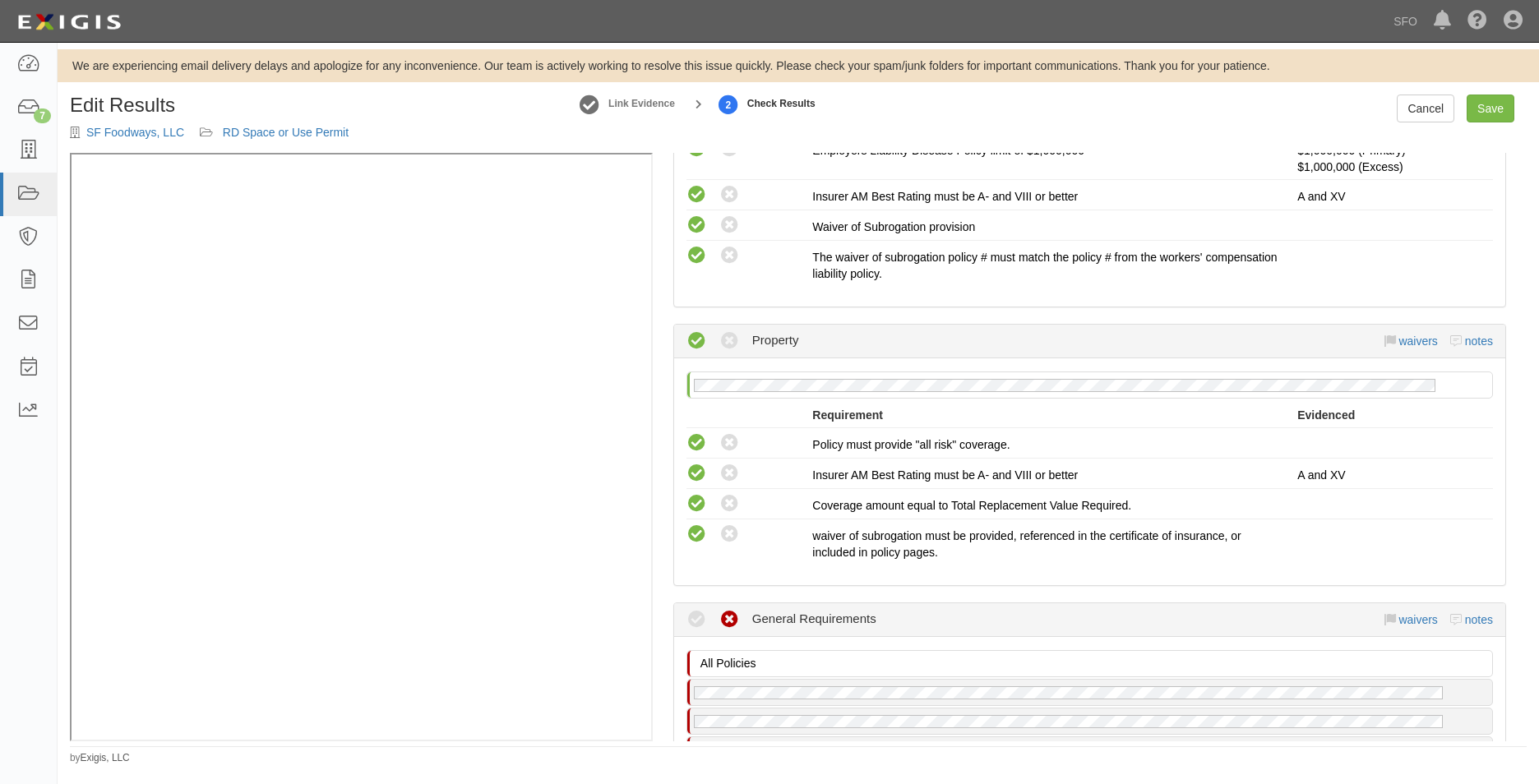
scroll to position [1574, 0]
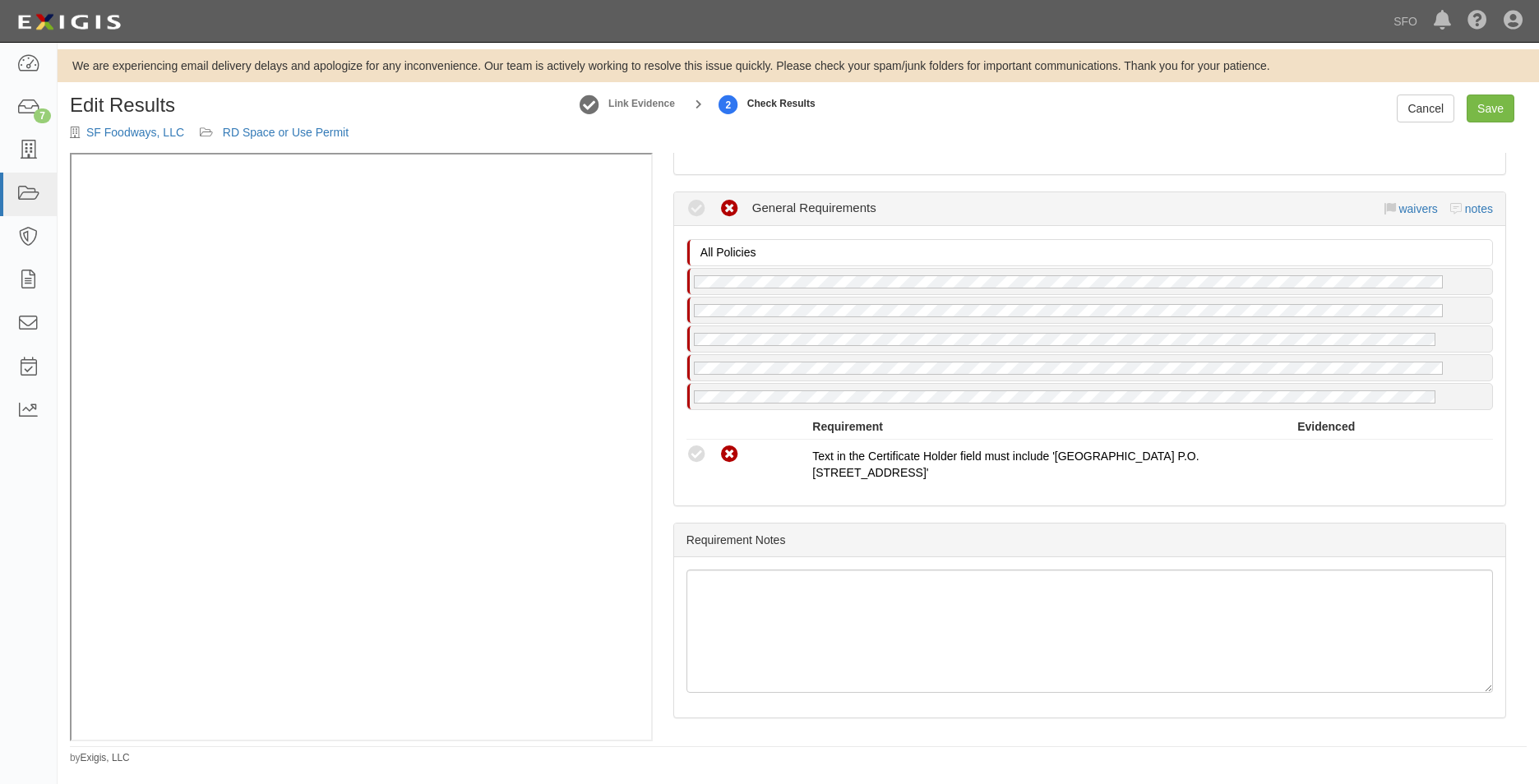
click at [701, 205] on icon at bounding box center [697, 208] width 21 height 21
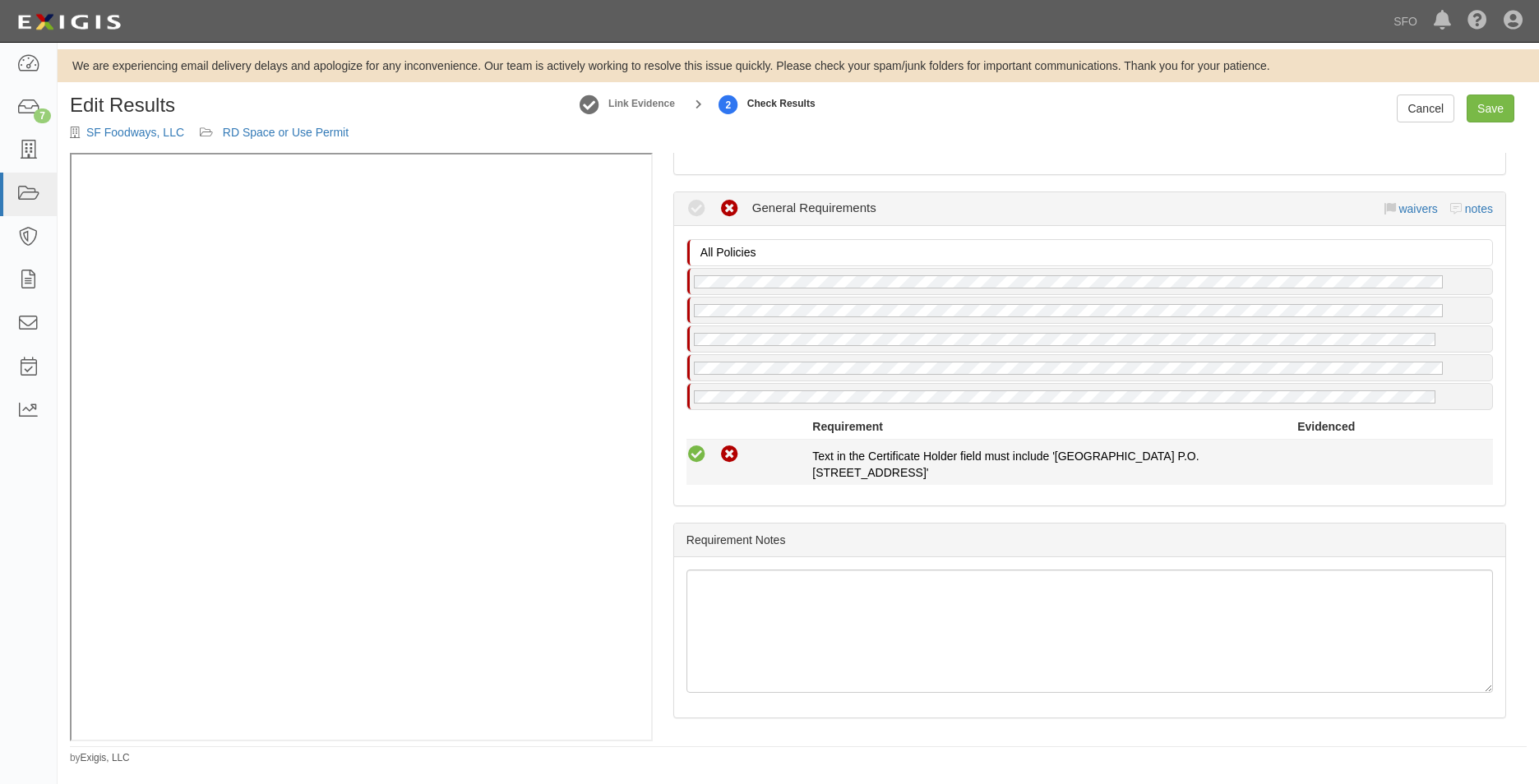
click at [702, 451] on icon at bounding box center [697, 455] width 21 height 21
radio input "true"
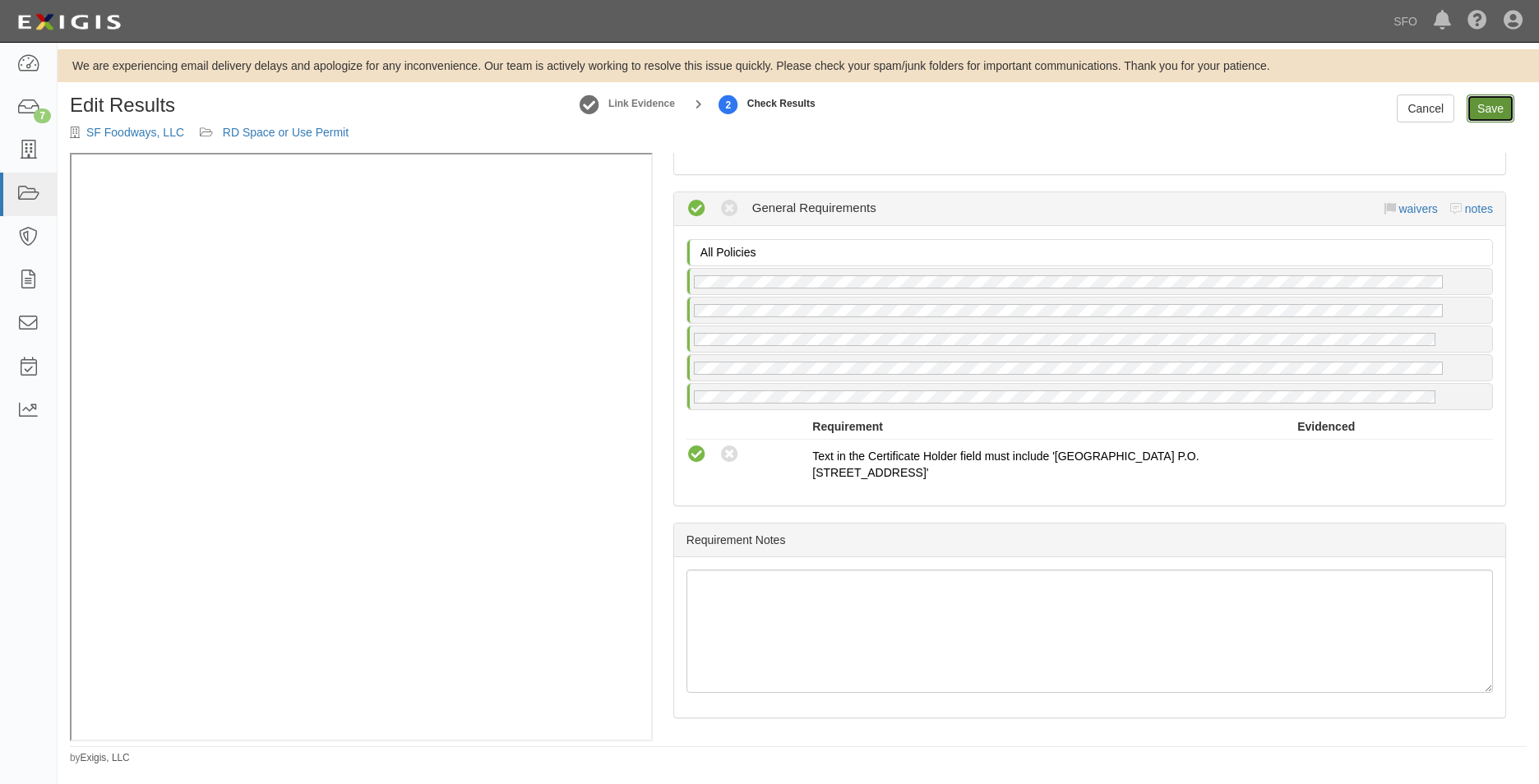
click at [1468, 120] on link "Save" at bounding box center [1491, 108] width 48 height 28
radio input "true"
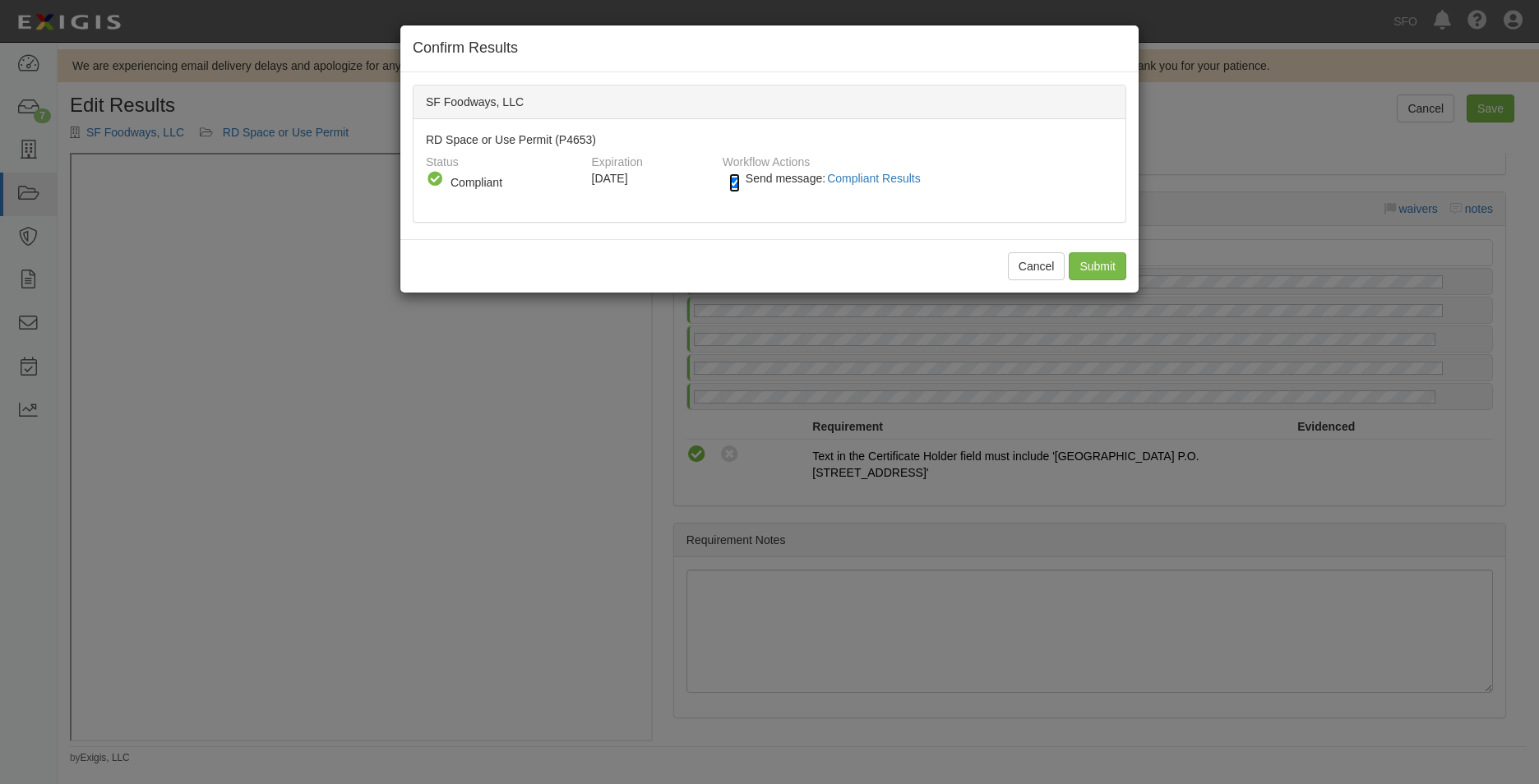
click at [738, 189] on input "Send message: Compliant Results" at bounding box center [734, 183] width 11 height 19
checkbox input "false"
click at [1087, 263] on input "Submit" at bounding box center [1098, 266] width 58 height 28
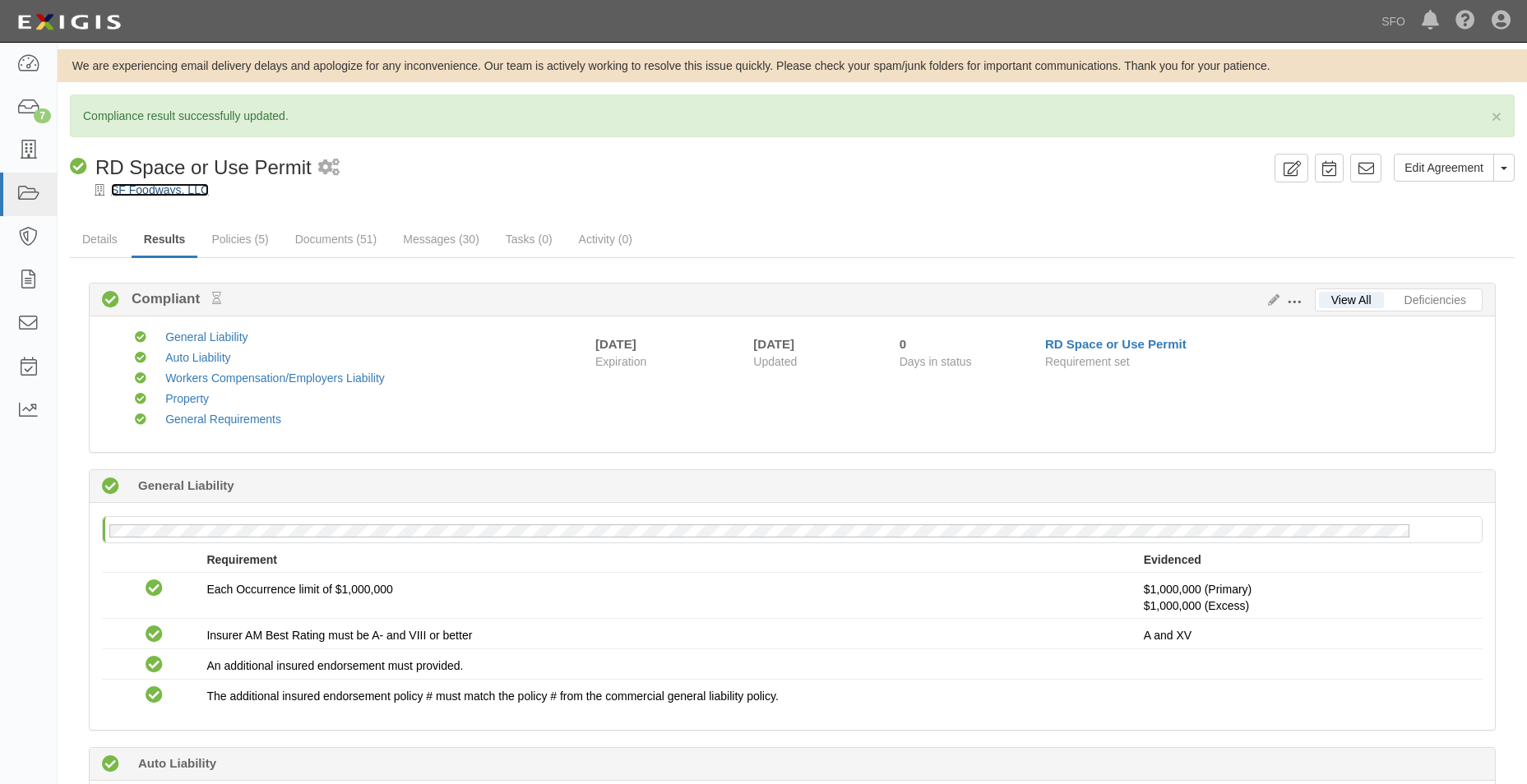
click at [179, 189] on link "SF Foodways, LLC" at bounding box center [160, 190] width 98 height 13
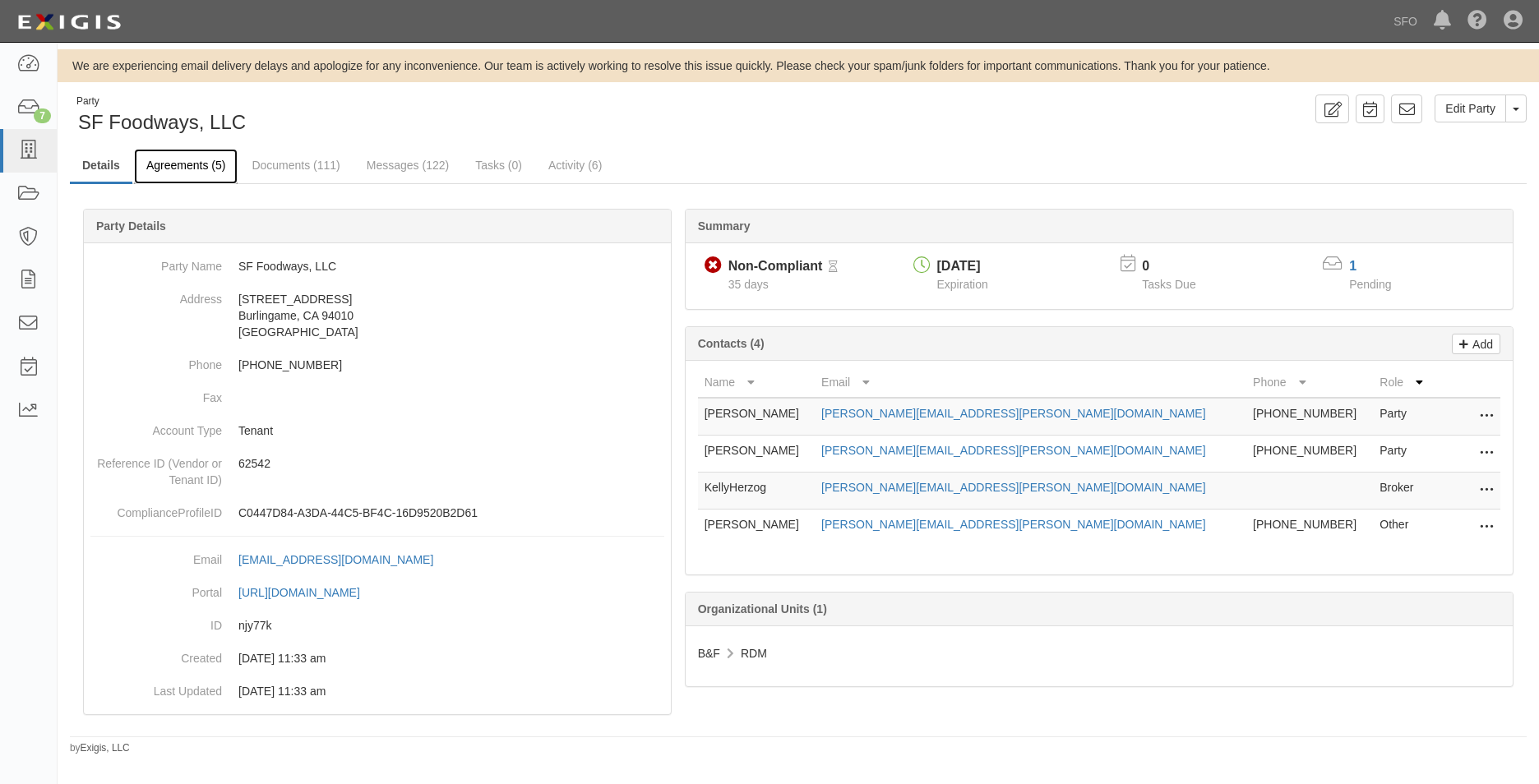
click at [169, 171] on link "Agreements (5)" at bounding box center [185, 166] width 103 height 35
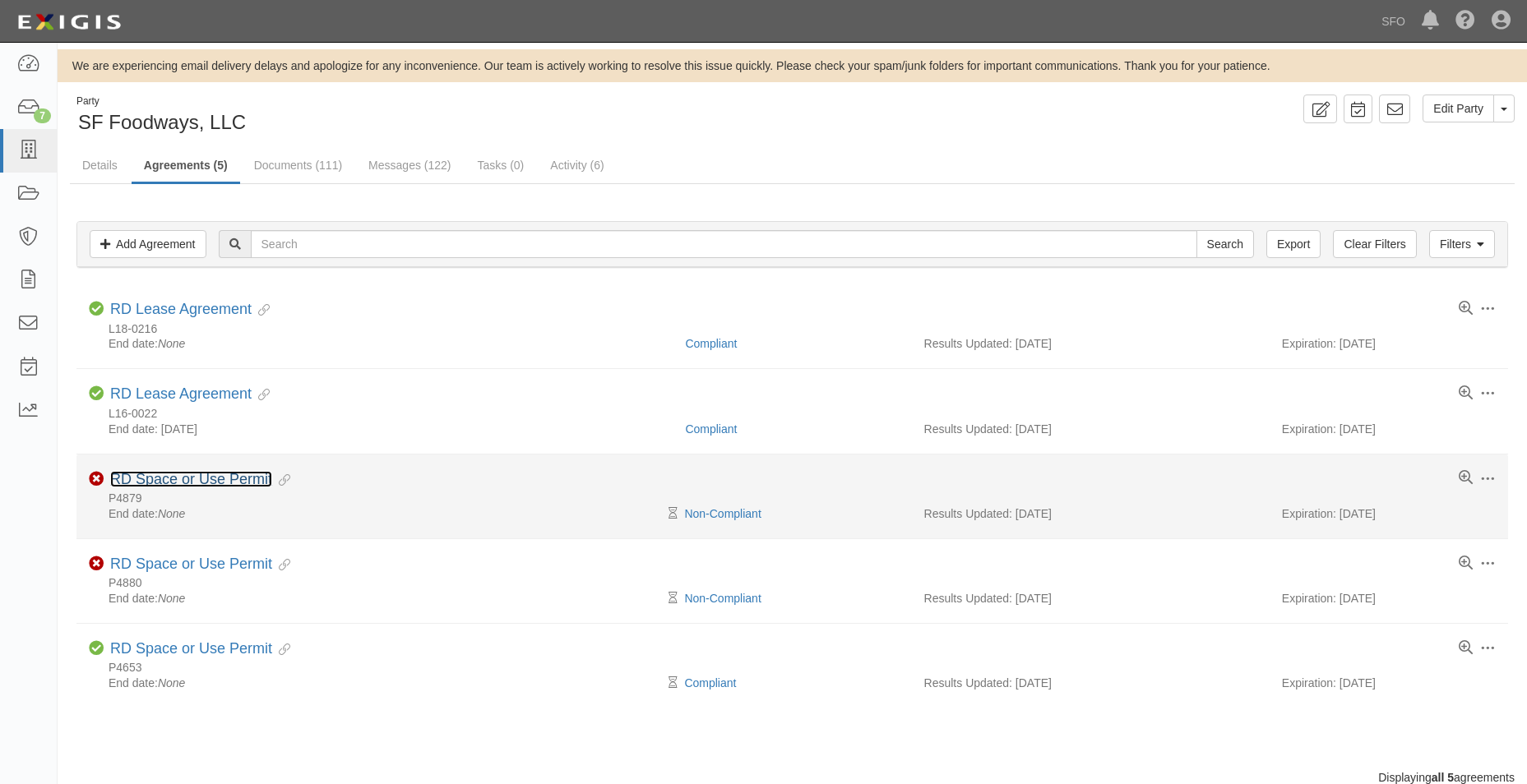
click at [247, 481] on link "RD Space or Use Permit" at bounding box center [191, 478] width 162 height 17
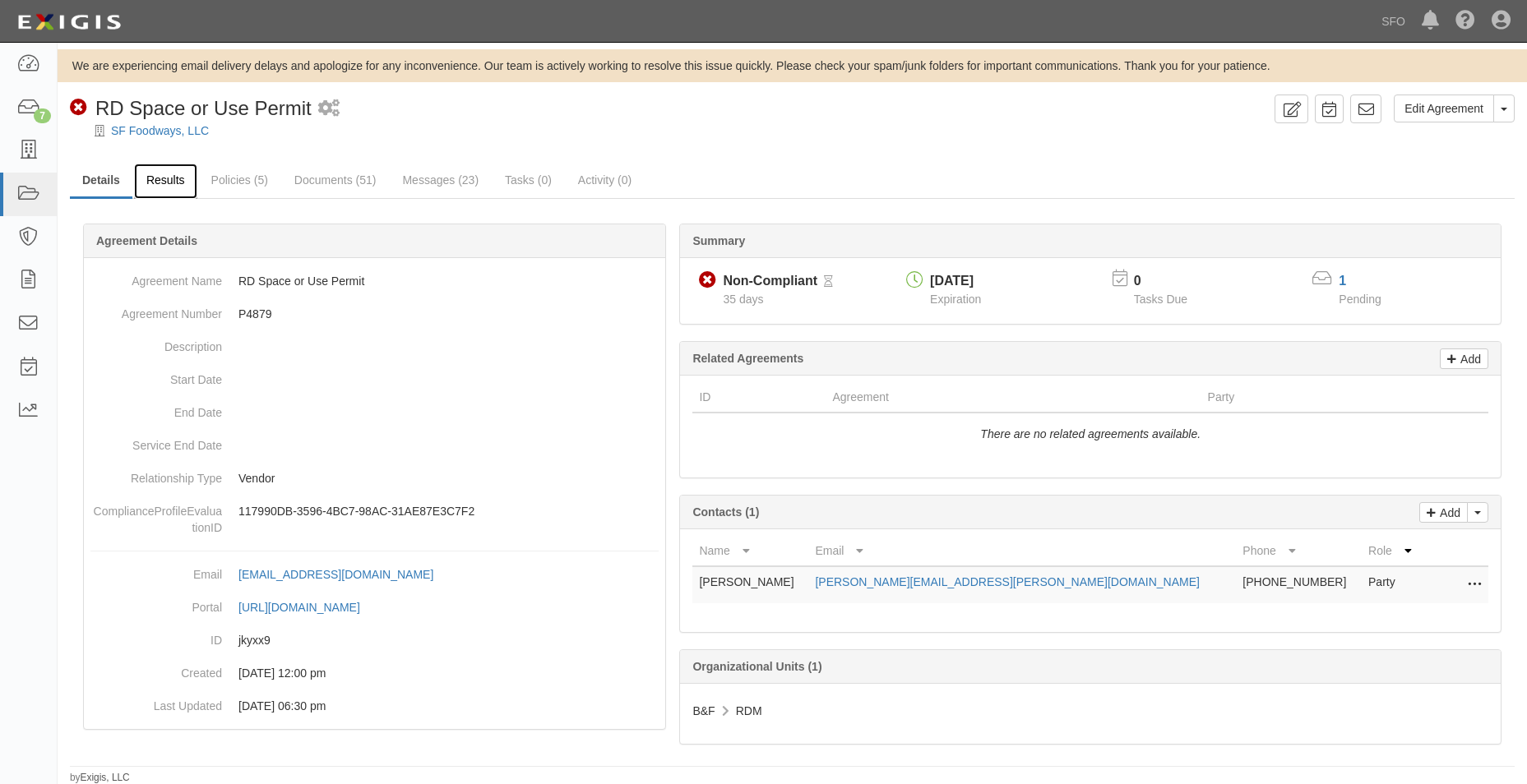
click at [180, 183] on link "Results" at bounding box center [165, 182] width 63 height 35
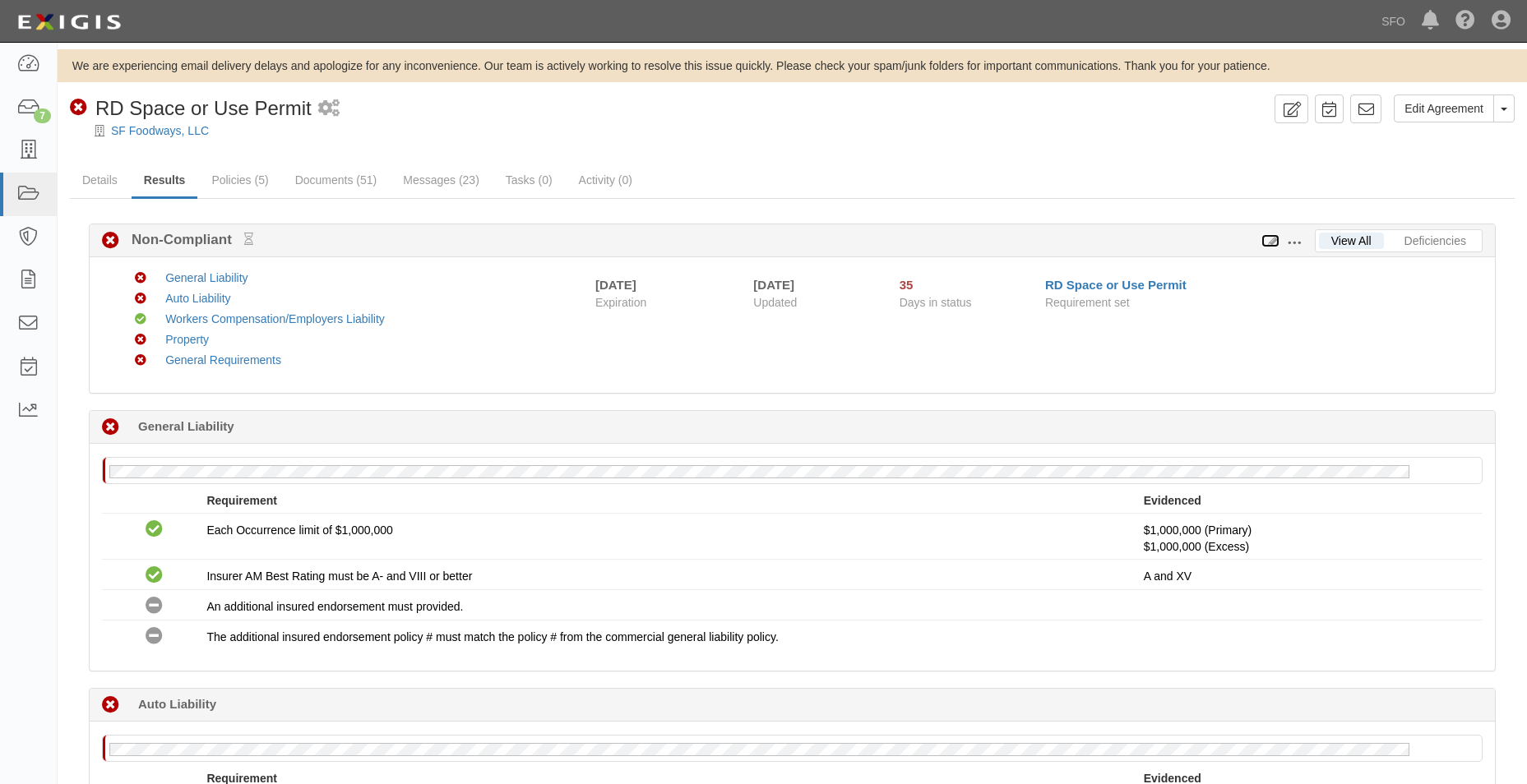
click at [1268, 238] on icon at bounding box center [1271, 242] width 18 height 12
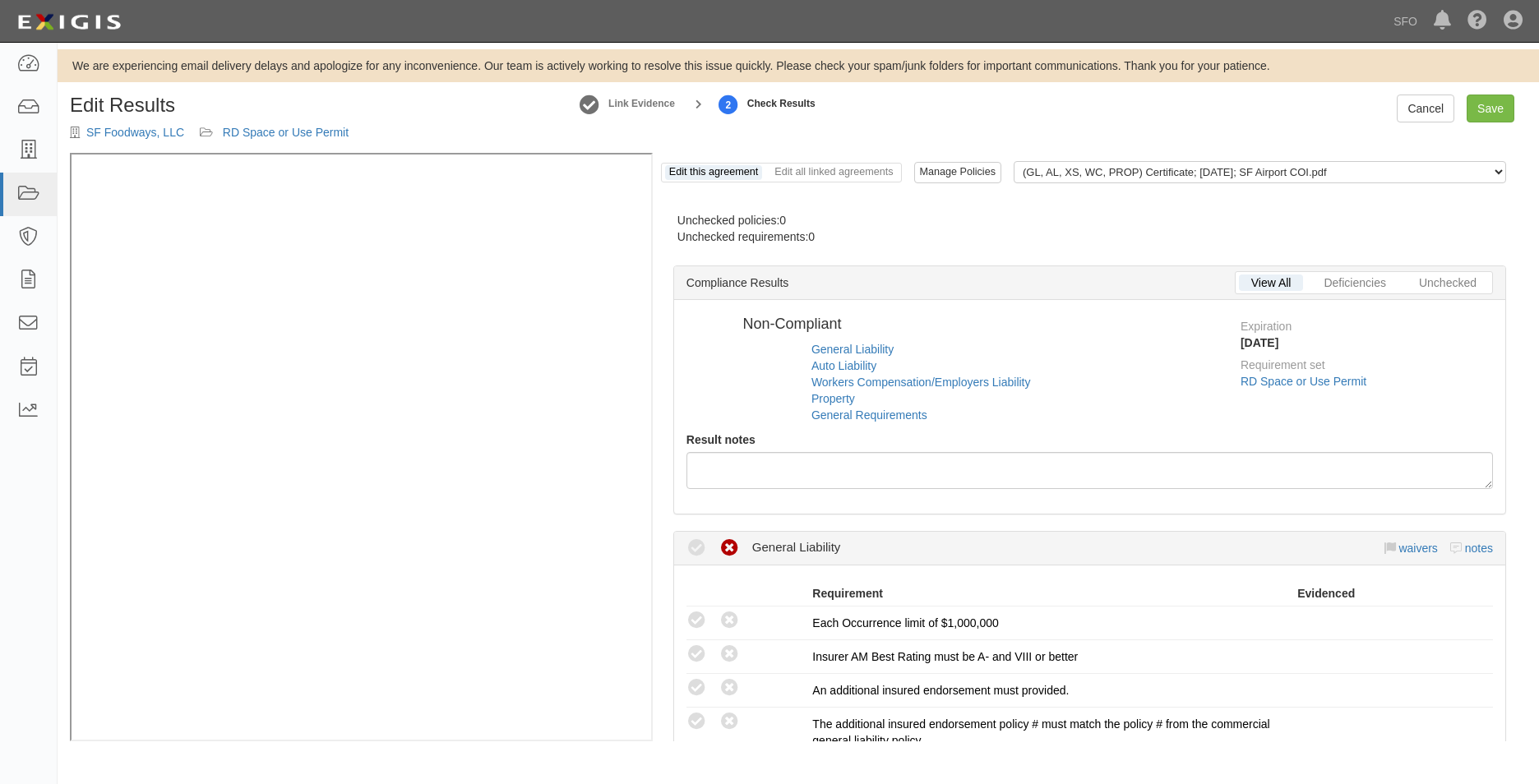
radio input "true"
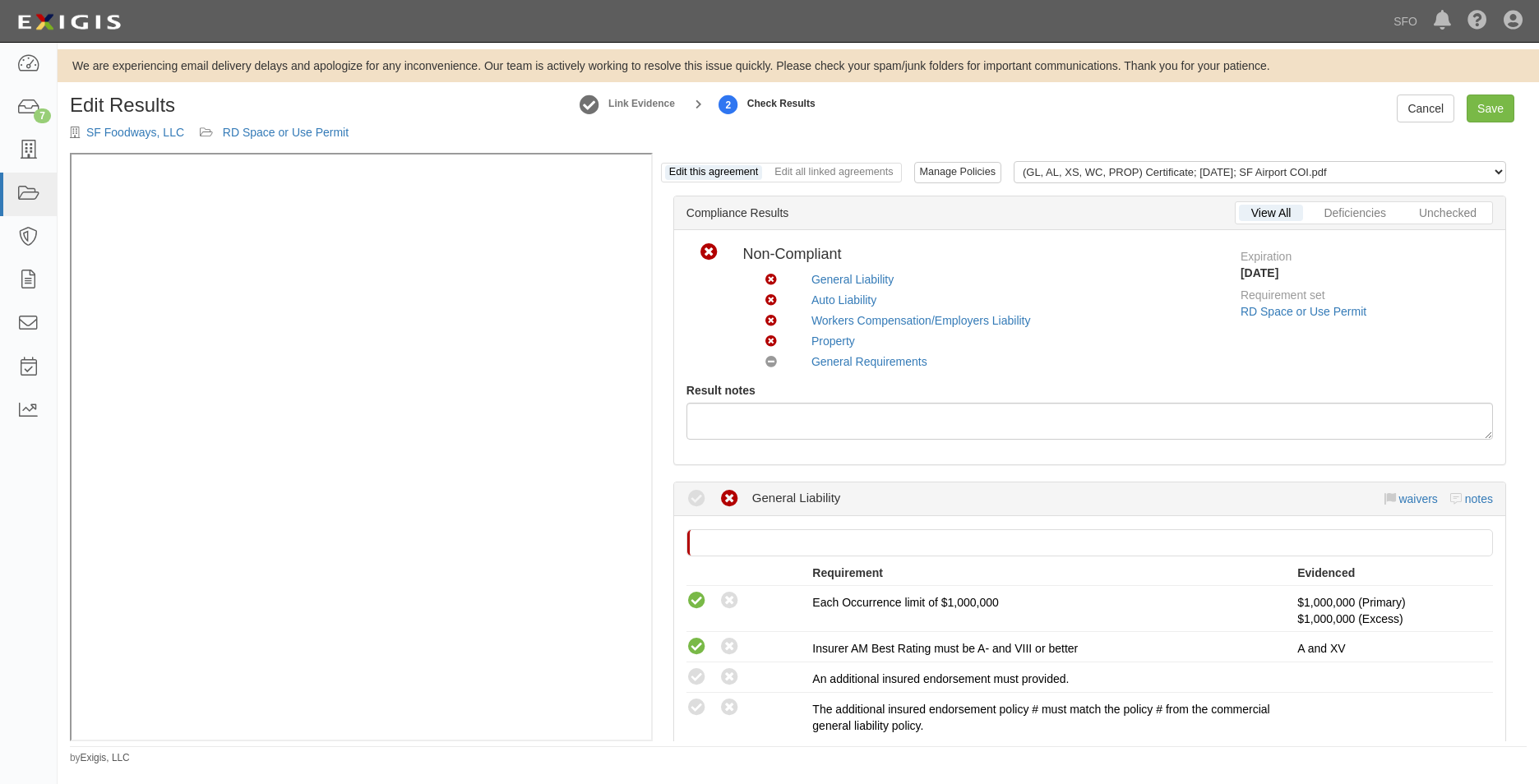
scroll to position [423, 0]
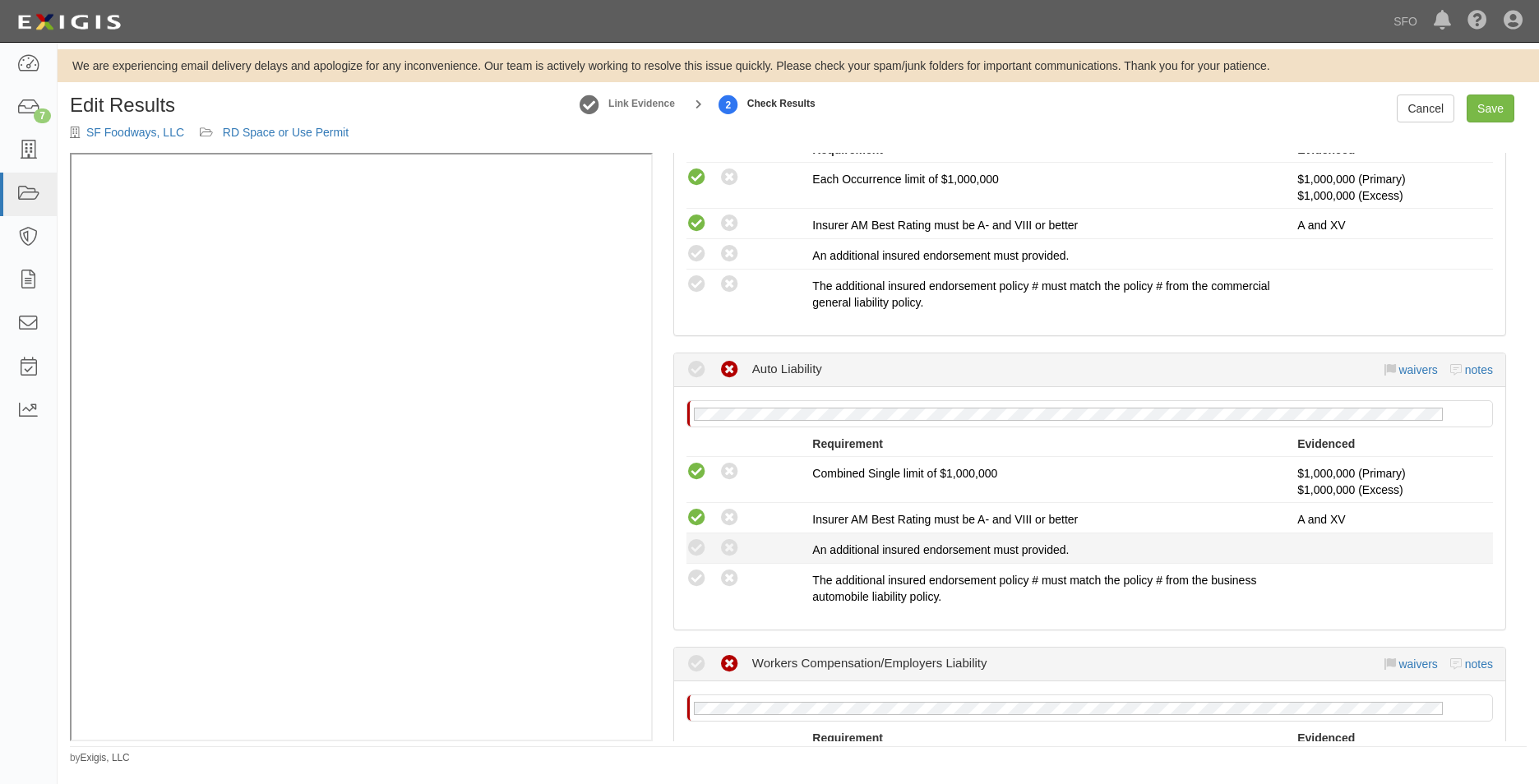
click at [704, 556] on icon at bounding box center [697, 548] width 21 height 21
radio input "true"
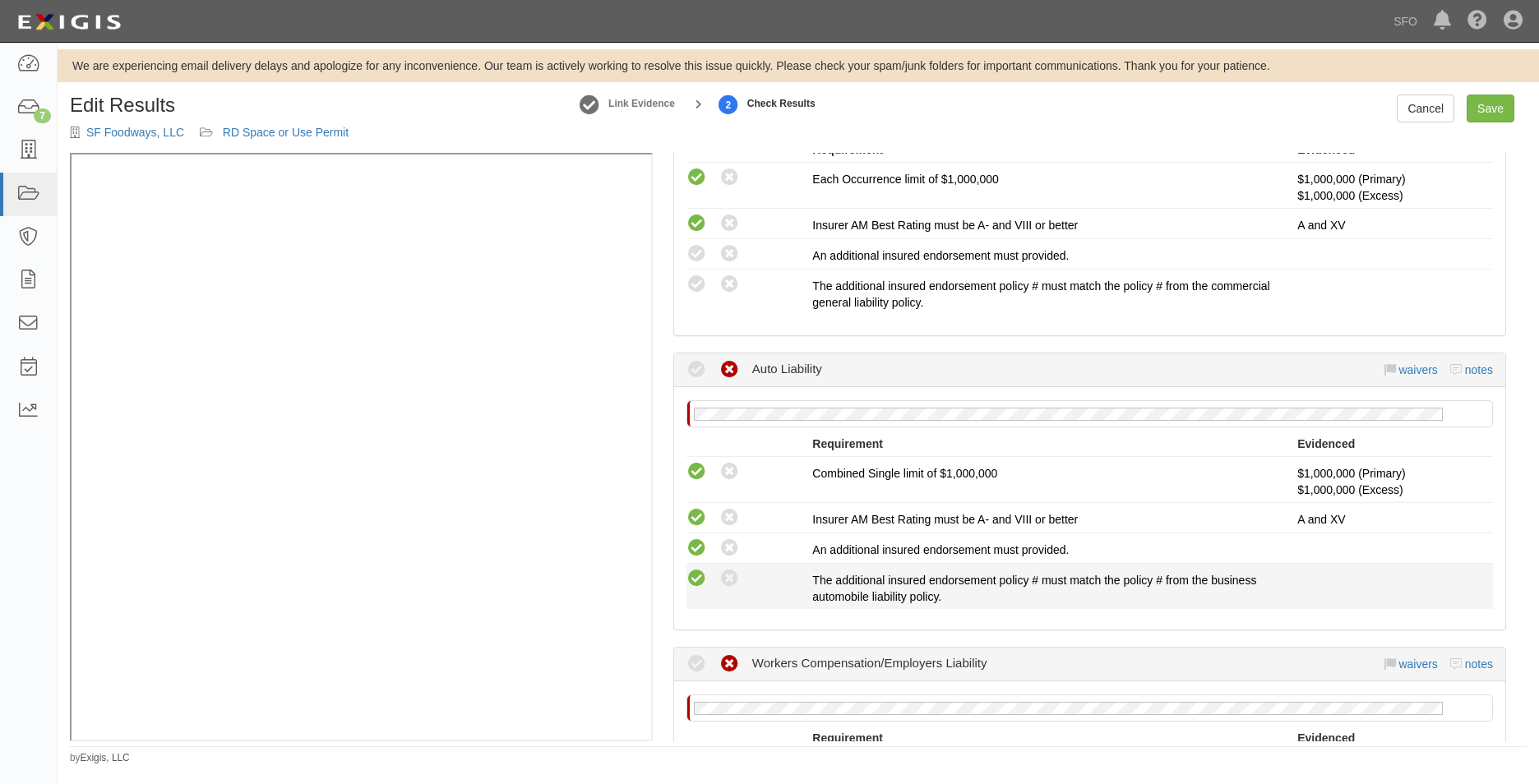
click at [693, 583] on icon at bounding box center [697, 579] width 21 height 21
radio input "true"
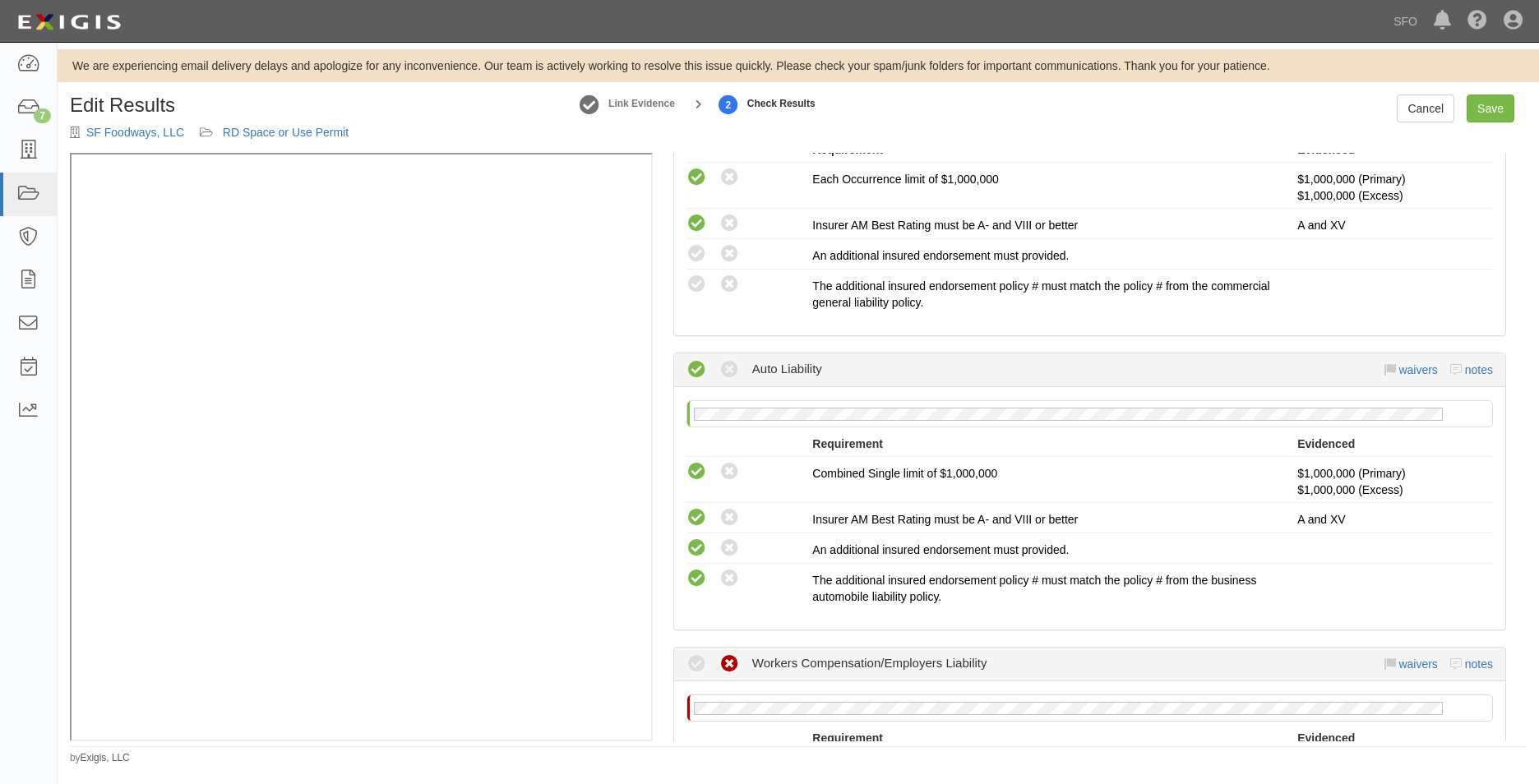
scroll to position [834, 0]
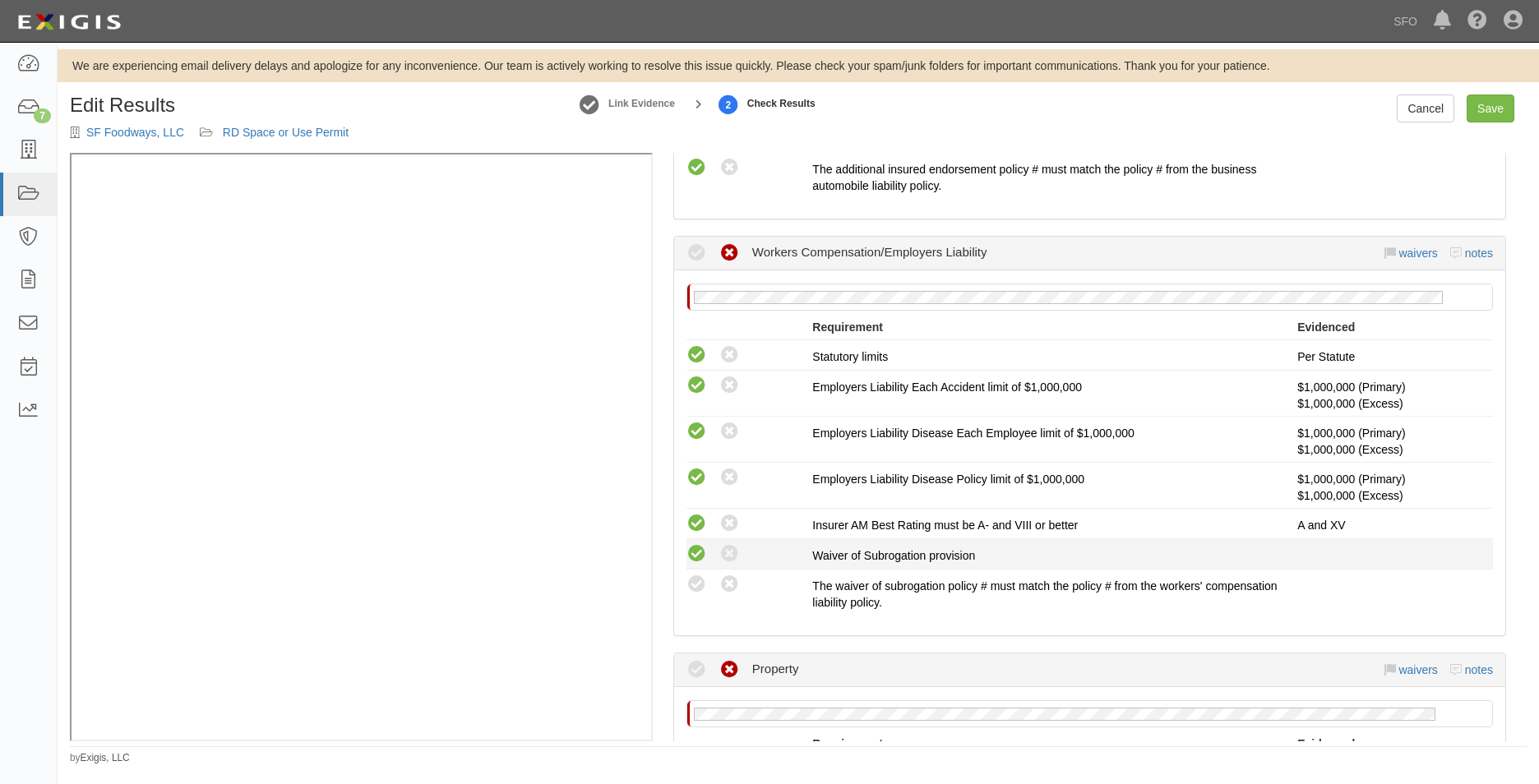
click at [701, 559] on icon at bounding box center [697, 554] width 21 height 21
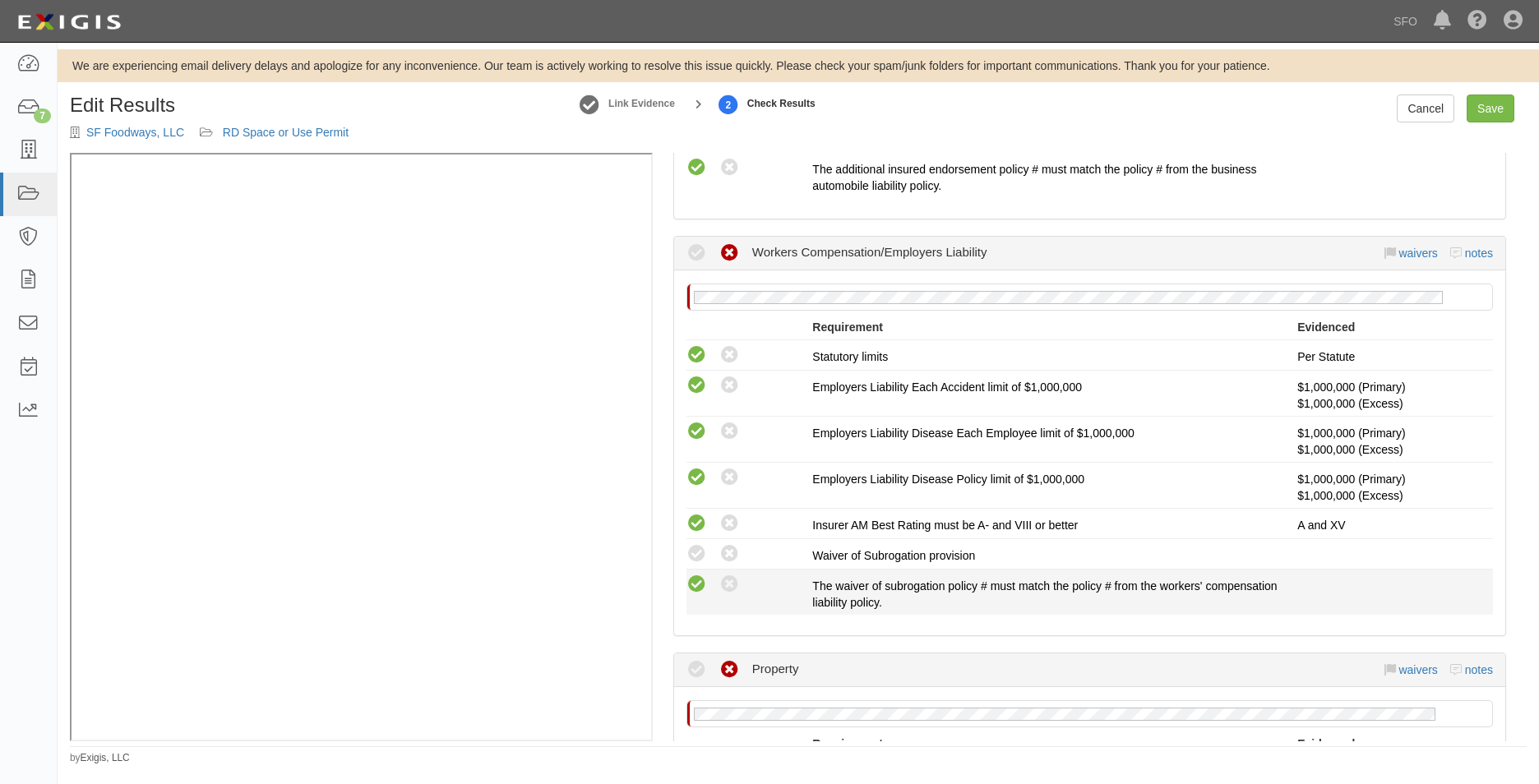
radio input "true"
click at [698, 587] on icon at bounding box center [697, 585] width 21 height 21
radio input "true"
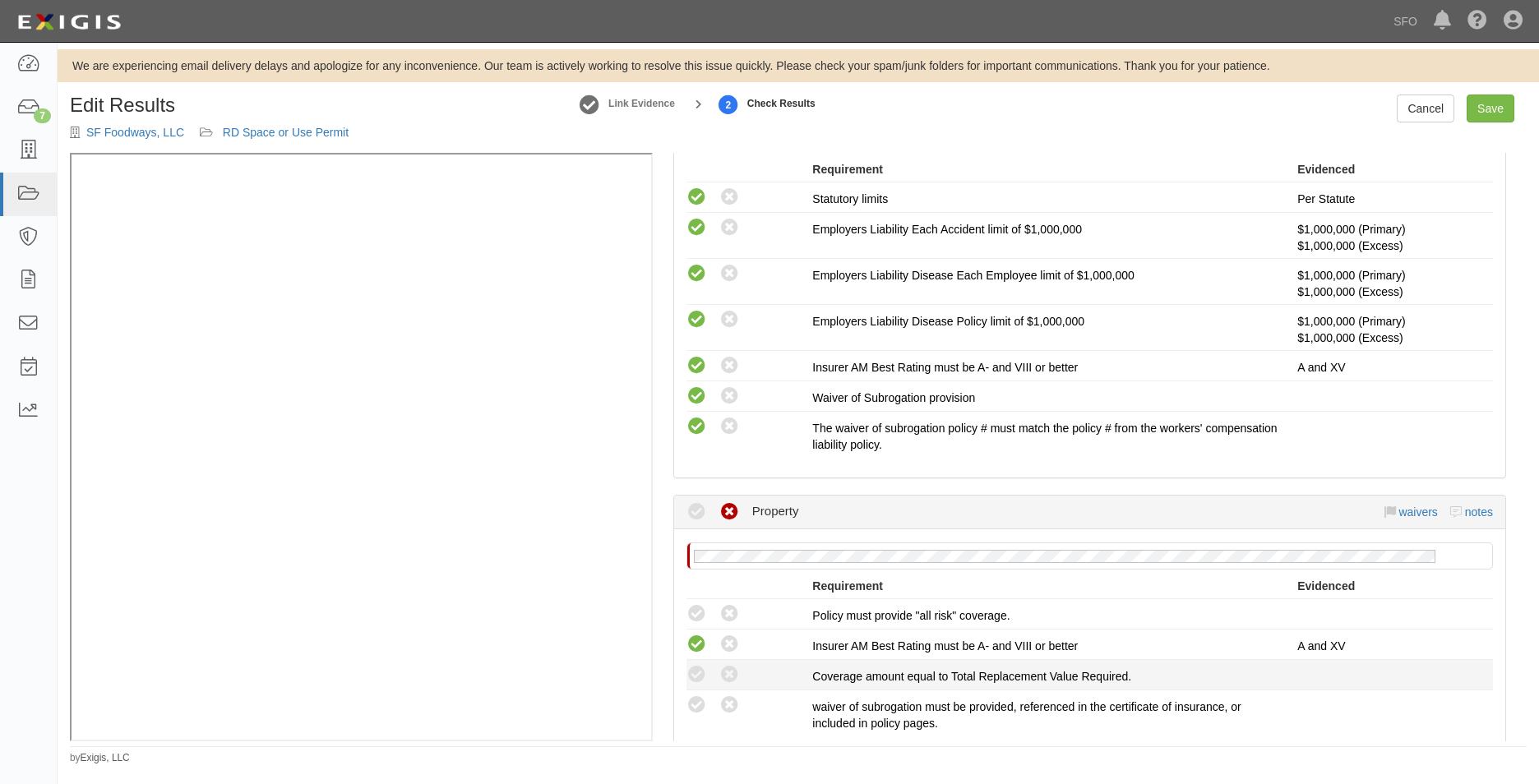
scroll to position [1081, 0]
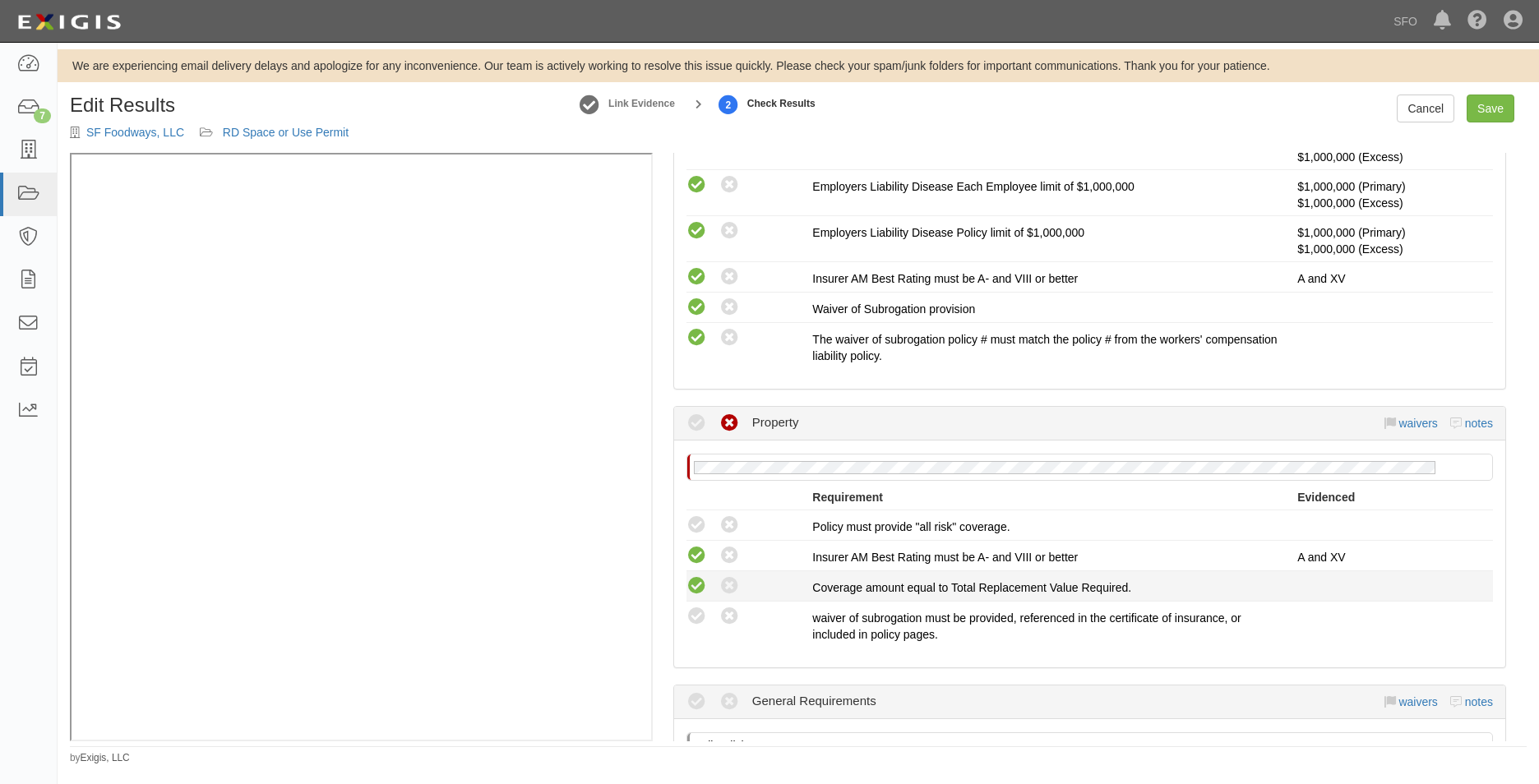
click at [699, 587] on icon at bounding box center [697, 587] width 21 height 21
radio input "true"
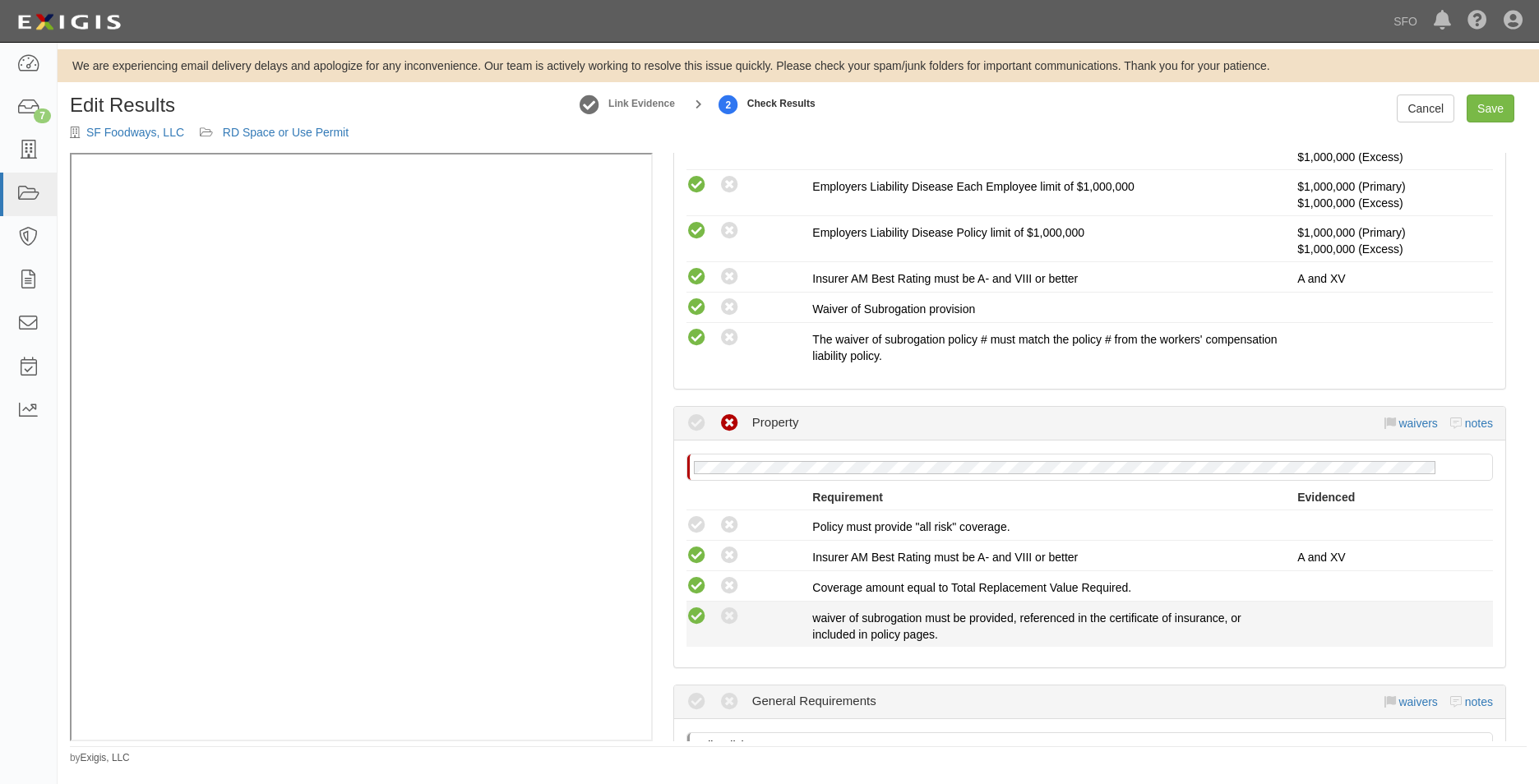
click at [696, 616] on icon at bounding box center [697, 617] width 21 height 21
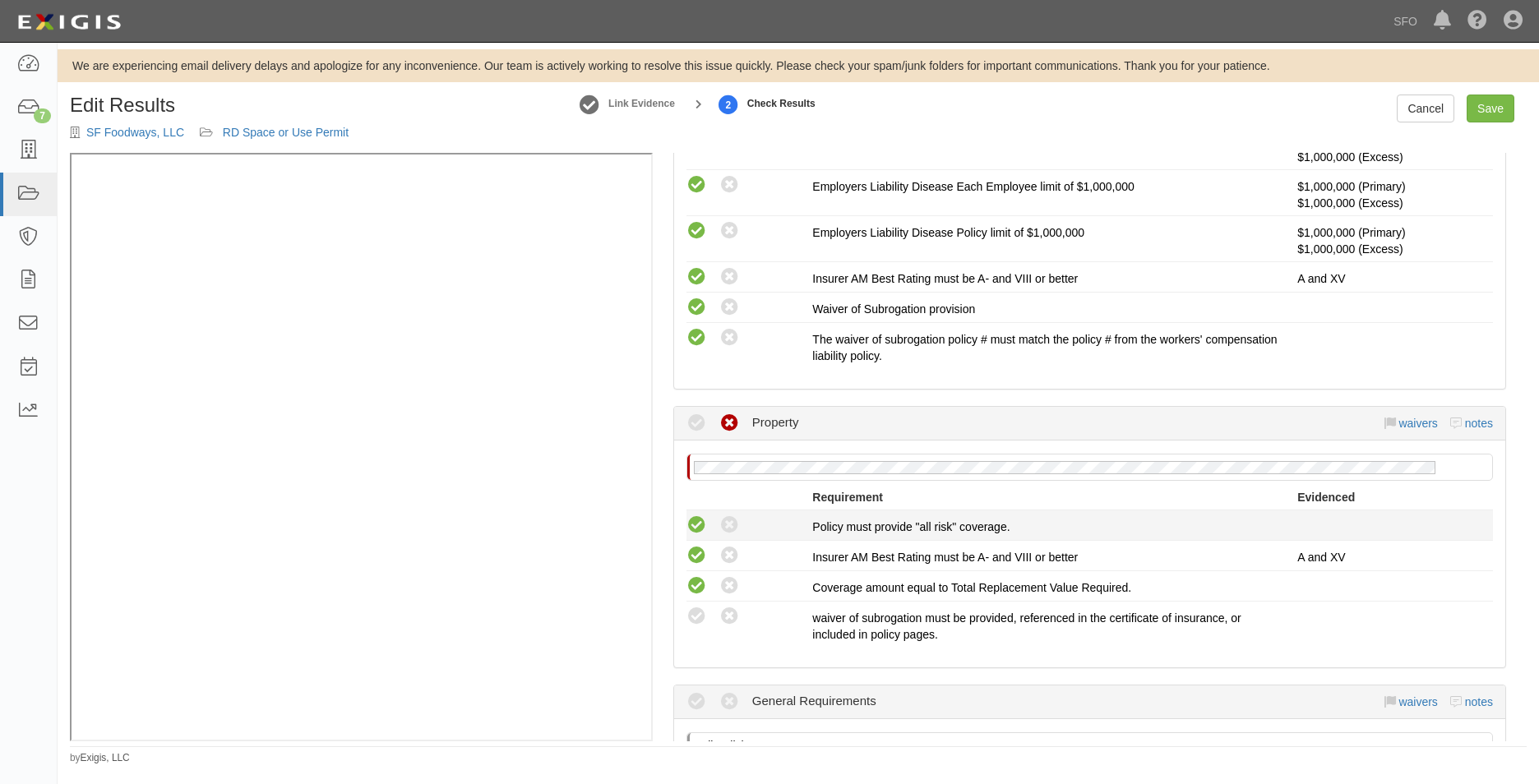
radio input "true"
click at [703, 524] on icon at bounding box center [697, 526] width 21 height 21
radio input "true"
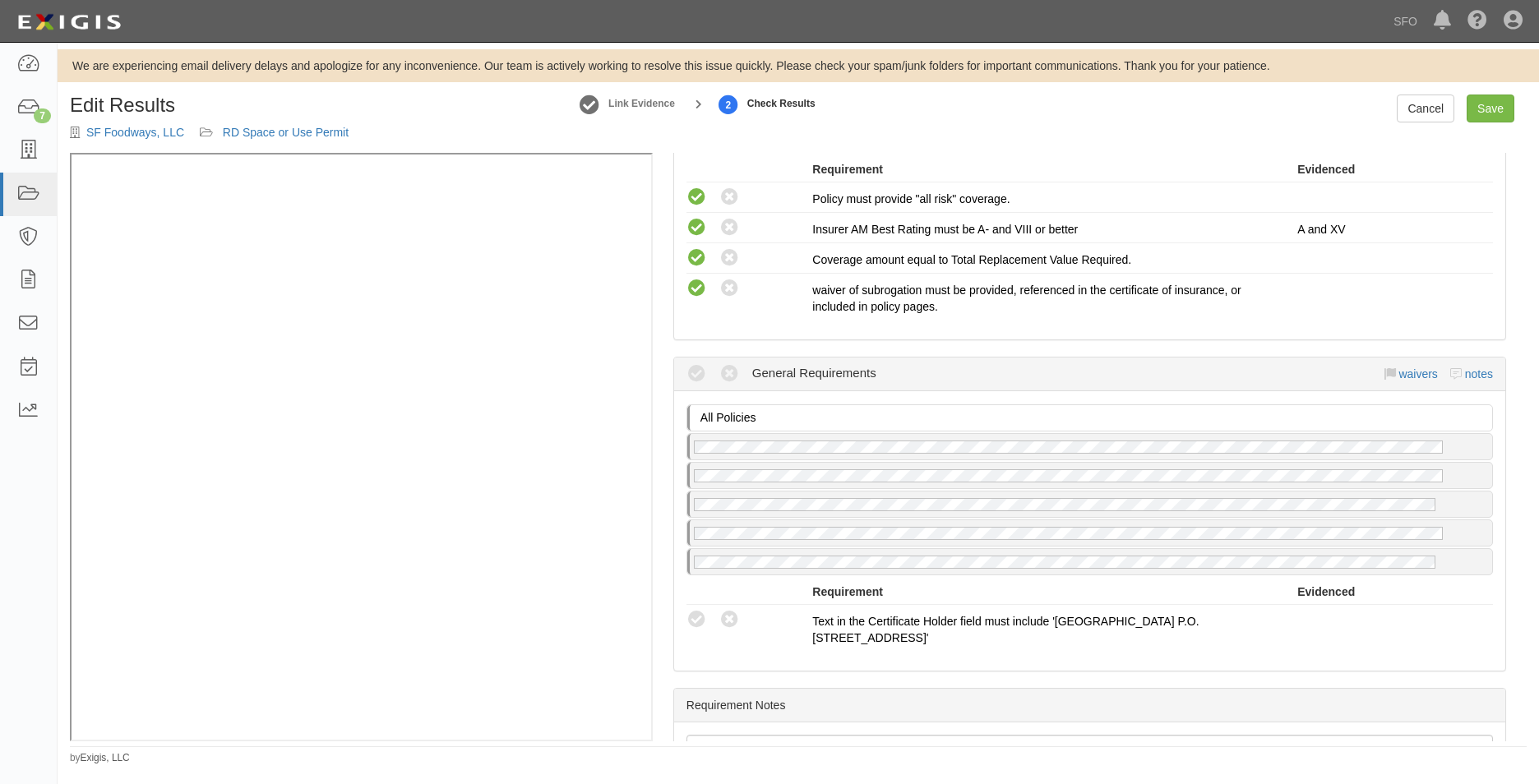
scroll to position [1410, 0]
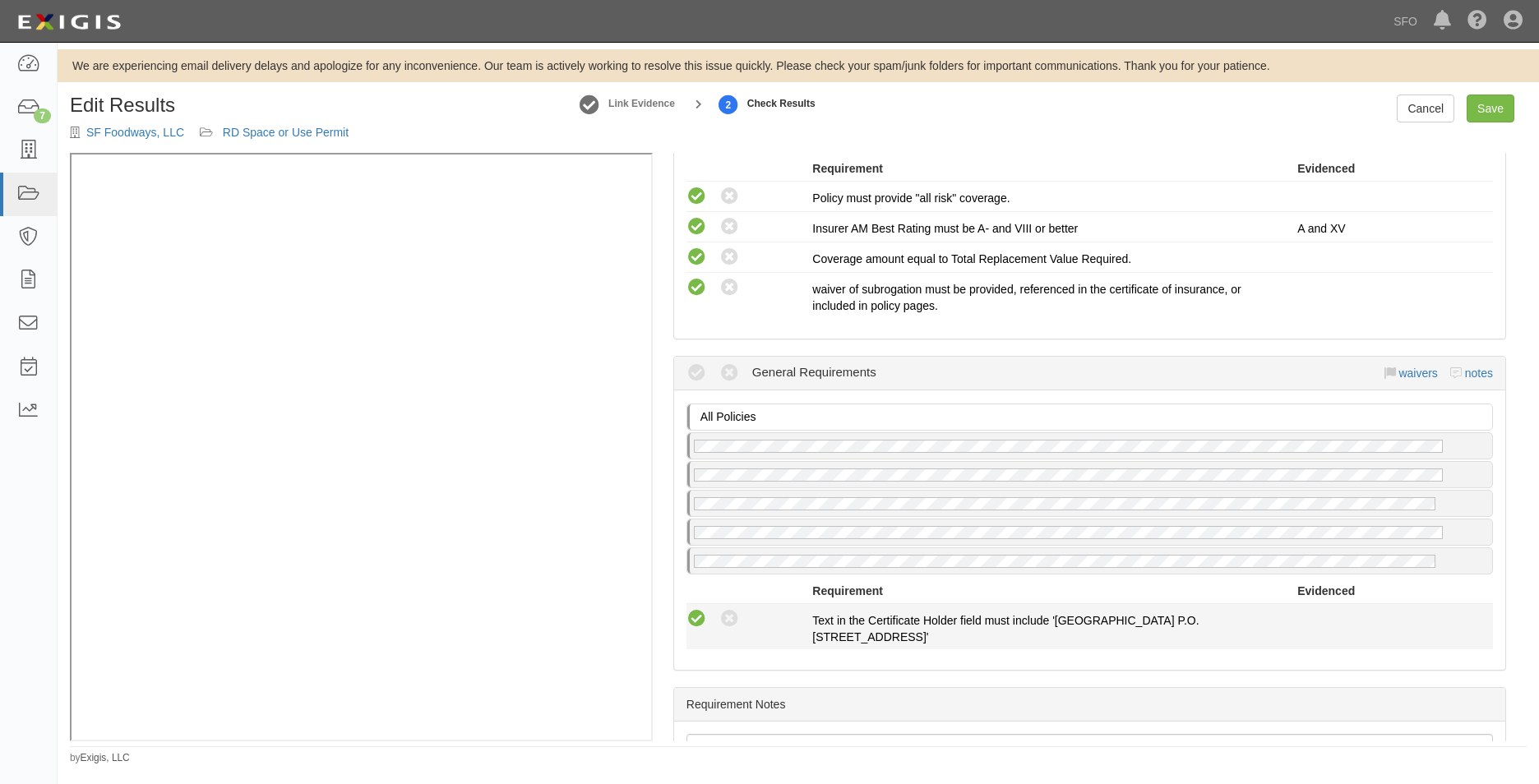
click at [705, 624] on icon at bounding box center [697, 619] width 21 height 21
radio input "true"
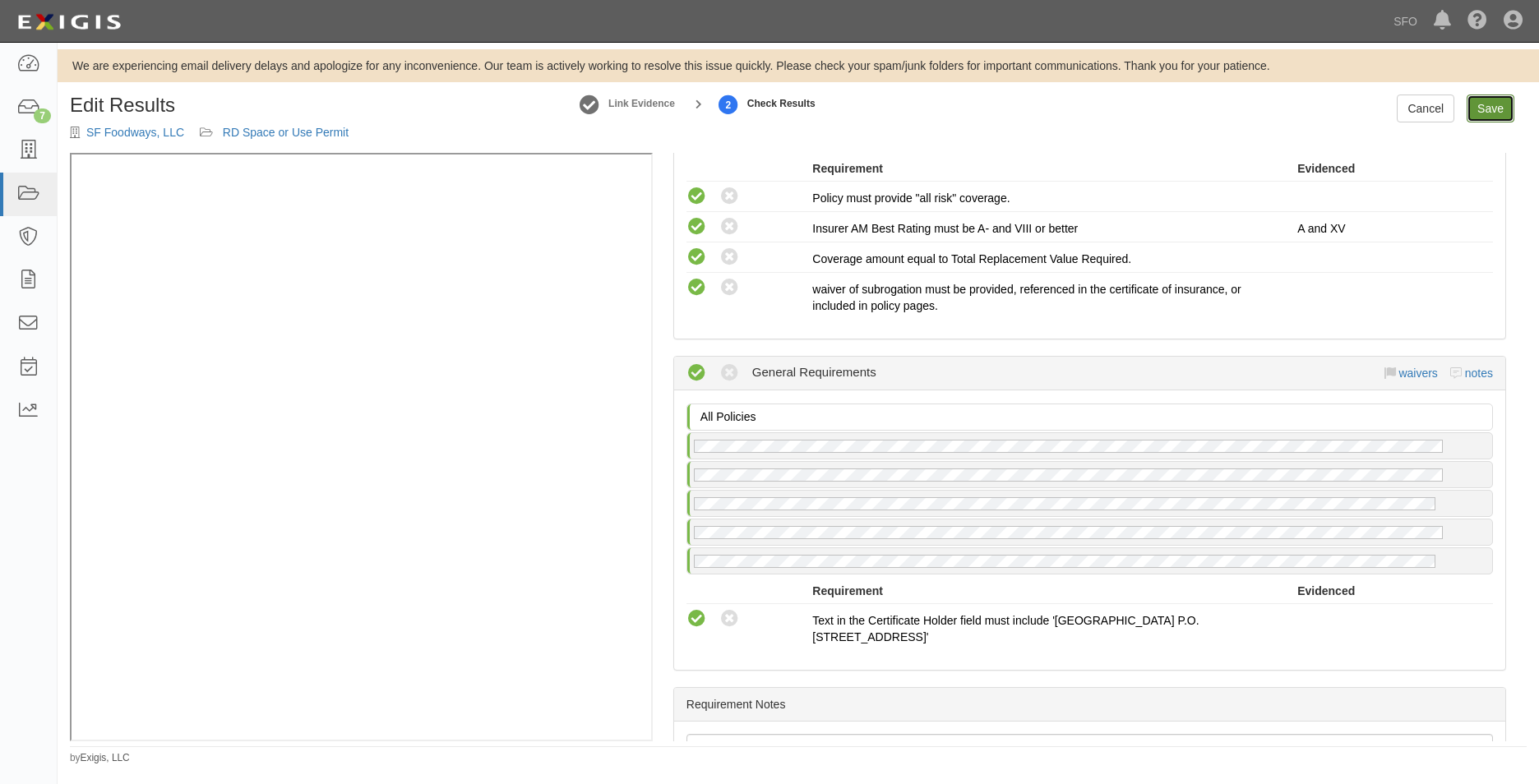
click at [1496, 108] on link "Save" at bounding box center [1491, 108] width 48 height 28
radio input "true"
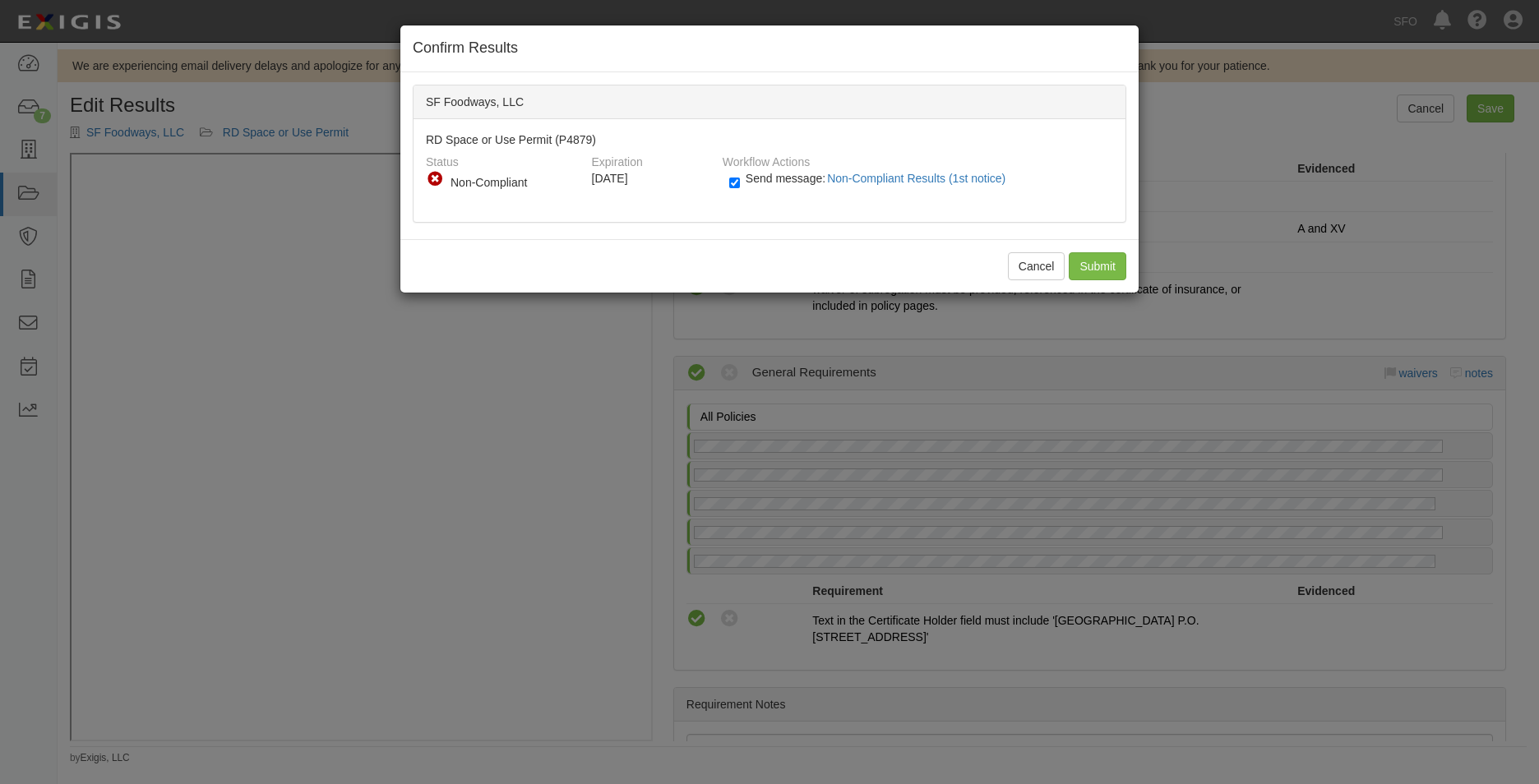
click at [740, 182] on label "Send message: Non-Compliant Results (1st notice)" at bounding box center [871, 187] width 283 height 22
click at [740, 182] on input "Send message: Non-Compliant Results (1st notice)" at bounding box center [734, 183] width 11 height 19
checkbox input "false"
click at [1101, 264] on input "Submit" at bounding box center [1098, 266] width 58 height 28
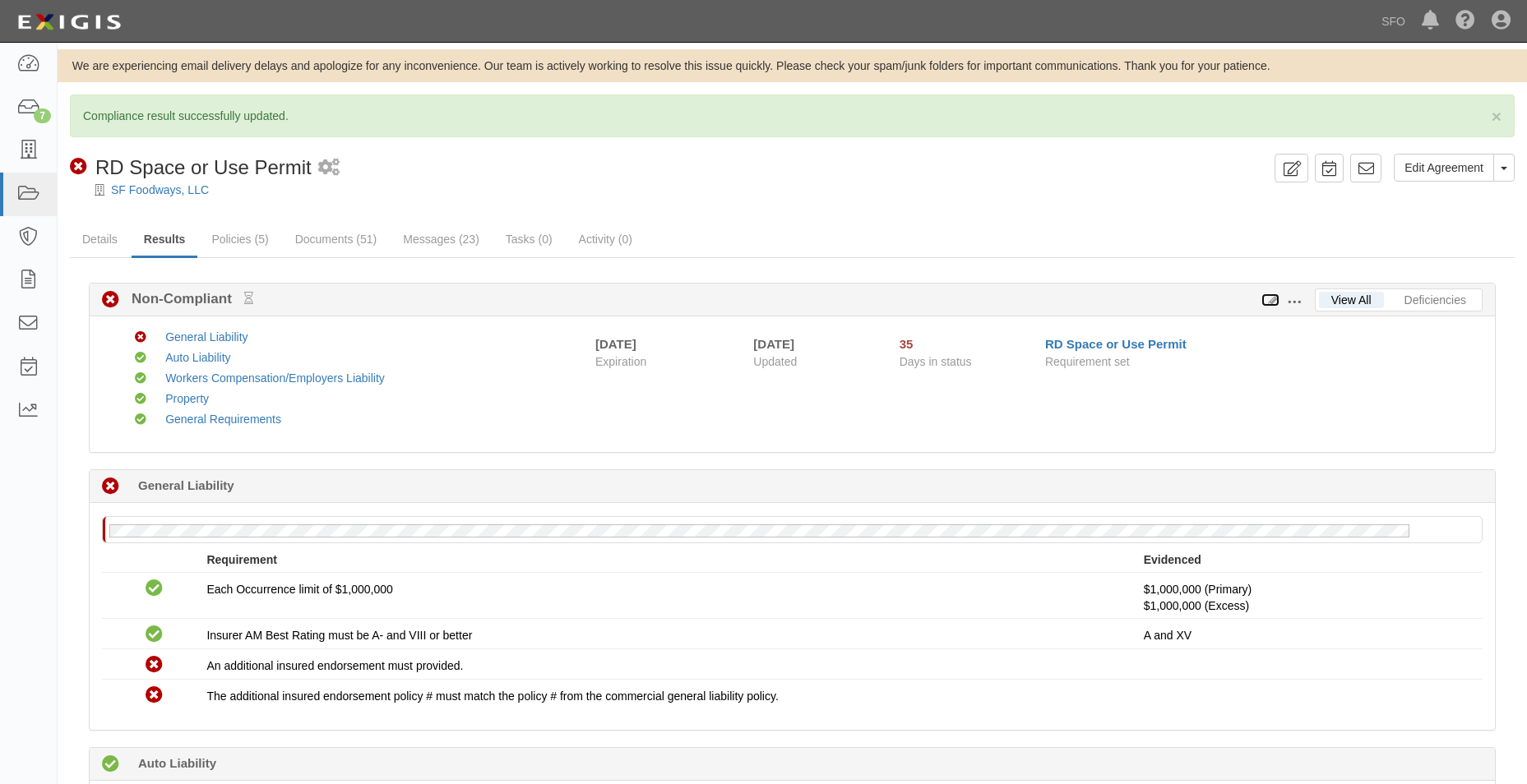
click at [1272, 298] on icon at bounding box center [1271, 301] width 18 height 12
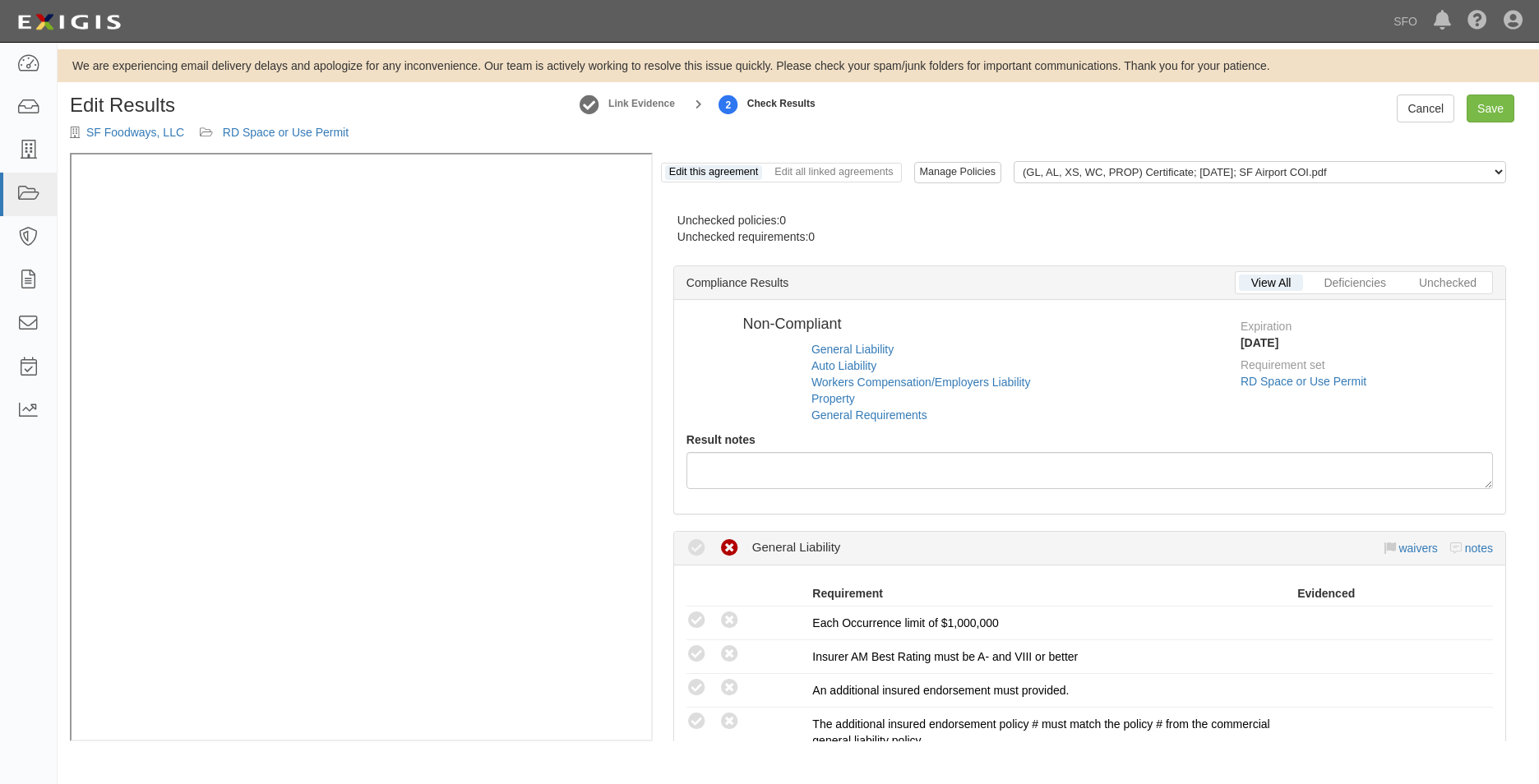
radio input "false"
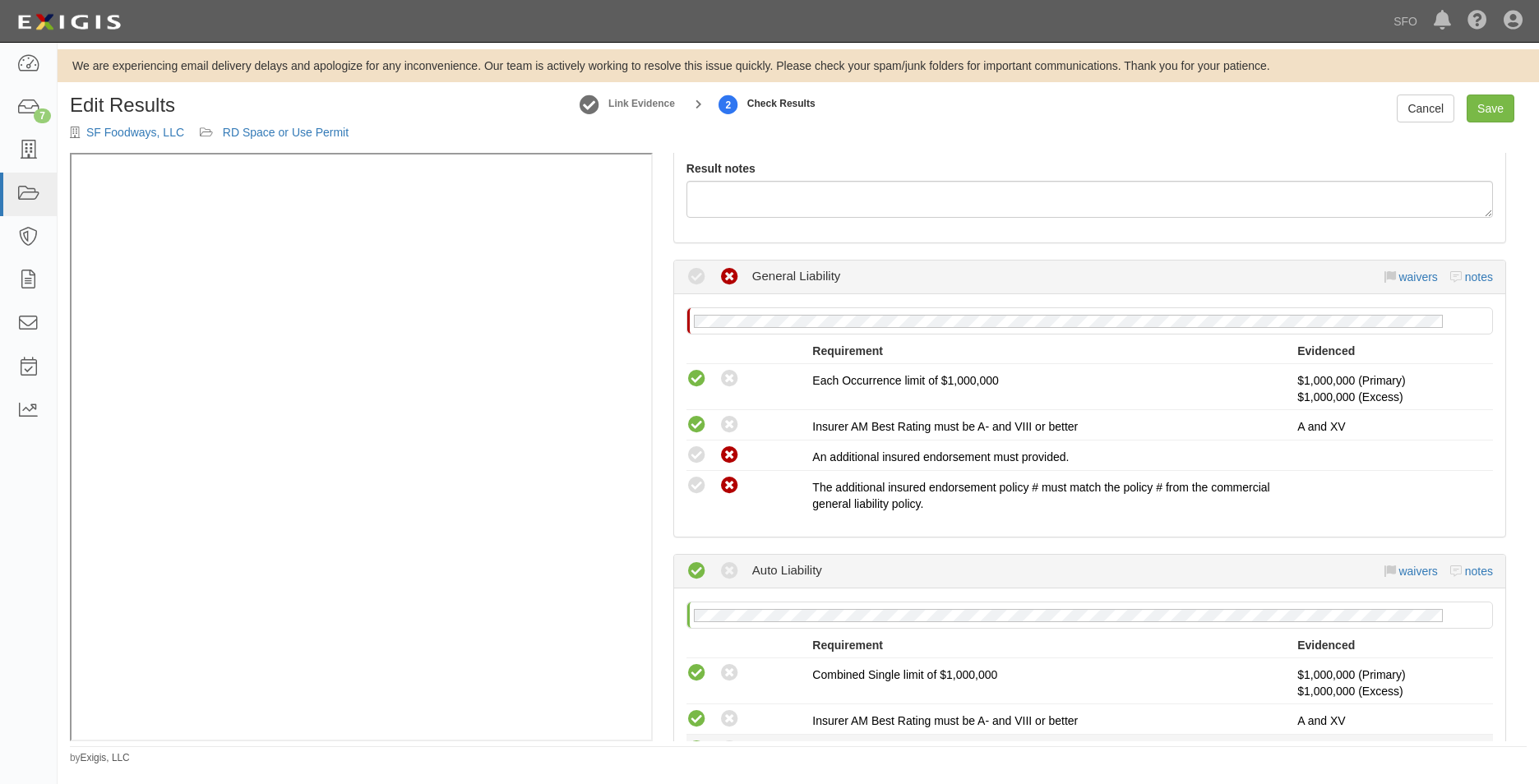
scroll to position [411, 0]
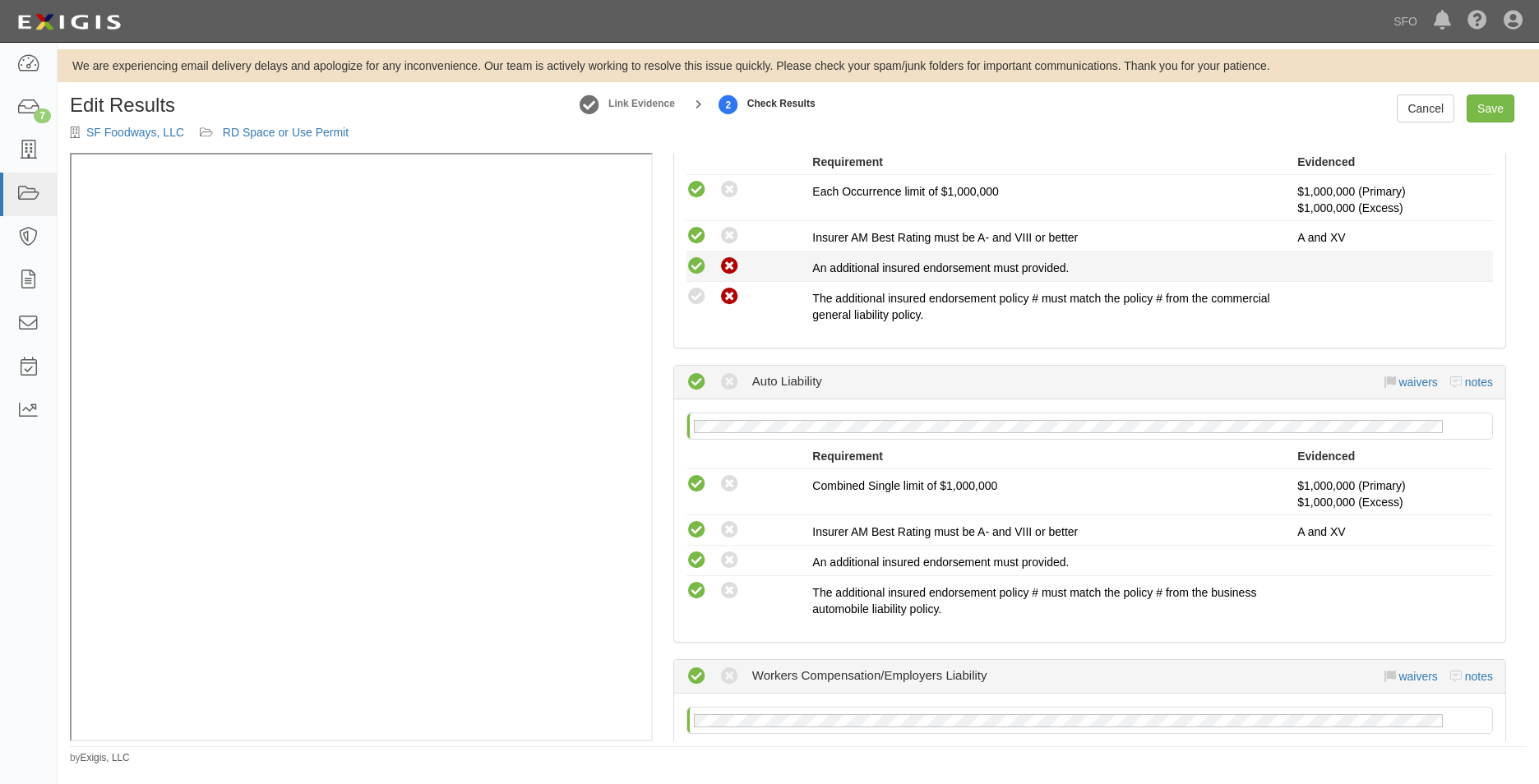
click at [707, 259] on icon at bounding box center [697, 266] width 21 height 21
radio input "true"
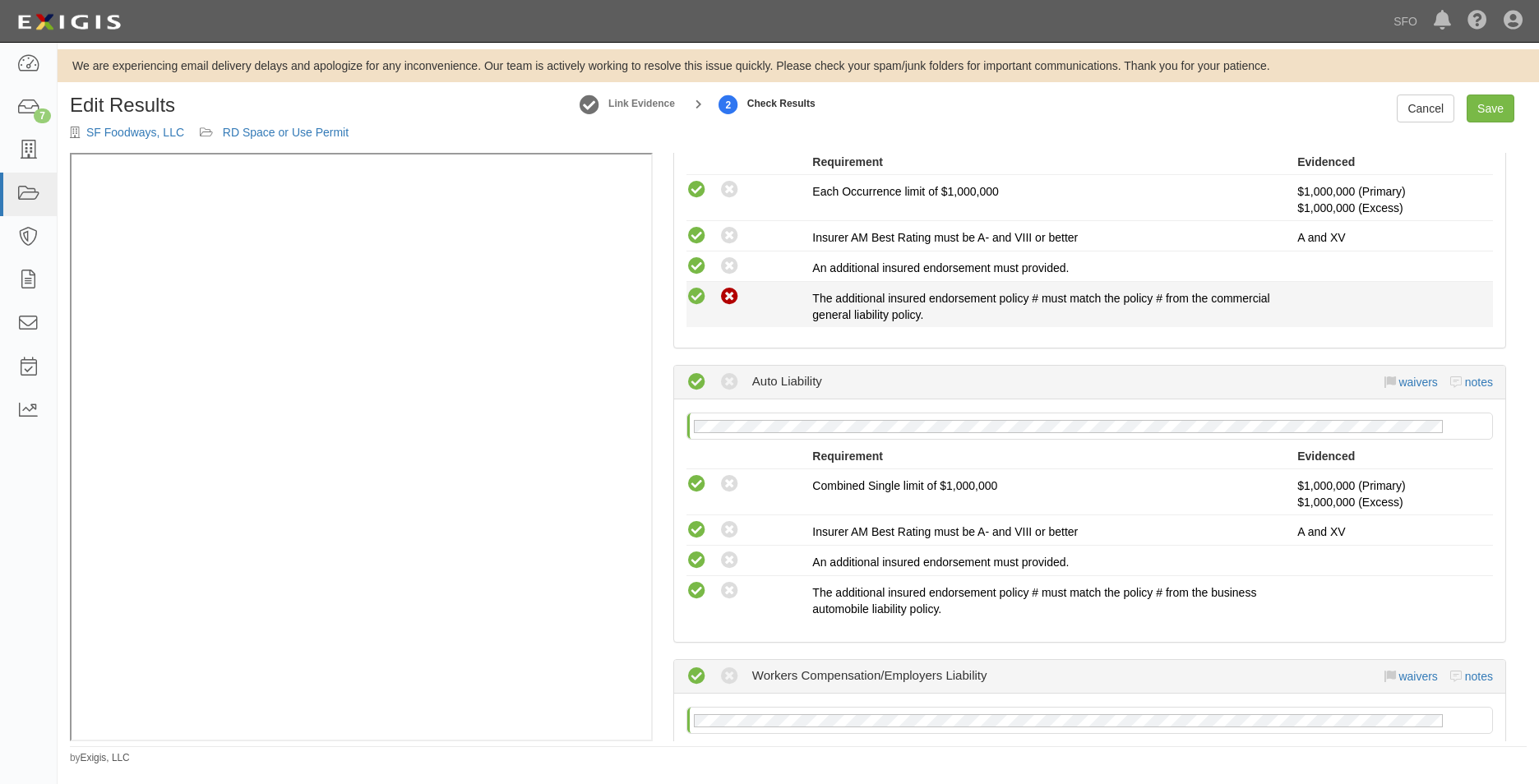
click at [708, 302] on div "Compliant Waived: Non-Compliant" at bounding box center [750, 297] width 127 height 22
click at [700, 295] on icon at bounding box center [697, 297] width 21 height 21
radio input "true"
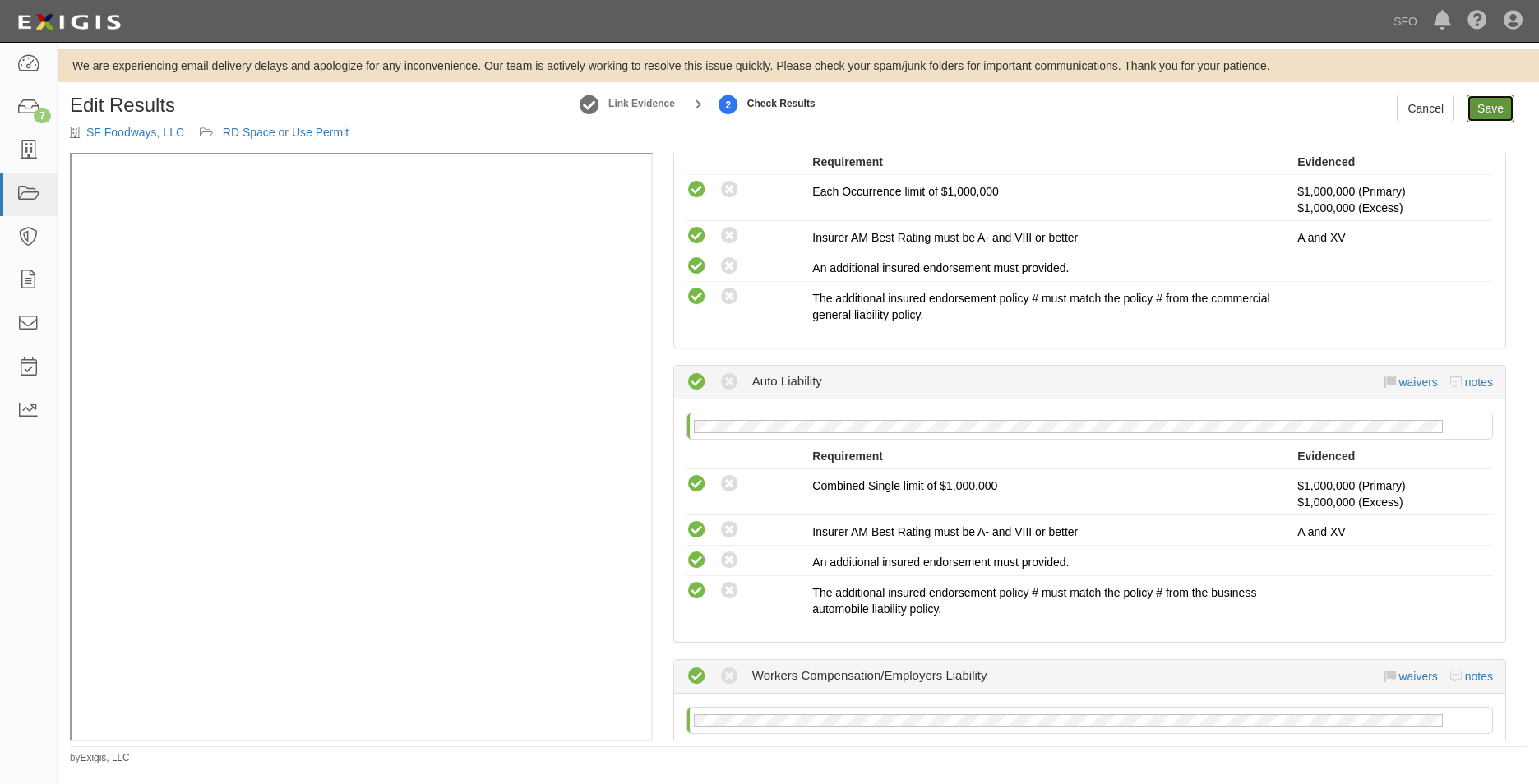
click at [1495, 110] on link "Save" at bounding box center [1491, 108] width 48 height 28
radio input "true"
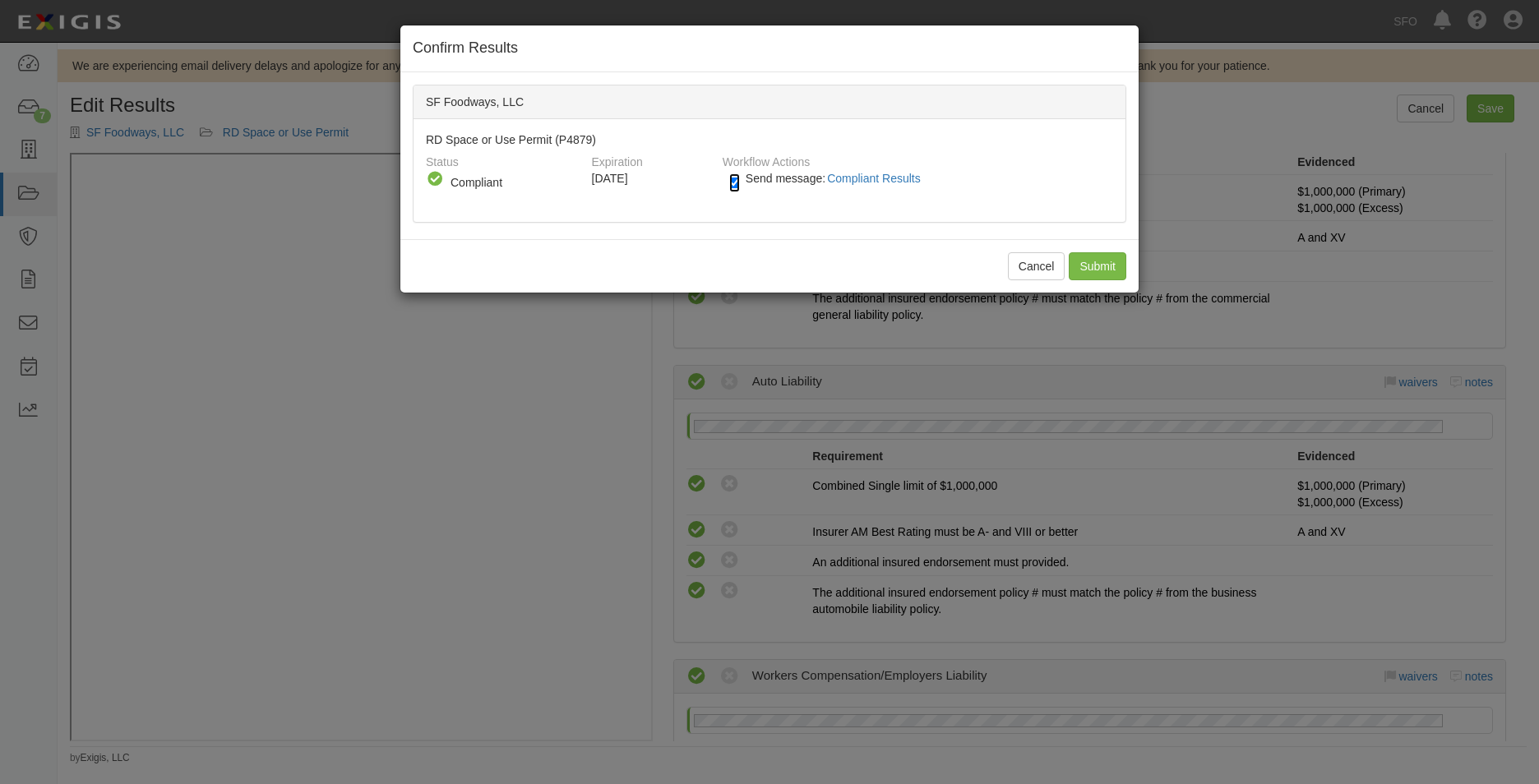
click at [731, 179] on input "Send message: Compliant Results" at bounding box center [734, 183] width 11 height 19
checkbox input "false"
click at [1091, 260] on input "Submit" at bounding box center [1098, 266] width 58 height 28
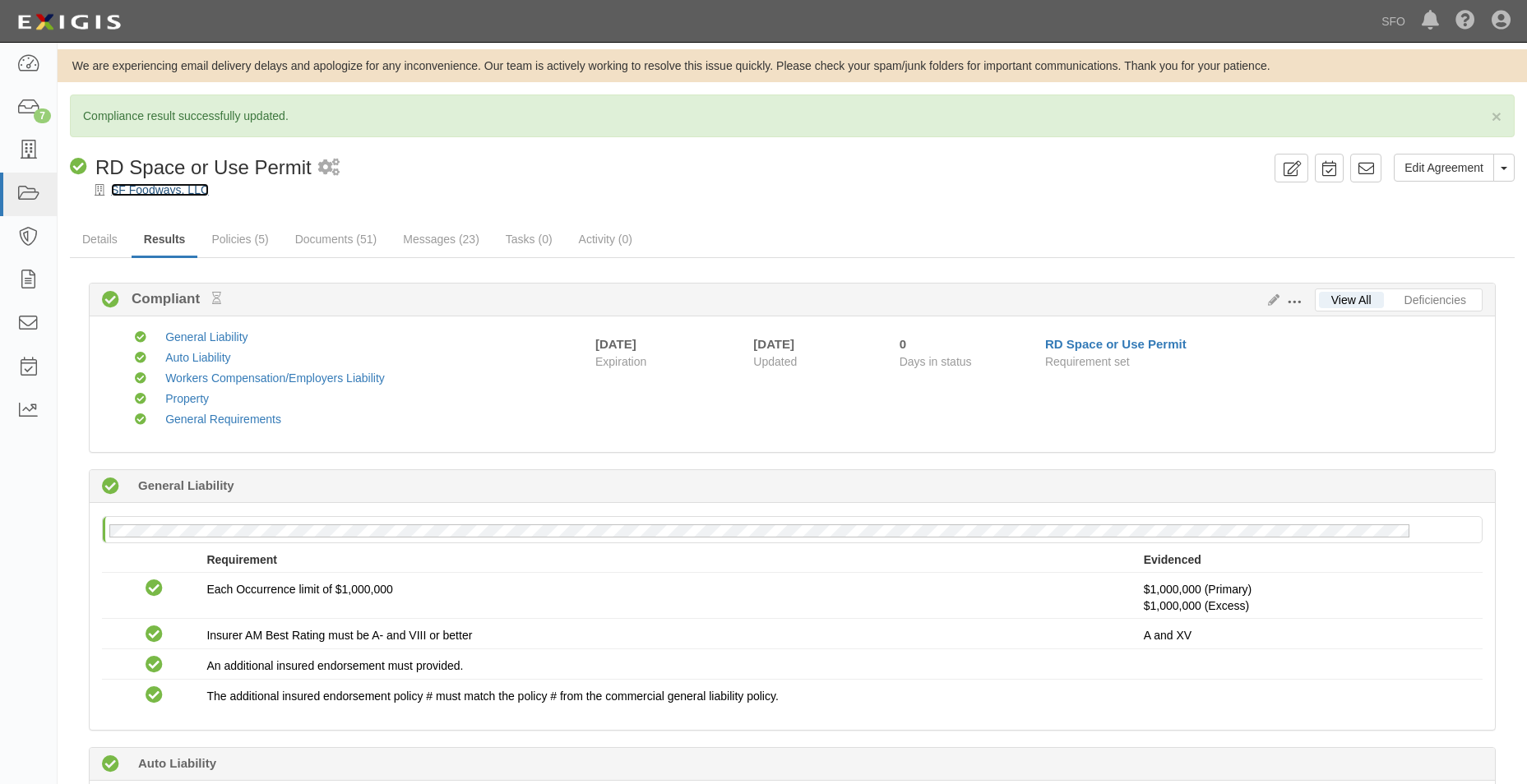
click at [143, 196] on link "SF Foodways, LLC" at bounding box center [160, 190] width 98 height 13
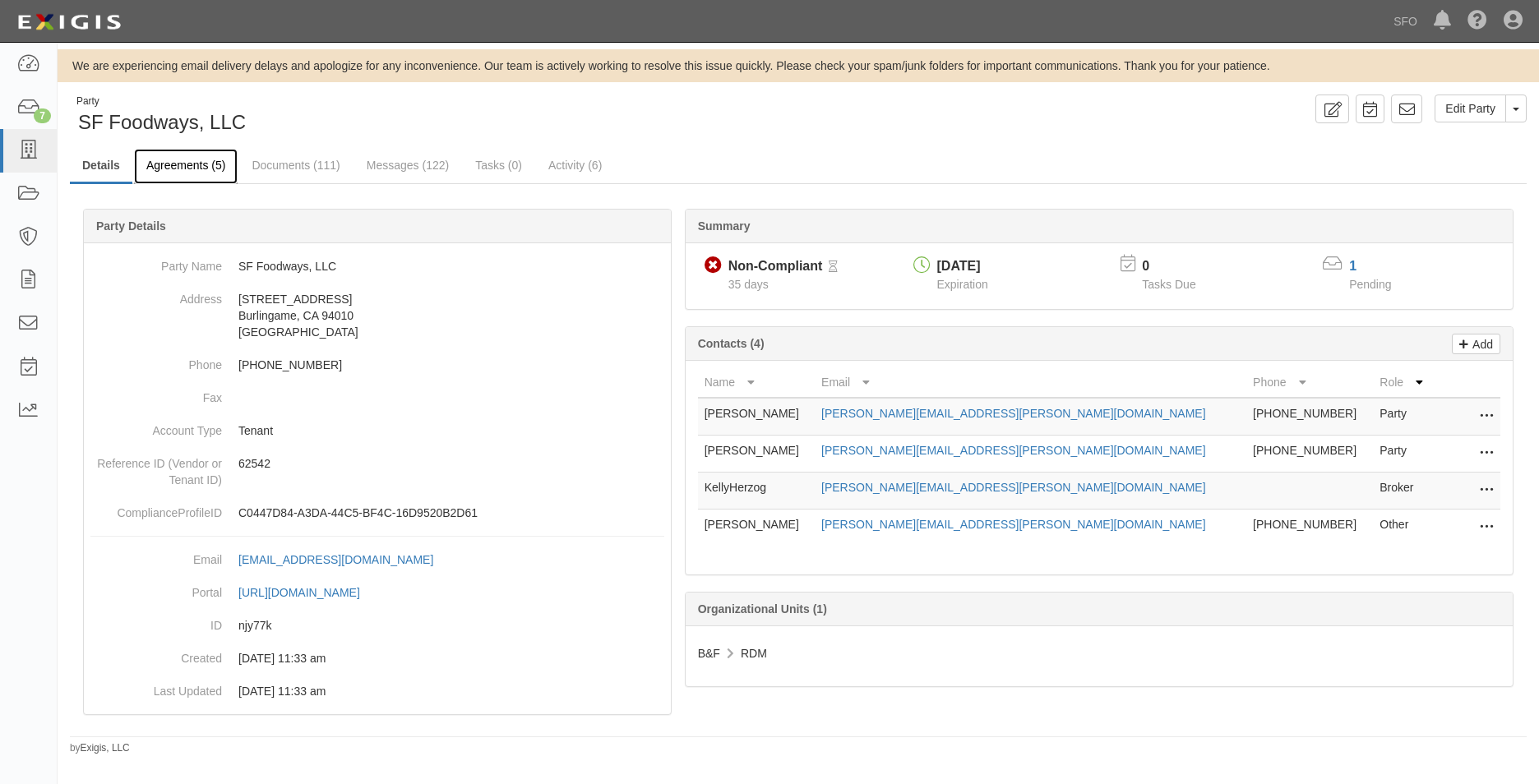
click at [176, 164] on link "Agreements (5)" at bounding box center [185, 166] width 103 height 35
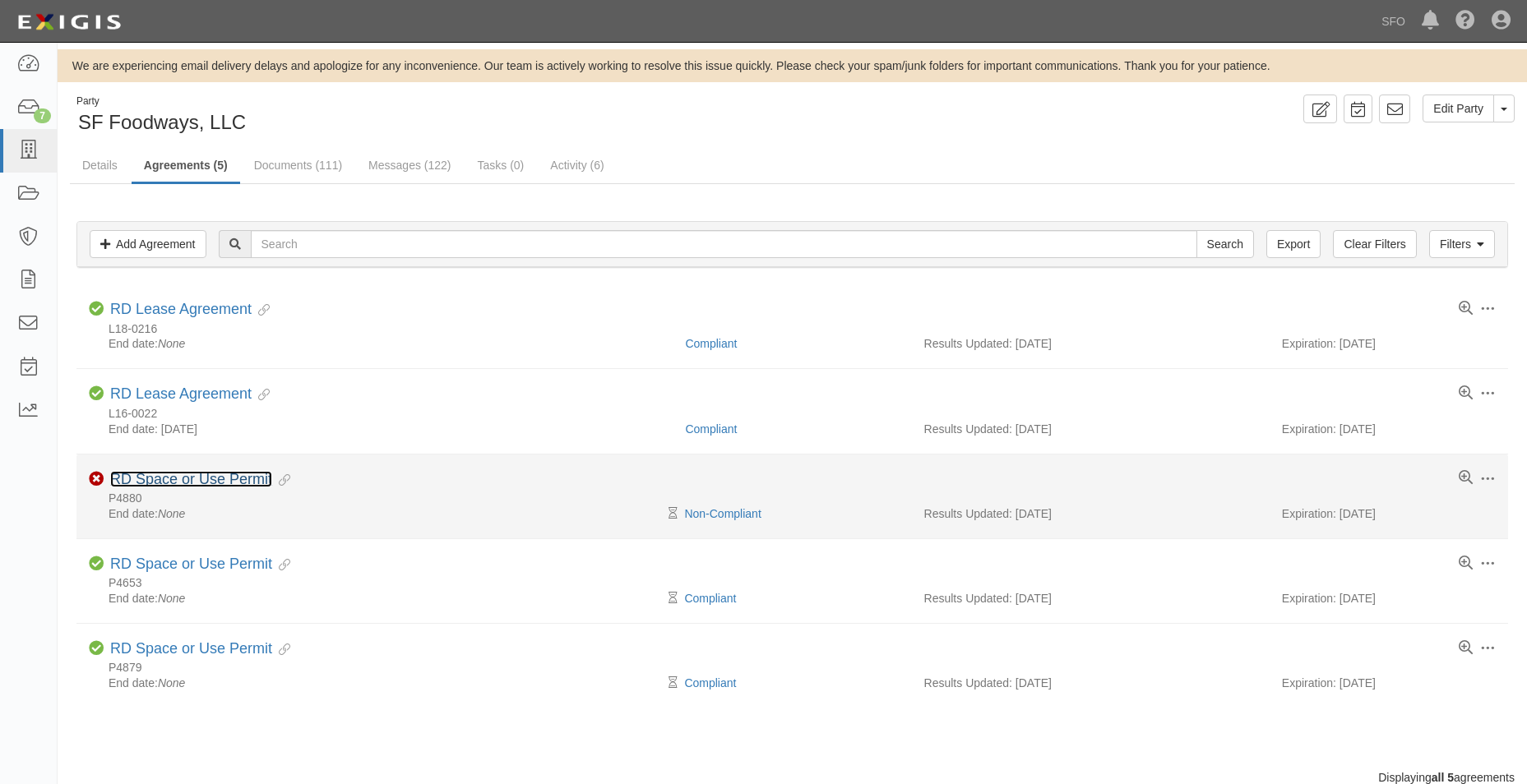
click at [204, 471] on link "RD Space or Use Permit" at bounding box center [191, 478] width 162 height 17
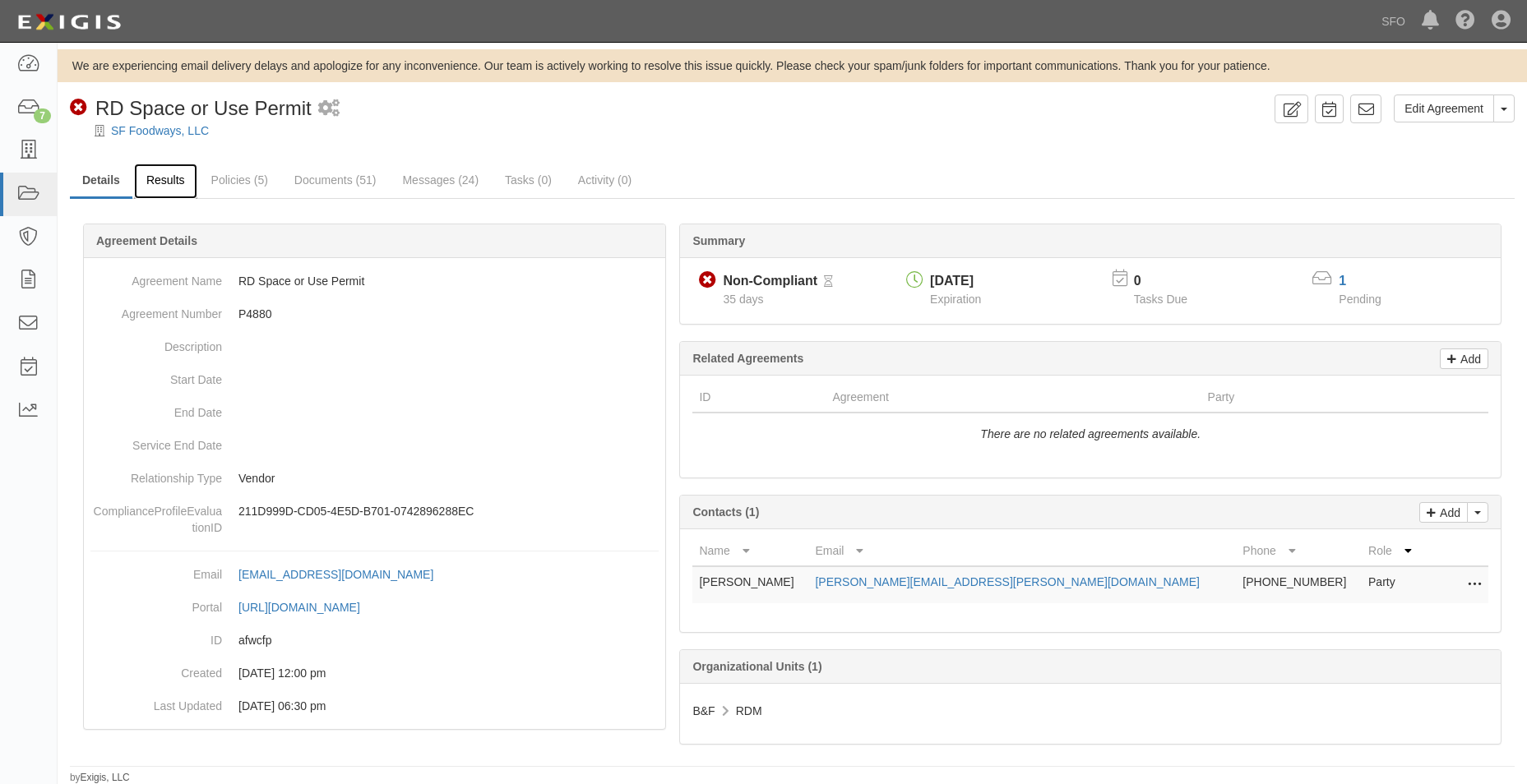
click at [177, 174] on link "Results" at bounding box center [165, 182] width 63 height 35
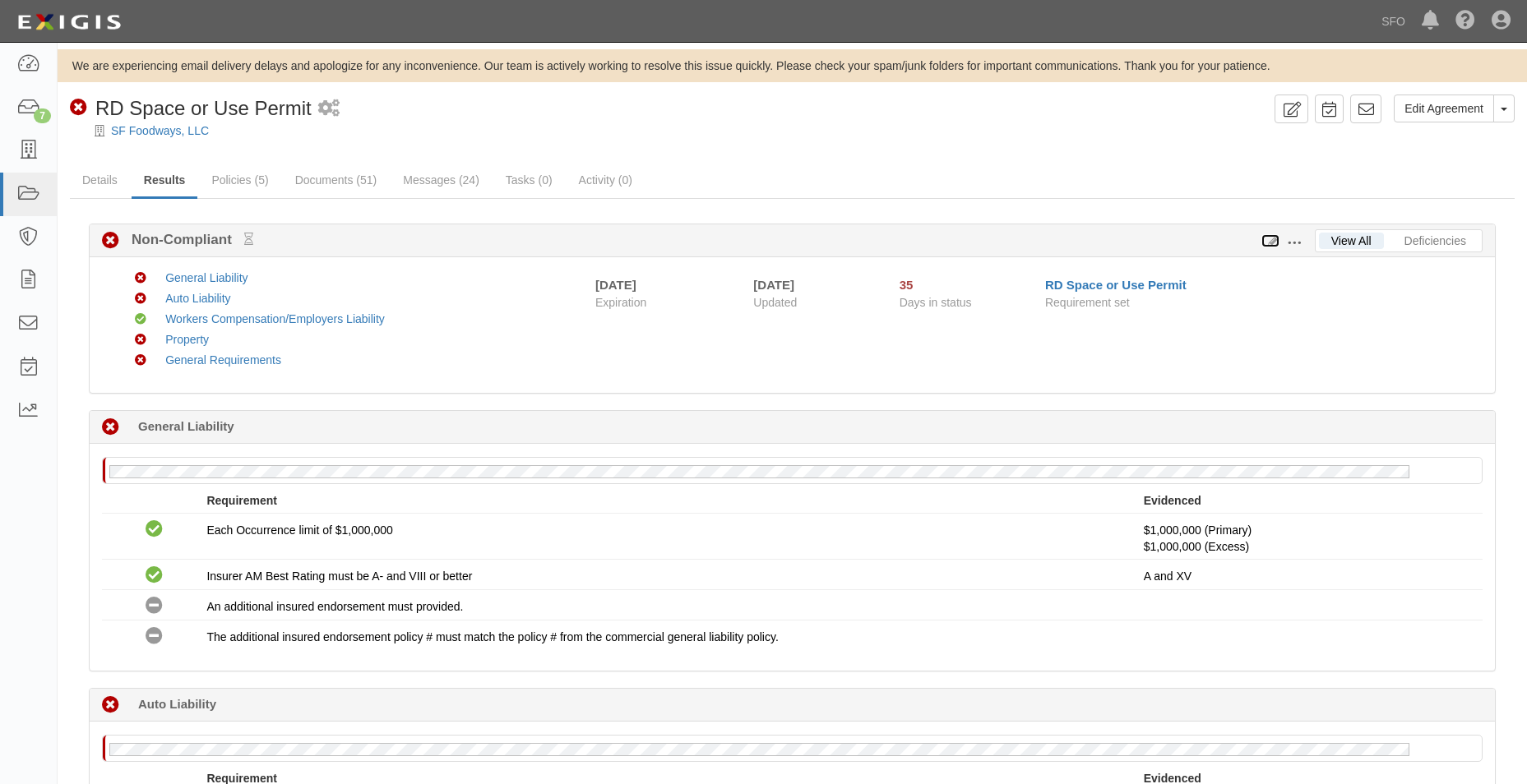
click at [1272, 246] on icon at bounding box center [1271, 242] width 18 height 12
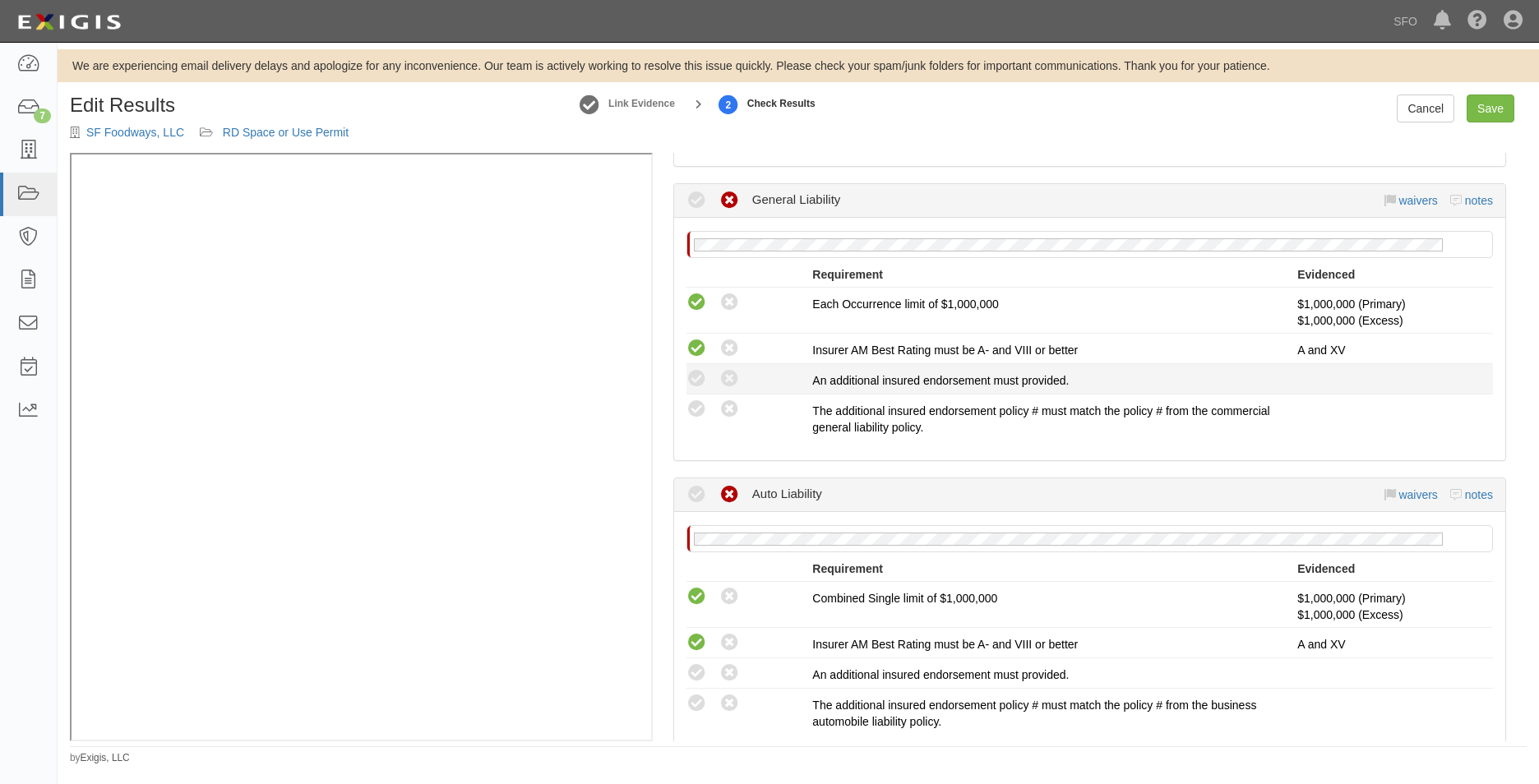
scroll to position [411, 0]
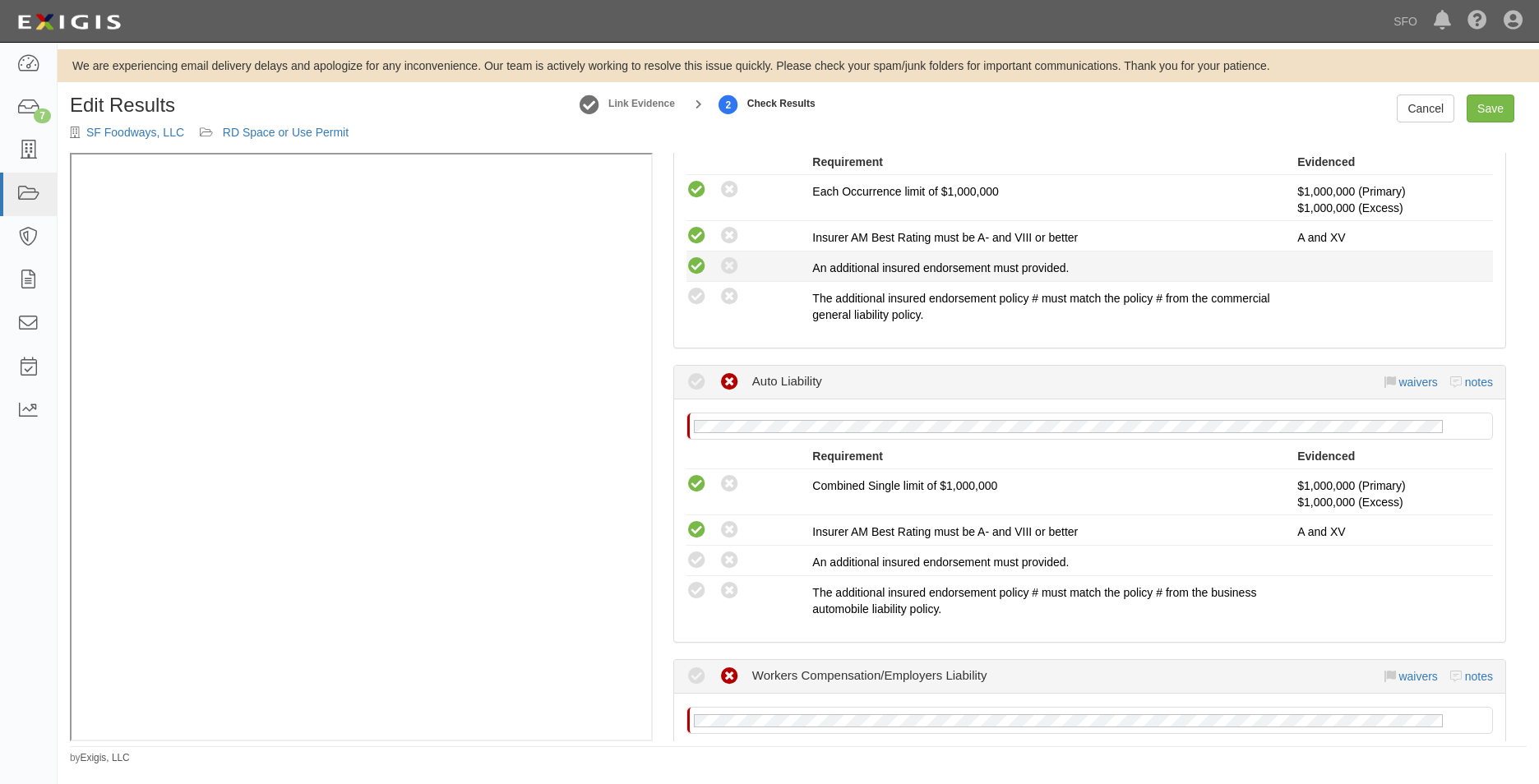
click at [698, 269] on icon at bounding box center [697, 266] width 21 height 21
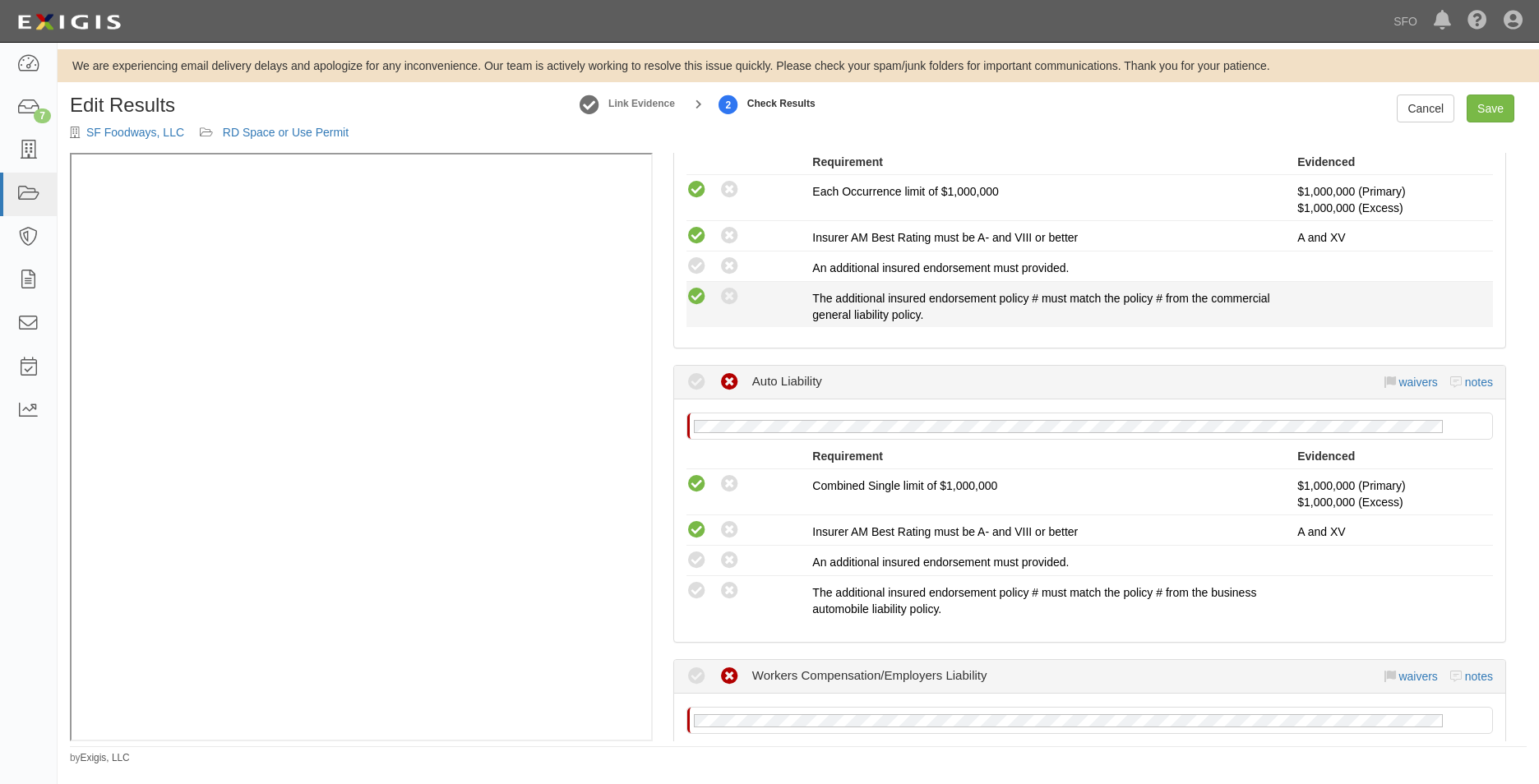
radio input "true"
click at [699, 297] on icon at bounding box center [697, 297] width 21 height 21
radio input "true"
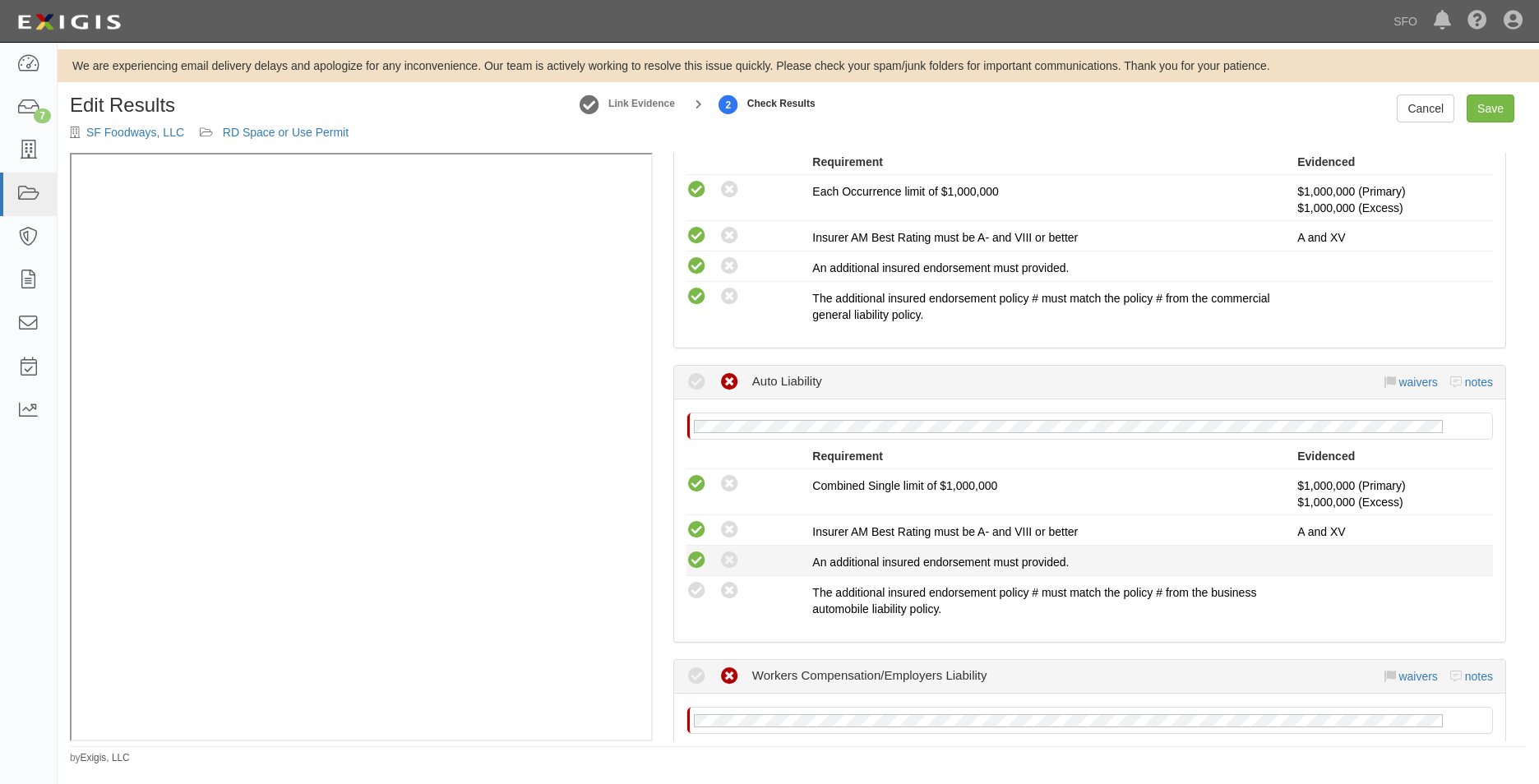
click at [692, 559] on icon at bounding box center [697, 561] width 21 height 21
radio input "true"
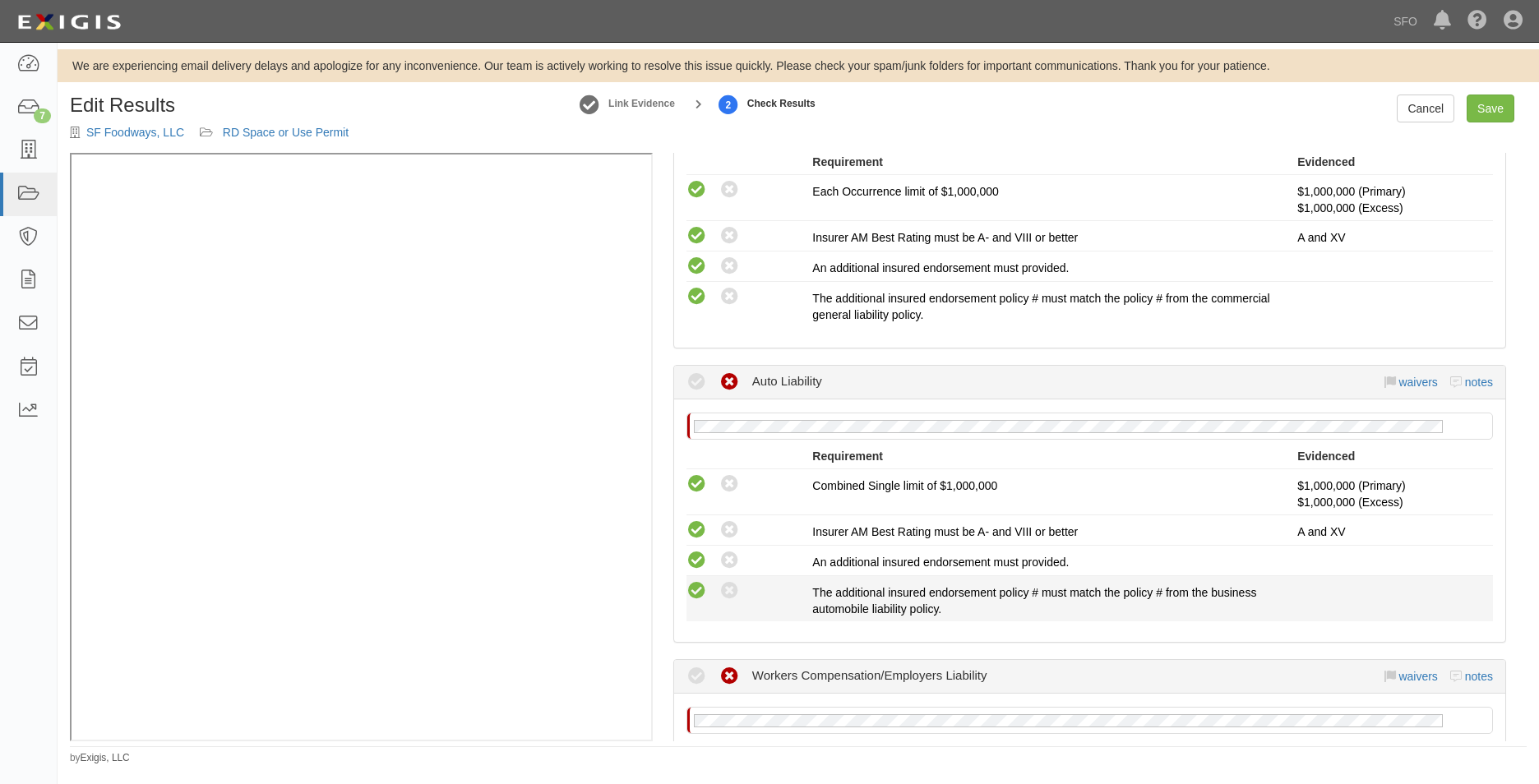
click at [696, 586] on icon at bounding box center [697, 591] width 21 height 21
radio input "true"
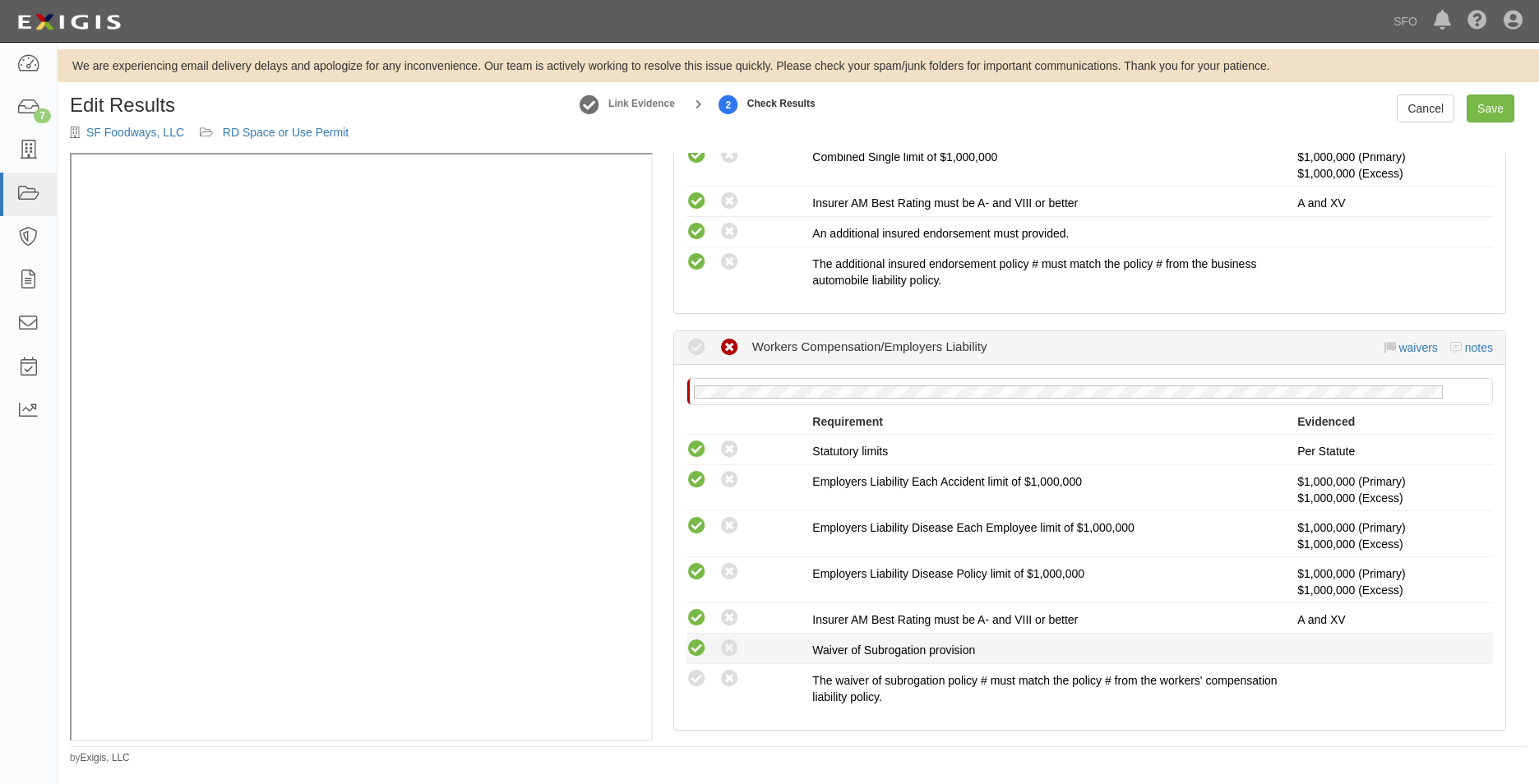
click at [698, 643] on icon at bounding box center [697, 648] width 21 height 21
radio input "true"
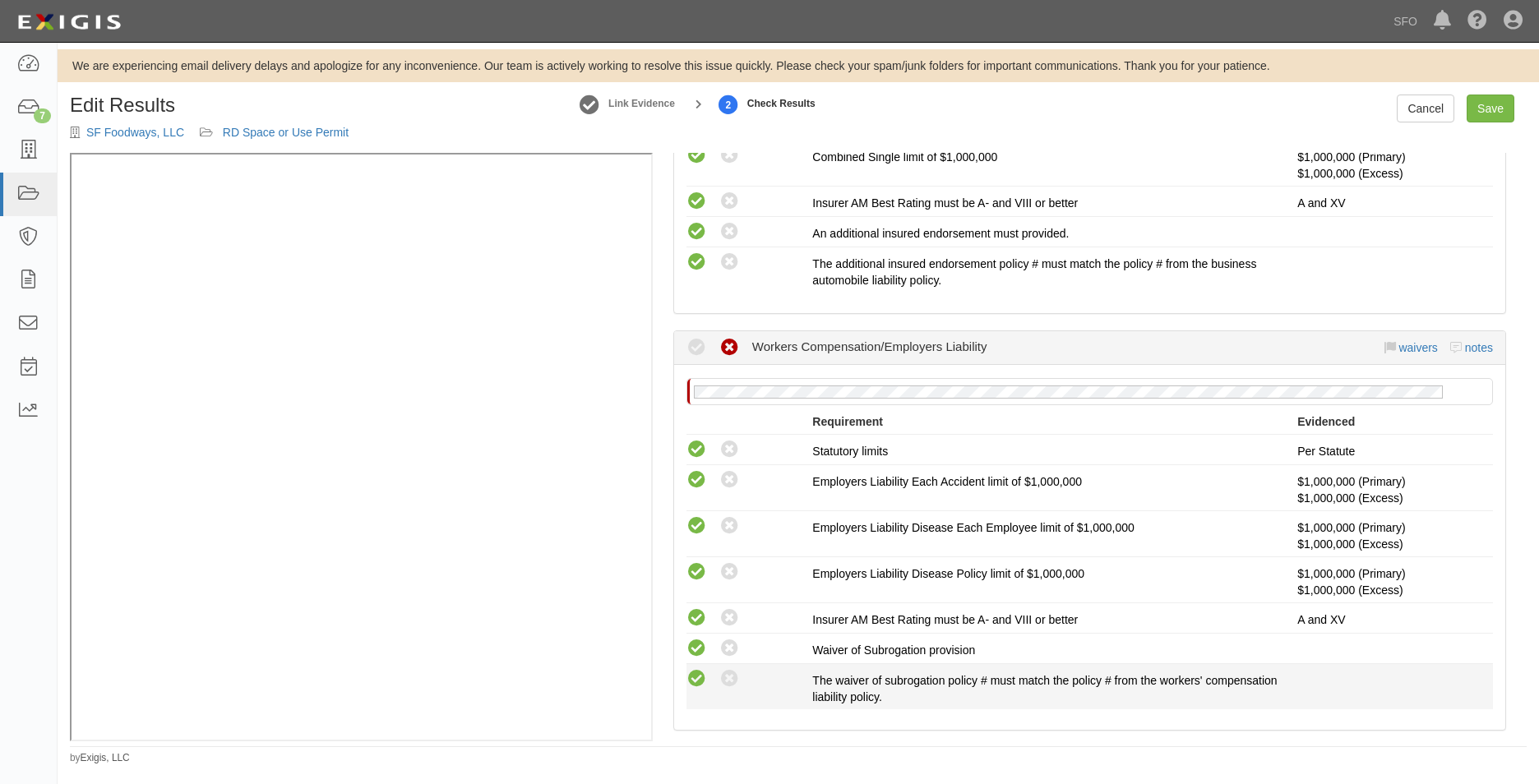
click at [696, 679] on icon at bounding box center [697, 679] width 21 height 21
radio input "true"
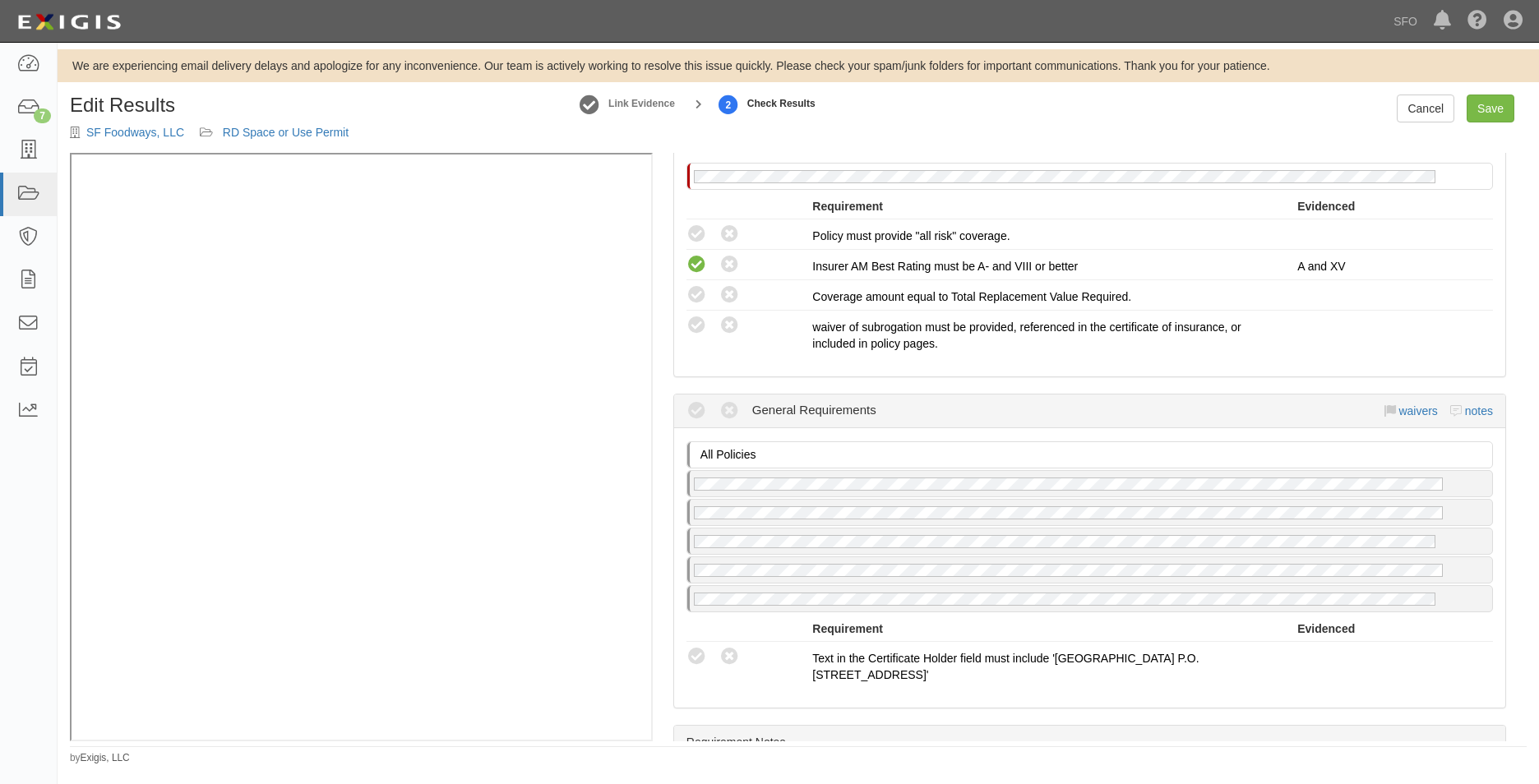
scroll to position [1576, 0]
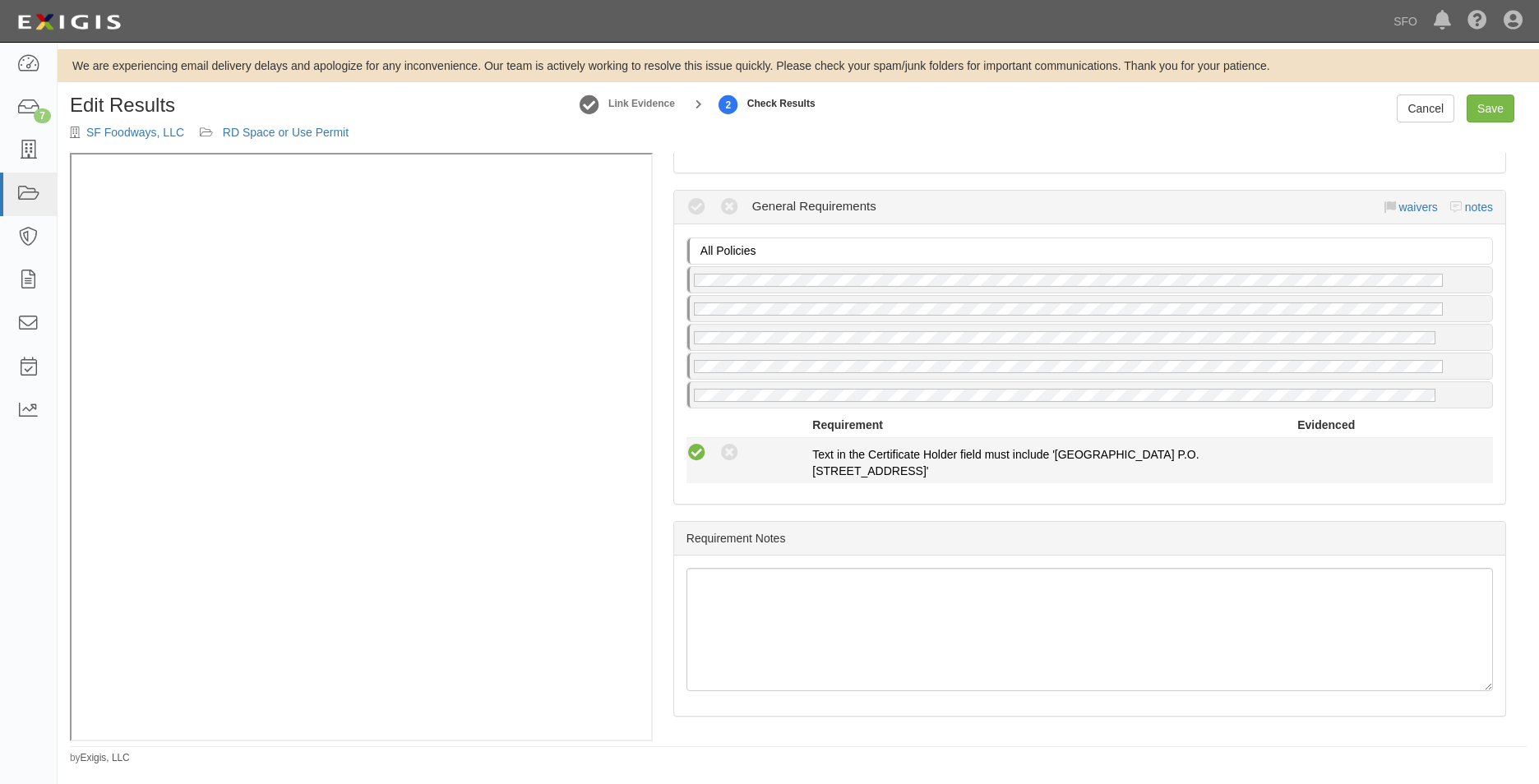
click at [692, 461] on icon at bounding box center [697, 453] width 21 height 21
radio input "true"
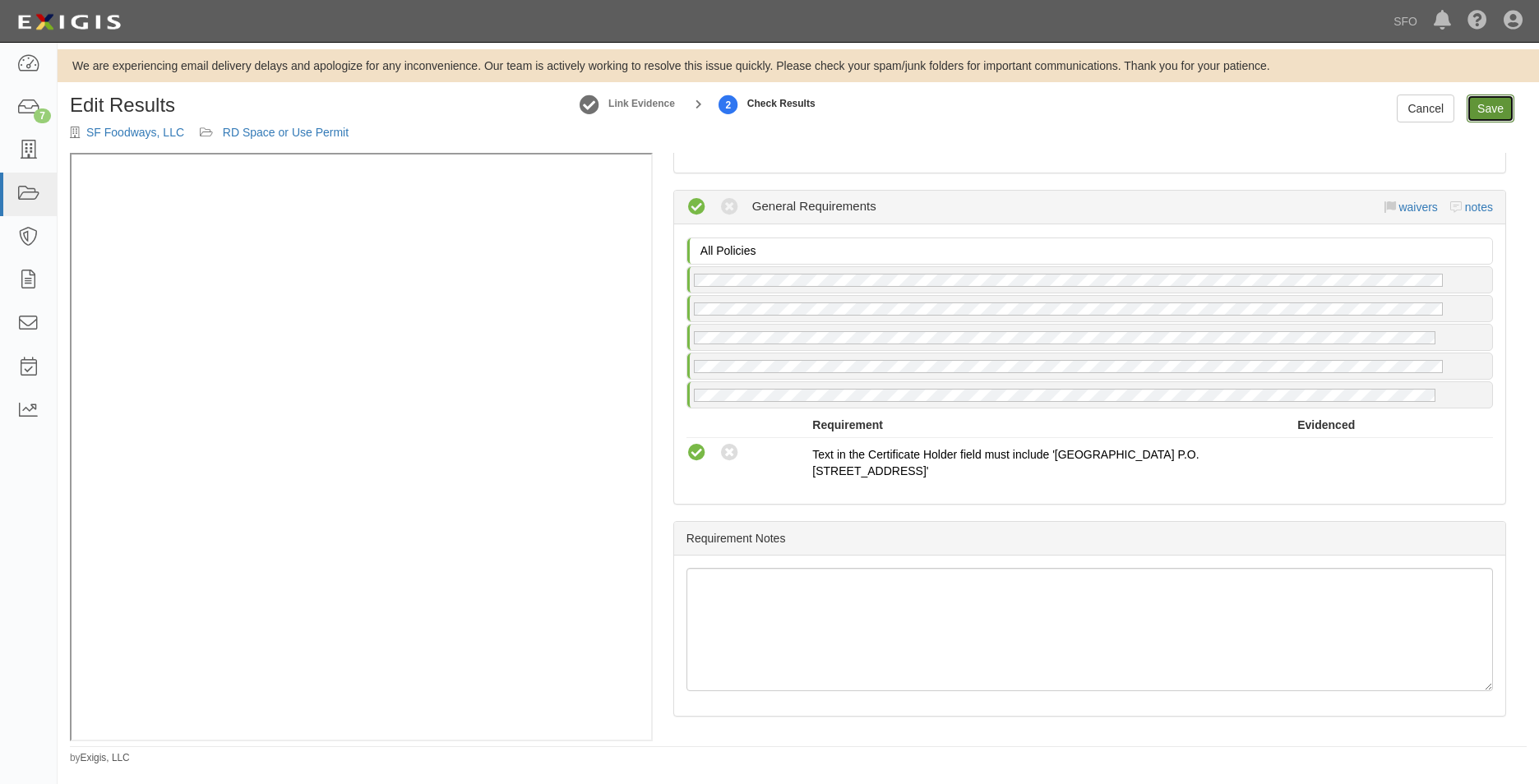
click at [1494, 109] on link "Save" at bounding box center [1491, 108] width 48 height 28
radio input "true"
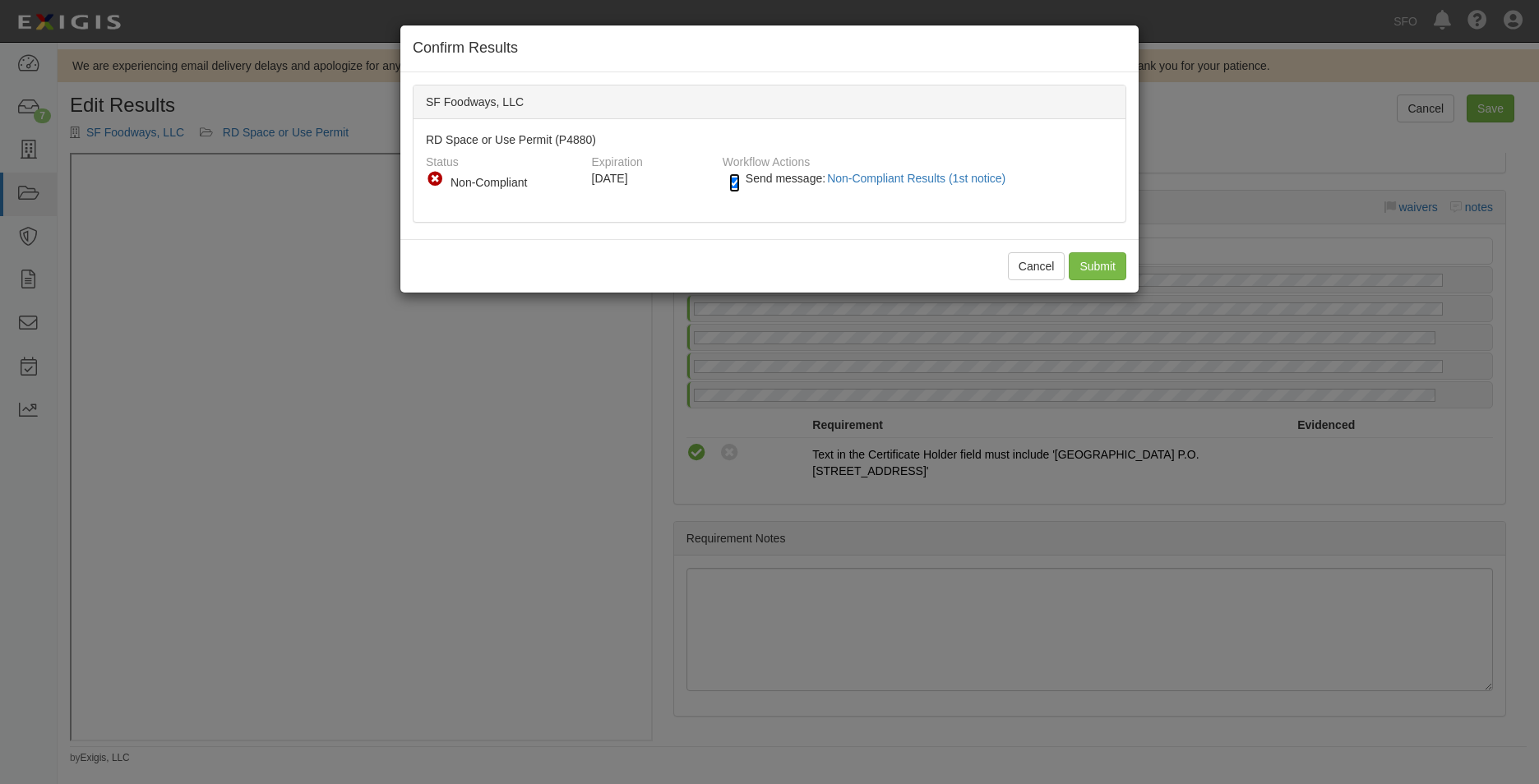
click at [738, 179] on input "Send message: Non-Compliant Results (1st notice)" at bounding box center [734, 183] width 11 height 19
checkbox input "false"
click at [1101, 255] on input "Submit" at bounding box center [1098, 266] width 58 height 28
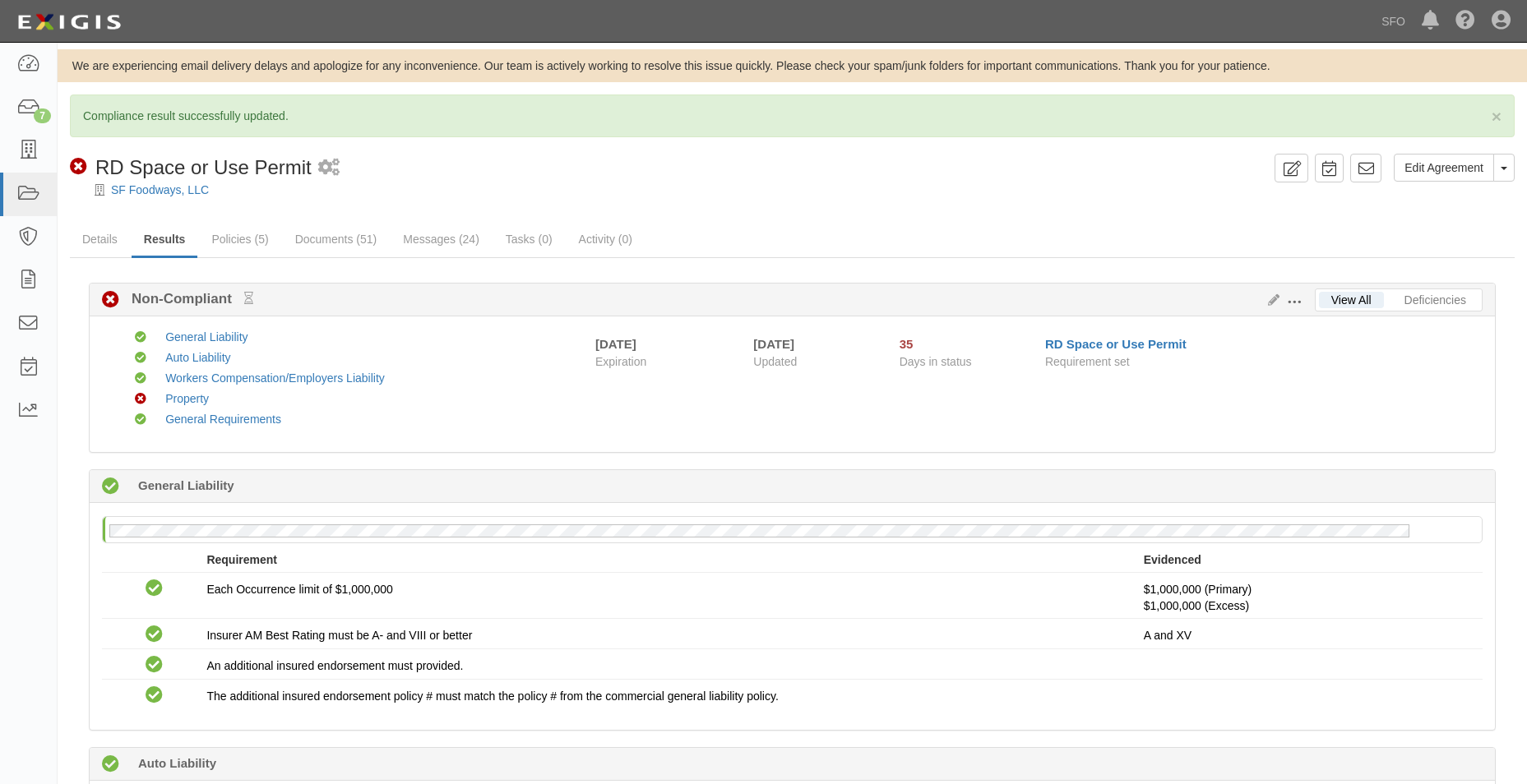
click at [1273, 308] on div "Edit Requirements View History" at bounding box center [1288, 301] width 53 height 18
click at [1272, 304] on icon at bounding box center [1271, 301] width 18 height 12
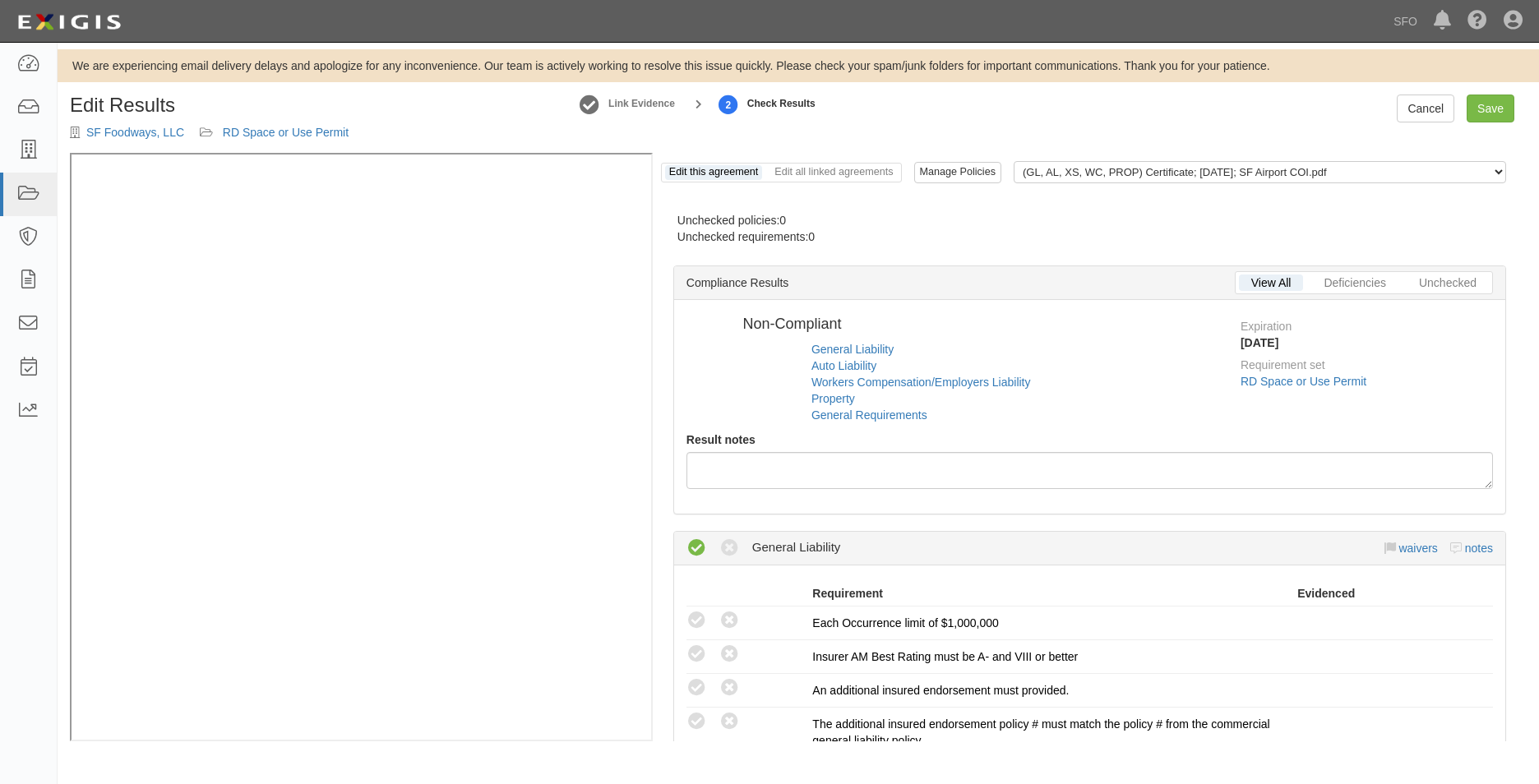
radio input "false"
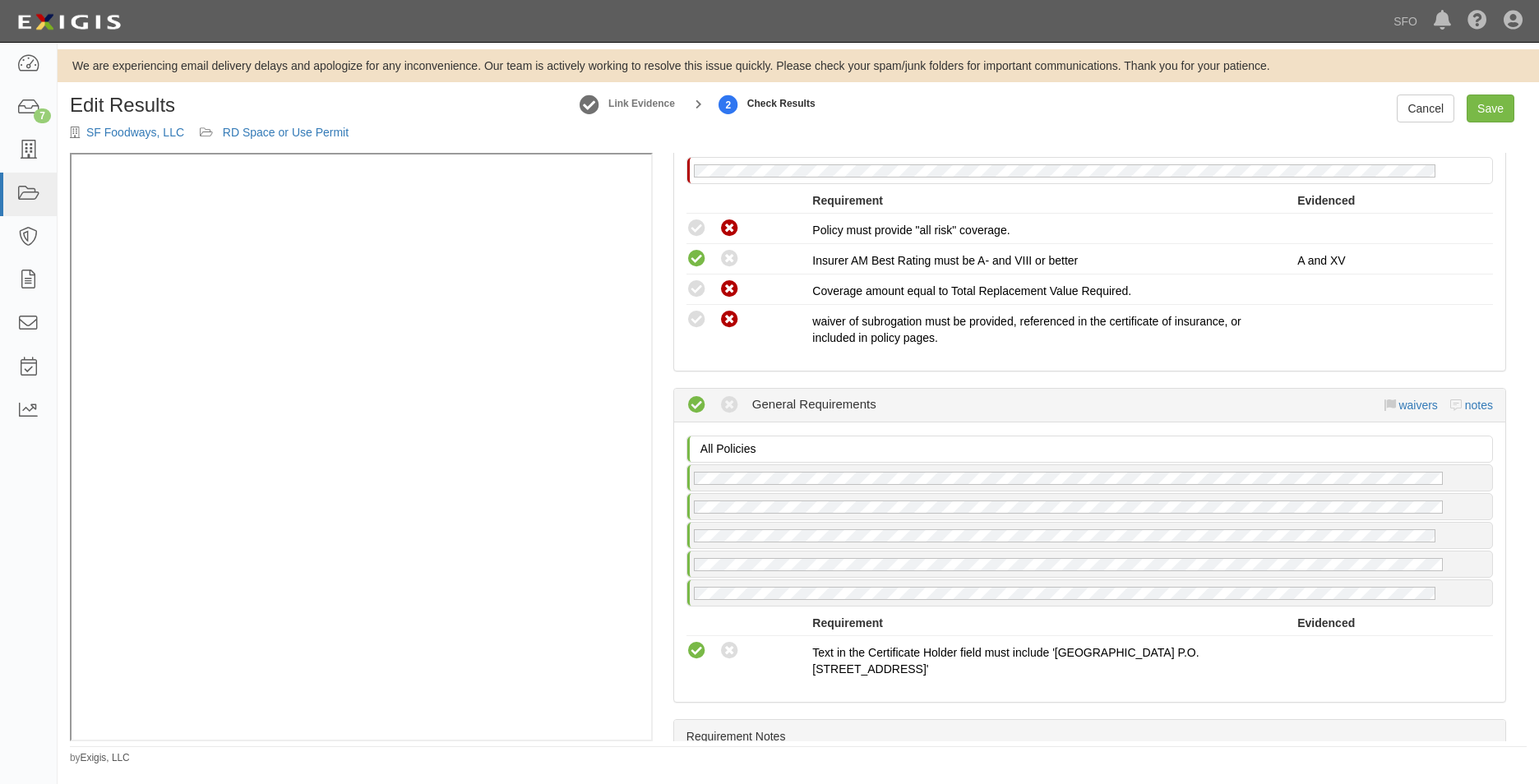
scroll to position [1398, 0]
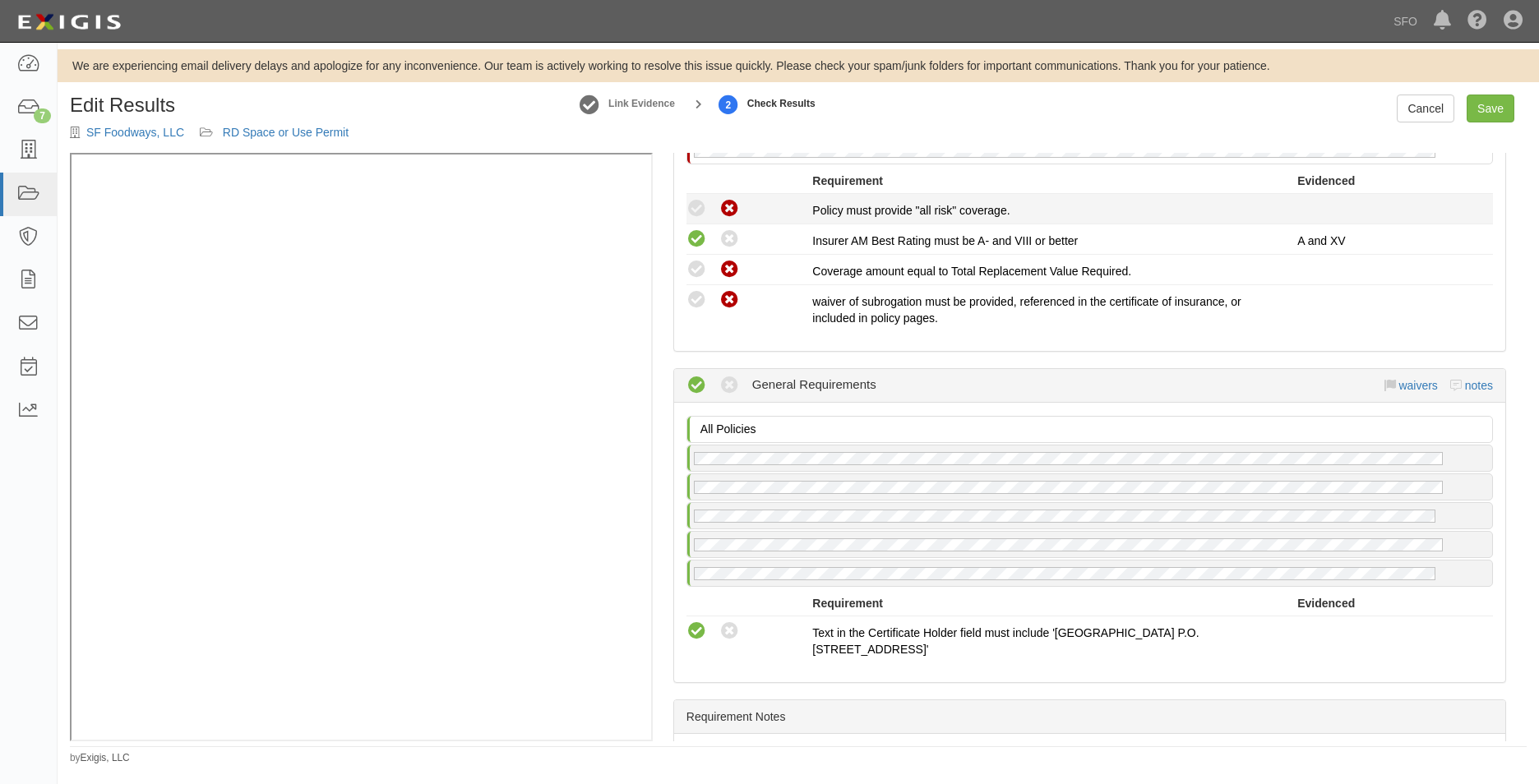
click at [712, 217] on div "Compliant Waived: Non-Compliant" at bounding box center [750, 209] width 127 height 22
click at [698, 209] on icon at bounding box center [697, 208] width 21 height 21
radio input "true"
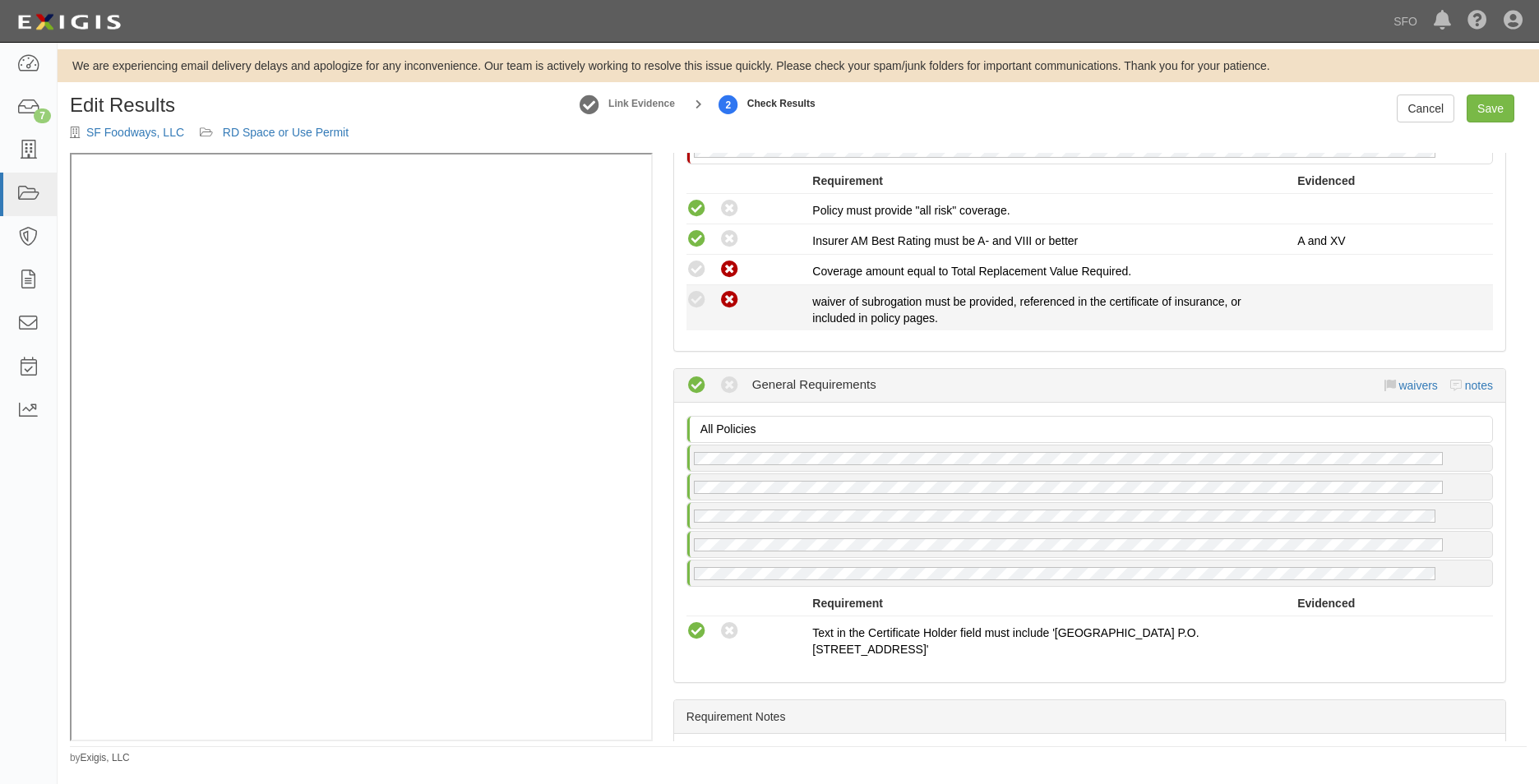
click at [692, 289] on li "Compliant Waived: Non-Compliant waiver of subrogation must be provided, referen…" at bounding box center [1090, 308] width 807 height 45
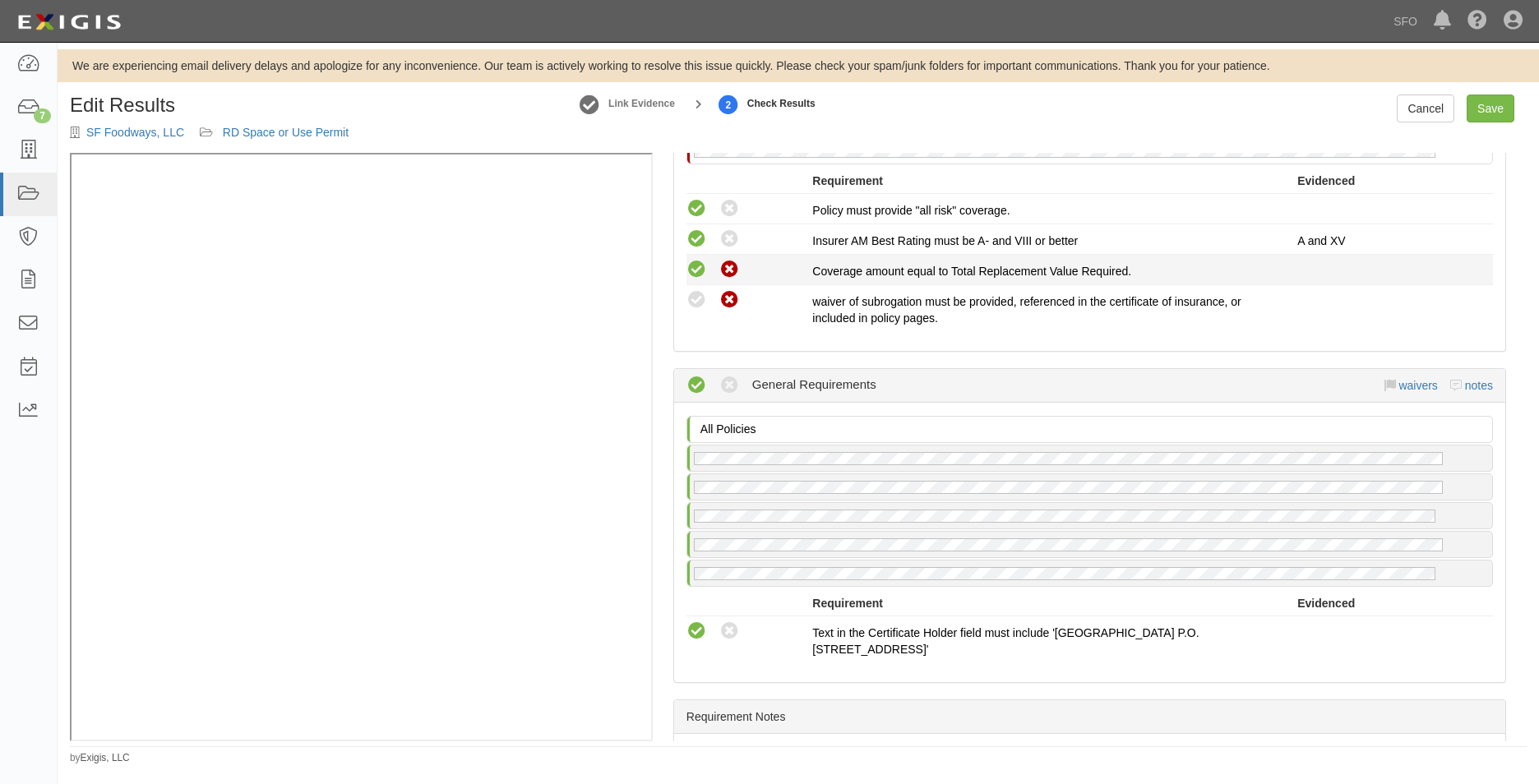
click at [691, 273] on icon at bounding box center [697, 269] width 21 height 21
radio input "true"
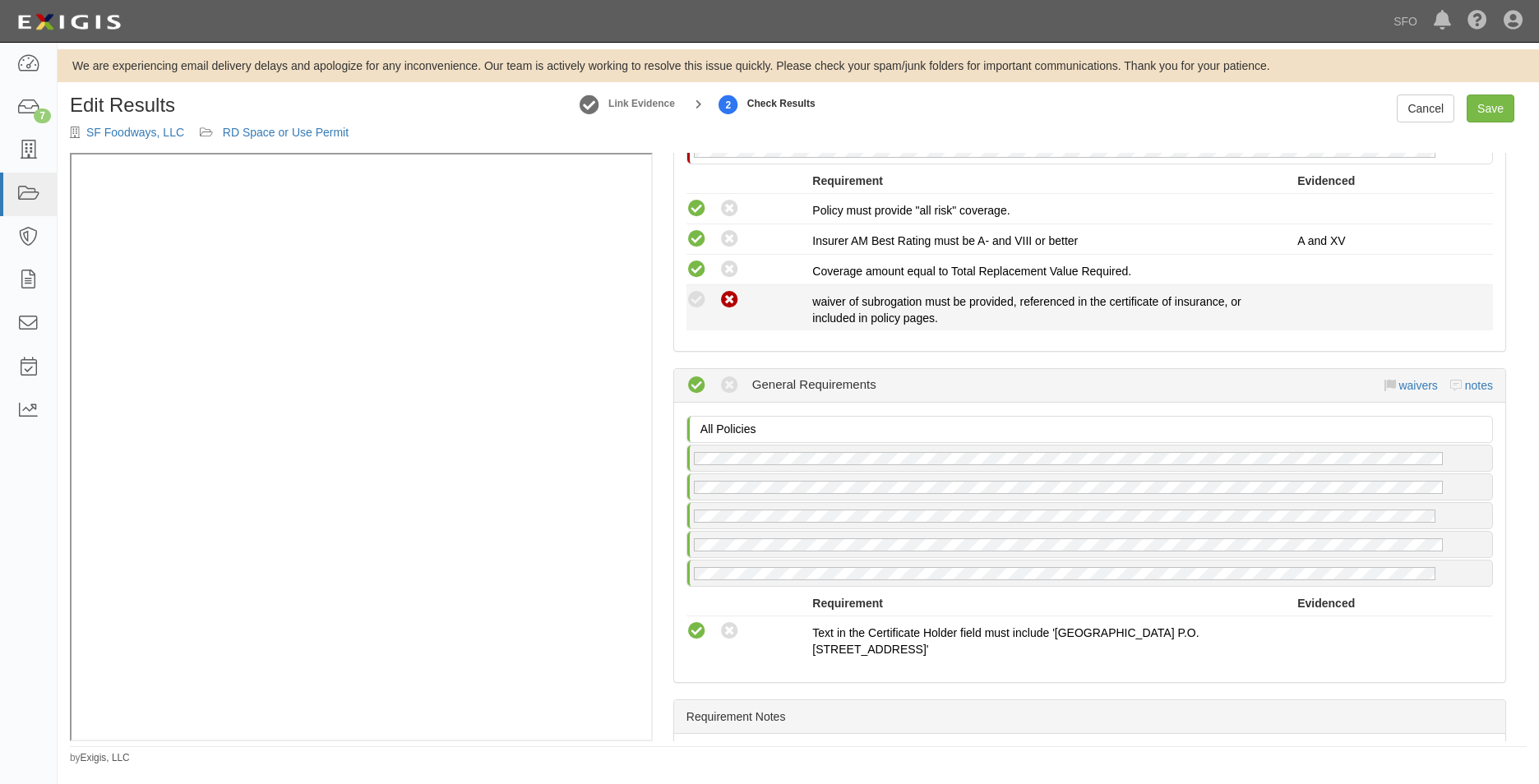
drag, startPoint x: 698, startPoint y: 303, endPoint x: 717, endPoint y: 297, distance: 19.9
click at [699, 303] on icon at bounding box center [697, 300] width 21 height 21
radio input "true"
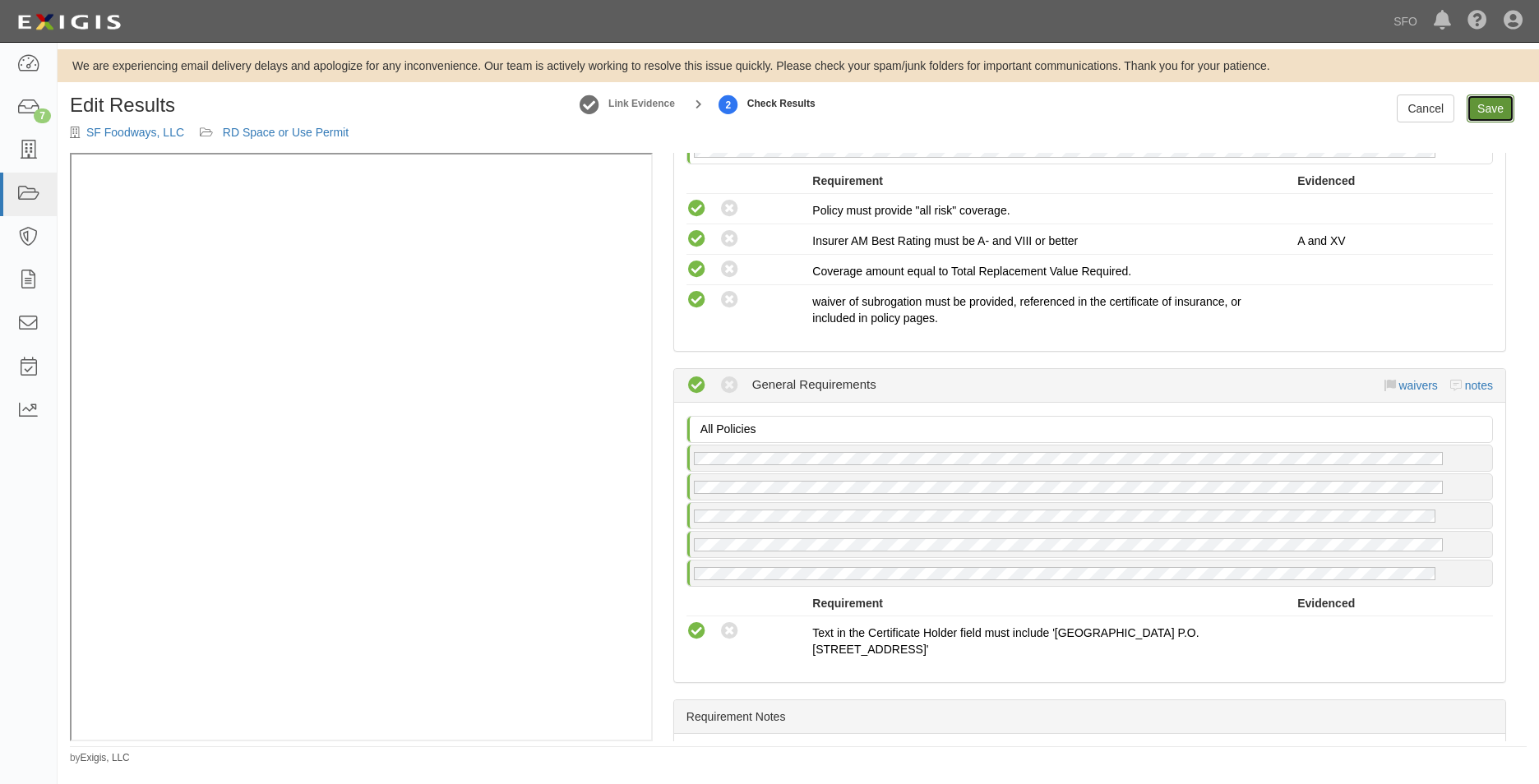
click at [1491, 108] on link "Save" at bounding box center [1491, 108] width 48 height 28
radio input "true"
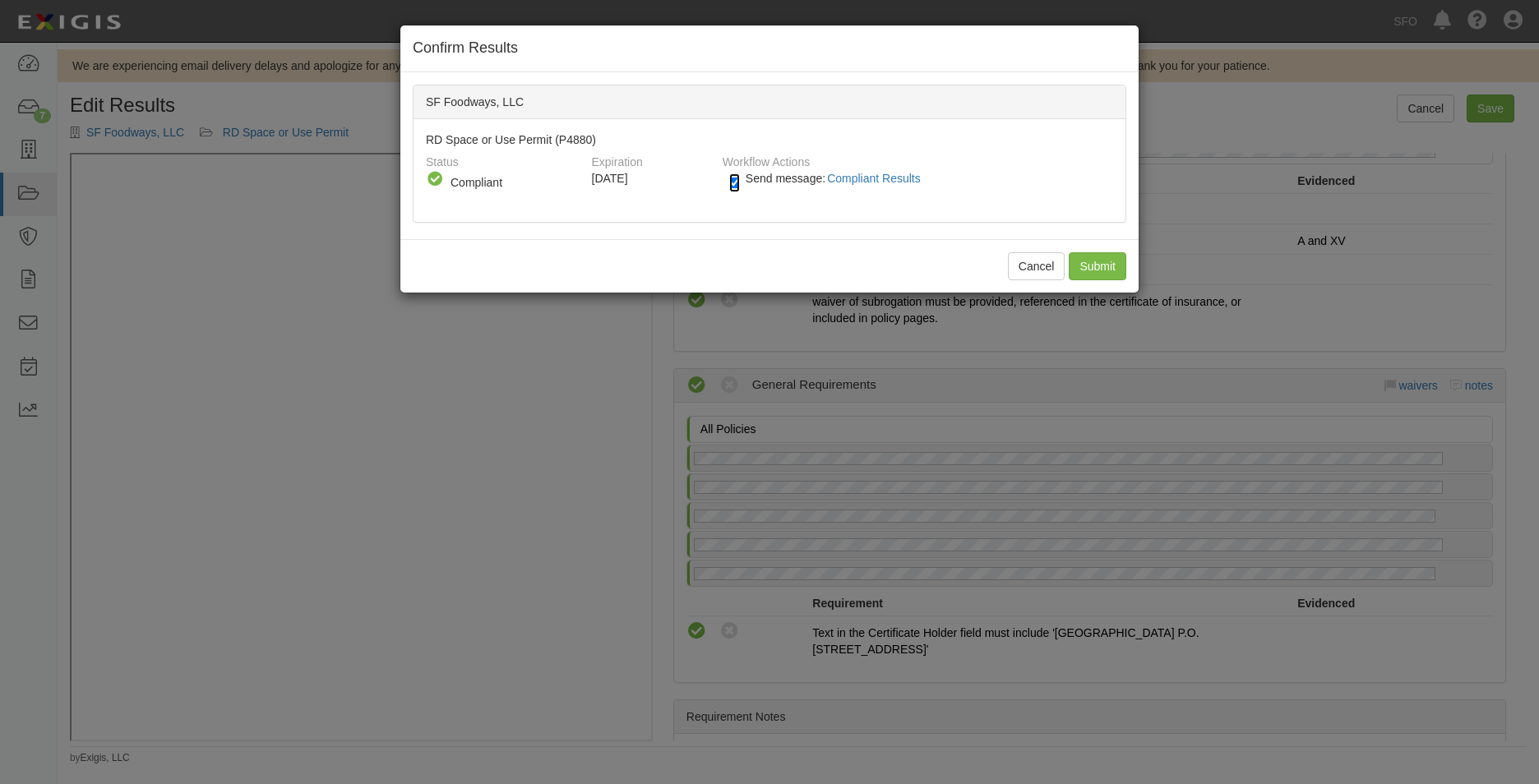
click at [729, 183] on input "Send message: Compliant Results" at bounding box center [734, 183] width 11 height 19
checkbox input "false"
click at [1091, 257] on input "Submit" at bounding box center [1098, 266] width 58 height 28
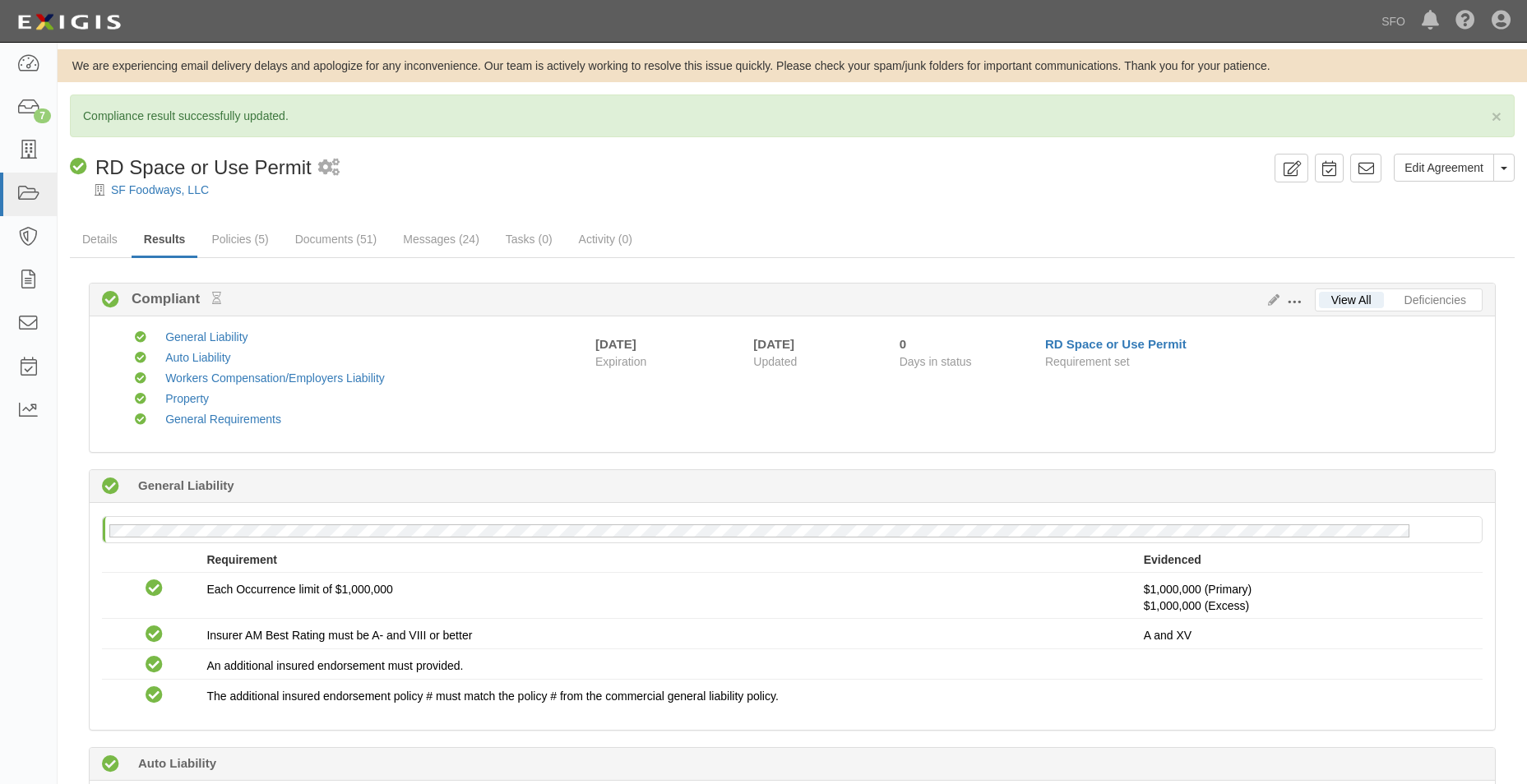
click at [164, 200] on div at bounding box center [792, 204] width 1469 height 13
click at [164, 196] on link "SF Foodways, LLC" at bounding box center [160, 190] width 98 height 13
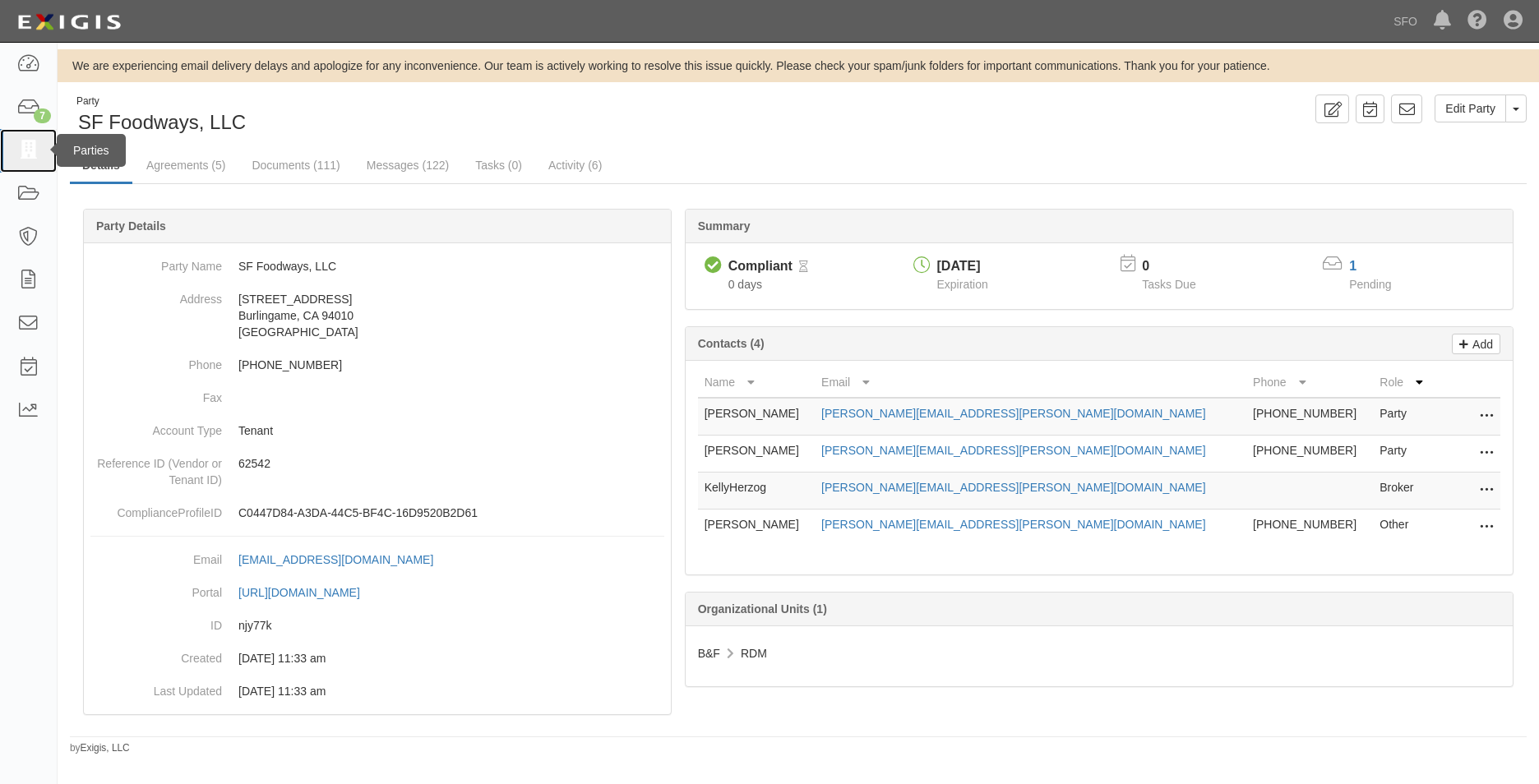
click at [26, 159] on icon at bounding box center [28, 150] width 23 height 19
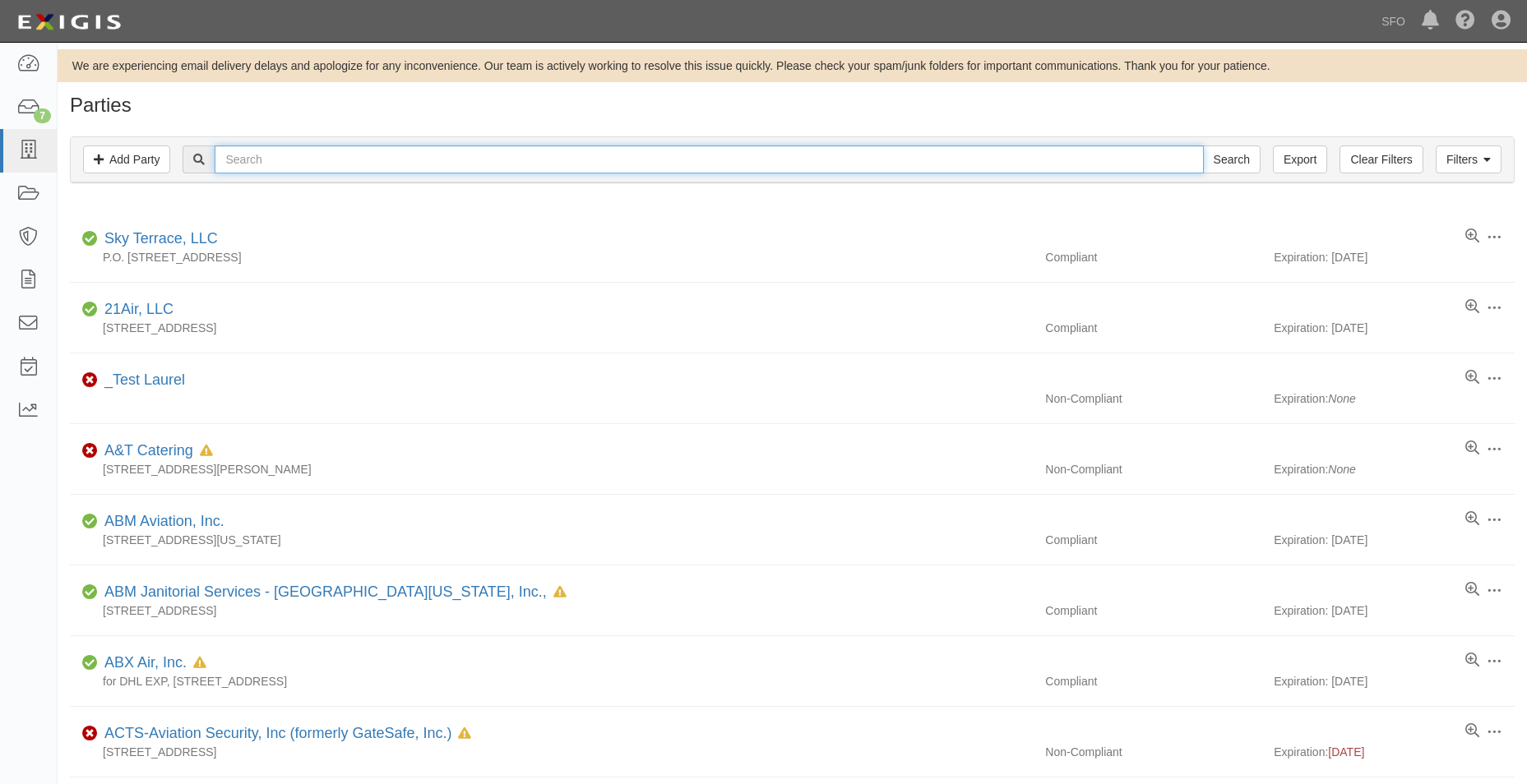
click at [473, 158] on input "text" at bounding box center [708, 159] width 989 height 28
type input "food"
click at [1203, 145] on input "Search" at bounding box center [1231, 159] width 58 height 28
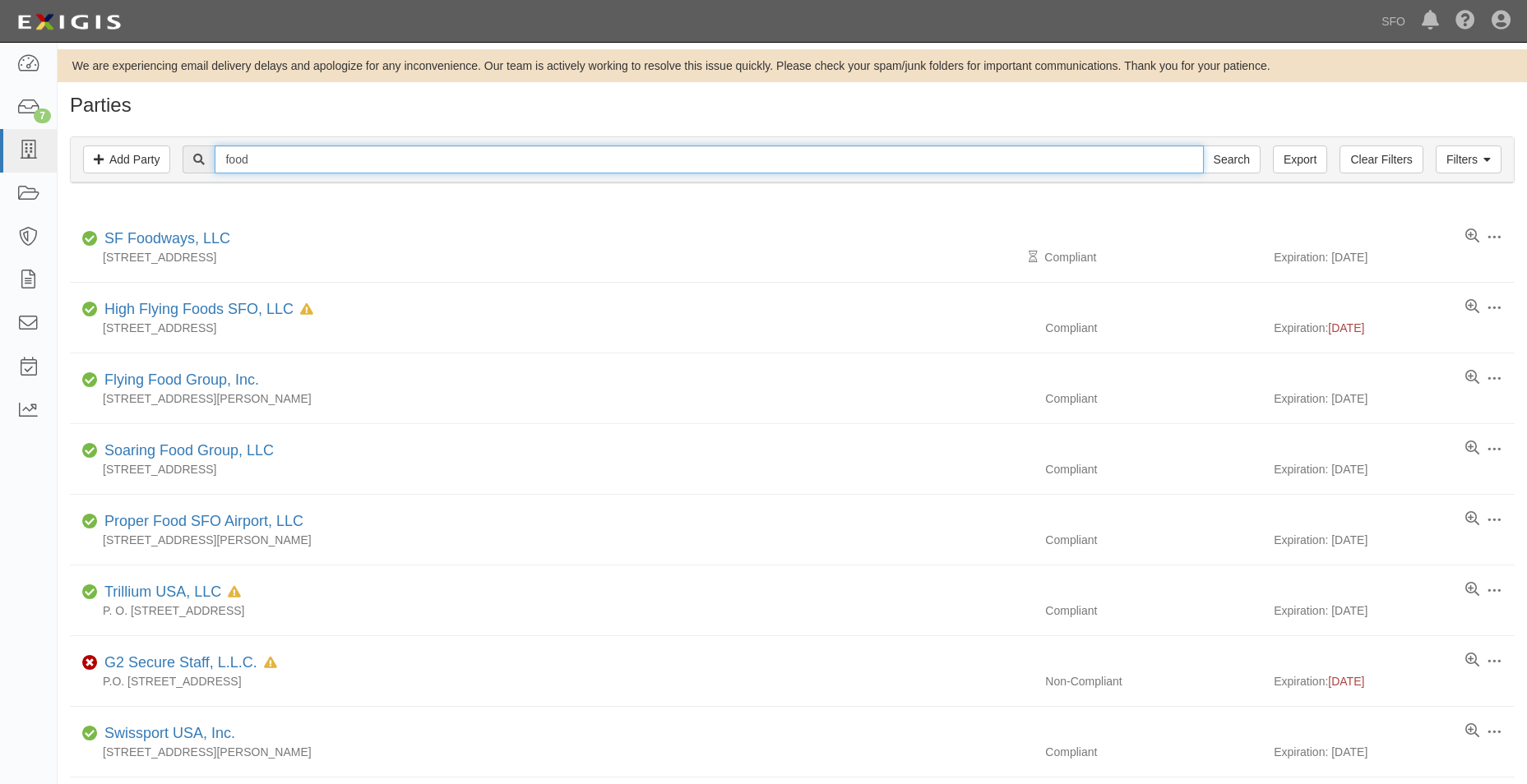
drag, startPoint x: 279, startPoint y: 160, endPoint x: 187, endPoint y: 164, distance: 92.1
click at [190, 167] on div "food Search" at bounding box center [721, 159] width 1077 height 28
paste input "Urban Tortilla, Inc."
type input "Urban Tortilla, Inc."
click at [1203, 145] on input "Search" at bounding box center [1231, 159] width 58 height 28
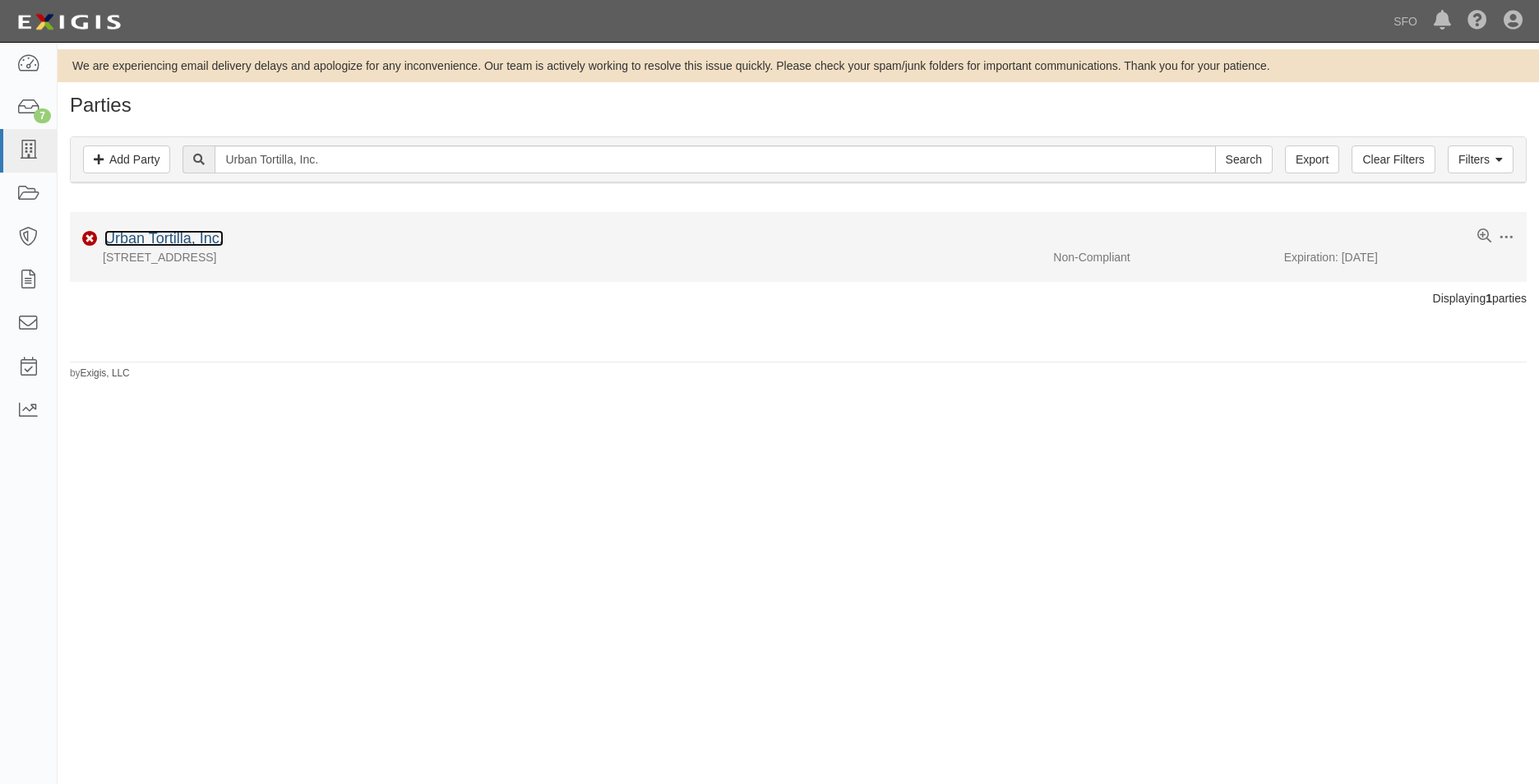
click at [178, 237] on link "Urban Tortilla, Inc." at bounding box center [163, 238] width 119 height 17
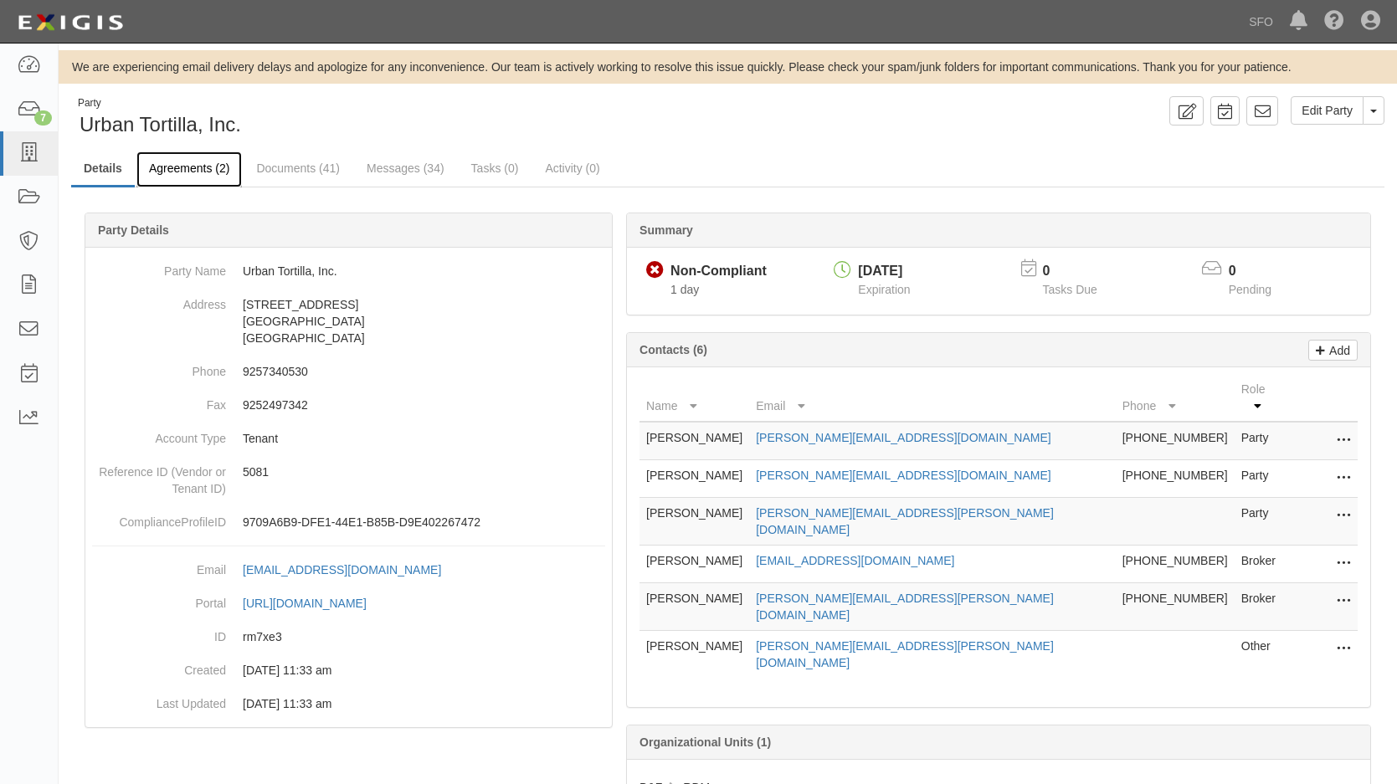
click at [162, 177] on link "Agreements (2)" at bounding box center [188, 169] width 105 height 36
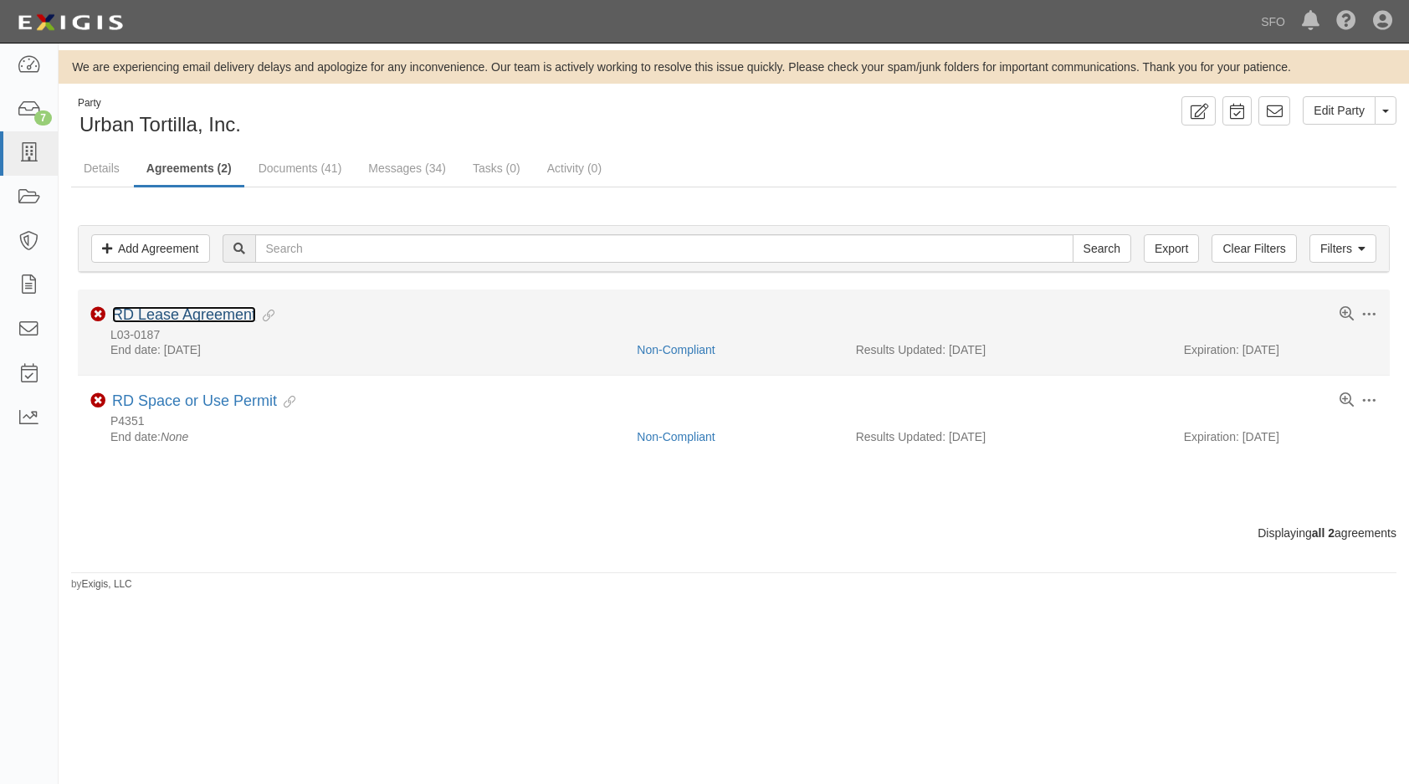
click at [232, 322] on link "RD Lease Agreement" at bounding box center [184, 314] width 144 height 17
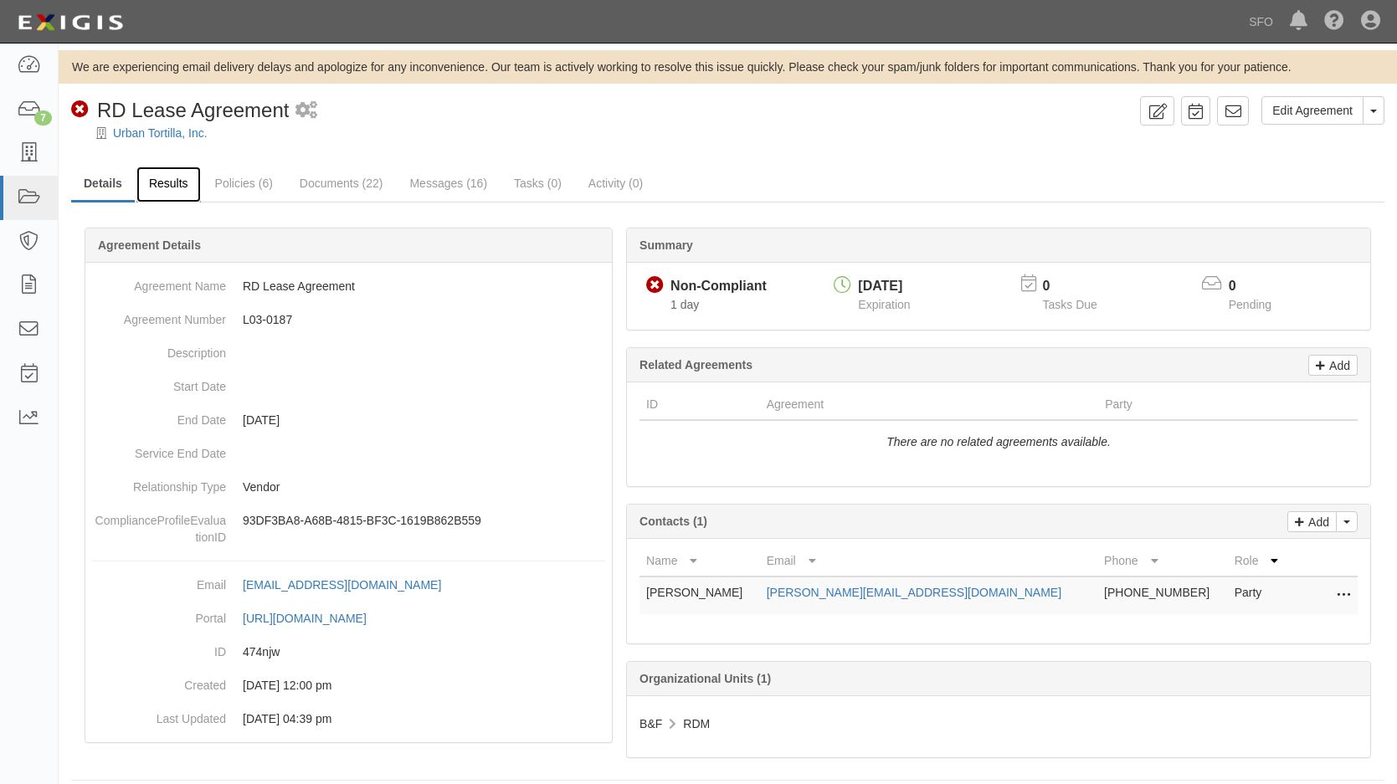
click at [174, 192] on link "Results" at bounding box center [168, 185] width 64 height 36
click at [172, 189] on link "Results" at bounding box center [168, 185] width 64 height 36
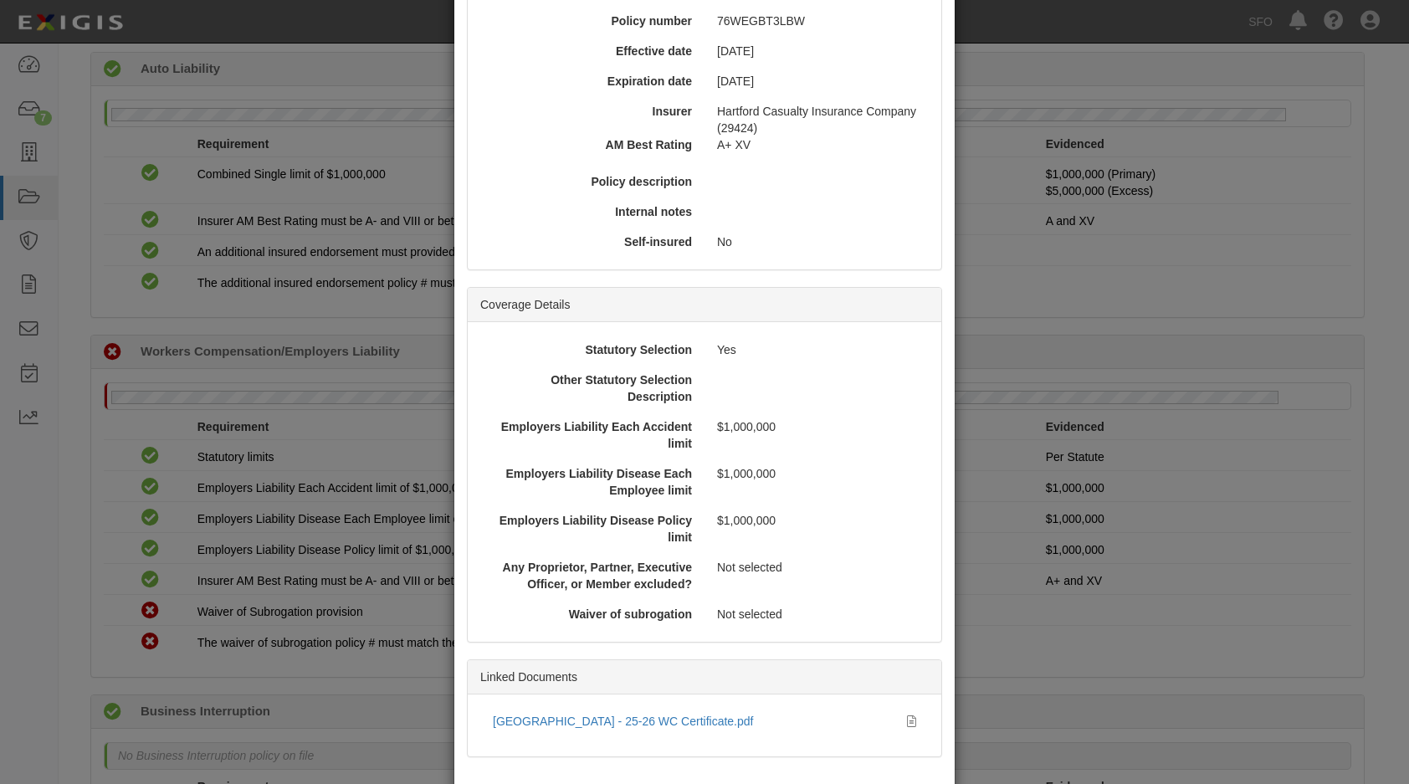
scroll to position [270, 0]
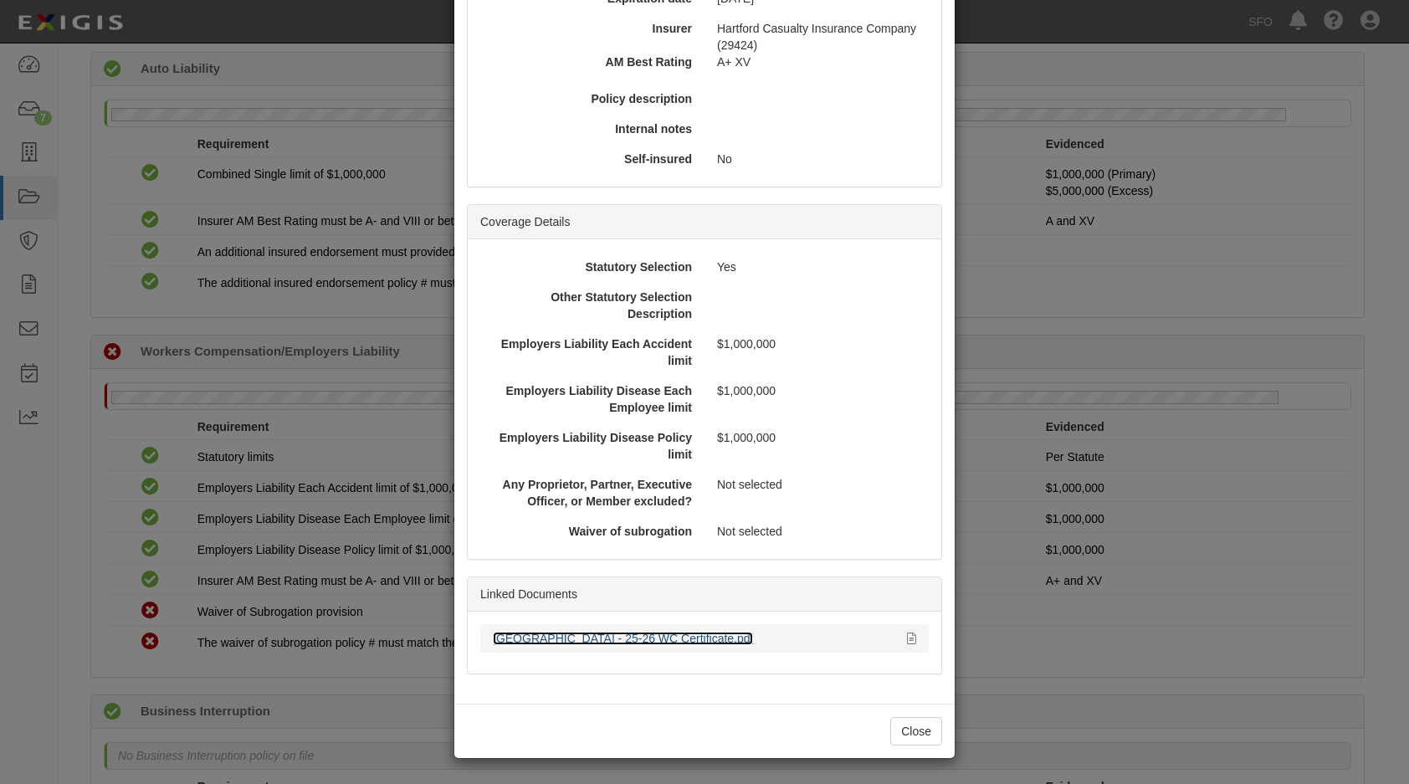
click at [602, 644] on link "San Francisco International Airport - 25-26 WC Certificate.pdf" at bounding box center [623, 638] width 260 height 13
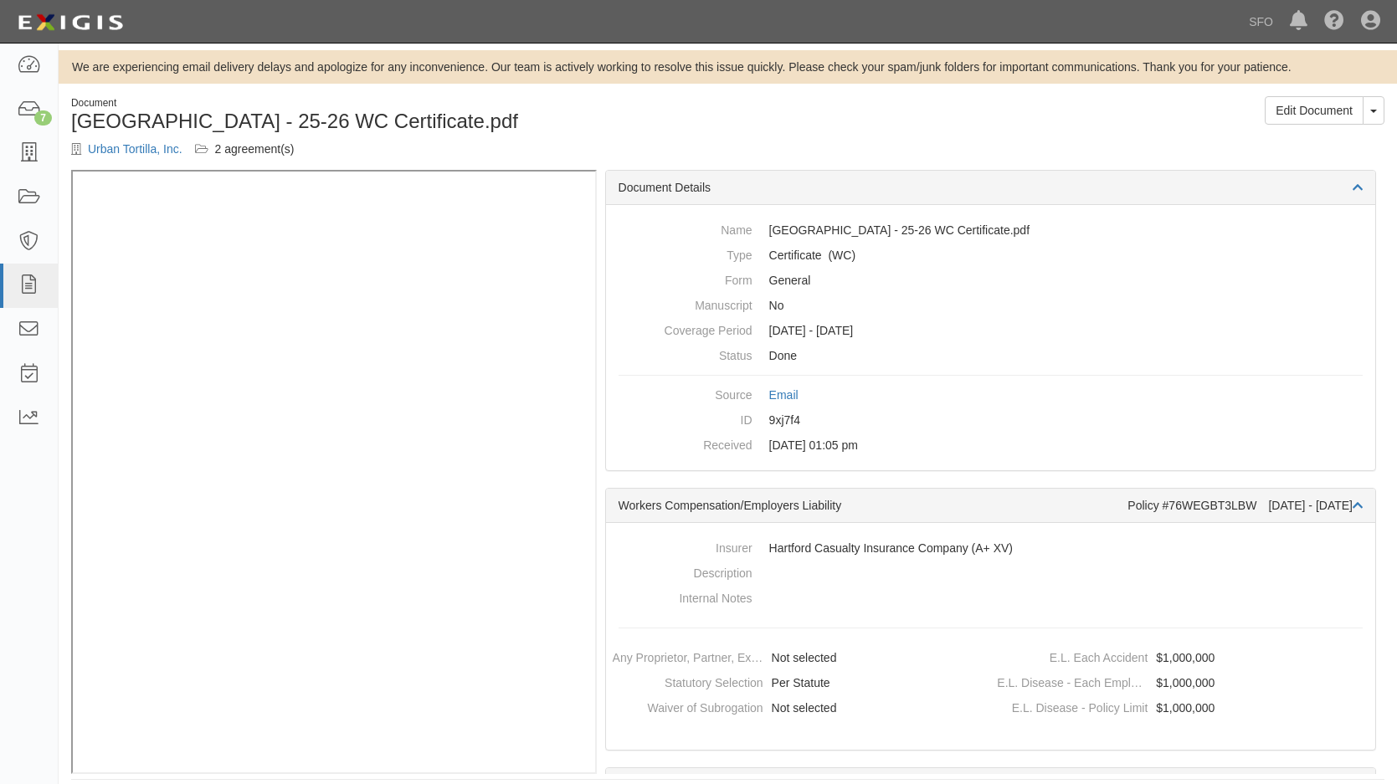
scroll to position [14, 0]
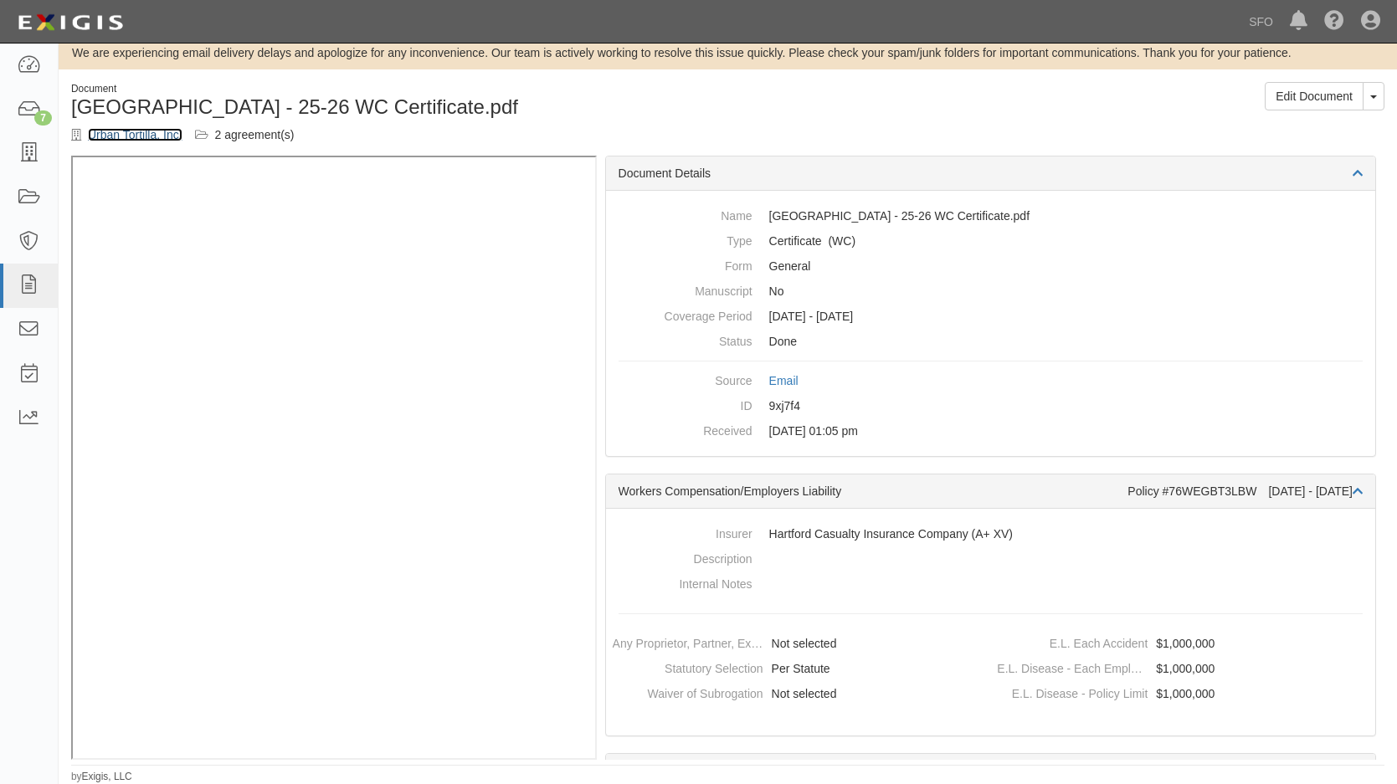
click at [143, 132] on link "Urban Tortilla, Inc." at bounding box center [135, 134] width 95 height 13
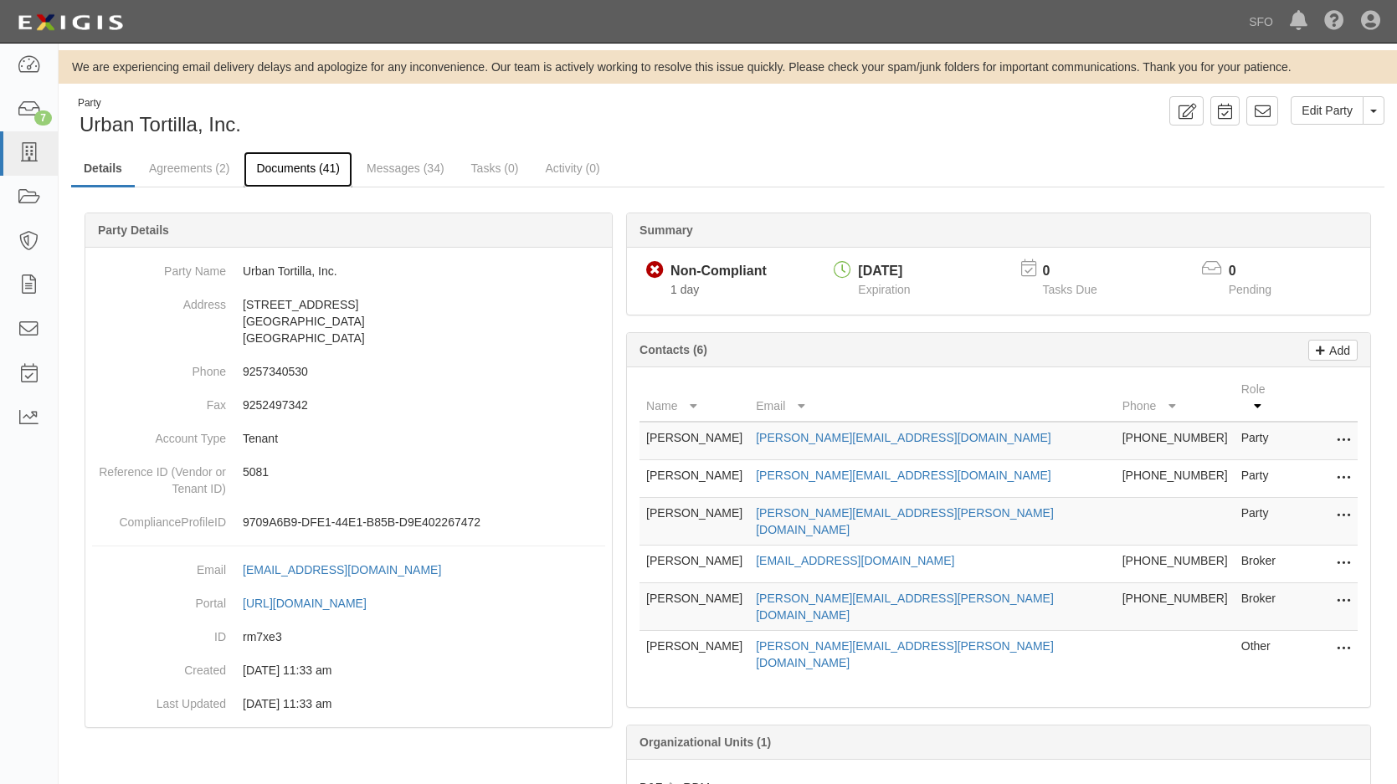
click at [305, 167] on link "Documents (41)" at bounding box center [297, 169] width 109 height 36
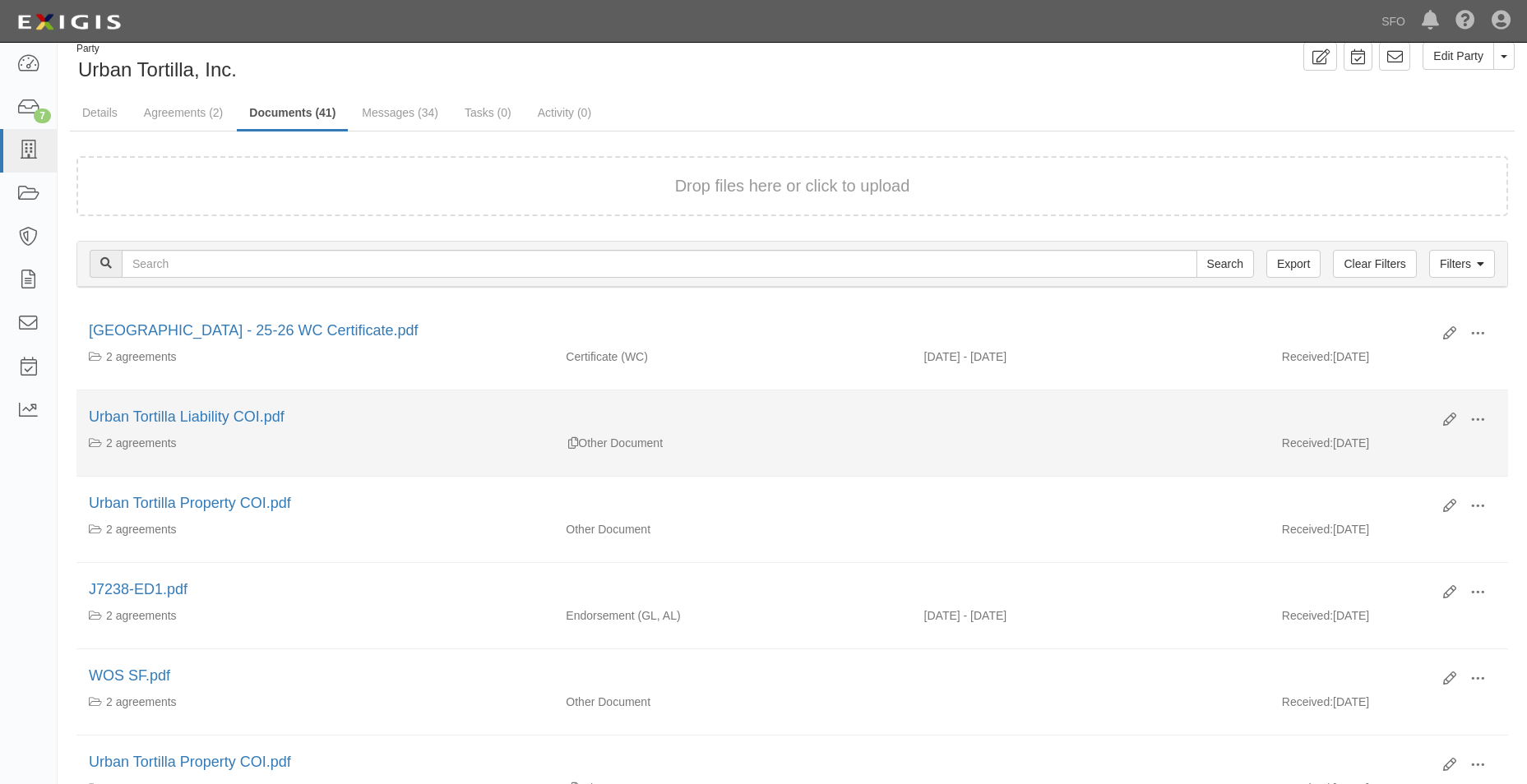
scroll to position [83, 0]
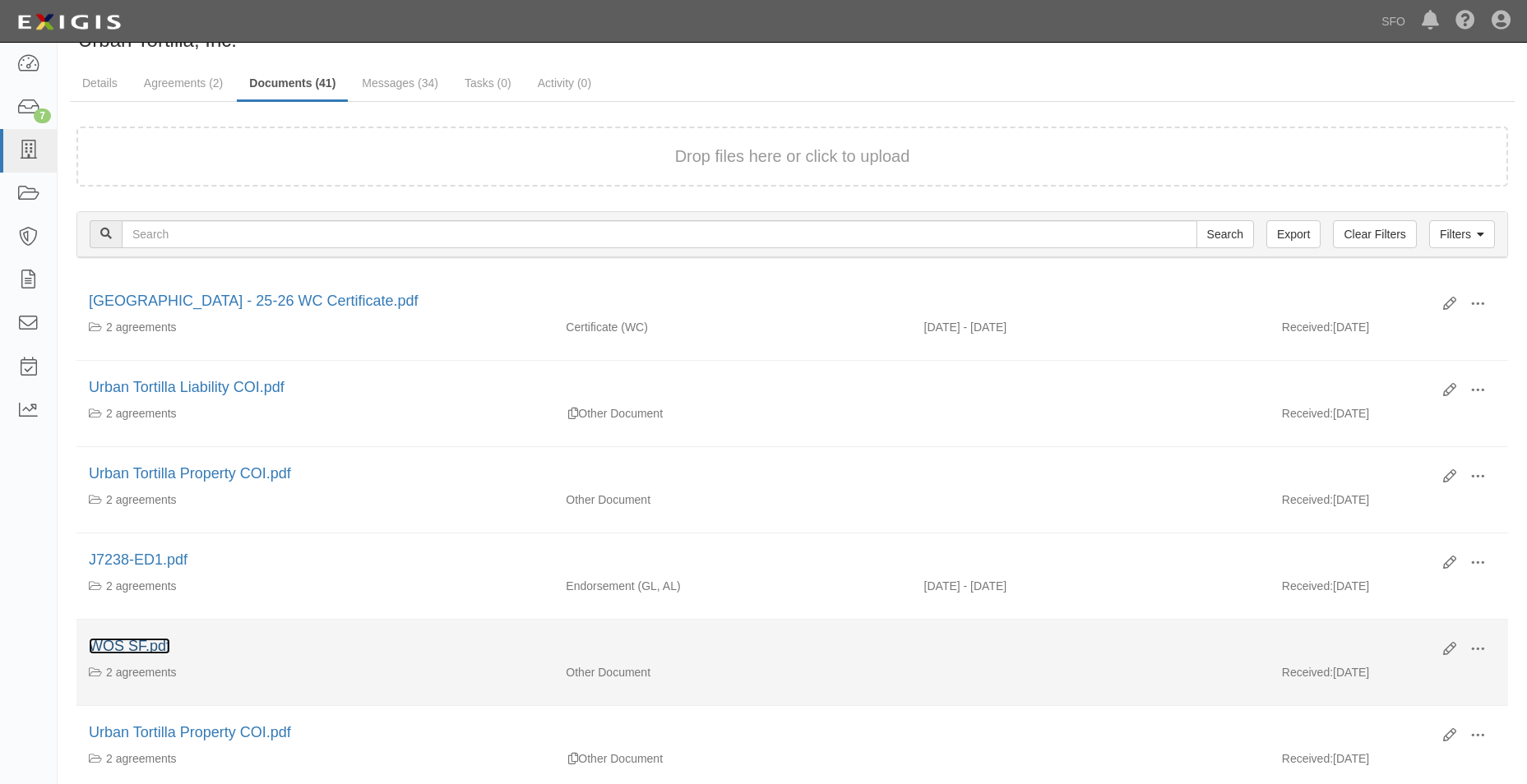
click at [139, 652] on link "WOS SF.pdf" at bounding box center [129, 645] width 82 height 17
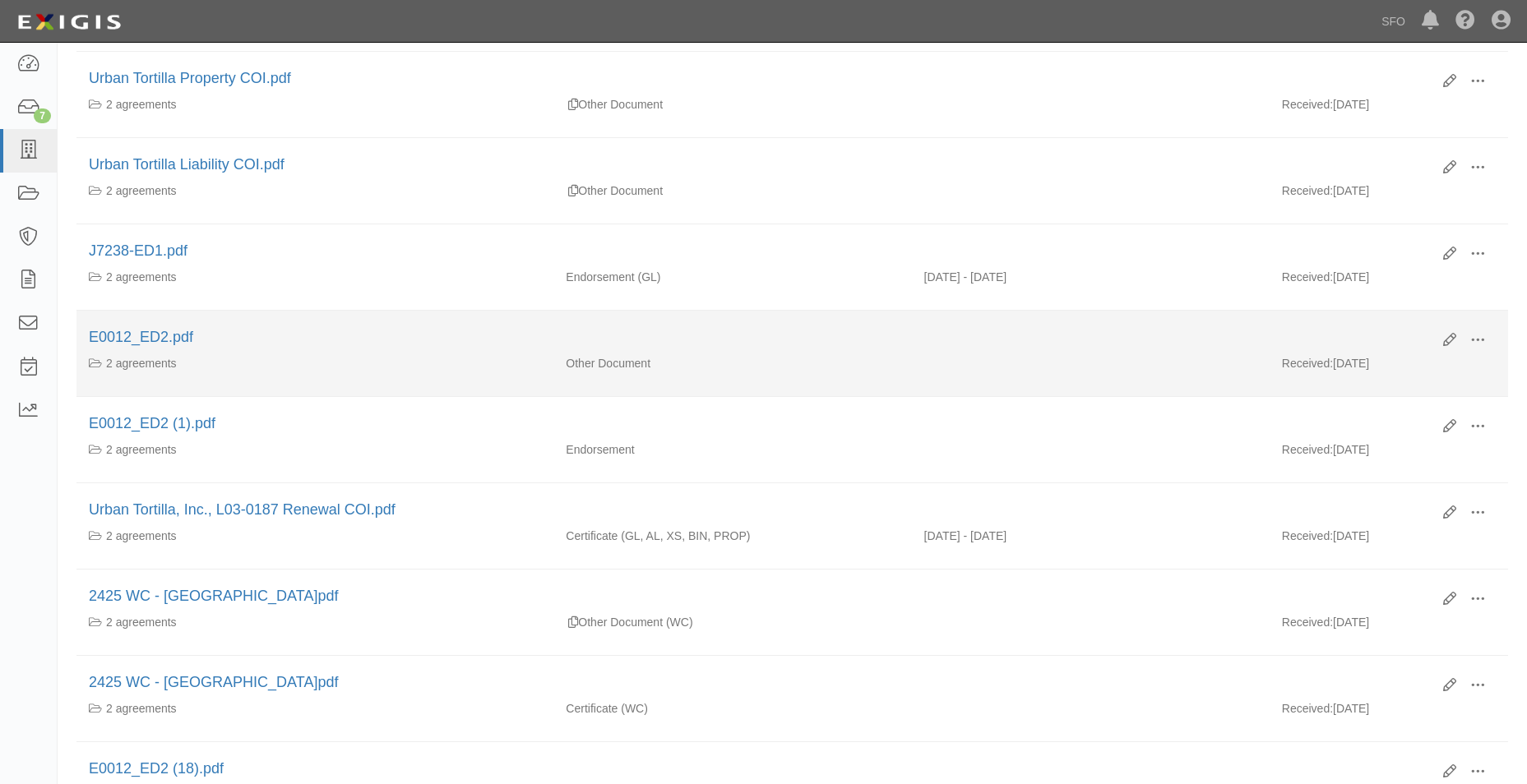
scroll to position [740, 0]
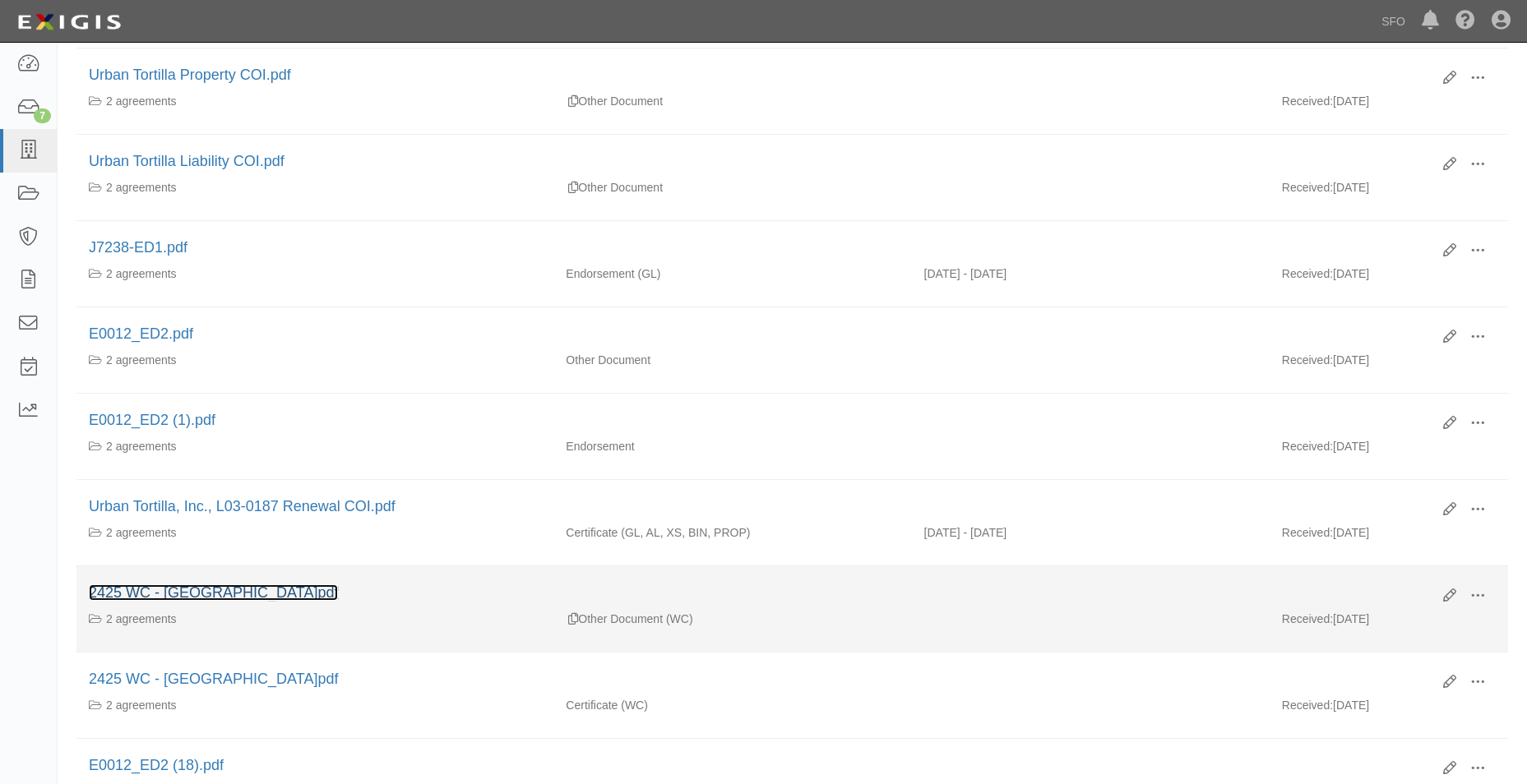
click at [276, 591] on link "2425 WC - San Francisco International Airport.pdf" at bounding box center [213, 592] width 250 height 17
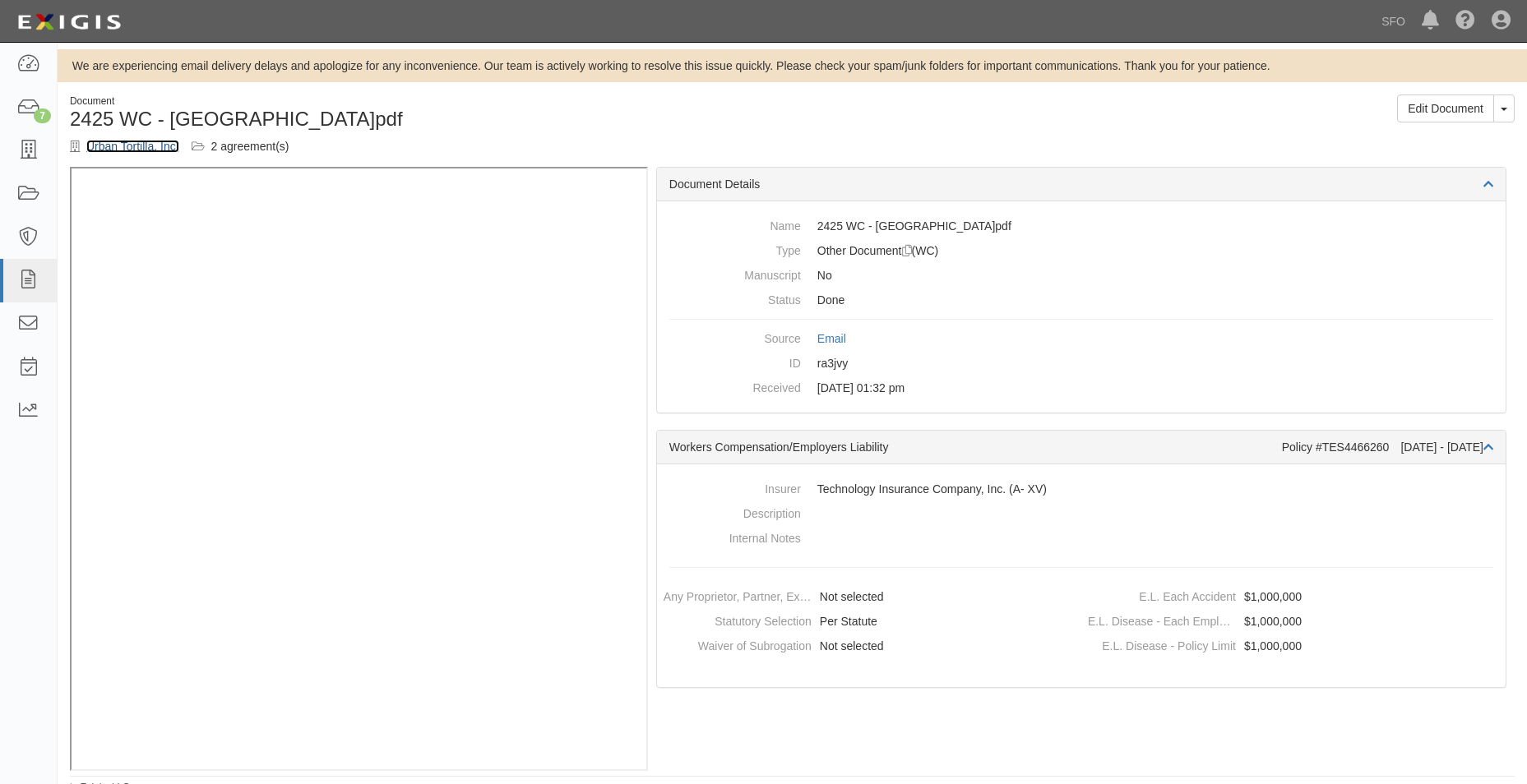
click at [128, 140] on link "Urban Tortilla, Inc." at bounding box center [133, 145] width 93 height 13
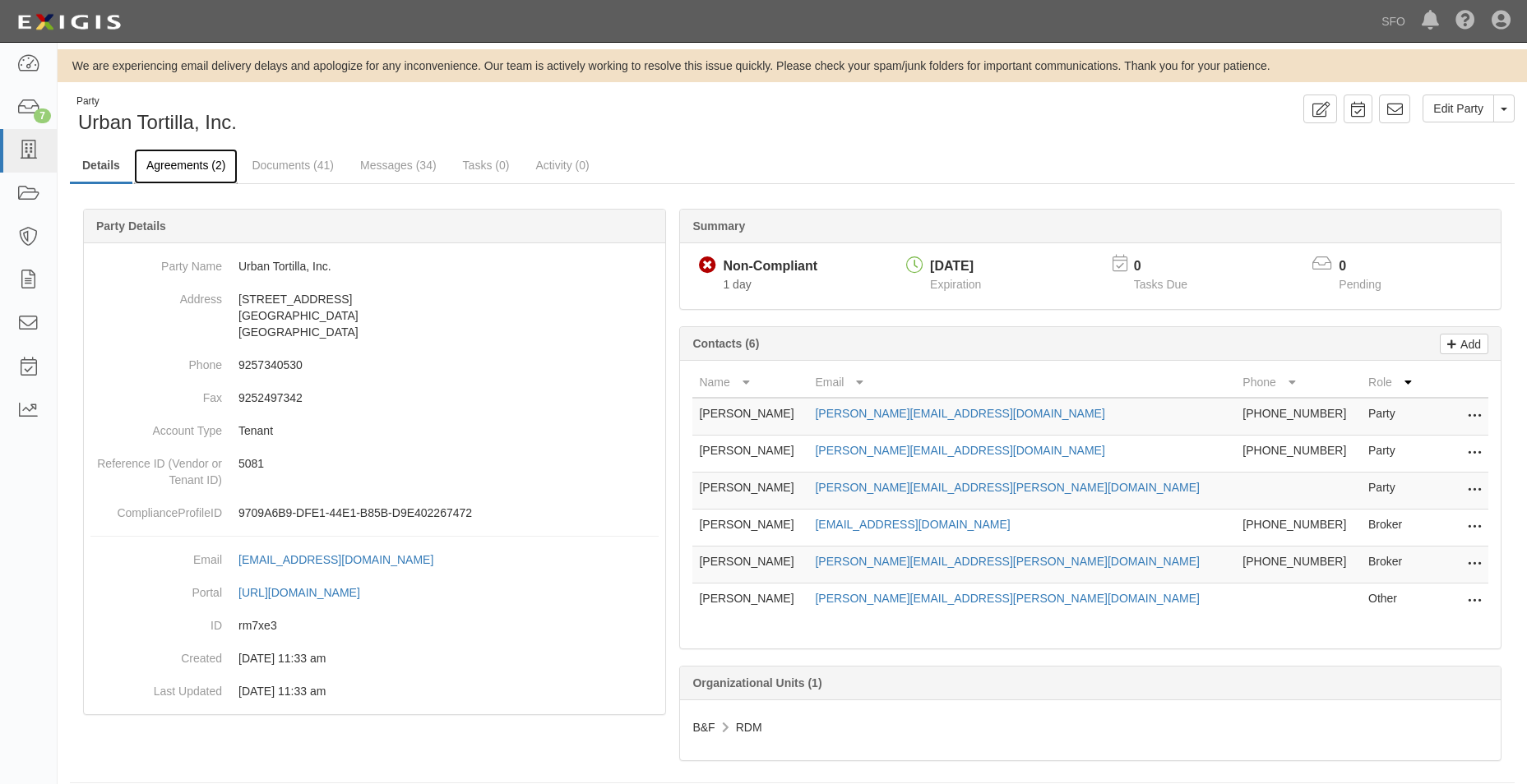
click at [168, 158] on link "Agreements (2)" at bounding box center [185, 166] width 103 height 35
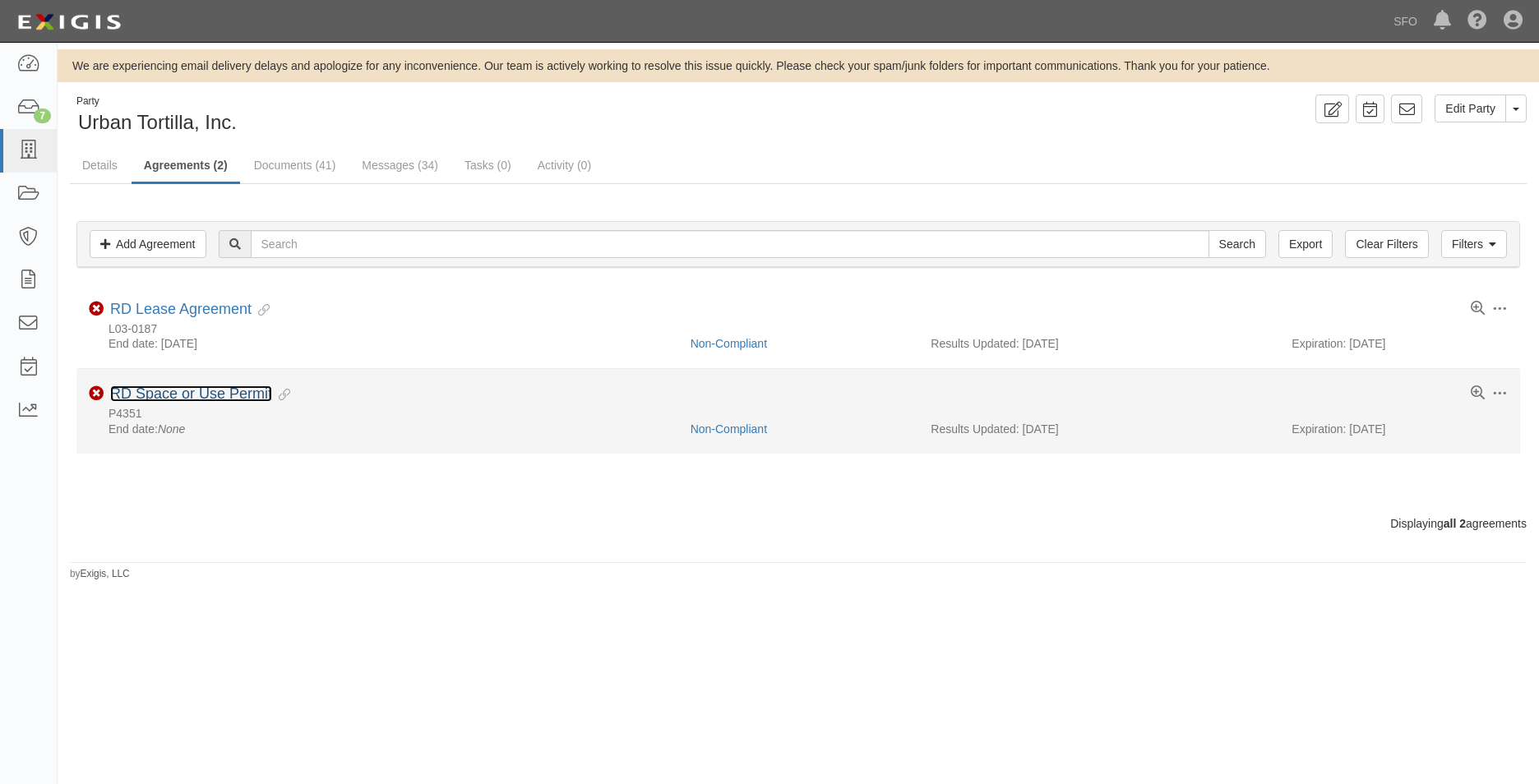
click at [234, 388] on link "RD Space or Use Permit" at bounding box center [191, 393] width 162 height 17
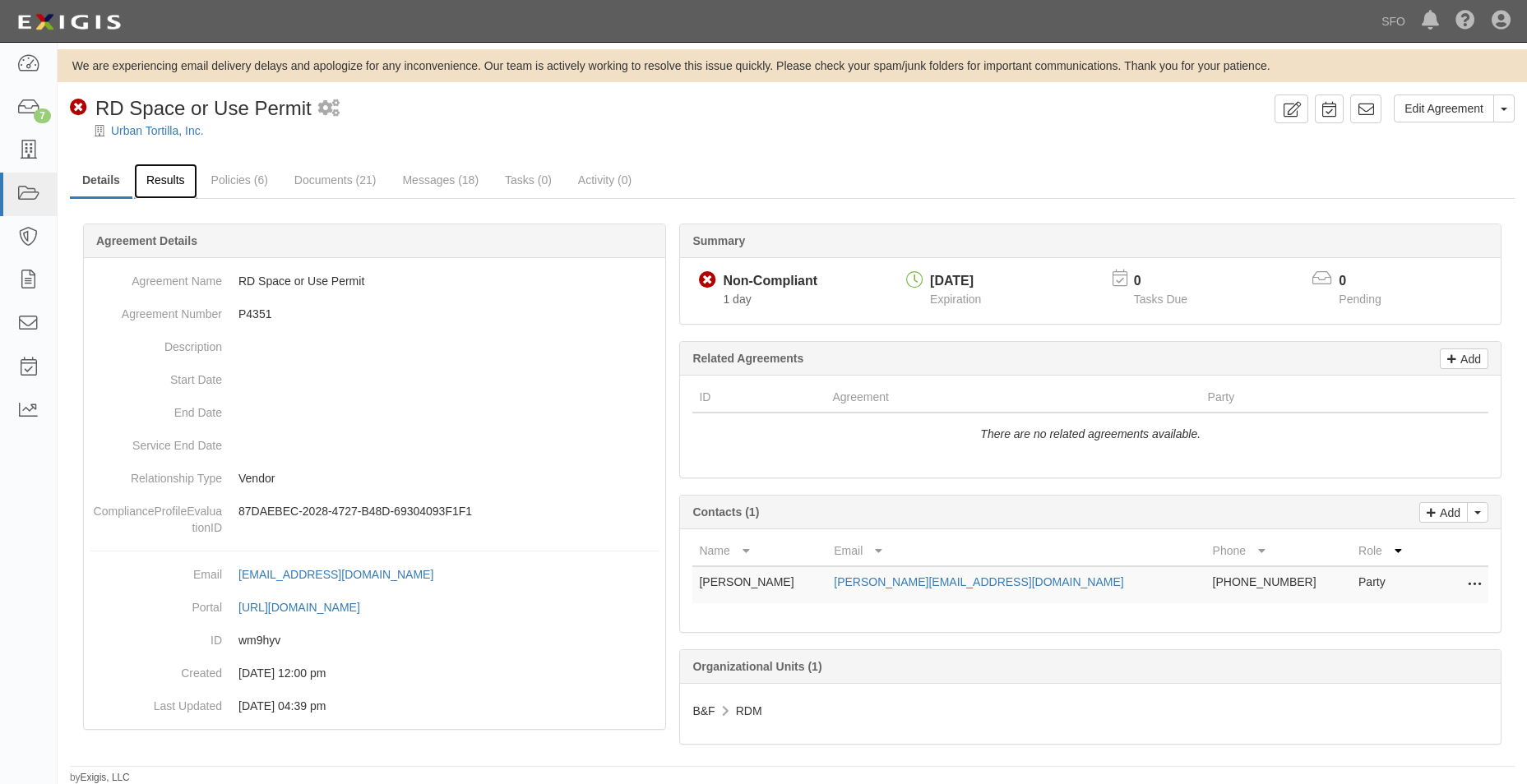
click at [174, 181] on link "Results" at bounding box center [165, 182] width 63 height 35
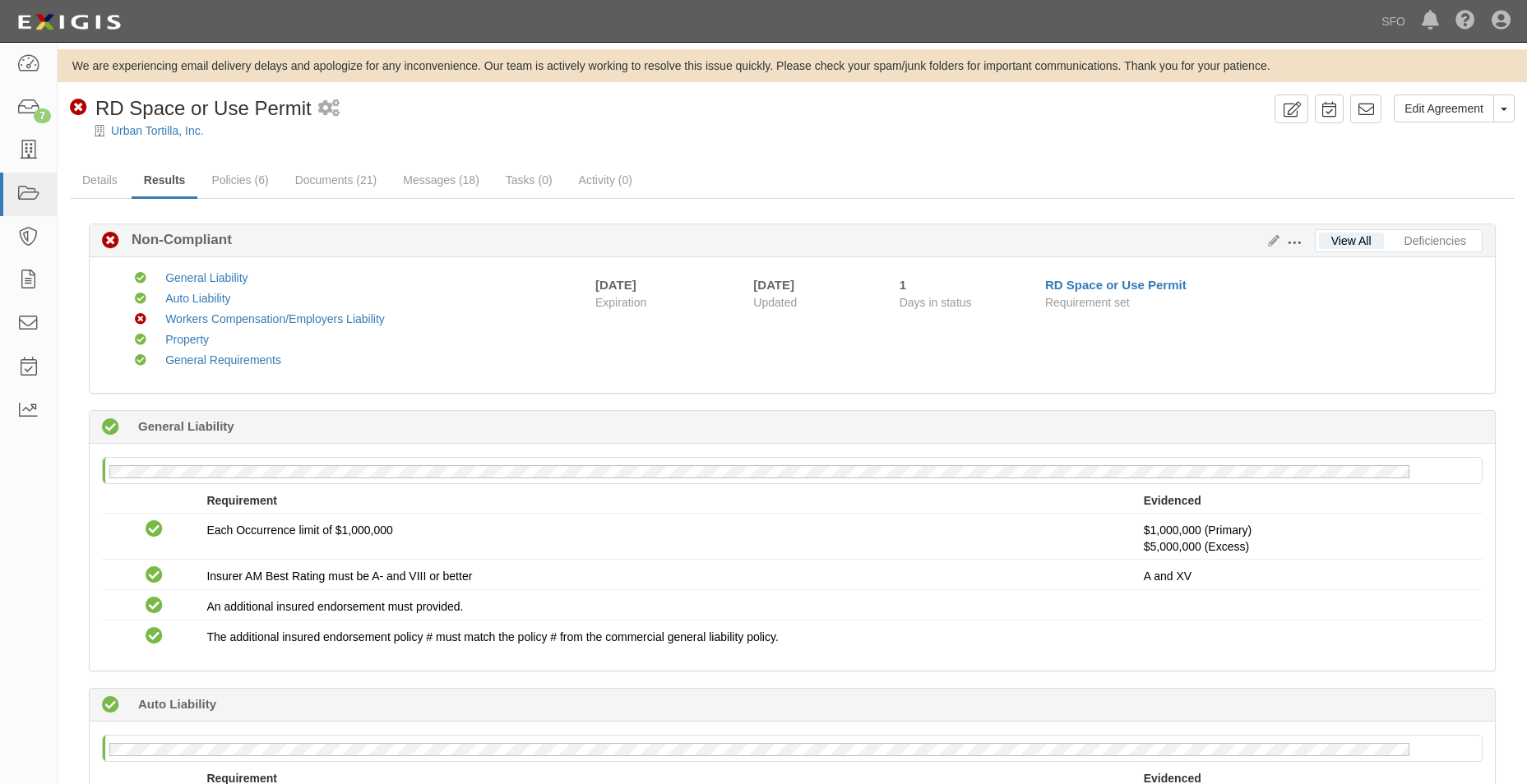
click at [133, 140] on div at bounding box center [792, 144] width 1469 height 13
click at [135, 133] on link "Urban Tortilla, Inc." at bounding box center [157, 130] width 93 height 13
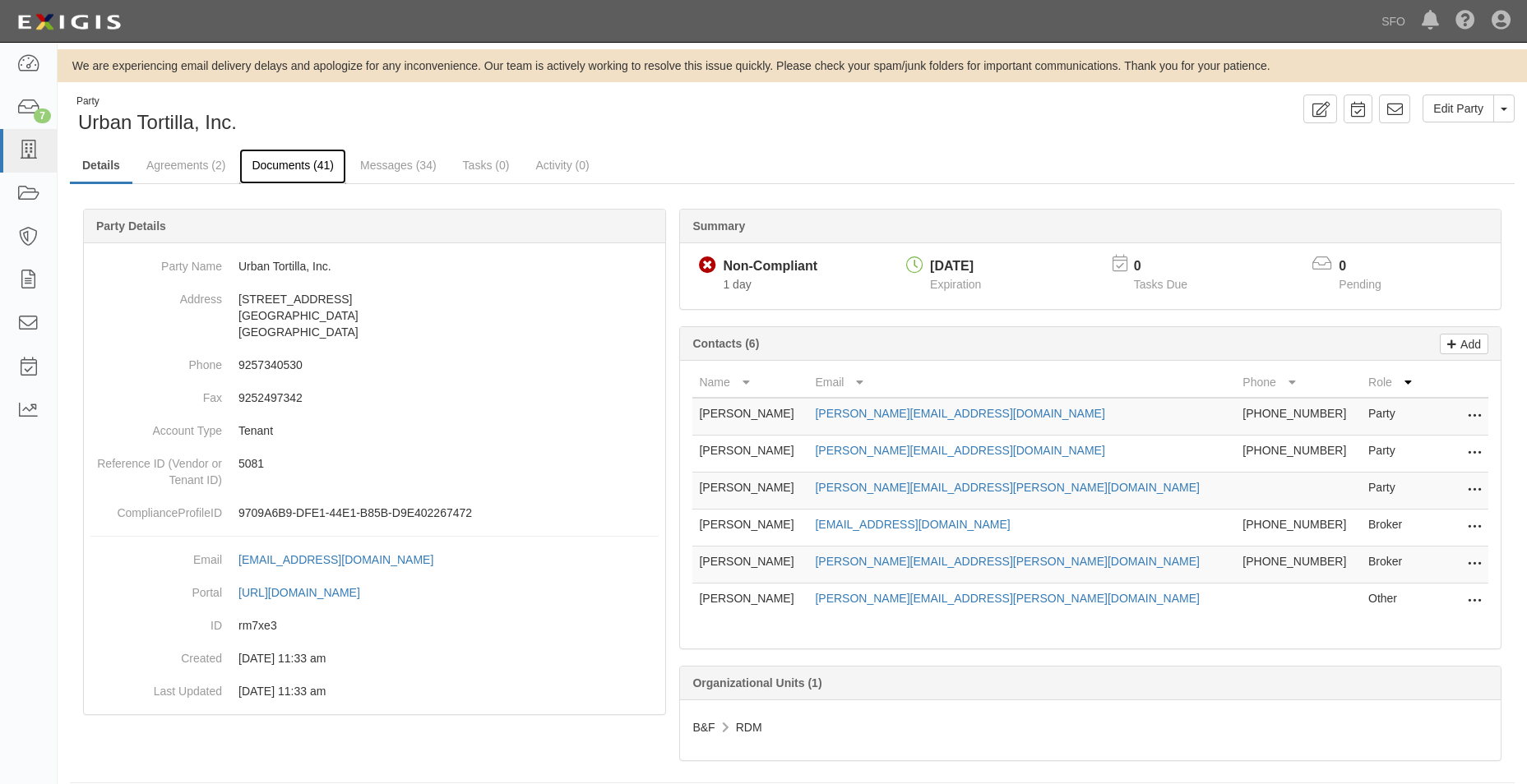
click at [312, 165] on link "Documents (41)" at bounding box center [292, 166] width 107 height 35
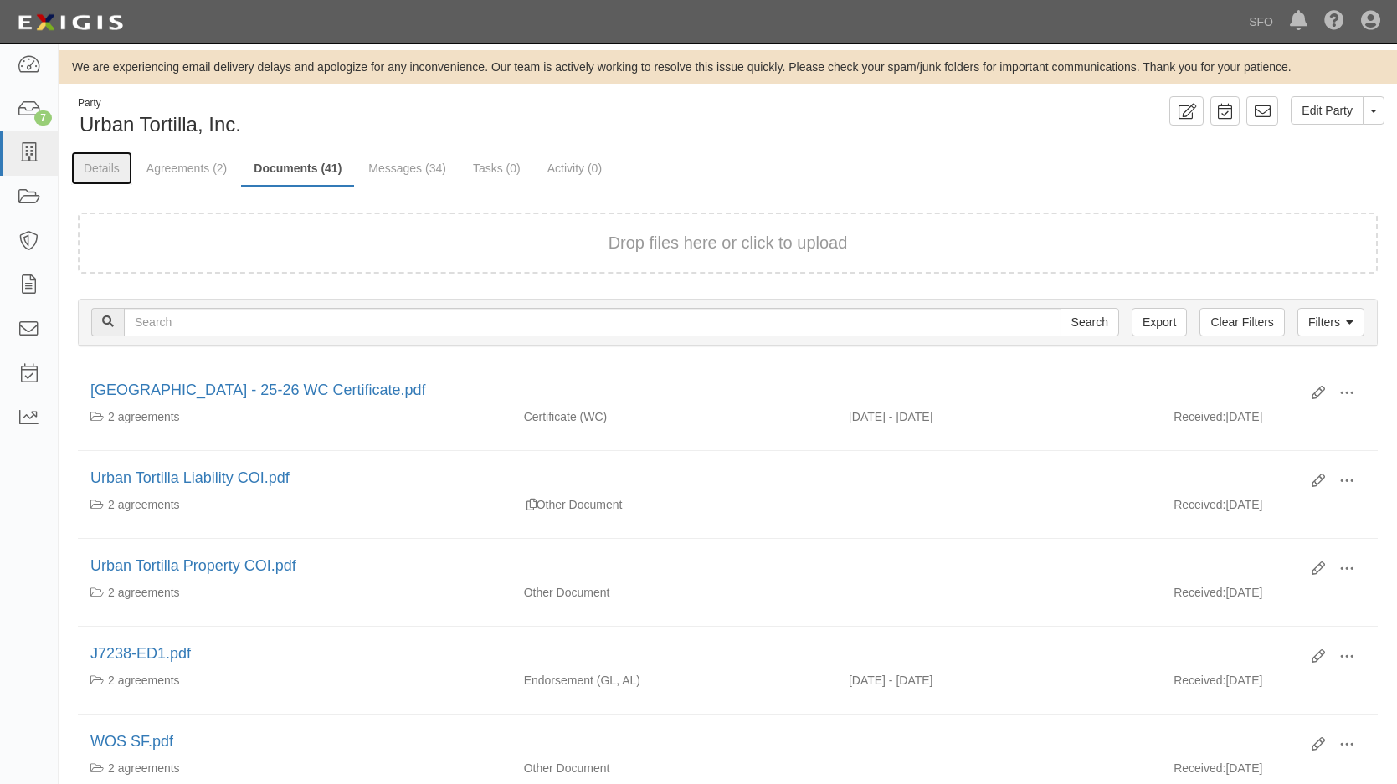
drag, startPoint x: 103, startPoint y: 169, endPoint x: 180, endPoint y: 127, distance: 87.6
click at [102, 169] on link "Details" at bounding box center [101, 167] width 61 height 33
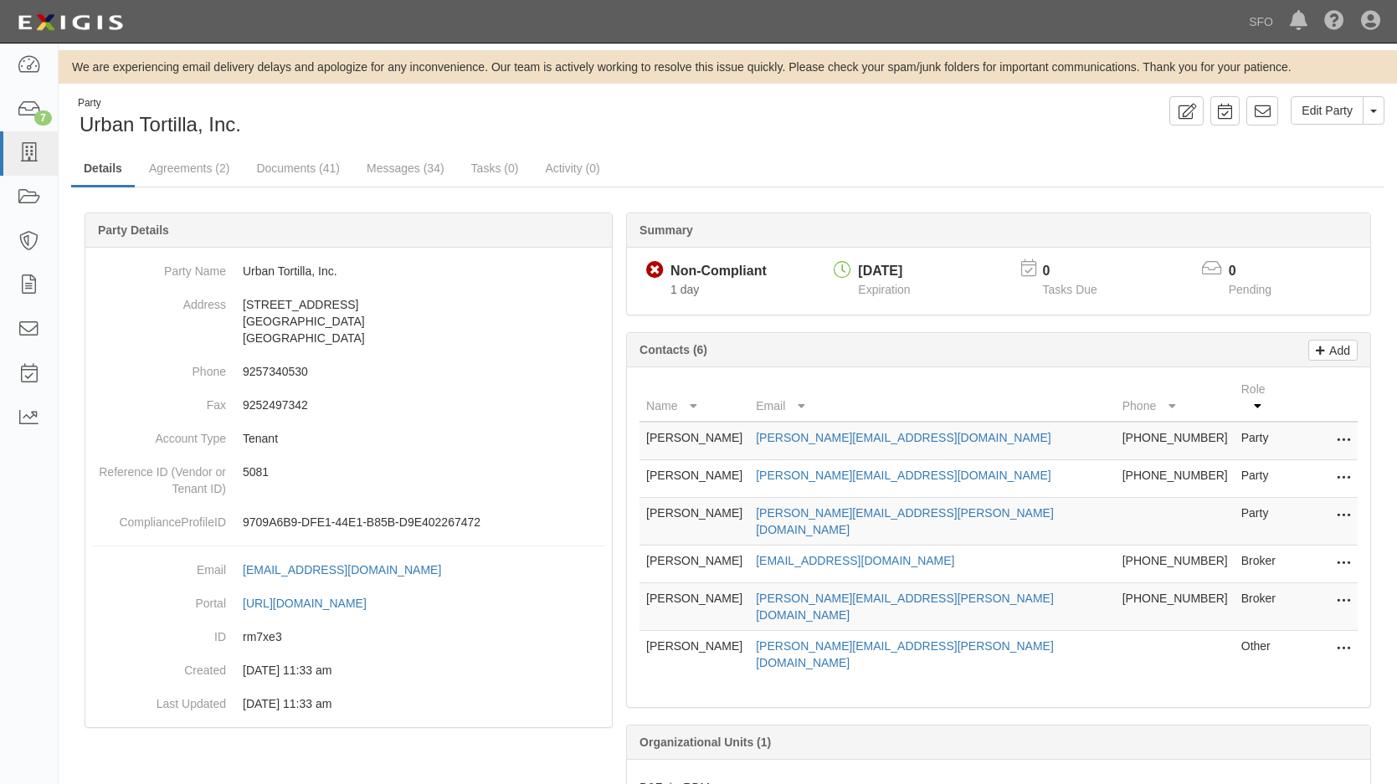
click at [658, 283] on div "Non-Compliant Non-Compliant 1 day" at bounding box center [736, 281] width 181 height 42
drag, startPoint x: 959, startPoint y: 572, endPoint x: 796, endPoint y: 575, distance: 163.2
click at [796, 583] on td "[PERSON_NAME][EMAIL_ADDRESS][PERSON_NAME][DOMAIN_NAME]" at bounding box center [932, 607] width 366 height 48
copy link "[PERSON_NAME][EMAIL_ADDRESS][PERSON_NAME][DOMAIN_NAME]"
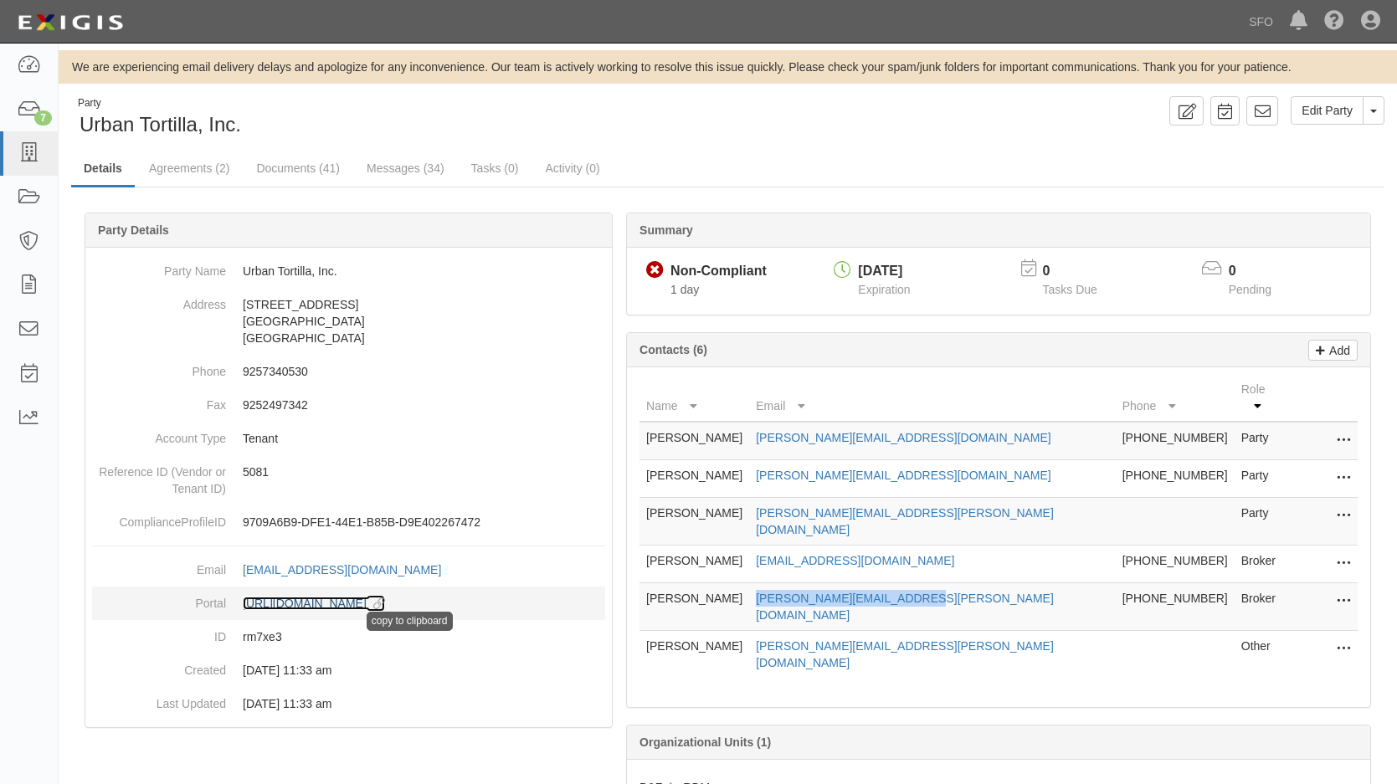
click at [385, 608] on icon at bounding box center [376, 604] width 18 height 12
copy link "kelly.herzog@herzogins.com"
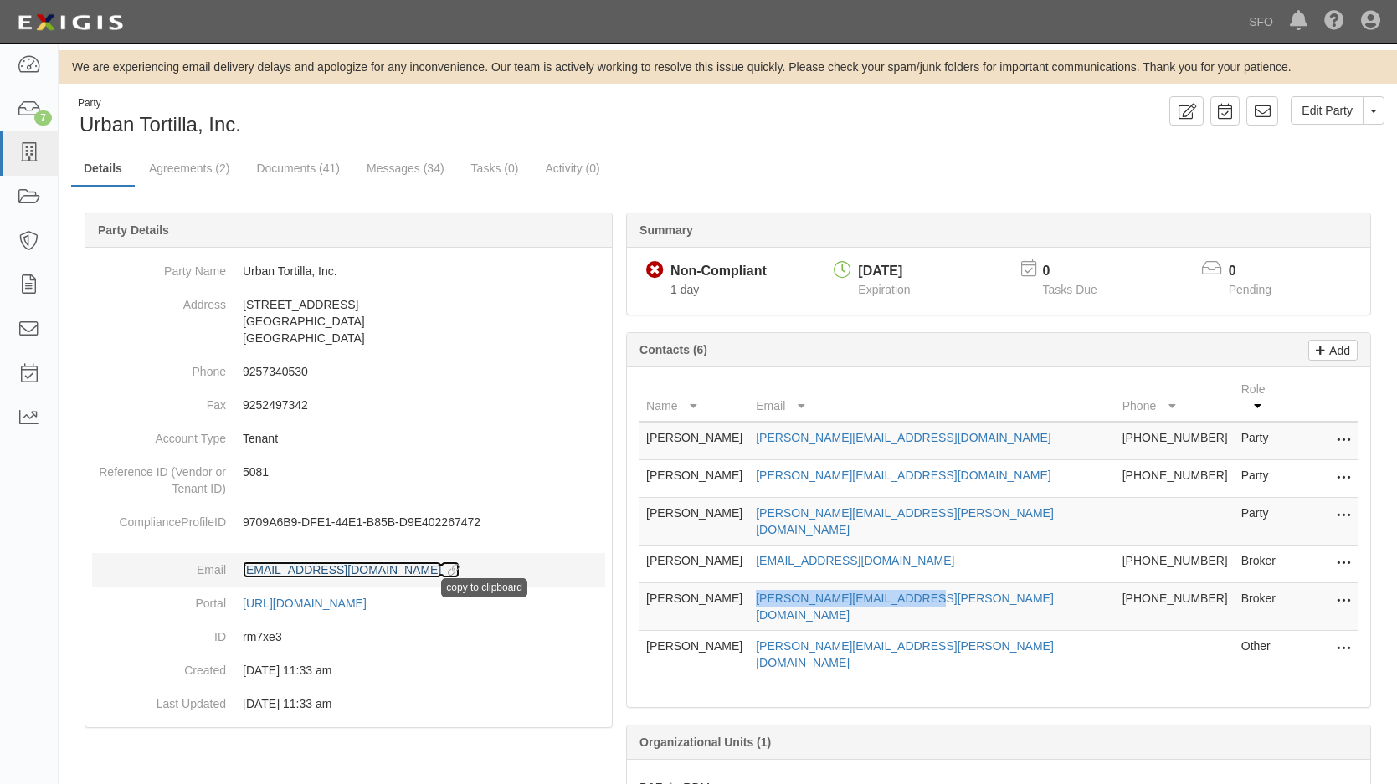
click at [441, 571] on icon at bounding box center [450, 571] width 18 height 12
copy link "kelly.herzog@herzogins.com"
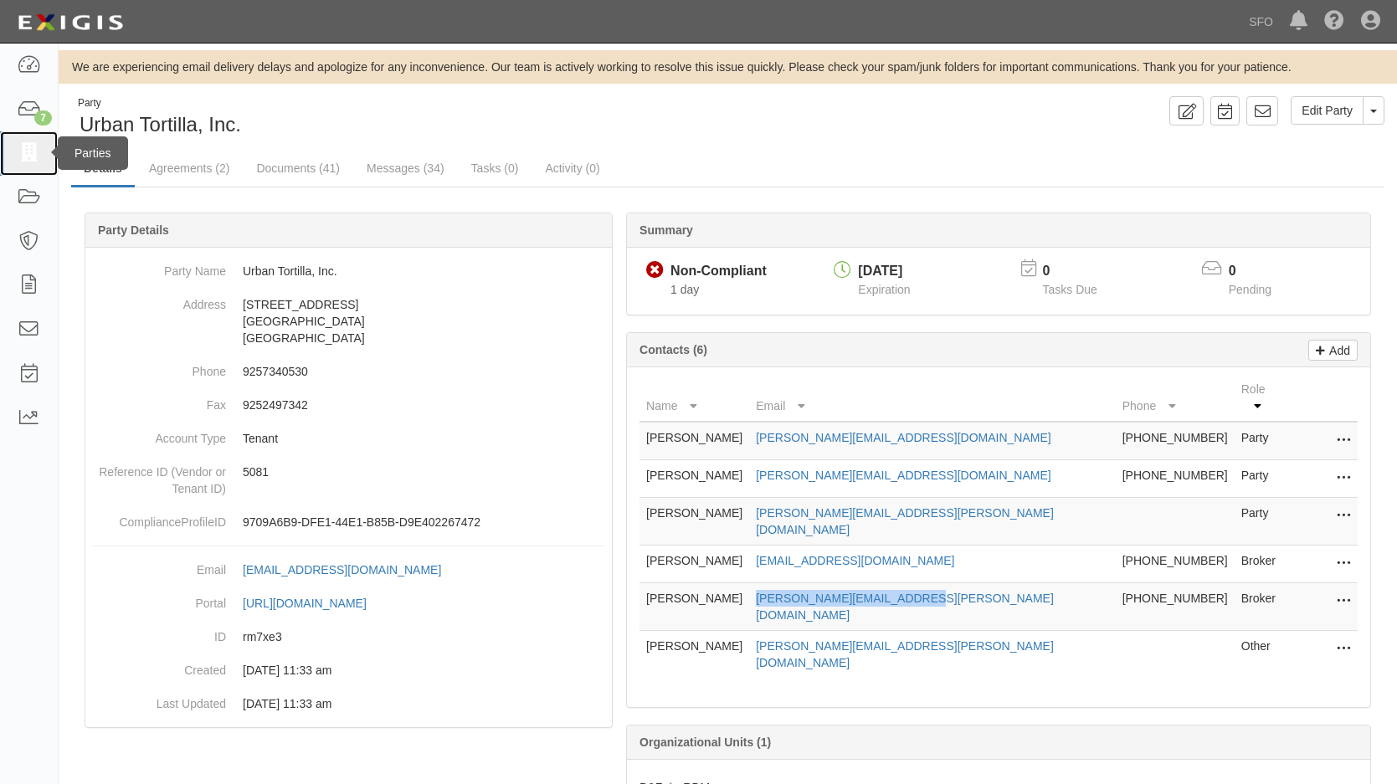
click at [7, 151] on link at bounding box center [29, 153] width 58 height 44
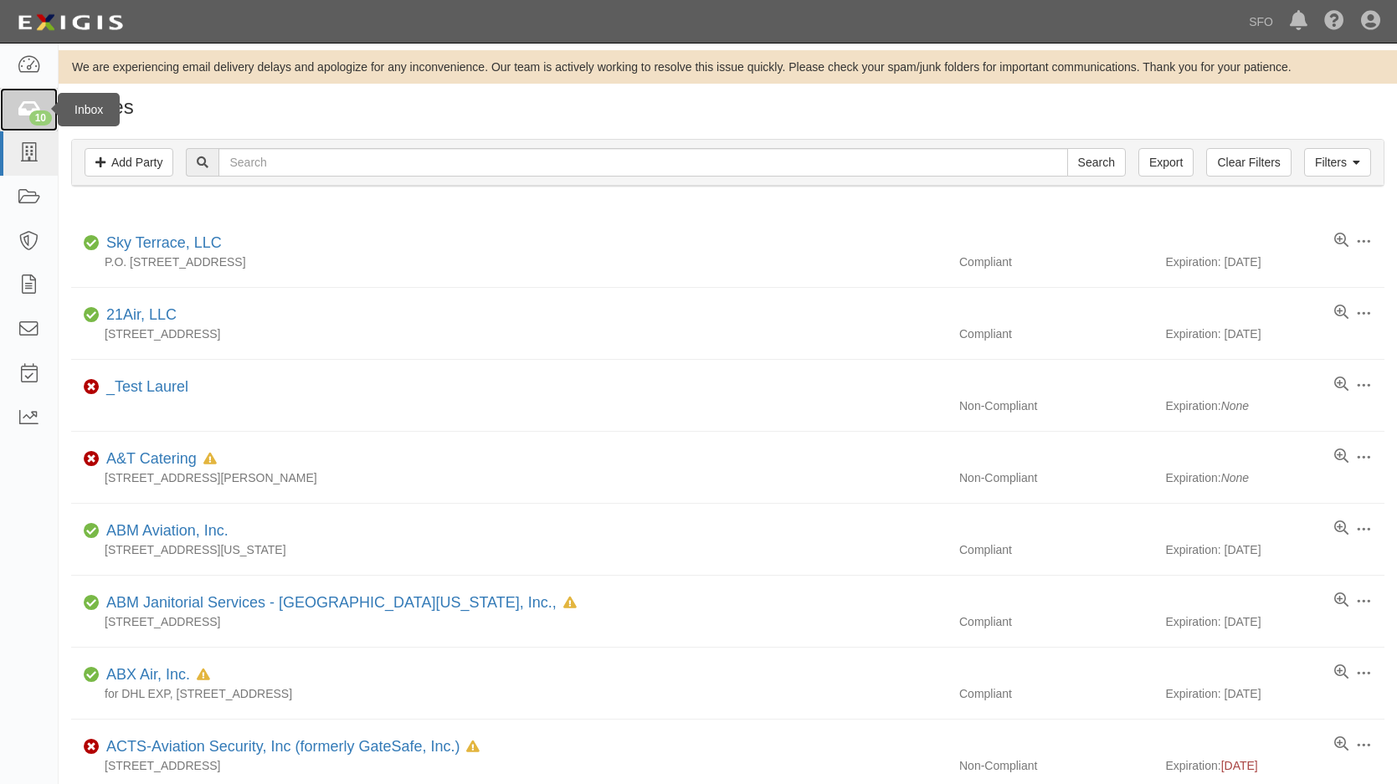
click at [34, 91] on link "10" at bounding box center [29, 110] width 58 height 44
click at [29, 69] on icon at bounding box center [28, 65] width 23 height 19
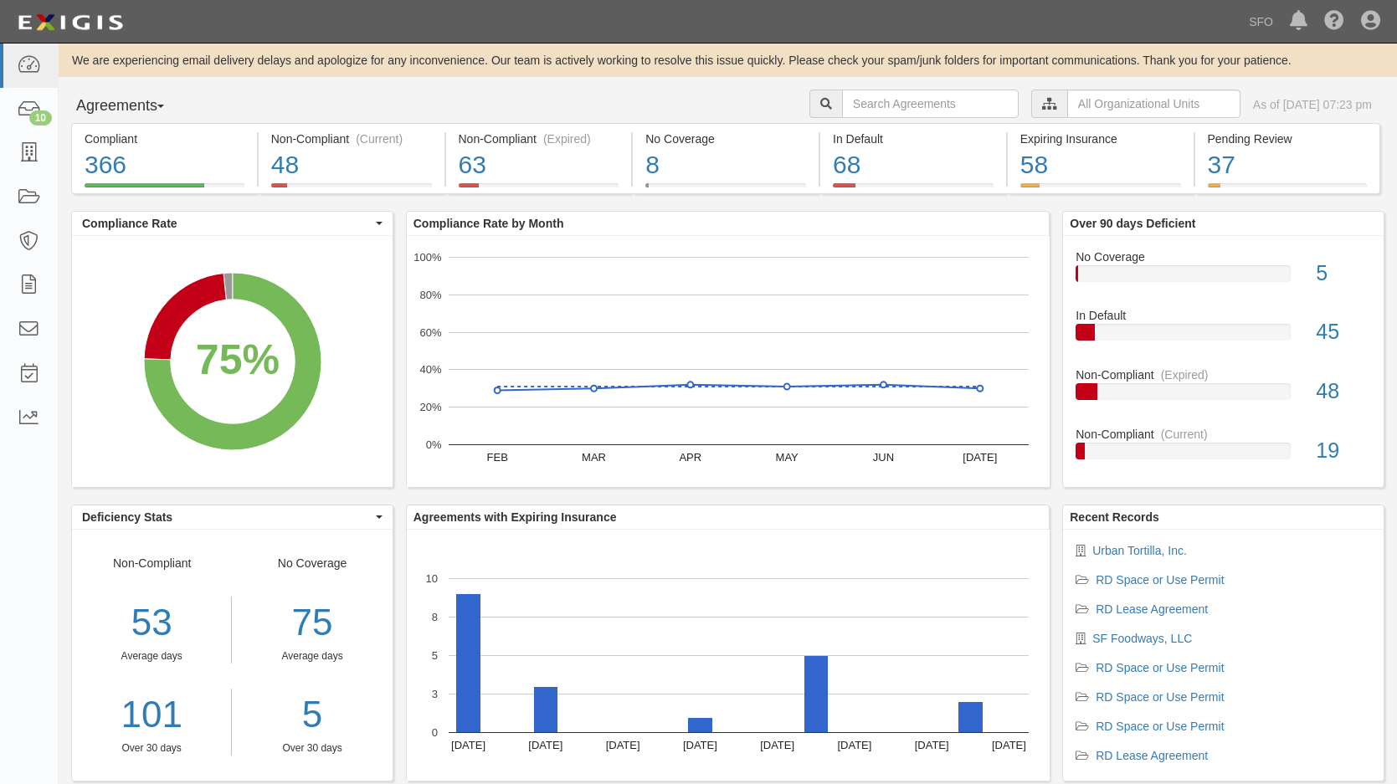
click at [96, 105] on button "Agreements" at bounding box center [134, 106] width 126 height 33
click at [105, 145] on link "Parties" at bounding box center [138, 141] width 132 height 22
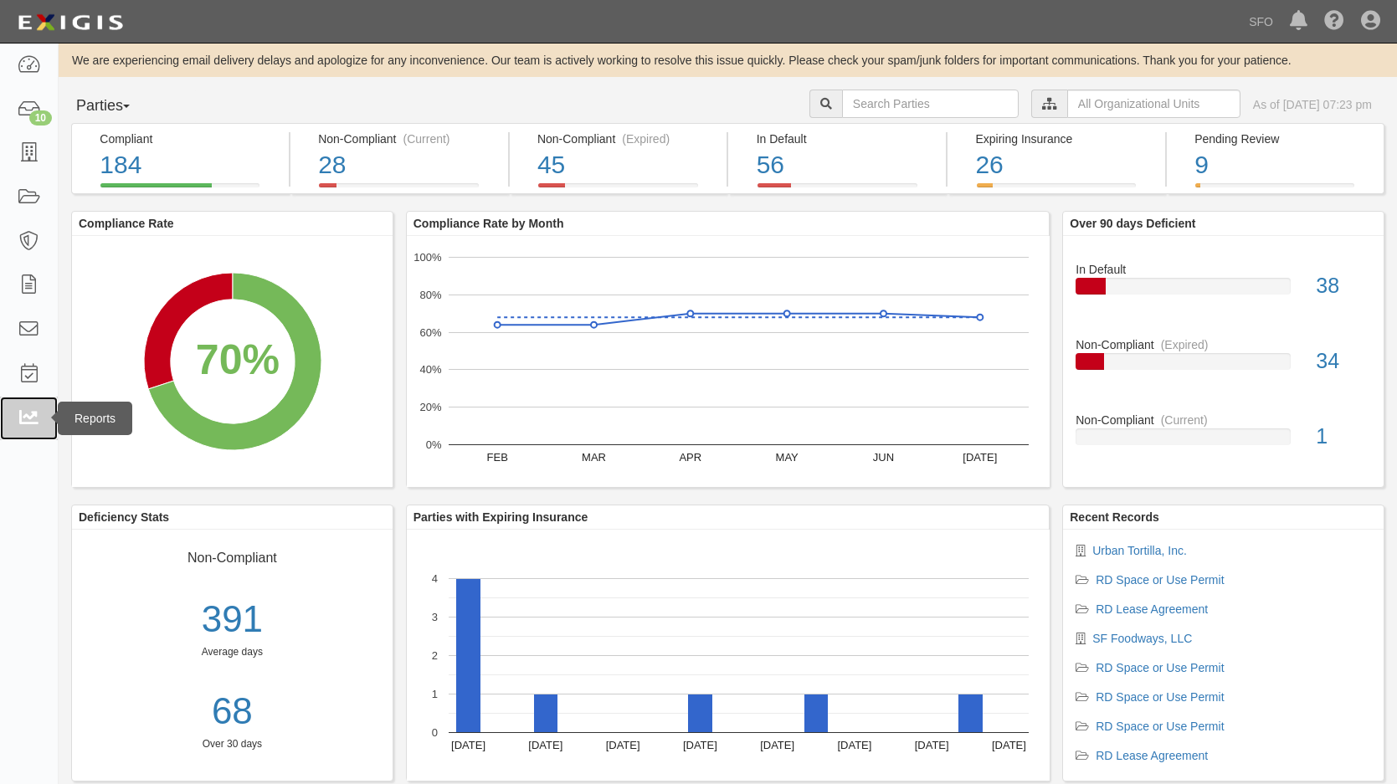
click at [39, 416] on icon at bounding box center [28, 418] width 23 height 19
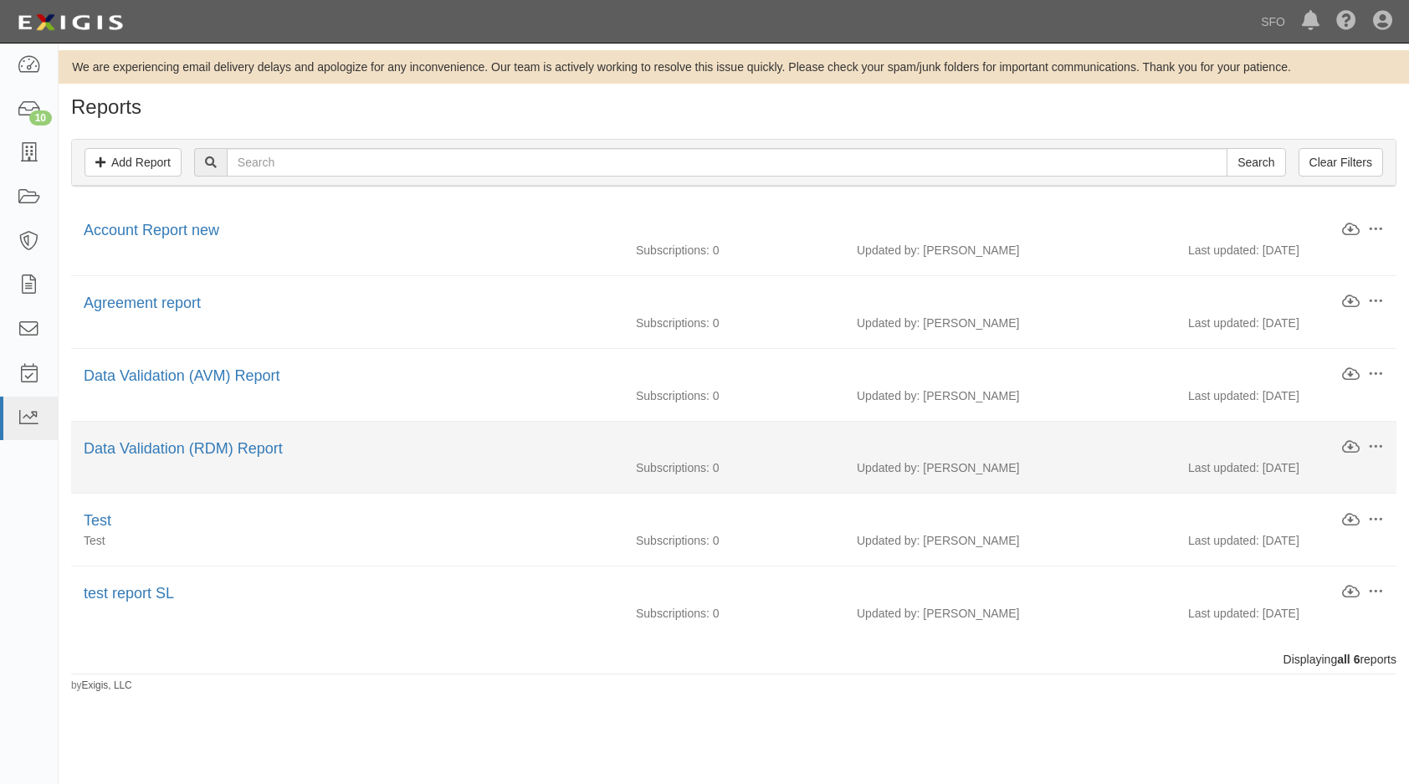
click at [586, 424] on li "Edit Download Clone Delete Data Validation (RDM) Report Subscriptions: 0 Update…" at bounding box center [733, 458] width 1325 height 73
